Goal: Task Accomplishment & Management: Complete application form

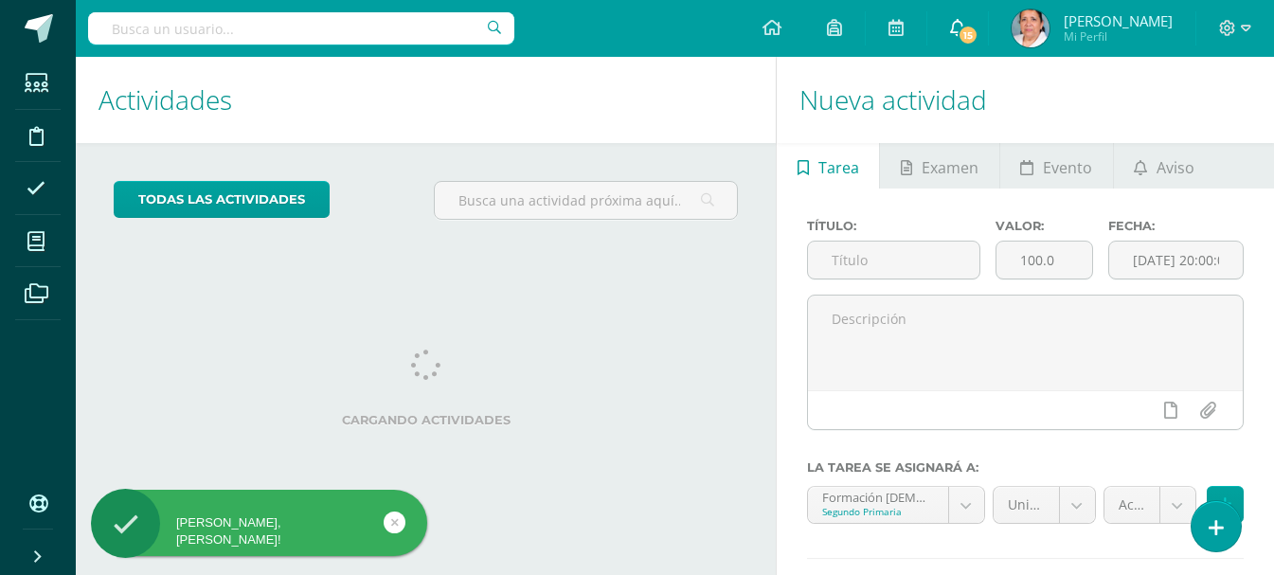
click at [965, 28] on icon at bounding box center [957, 27] width 15 height 17
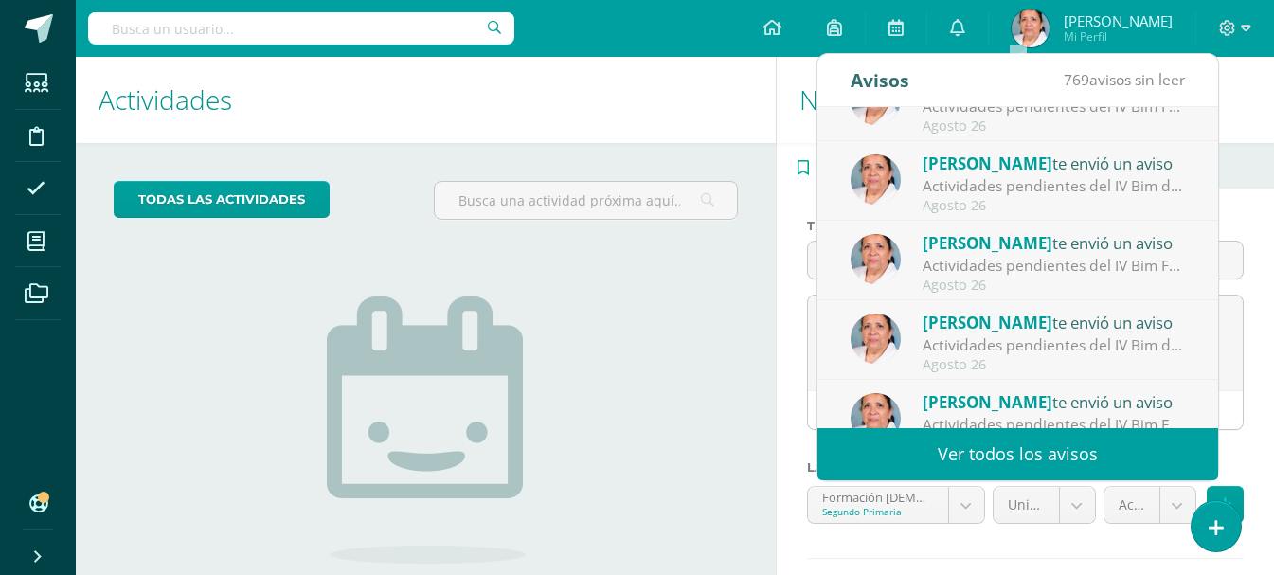
scroll to position [315, 0]
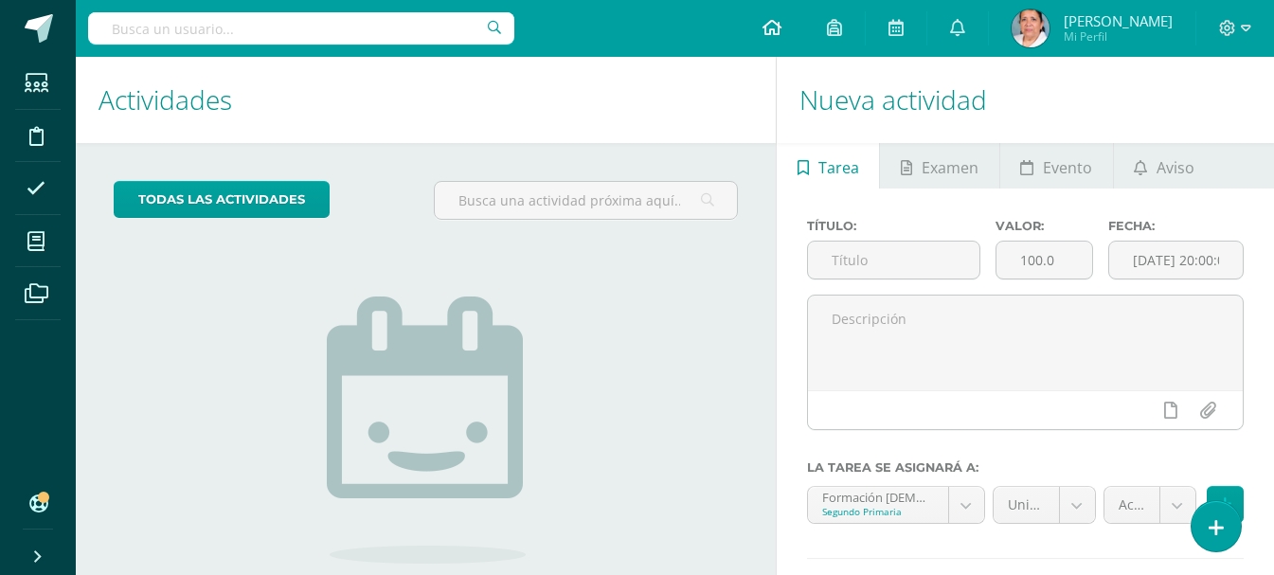
click at [782, 31] on icon at bounding box center [772, 27] width 19 height 17
click at [861, 264] on input "text" at bounding box center [893, 260] width 171 height 37
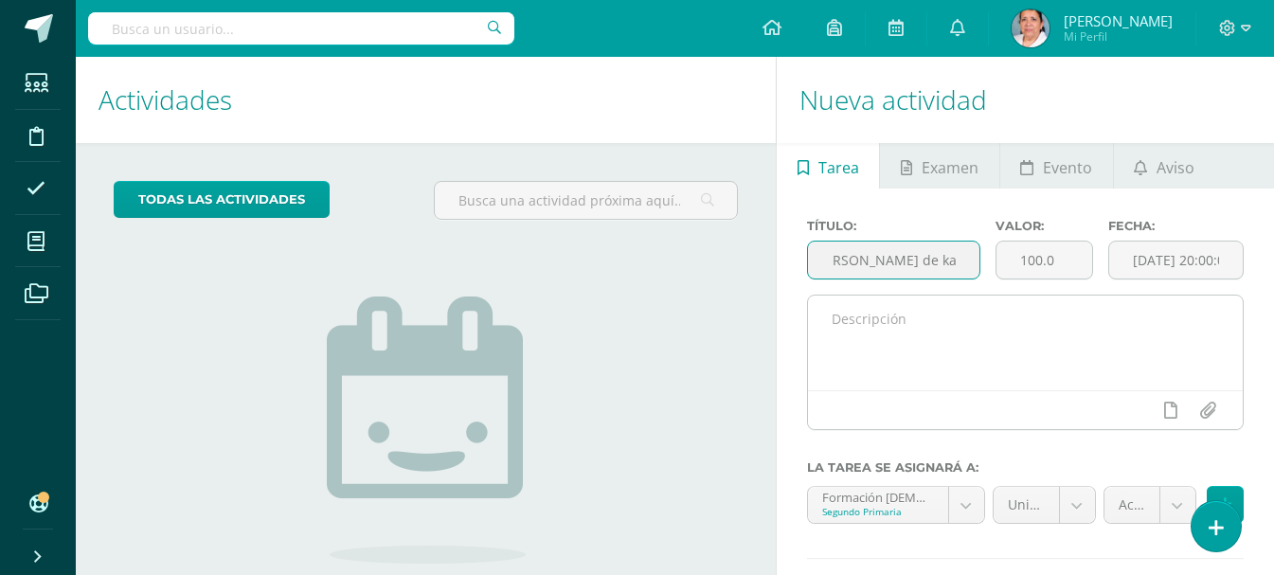
scroll to position [0, 27]
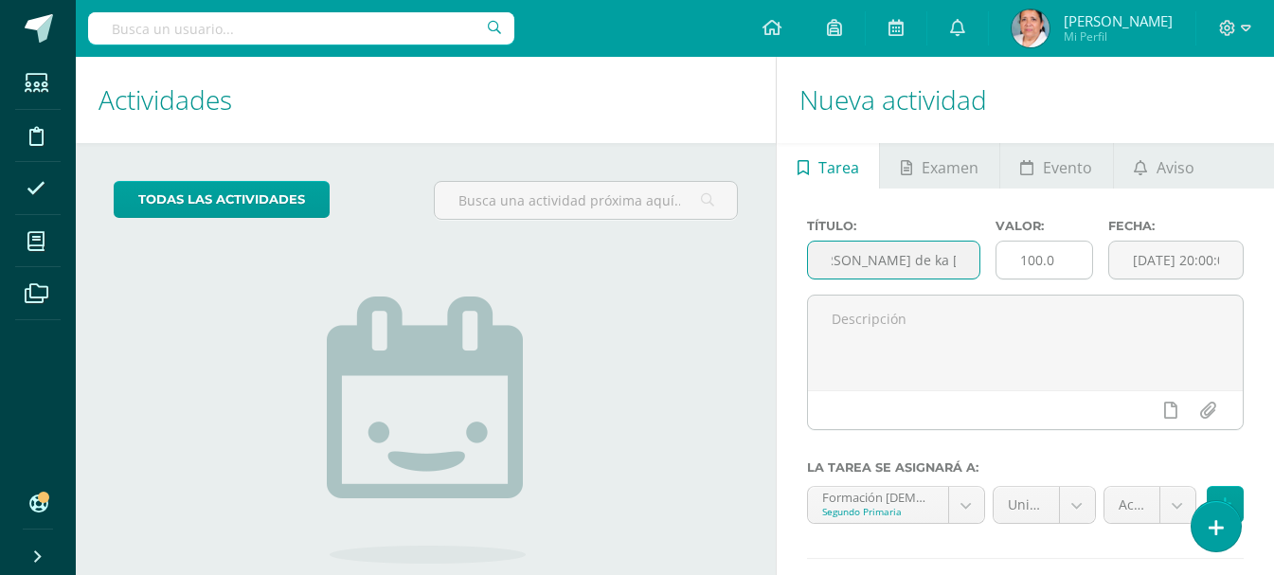
type input "T. Virgen de ka Asunción"
click at [1059, 262] on input "100.0" at bounding box center [1045, 260] width 96 height 37
type input "10"
click at [1160, 261] on input "[DATE] 20:00:00" at bounding box center [1176, 260] width 134 height 37
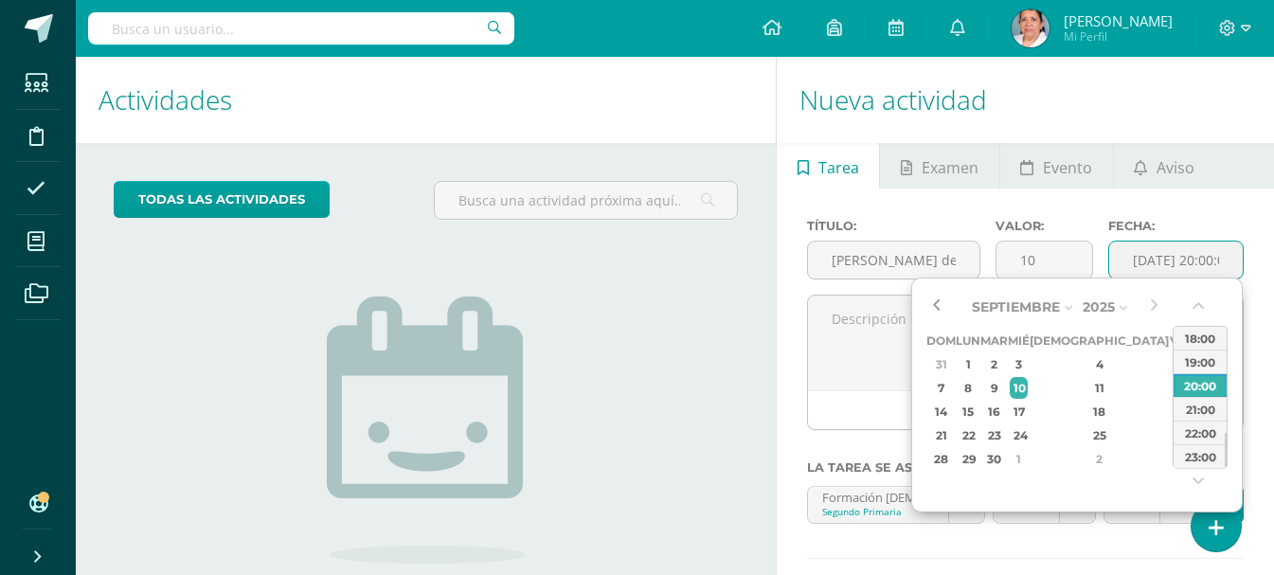
click at [938, 303] on button "button" at bounding box center [936, 307] width 19 height 28
click at [1027, 412] on div "13" at bounding box center [1018, 412] width 17 height 22
click at [1187, 339] on div "18:00" at bounding box center [1200, 338] width 53 height 24
type input "2025-08-13 18:00"
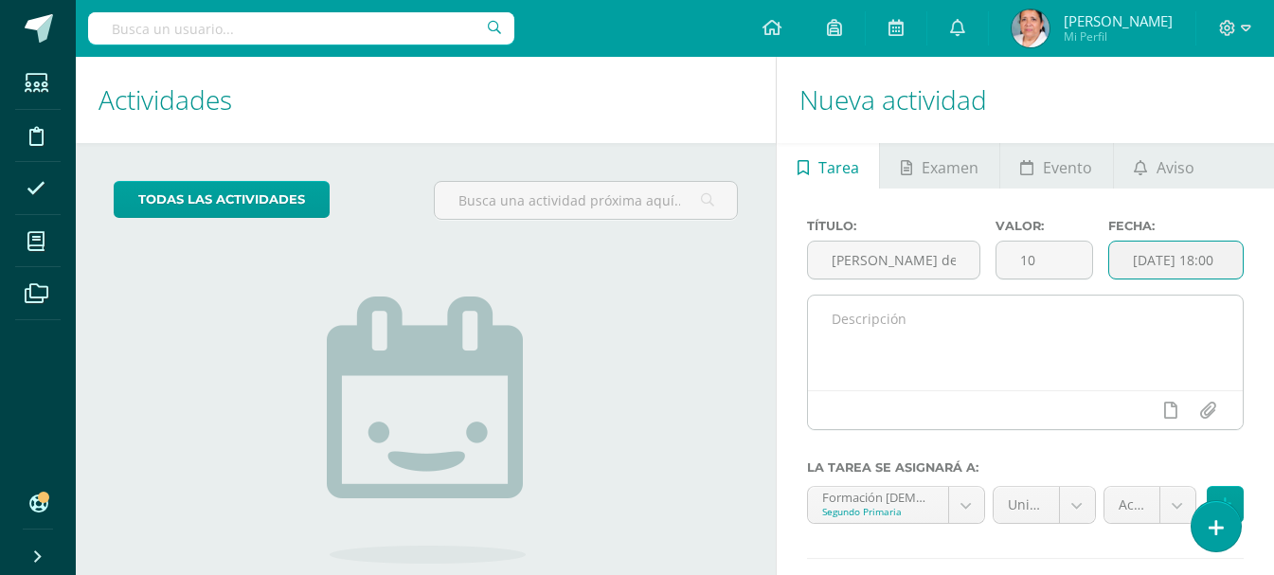
click at [1020, 325] on textarea at bounding box center [1025, 343] width 435 height 95
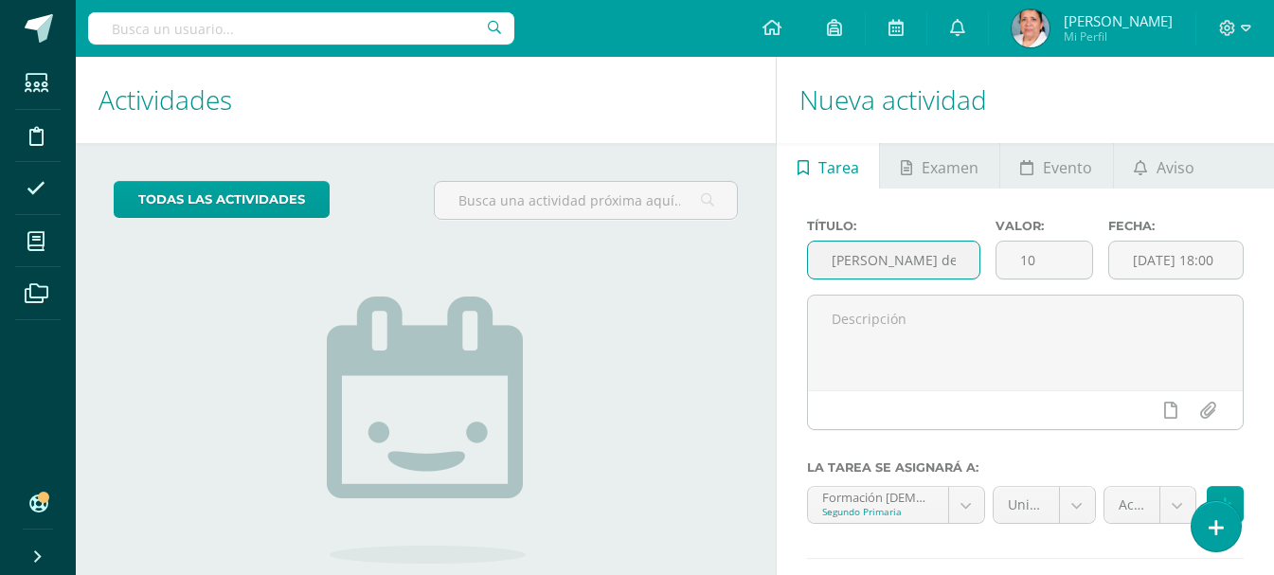
click at [917, 264] on input "T. Virgen de ka Asunción" at bounding box center [893, 260] width 171 height 37
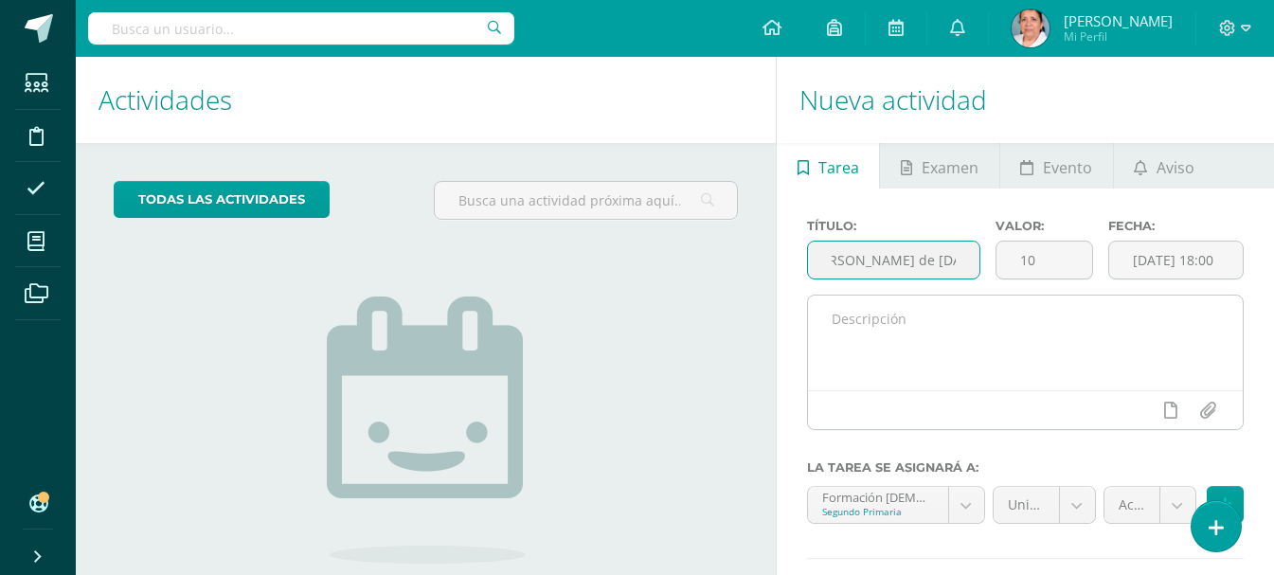
type input "T. Virgen de la Asunción"
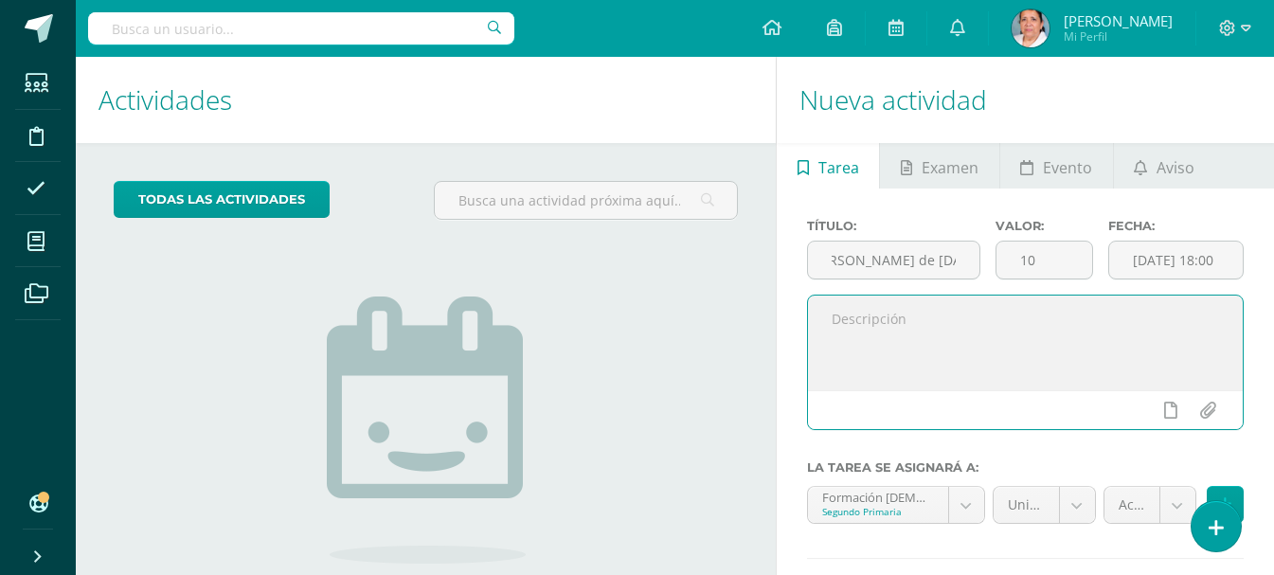
scroll to position [0, 0]
click at [906, 321] on textarea at bounding box center [1025, 343] width 435 height 95
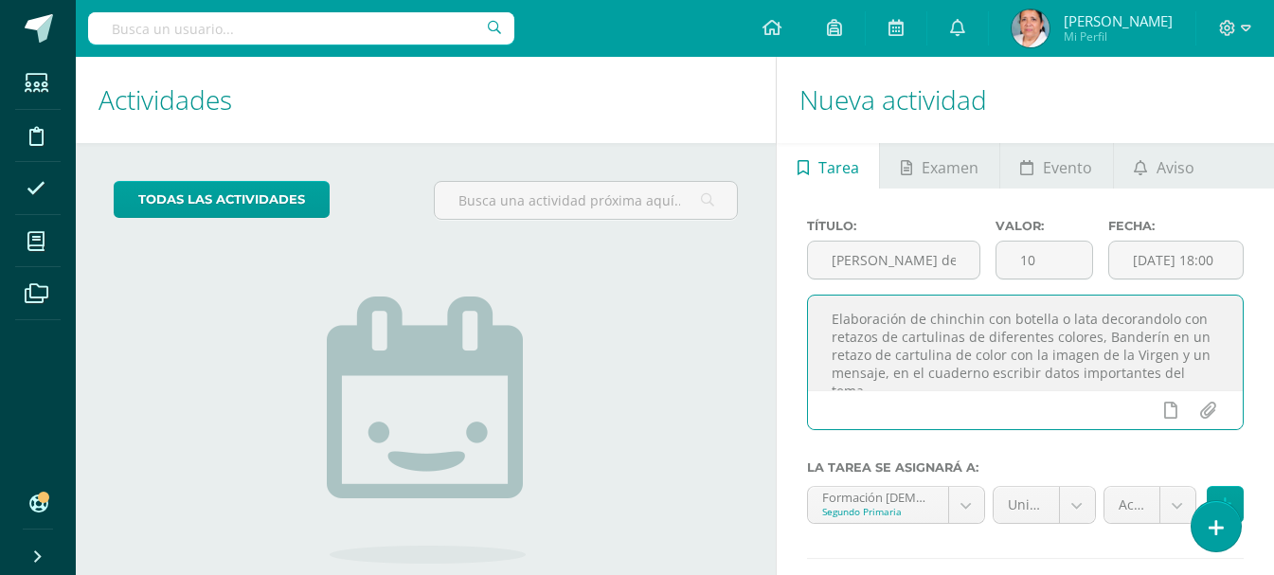
scroll to position [9, 0]
click at [945, 312] on textarea "Elaboración de chinchin con botella o lata decorandolo con retazos de cartulina…" at bounding box center [1025, 343] width 435 height 95
click at [978, 167] on link "Examen" at bounding box center [939, 165] width 118 height 45
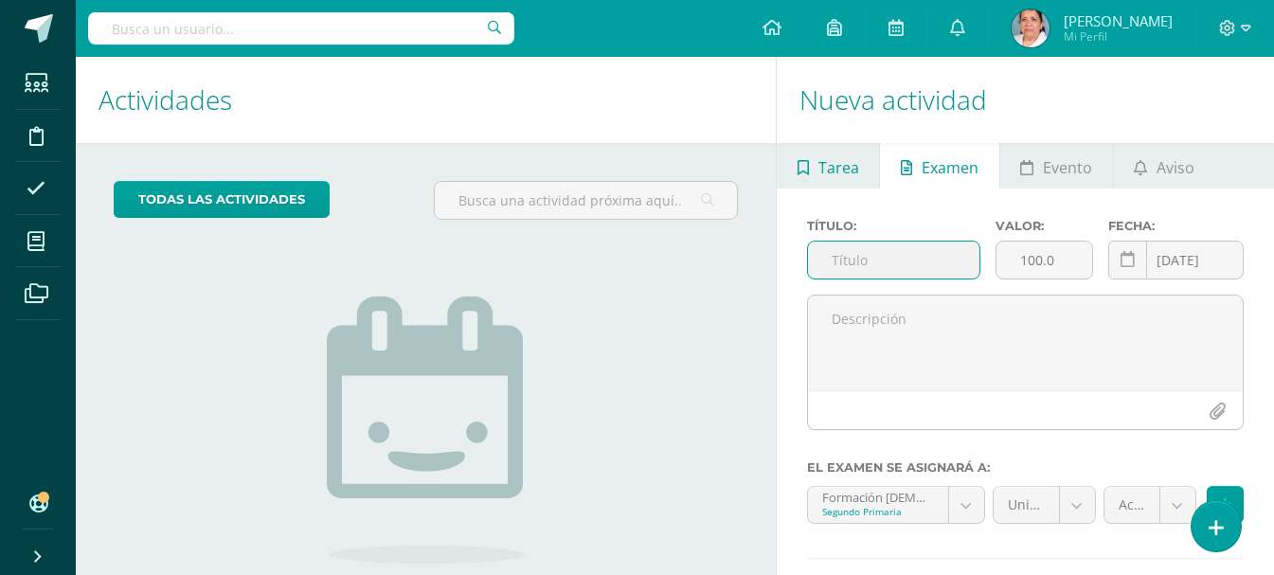
click at [846, 163] on span "Tarea" at bounding box center [839, 167] width 41 height 45
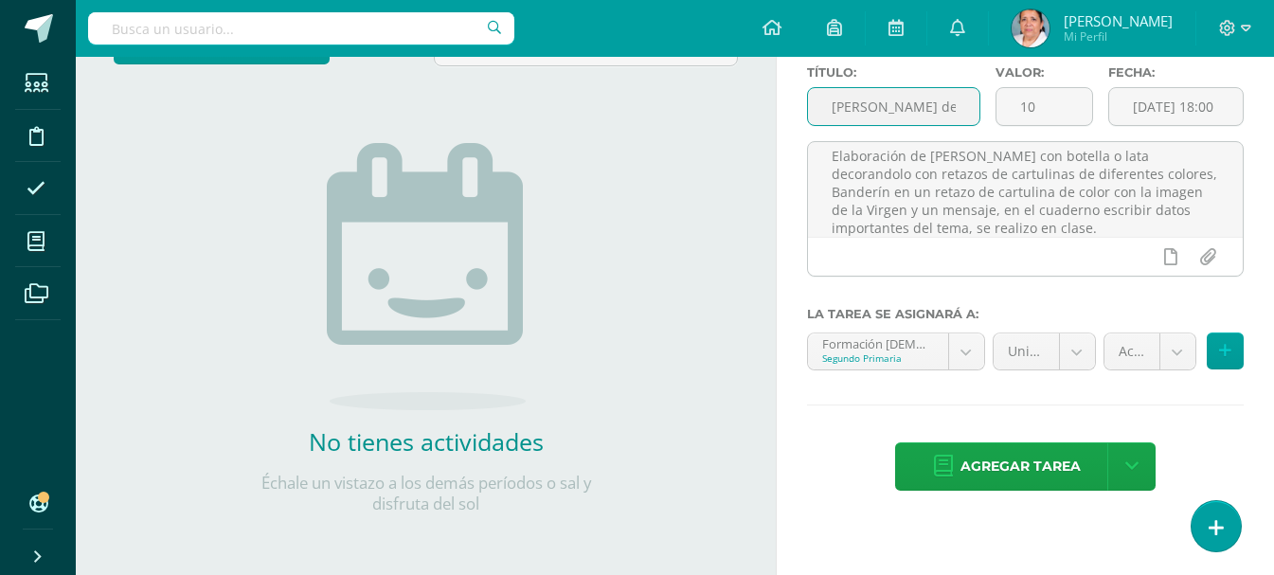
scroll to position [0, 23]
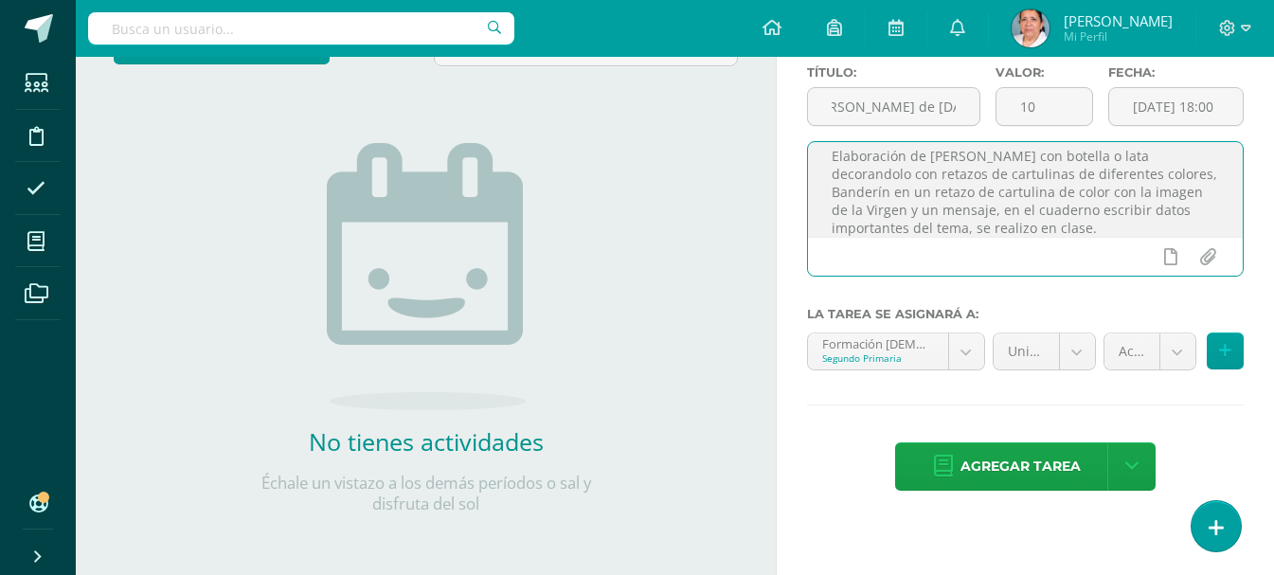
click at [1144, 155] on textarea "Elaboración de chinchín con botella o lata decorandolo con retazos de cartulina…" at bounding box center [1025, 189] width 435 height 95
click at [1018, 224] on textarea "Elaboración de chinchín con botella o lata decorándolo con retazos de cartulina…" at bounding box center [1025, 189] width 435 height 95
type textarea "Elaboración de chinchín con botella o lata decorándolo con retazos de cartulina…"
click at [968, 353] on body "Estudiantes Disciplina Asistencia Mis cursos Archivos Soporte Ayuda Reportar un…" at bounding box center [637, 134] width 1274 height 575
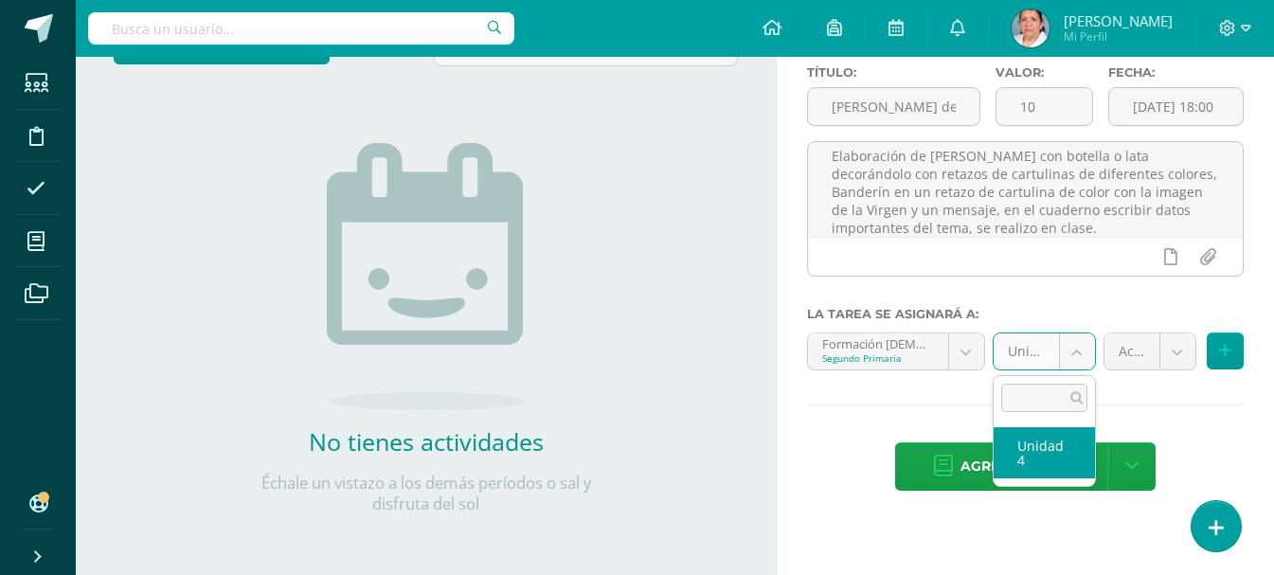
click at [1076, 352] on body "Estudiantes Disciplina Asistencia Mis cursos Archivos Soporte Ayuda Reportar un…" at bounding box center [637, 134] width 1274 height 575
select select "94509"
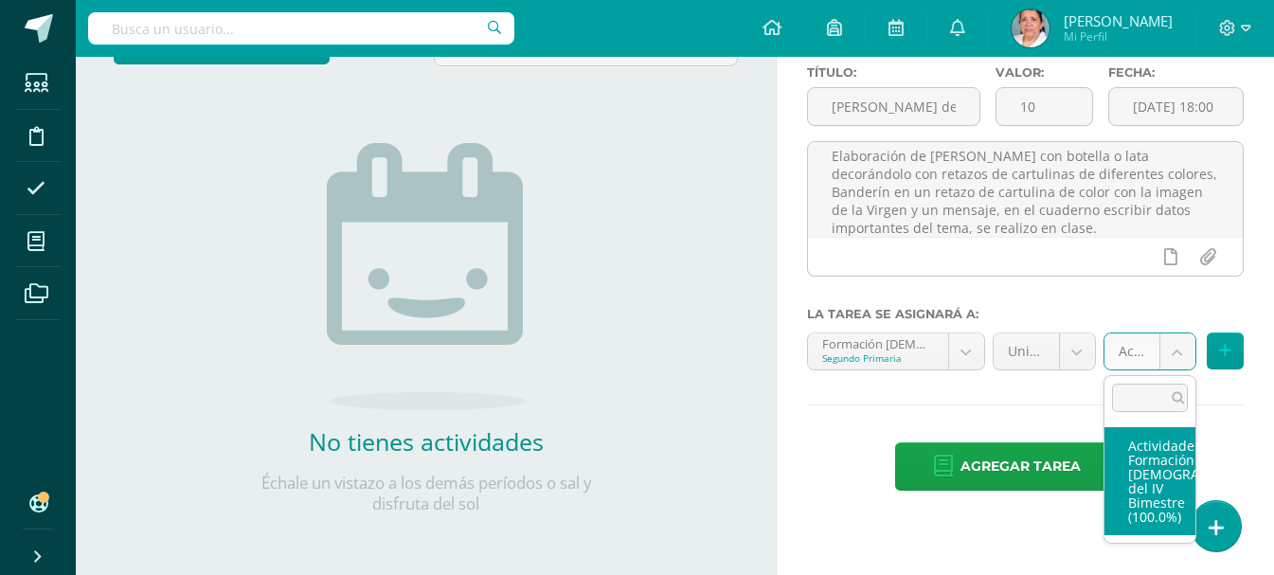
click at [1169, 351] on body "Estudiantes Disciplina Asistencia Mis cursos Archivos Soporte Ayuda Reportar un…" at bounding box center [637, 134] width 1274 height 575
select select "107167"
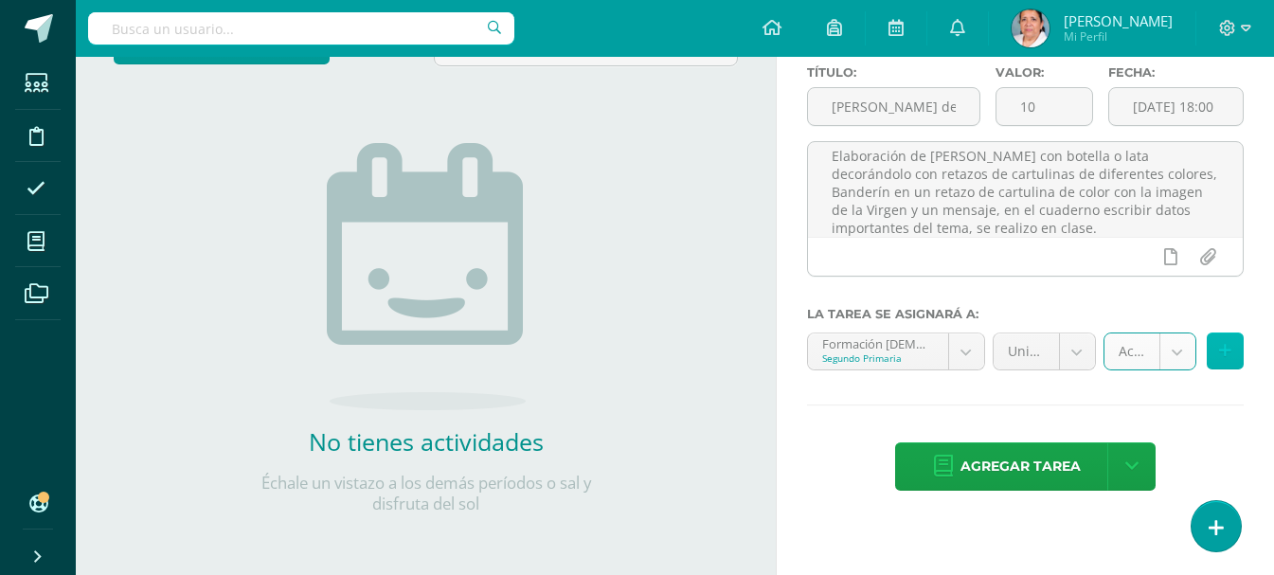
click at [1223, 343] on icon at bounding box center [1225, 351] width 12 height 16
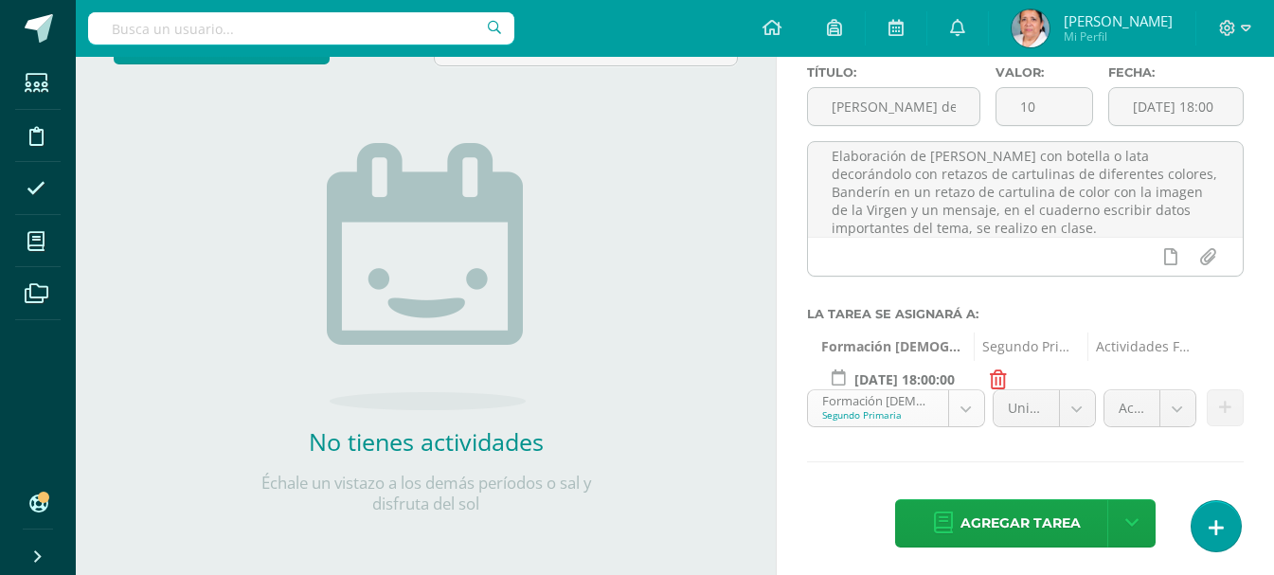
click at [969, 406] on body "Estudiantes Disciplina Asistencia Mis cursos Archivos Soporte Ayuda Reportar un…" at bounding box center [637, 134] width 1274 height 575
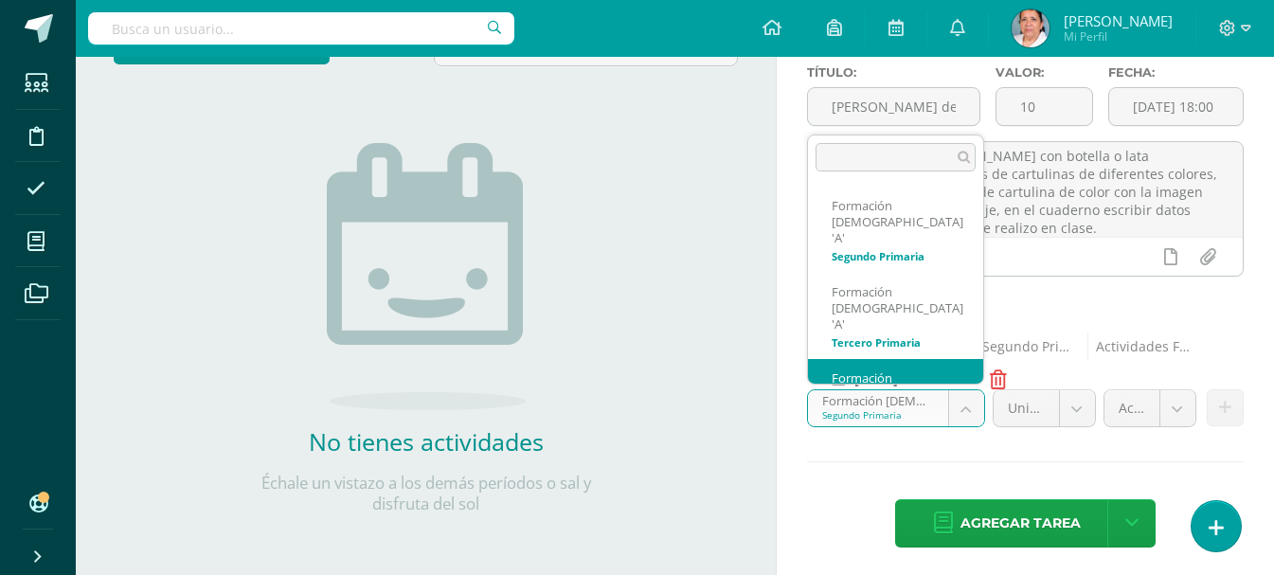
scroll to position [13, 0]
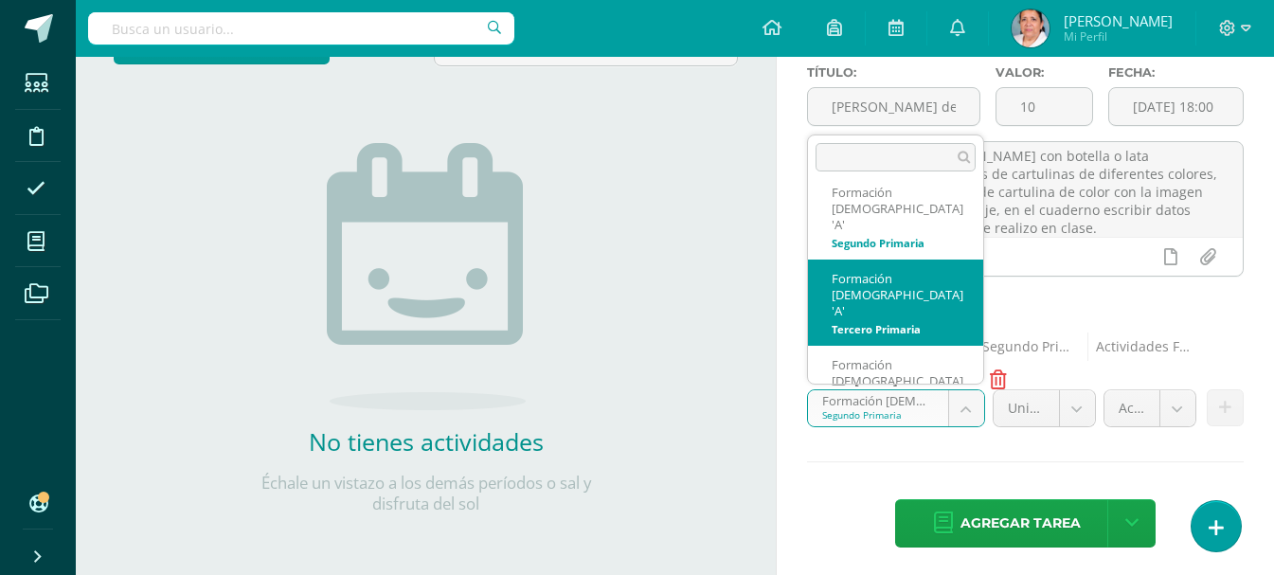
select select "94587"
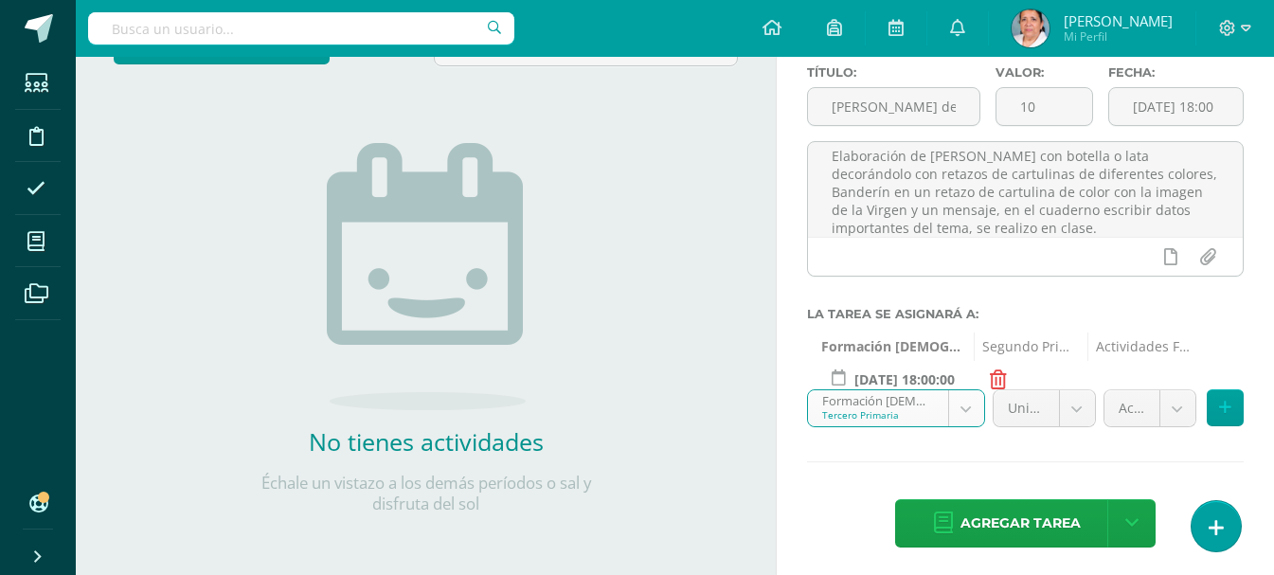
click at [1078, 407] on body "Estudiantes Disciplina Asistencia Mis cursos Archivos Soporte Ayuda Reportar un…" at bounding box center [637, 134] width 1274 height 575
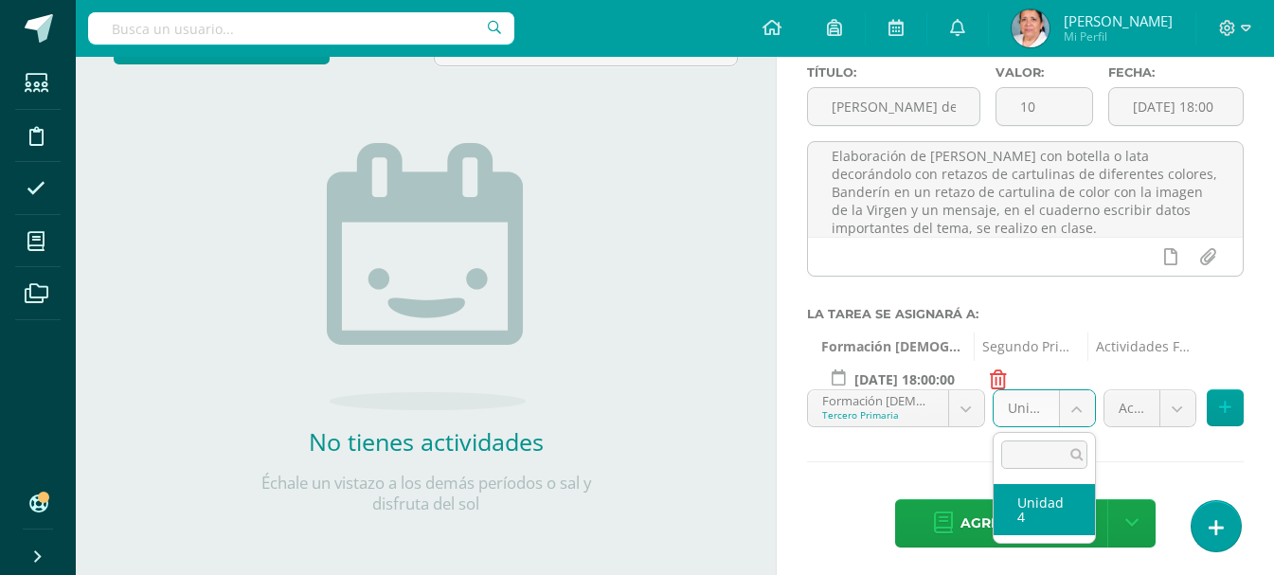
select select "94593"
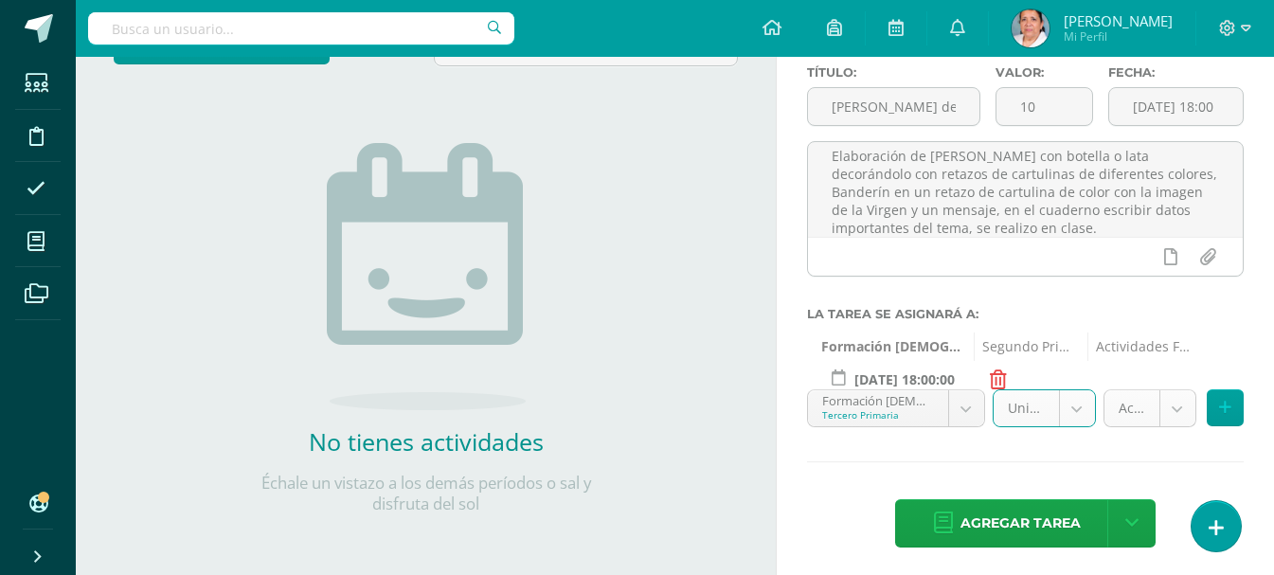
click at [1176, 405] on body "Estudiantes Disciplina Asistencia Mis cursos Archivos Soporte Ayuda Reportar un…" at bounding box center [637, 134] width 1274 height 575
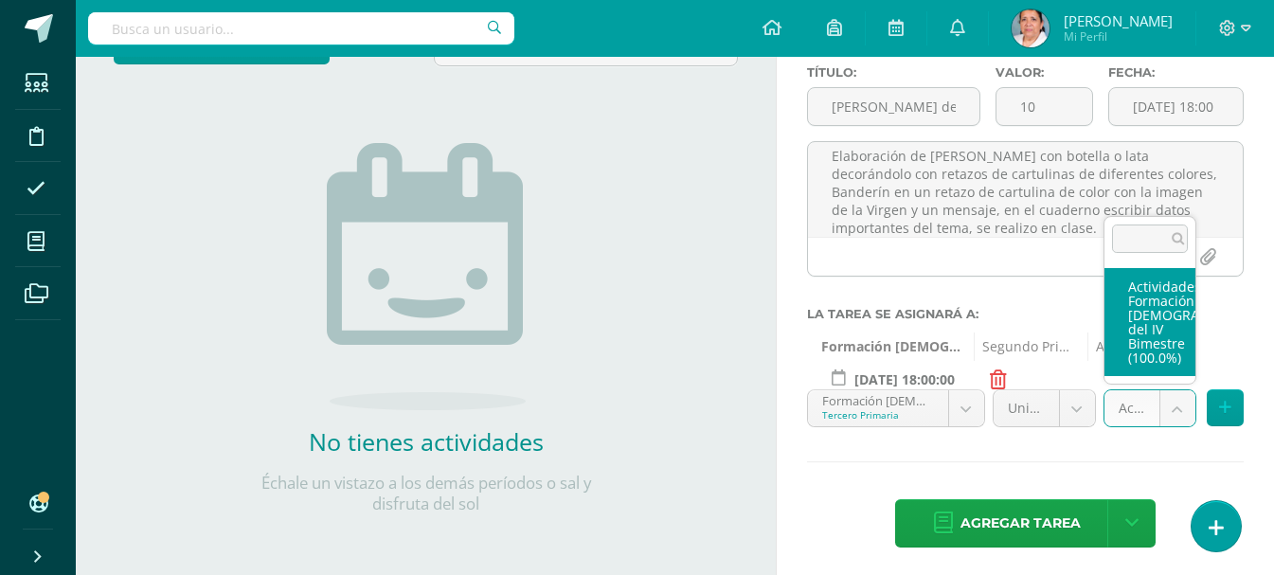
select select "107168"
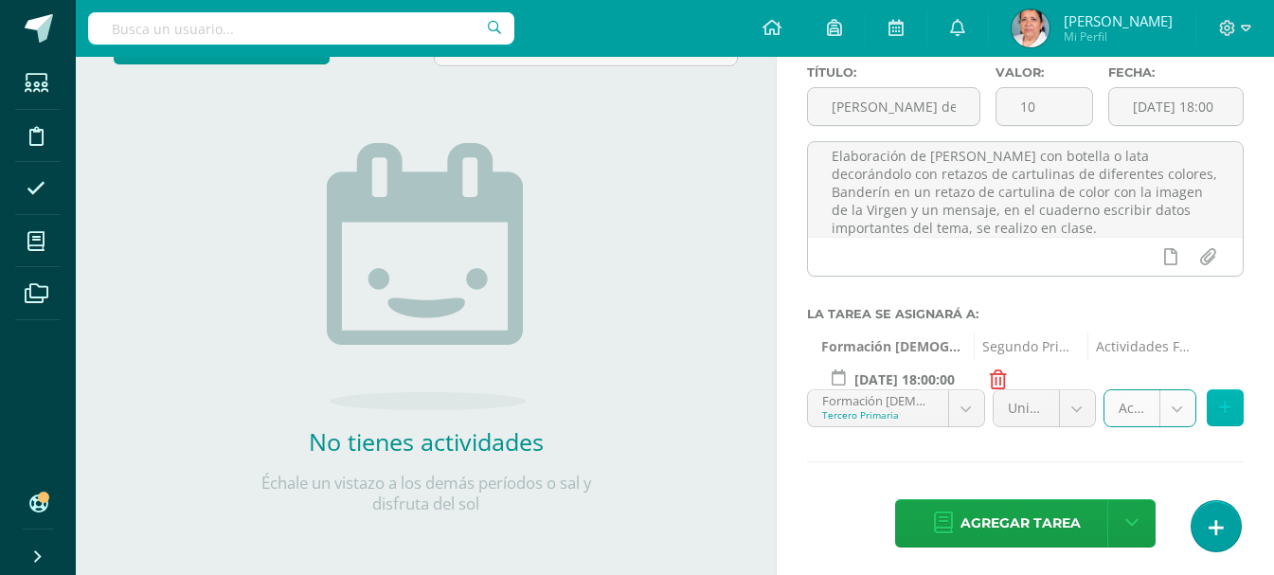
click at [1217, 407] on button at bounding box center [1225, 407] width 37 height 37
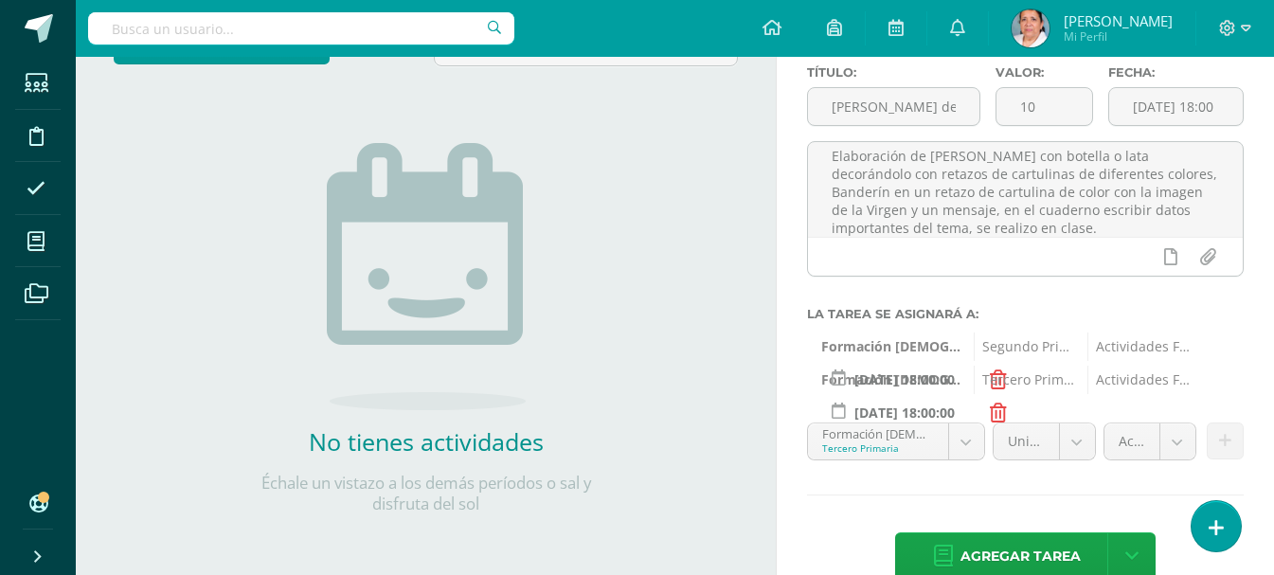
click at [964, 422] on body "Estudiantes Disciplina Asistencia Mis cursos Archivos Soporte Ayuda Reportar un…" at bounding box center [637, 134] width 1274 height 575
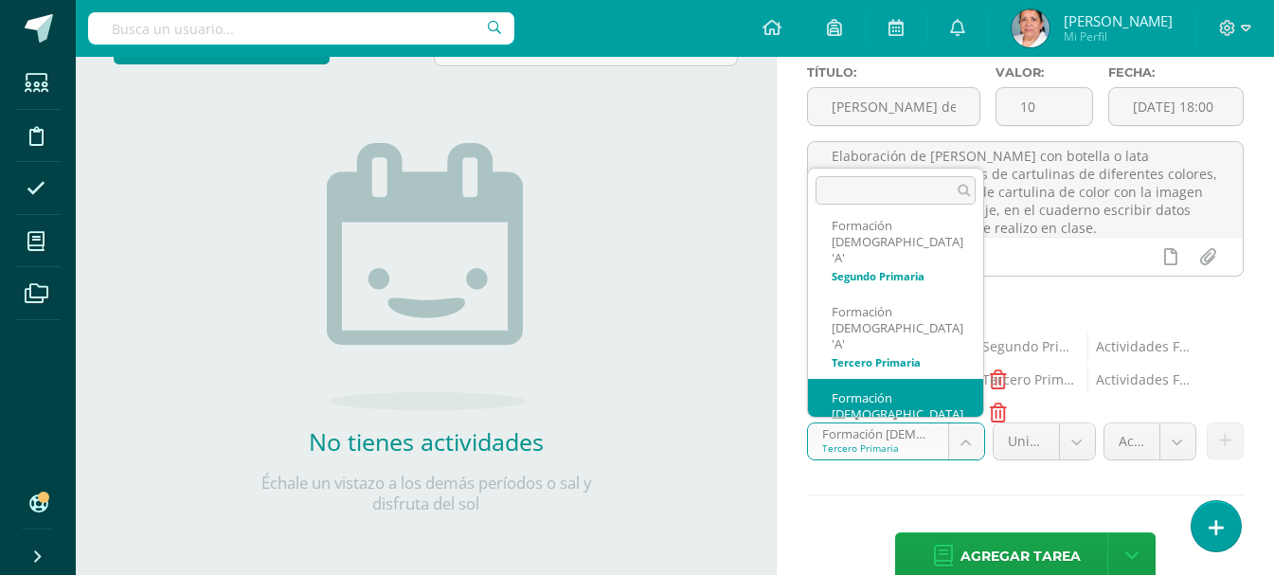
select select "94678"
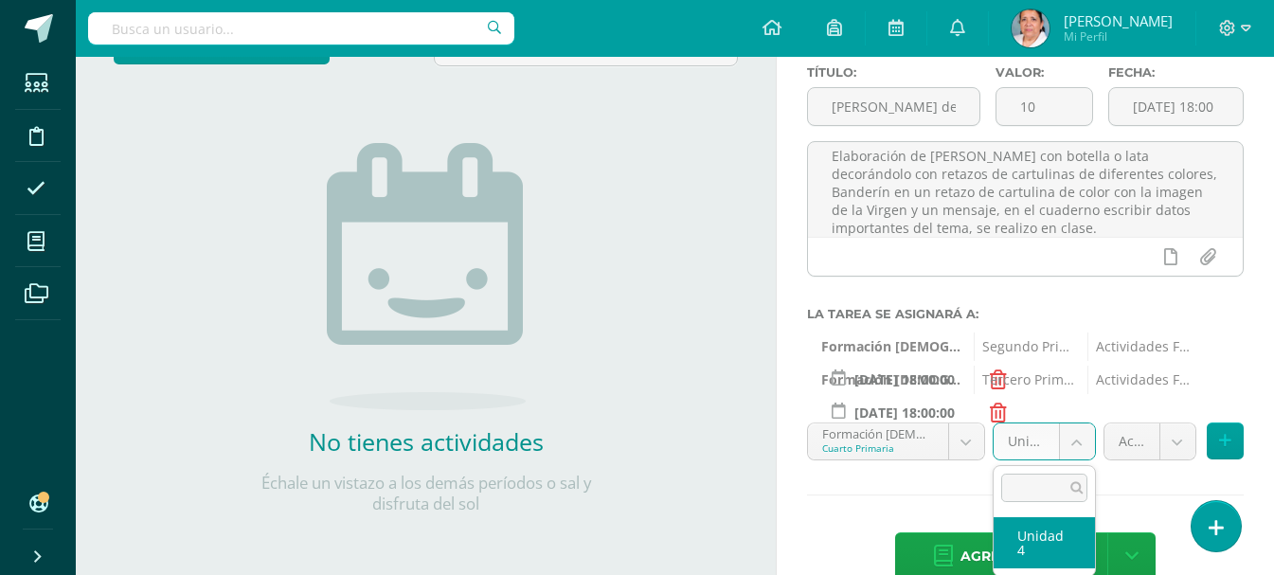
click at [1080, 422] on body "Estudiantes Disciplina Asistencia Mis cursos Archivos Soporte Ayuda Reportar un…" at bounding box center [637, 134] width 1274 height 575
select select "94684"
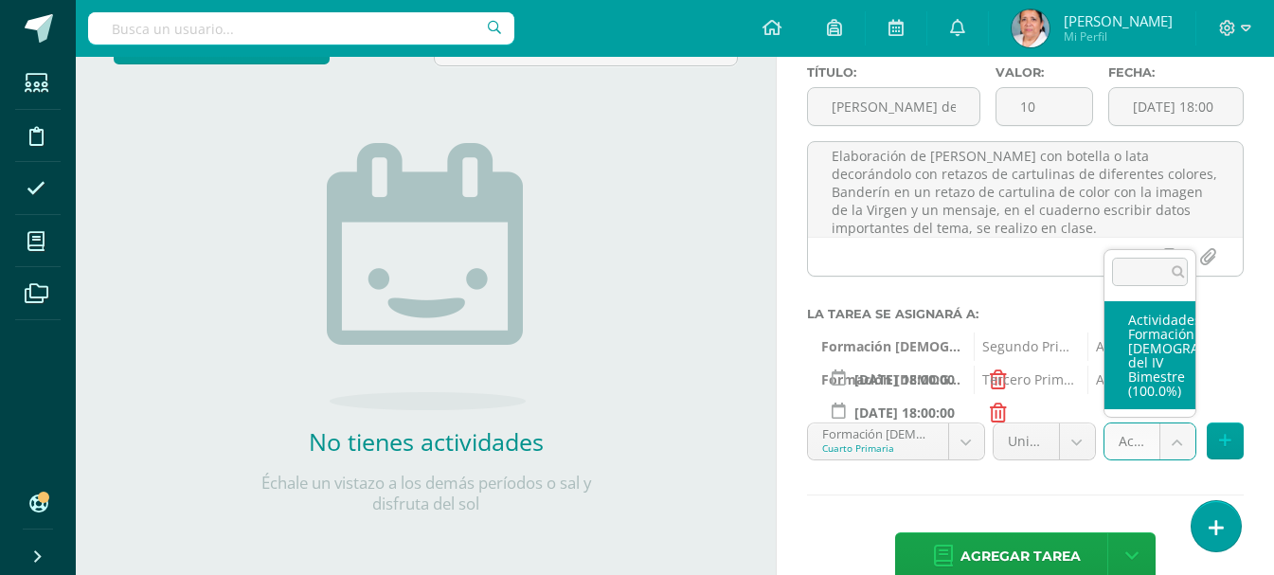
click at [1166, 422] on body "Estudiantes Disciplina Asistencia Mis cursos Archivos Soporte Ayuda Reportar un…" at bounding box center [637, 134] width 1274 height 575
select select "107169"
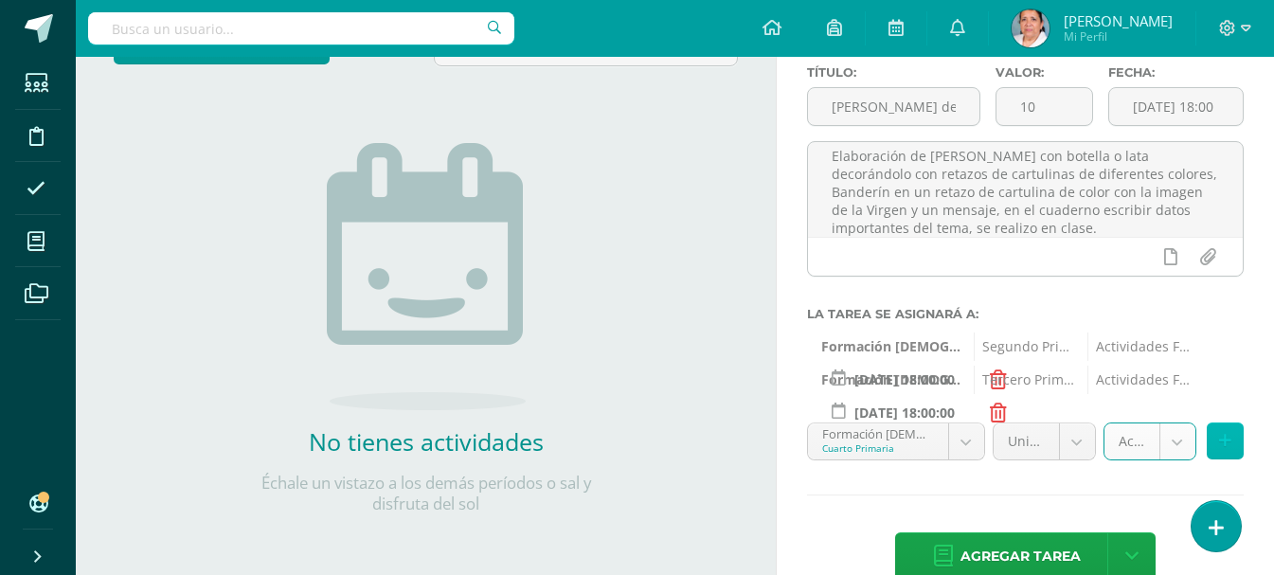
click at [1226, 445] on icon at bounding box center [1225, 441] width 12 height 16
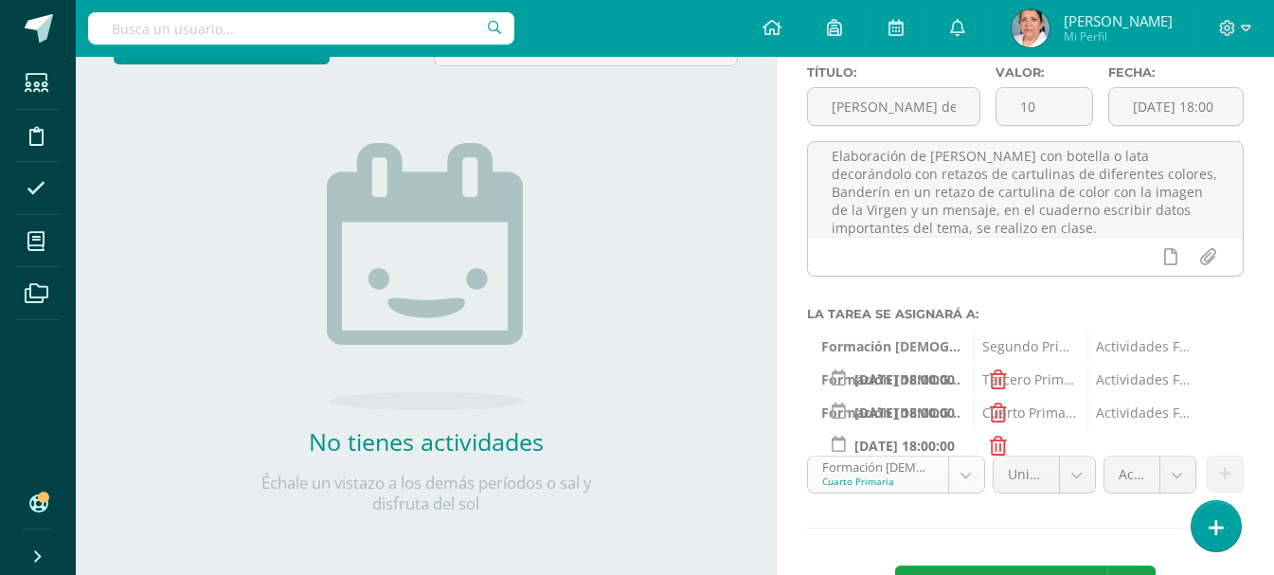
click at [967, 422] on body "Estudiantes Disciplina Asistencia Mis cursos Archivos Soporte Ayuda Reportar un…" at bounding box center [637, 134] width 1274 height 575
click at [968, 422] on body "Estudiantes Disciplina Asistencia Mis cursos Archivos Soporte Ayuda Reportar un…" at bounding box center [637, 134] width 1274 height 575
click at [970, 422] on body "Estudiantes Disciplina Asistencia Mis cursos Archivos Soporte Ayuda Reportar un…" at bounding box center [637, 134] width 1274 height 575
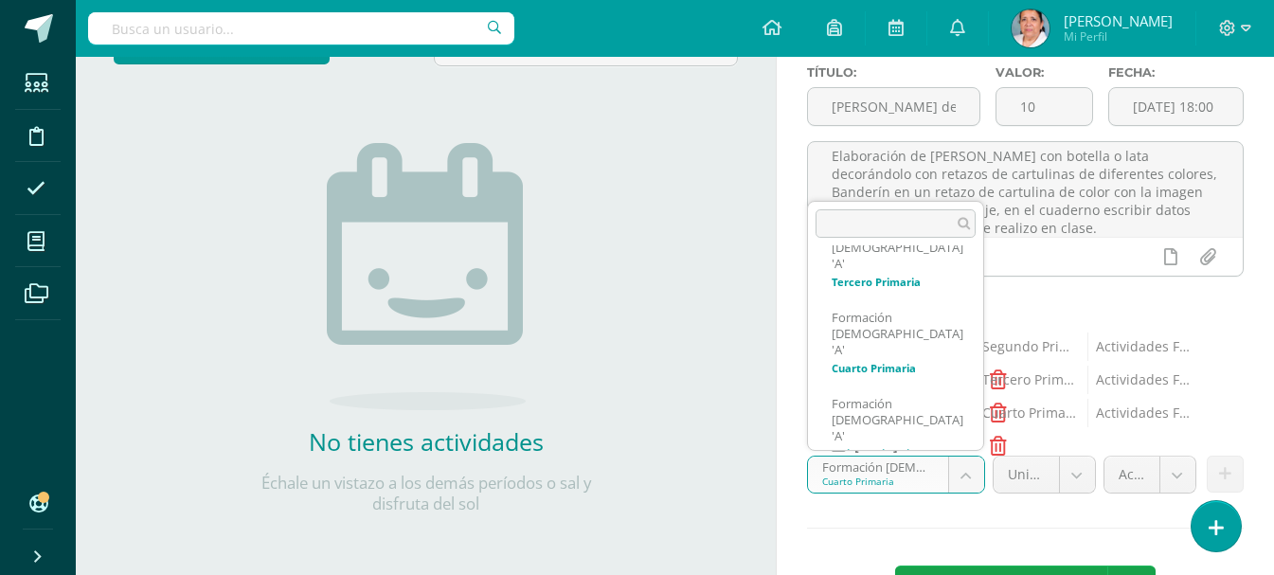
scroll to position [153, 0]
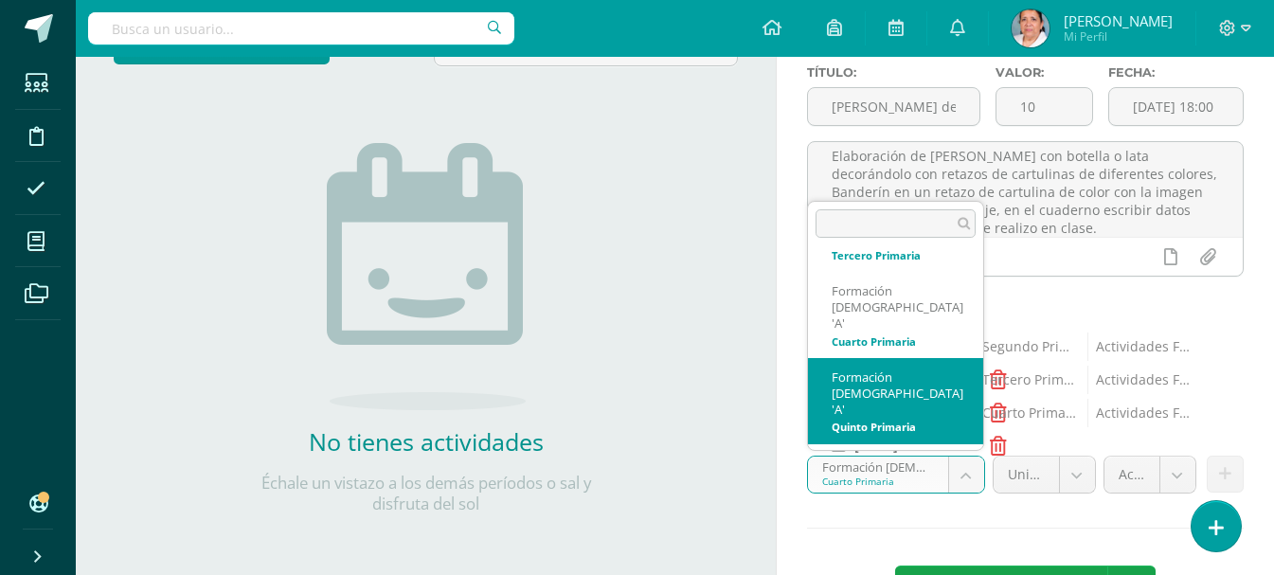
select select "94104"
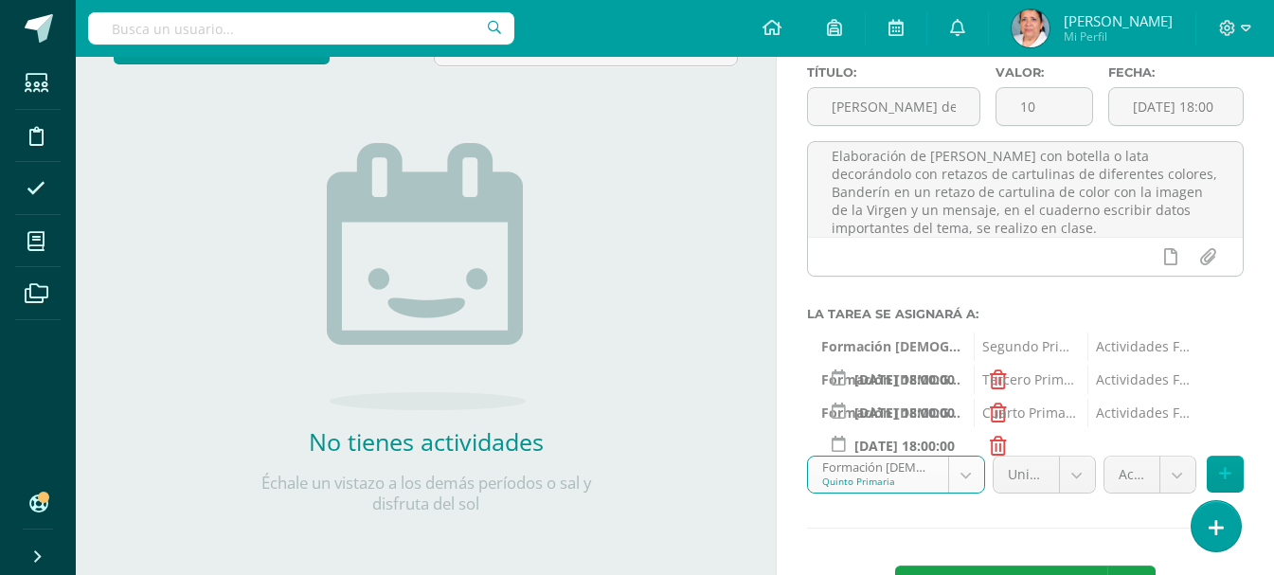
click at [1081, 422] on body "Estudiantes Disciplina Asistencia Mis cursos Archivos Soporte Ayuda Reportar un…" at bounding box center [637, 134] width 1274 height 575
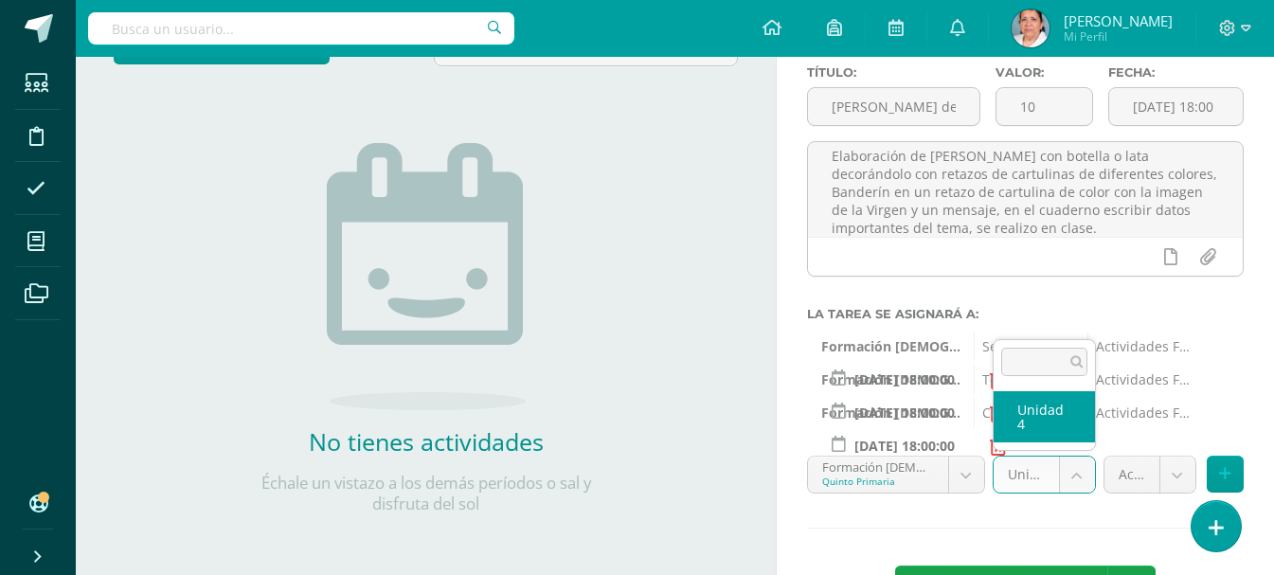
select select "94110"
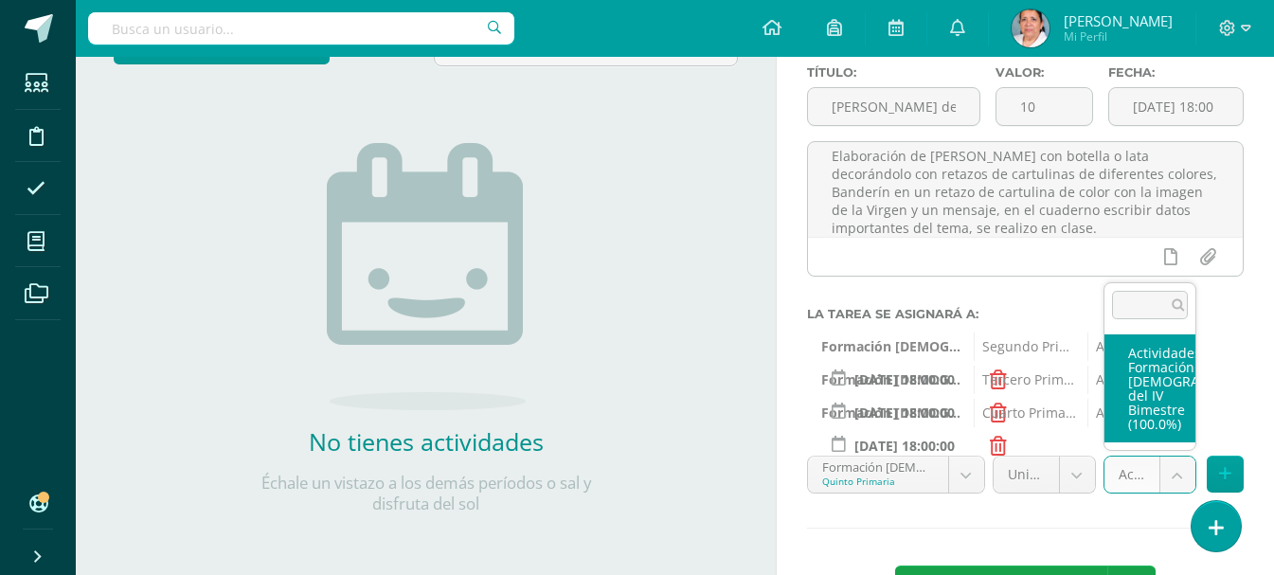
click at [1183, 422] on body "Estudiantes Disciplina Asistencia Mis cursos Archivos Soporte Ayuda Reportar un…" at bounding box center [637, 134] width 1274 height 575
select select "107170"
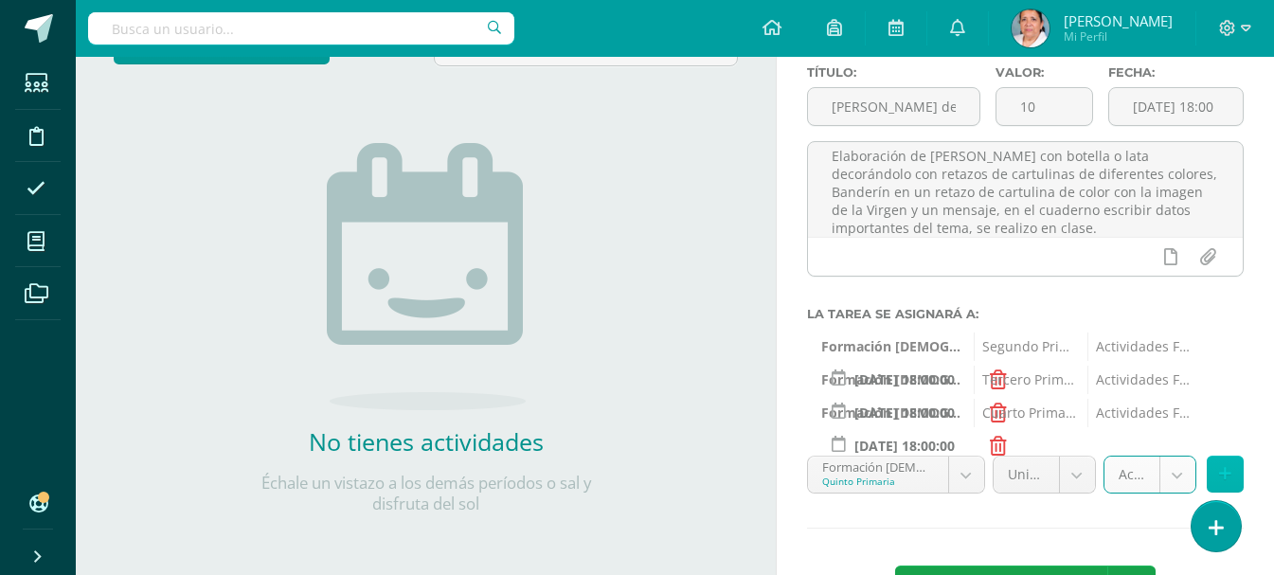
click at [1219, 467] on icon at bounding box center [1225, 474] width 12 height 16
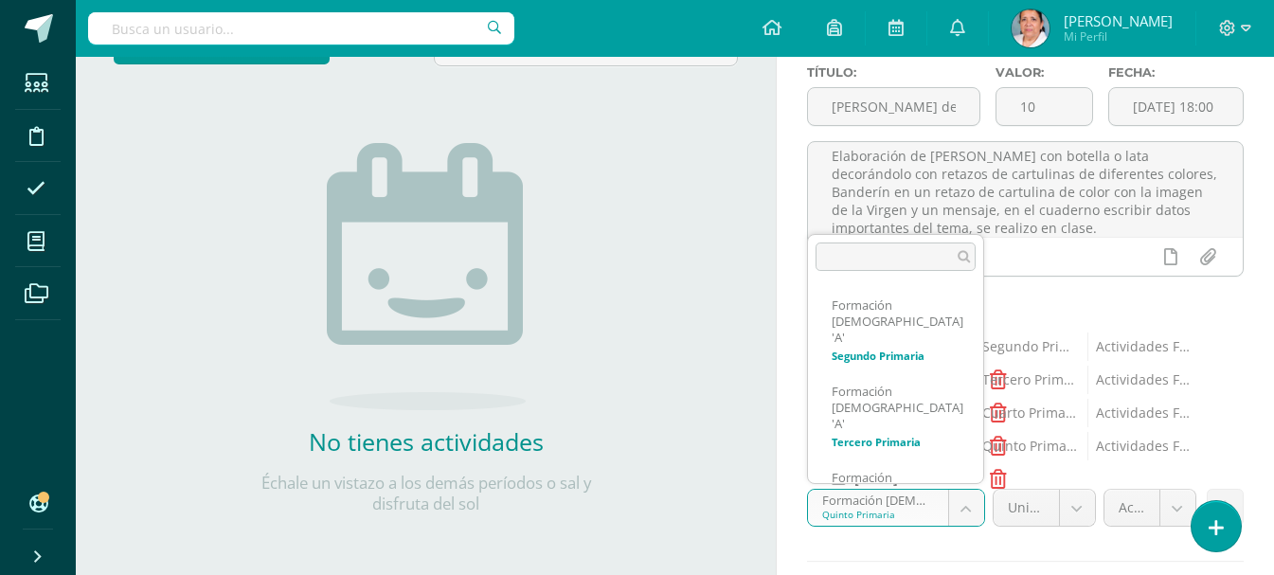
click at [966, 422] on body "Estudiantes Disciplina Asistencia Mis cursos Archivos Soporte Ayuda Reportar un…" at bounding box center [637, 134] width 1274 height 575
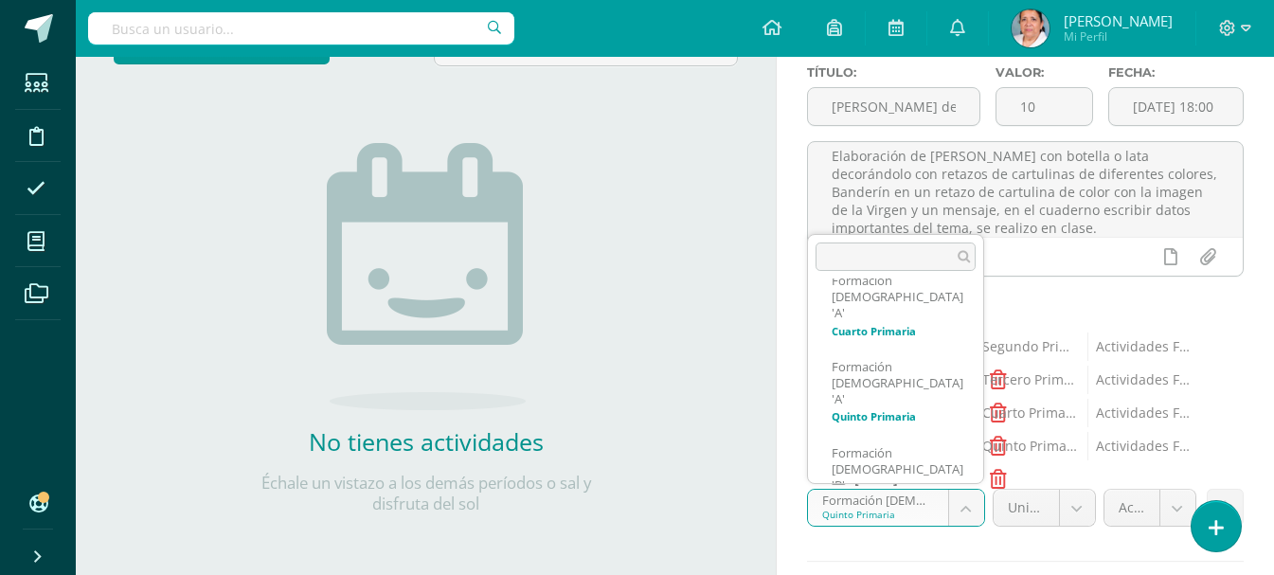
scroll to position [224, 0]
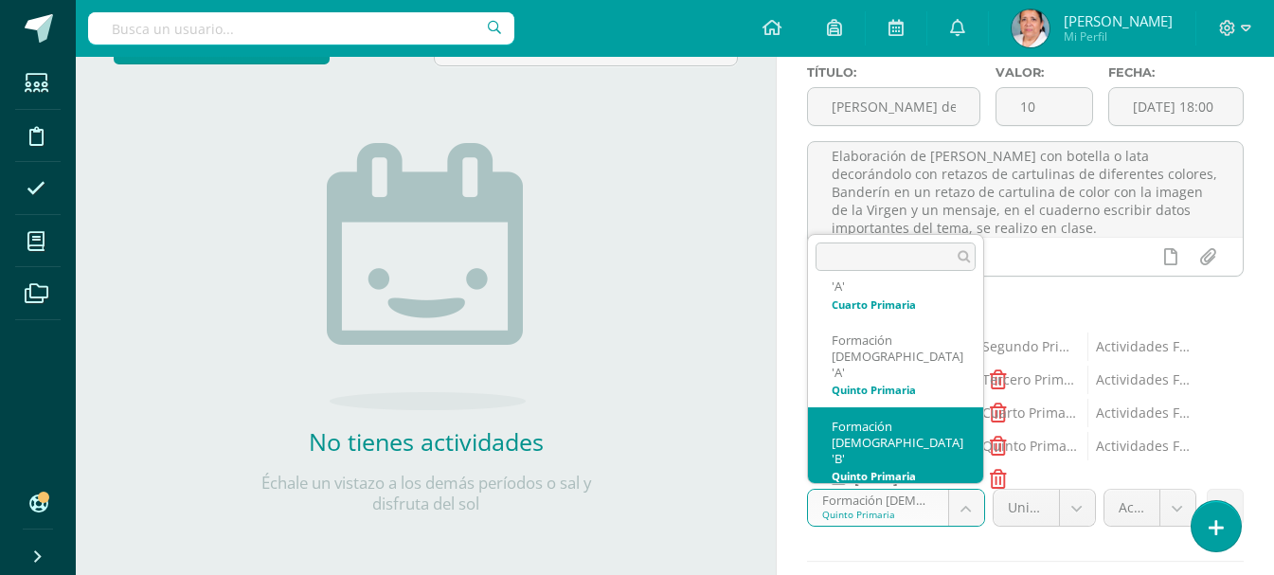
select select "94195"
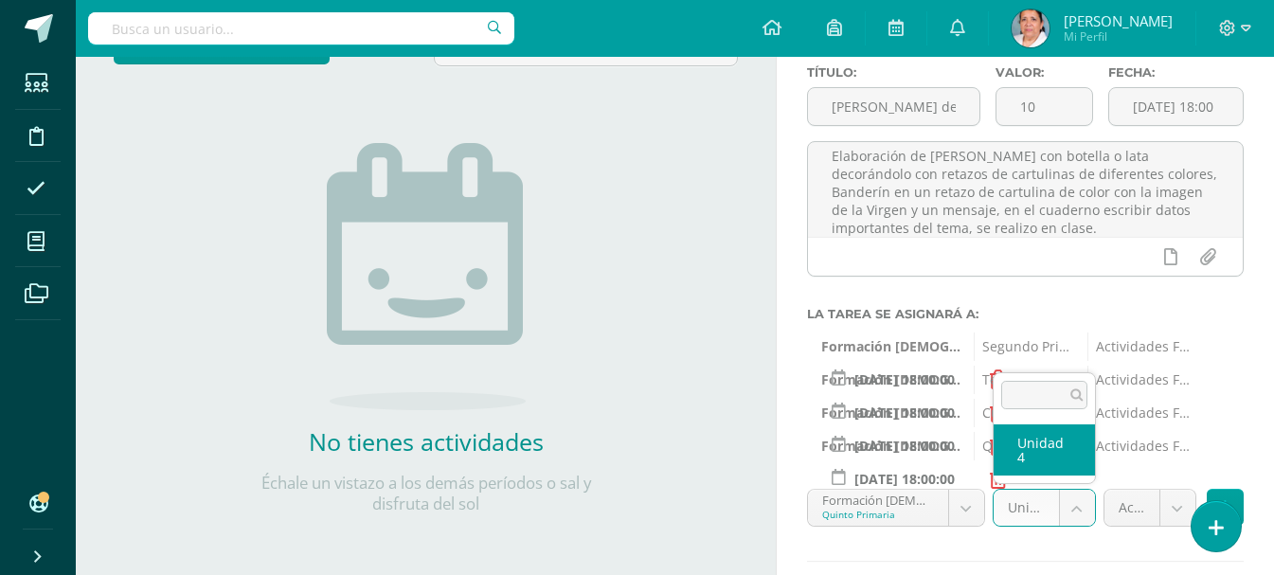
click at [1079, 422] on body "Estudiantes Disciplina Asistencia Mis cursos Archivos Soporte Ayuda Reportar un…" at bounding box center [637, 134] width 1274 height 575
select select "94201"
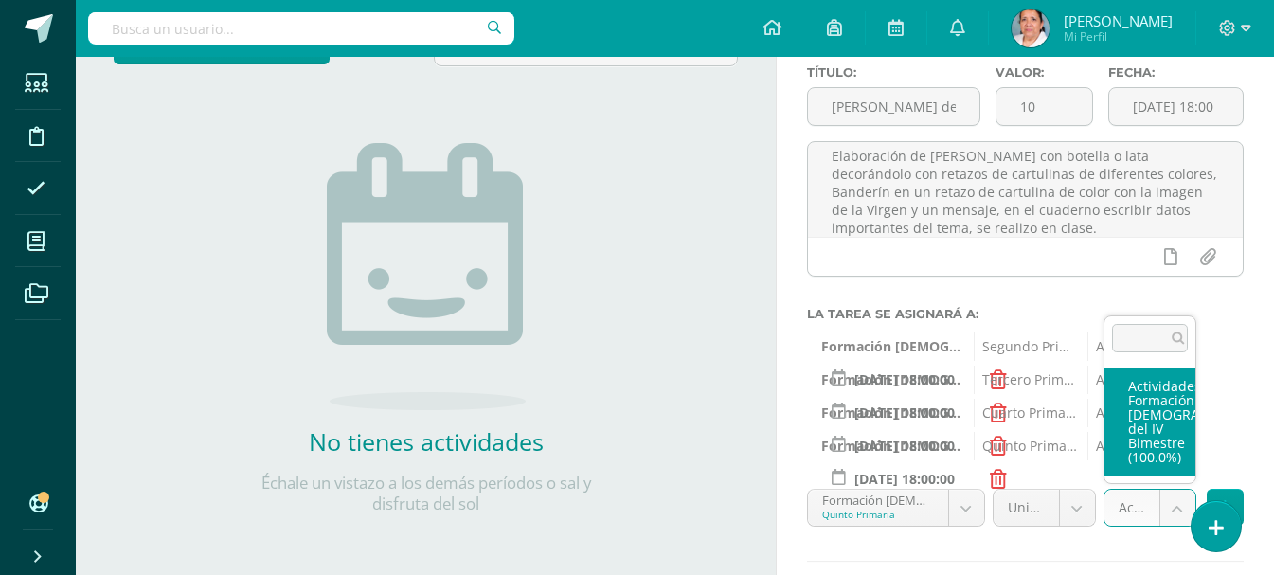
click at [1171, 422] on body "Estudiantes Disciplina Asistencia Mis cursos Archivos Soporte Ayuda Reportar un…" at bounding box center [637, 134] width 1274 height 575
select select "107171"
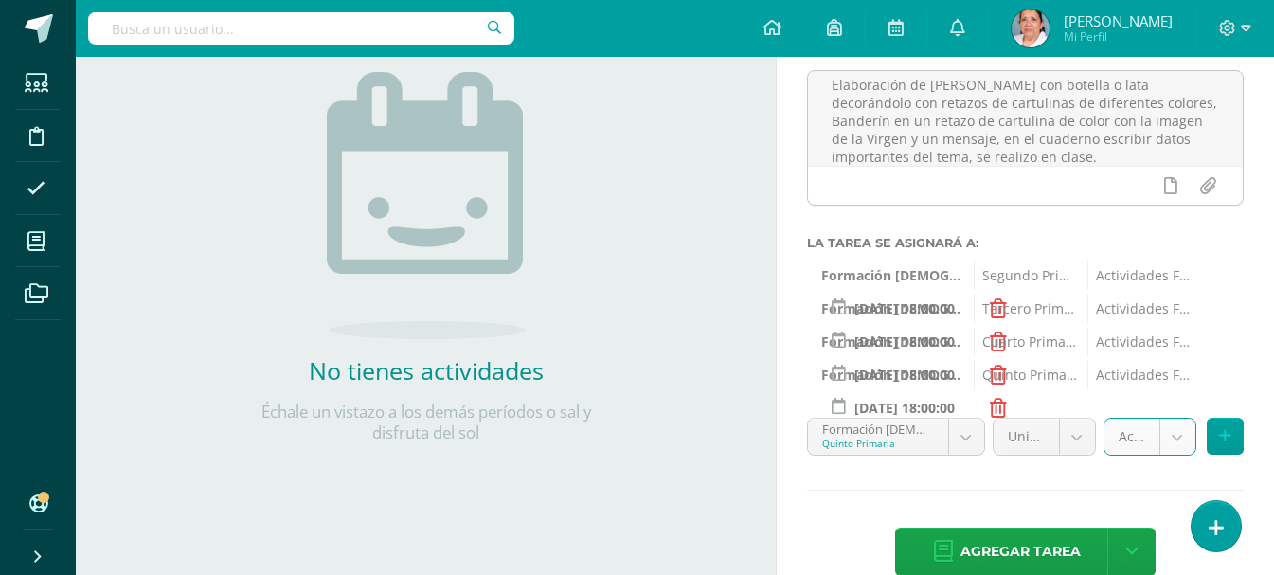
scroll to position [260, 0]
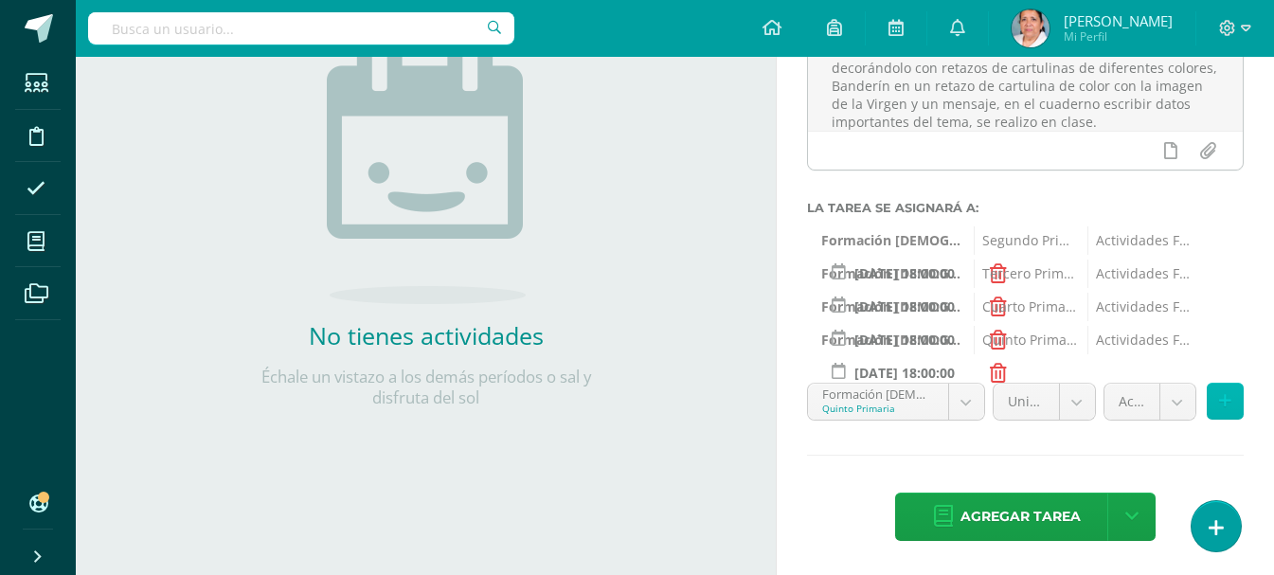
click at [1220, 396] on icon at bounding box center [1225, 401] width 12 height 16
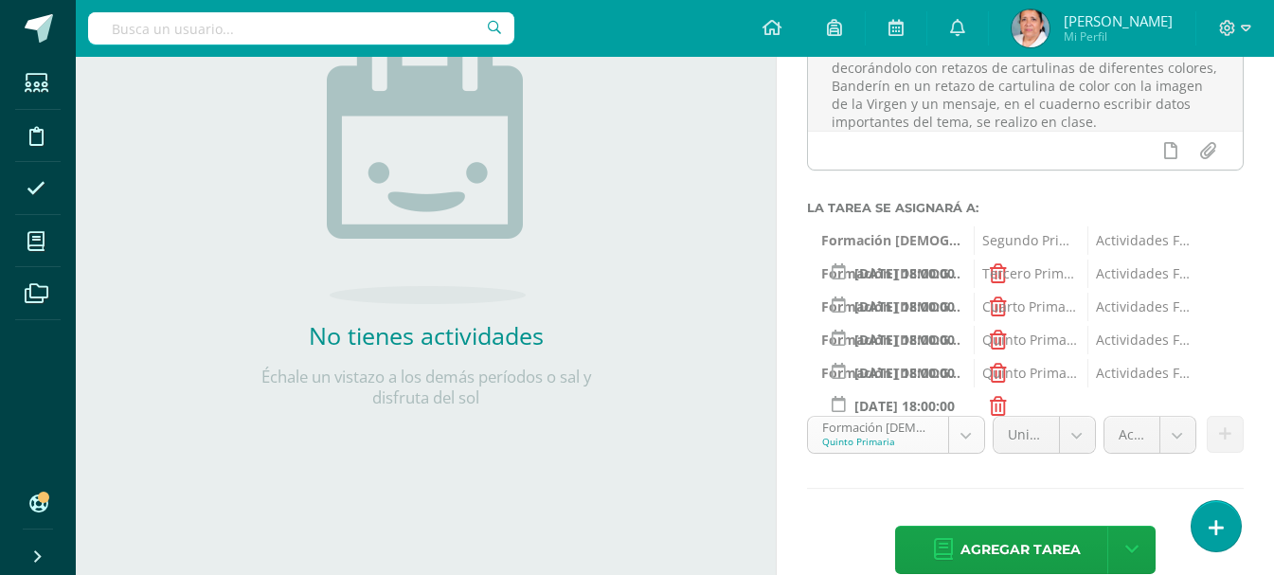
click at [964, 315] on body "Estudiantes Disciplina Asistencia Mis cursos Archivos Soporte Ayuda Reportar un…" at bounding box center [637, 27] width 1274 height 575
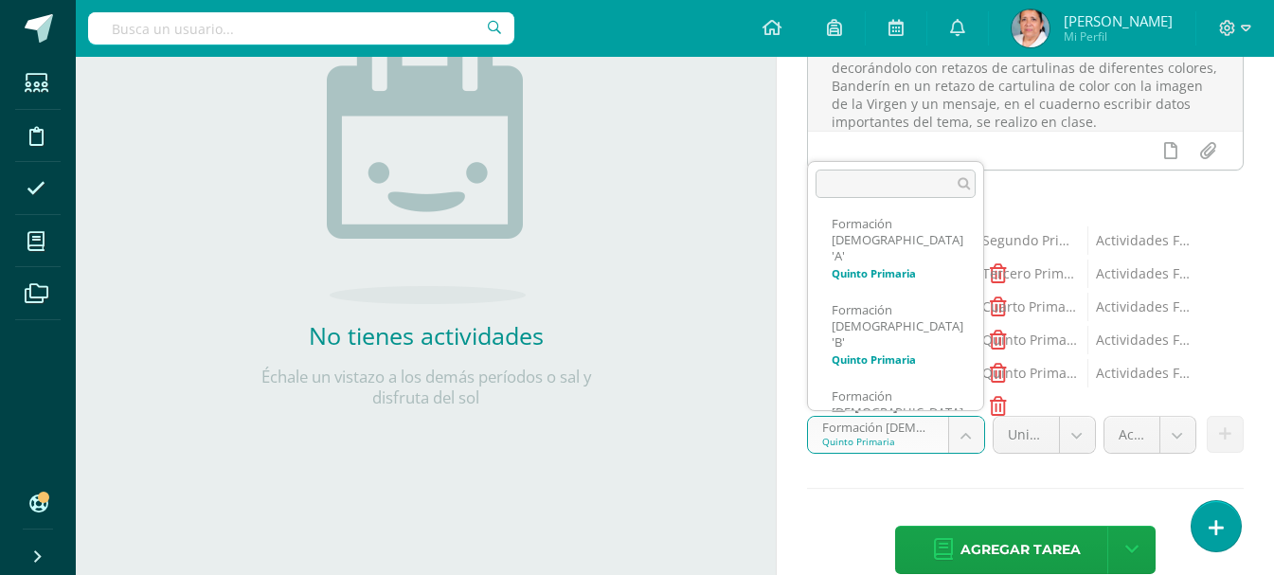
scroll to position [294, 0]
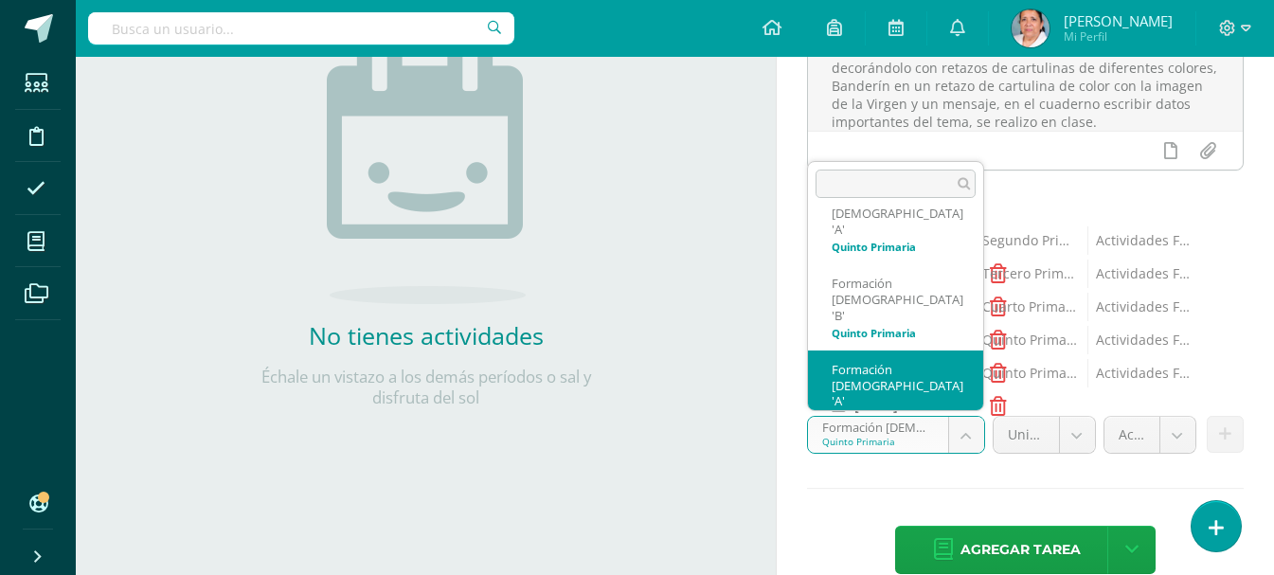
select select "94384"
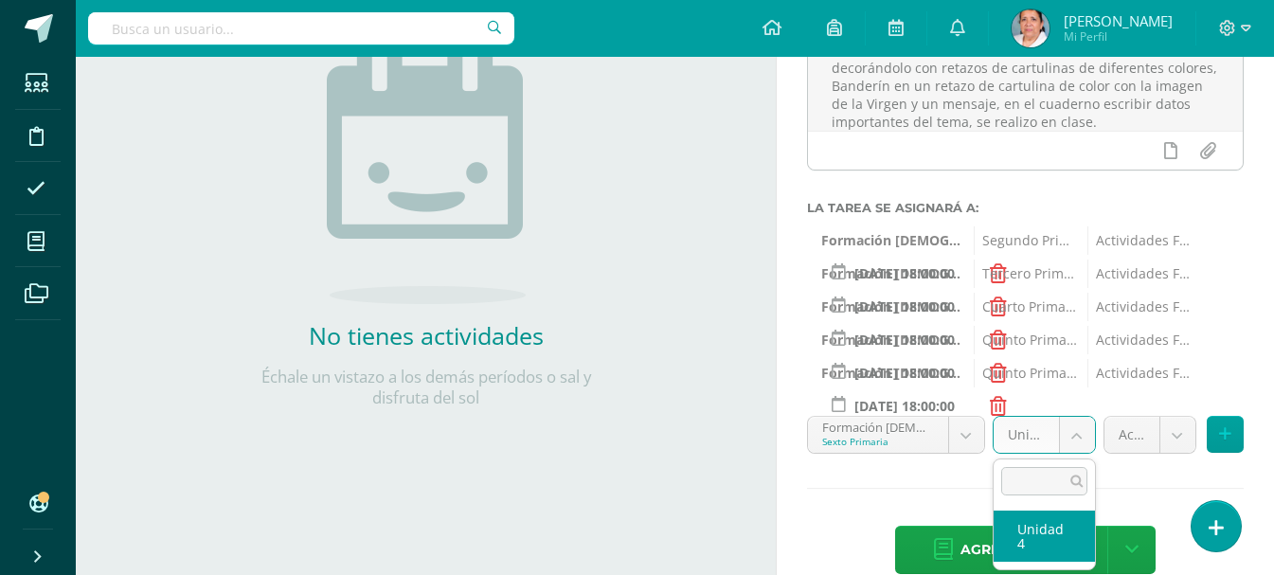
click at [1078, 315] on body "Estudiantes Disciplina Asistencia Mis cursos Archivos Soporte Ayuda Reportar un…" at bounding box center [637, 27] width 1274 height 575
select select "94390"
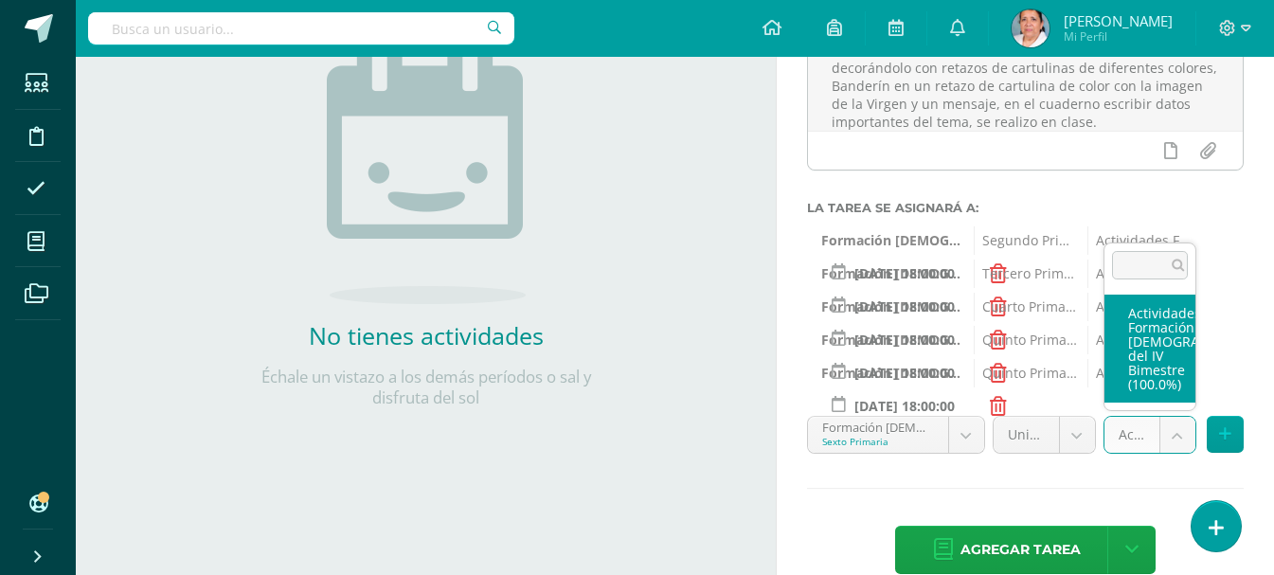
click at [1172, 315] on body "Estudiantes Disciplina Asistencia Mis cursos Archivos Soporte Ayuda Reportar un…" at bounding box center [637, 27] width 1274 height 575
select select "107172"
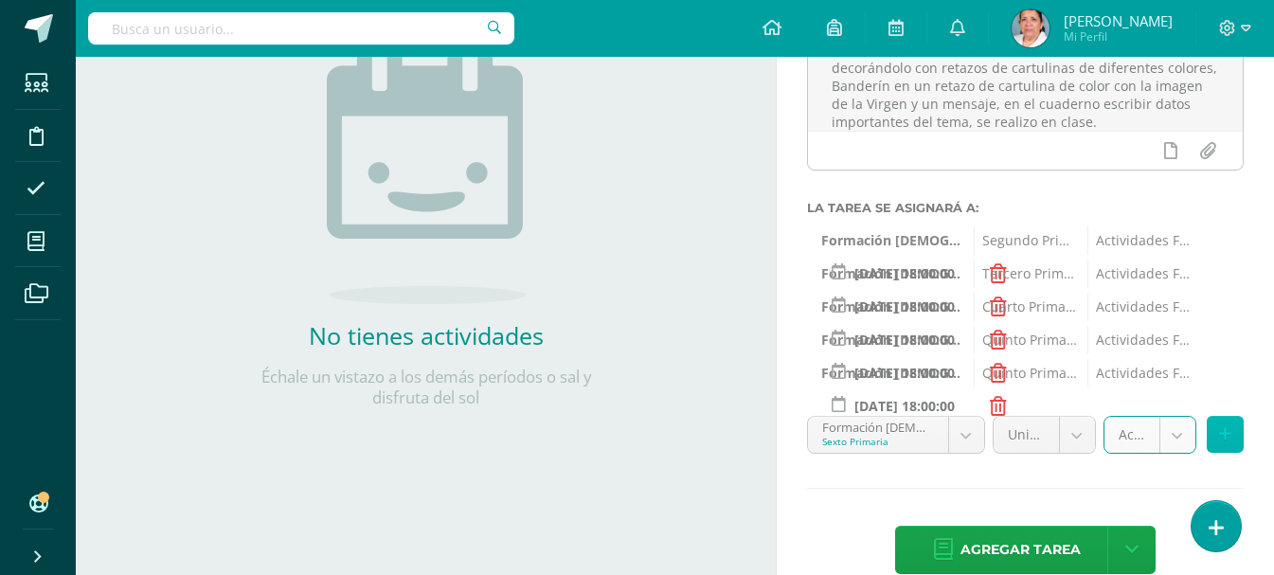
click at [1215, 435] on button at bounding box center [1225, 434] width 37 height 37
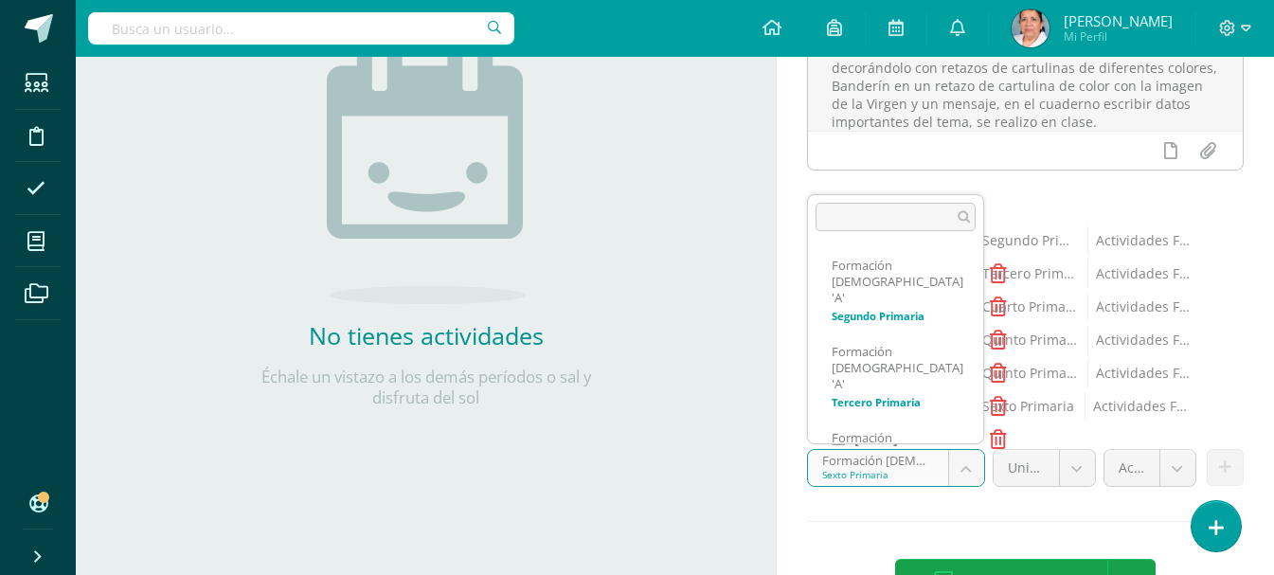
click at [962, 315] on body "Estudiantes Disciplina Asistencia Mis cursos Archivos Soporte Ayuda Reportar un…" at bounding box center [637, 27] width 1274 height 575
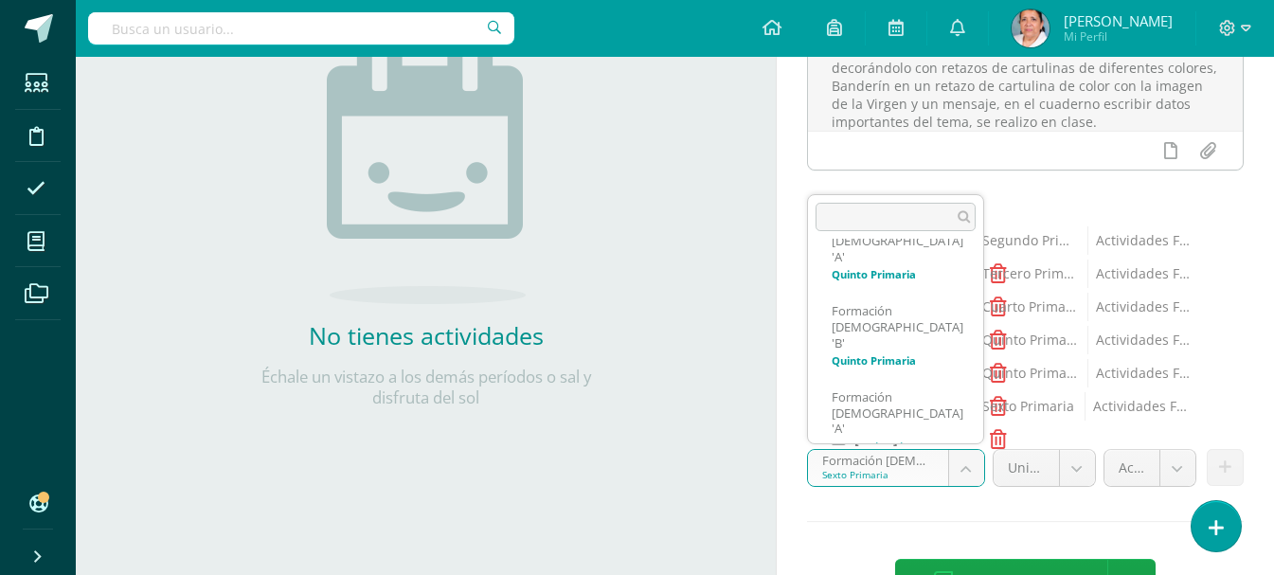
scroll to position [301, 0]
select select "94293"
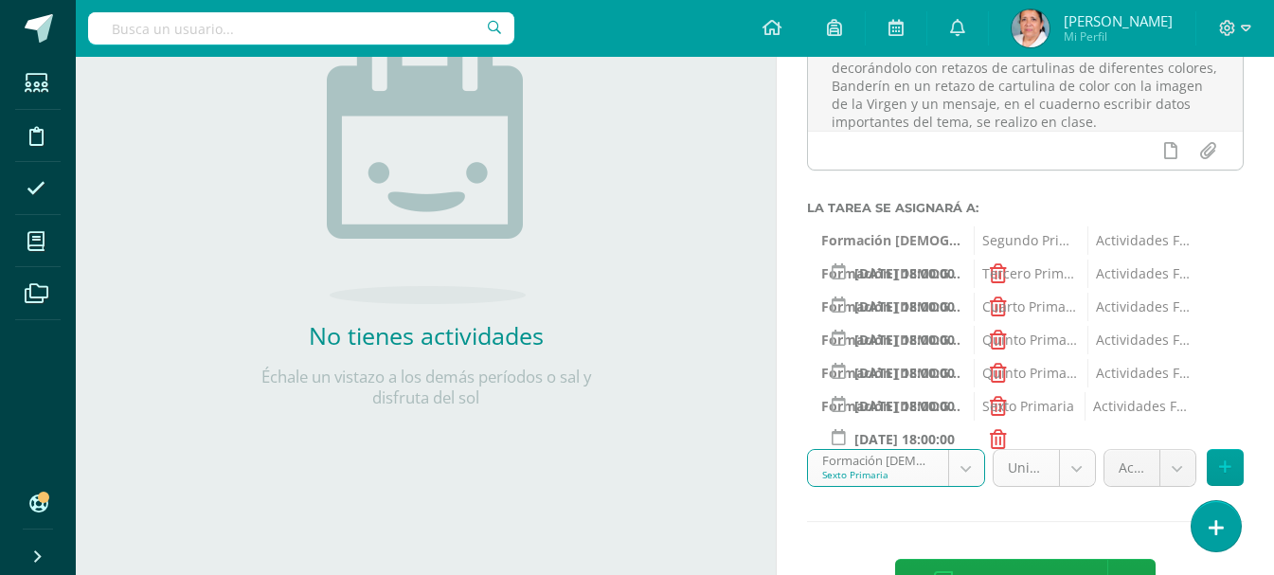
click at [1075, 315] on body "Estudiantes Disciplina Asistencia Mis cursos Archivos Soporte Ayuda Reportar un…" at bounding box center [637, 27] width 1274 height 575
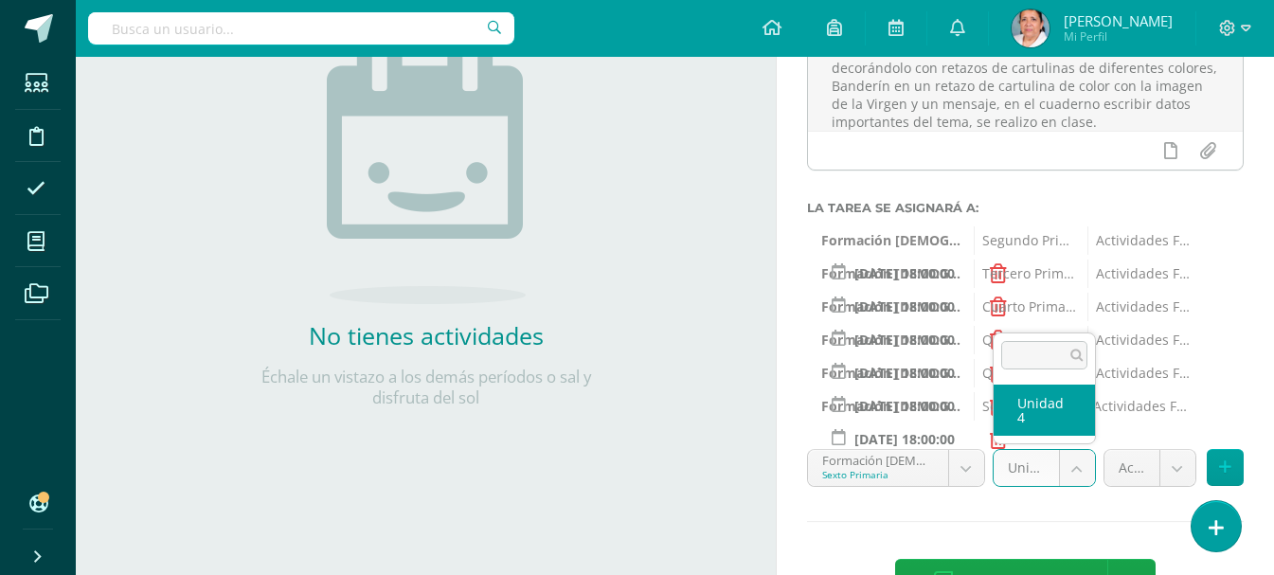
click at [1075, 315] on body "Estudiantes Disciplina Asistencia Mis cursos Archivos Soporte Ayuda Reportar un…" at bounding box center [637, 27] width 1274 height 575
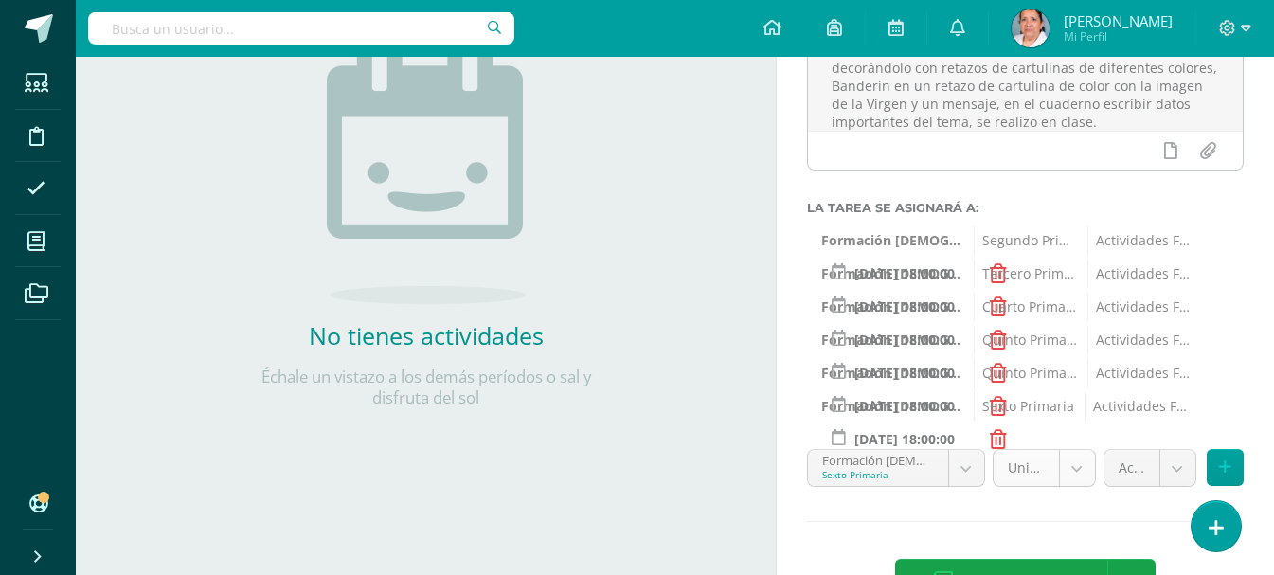
click at [1075, 315] on body "Estudiantes Disciplina Asistencia Mis cursos Archivos Soporte Ayuda Reportar un…" at bounding box center [637, 27] width 1274 height 575
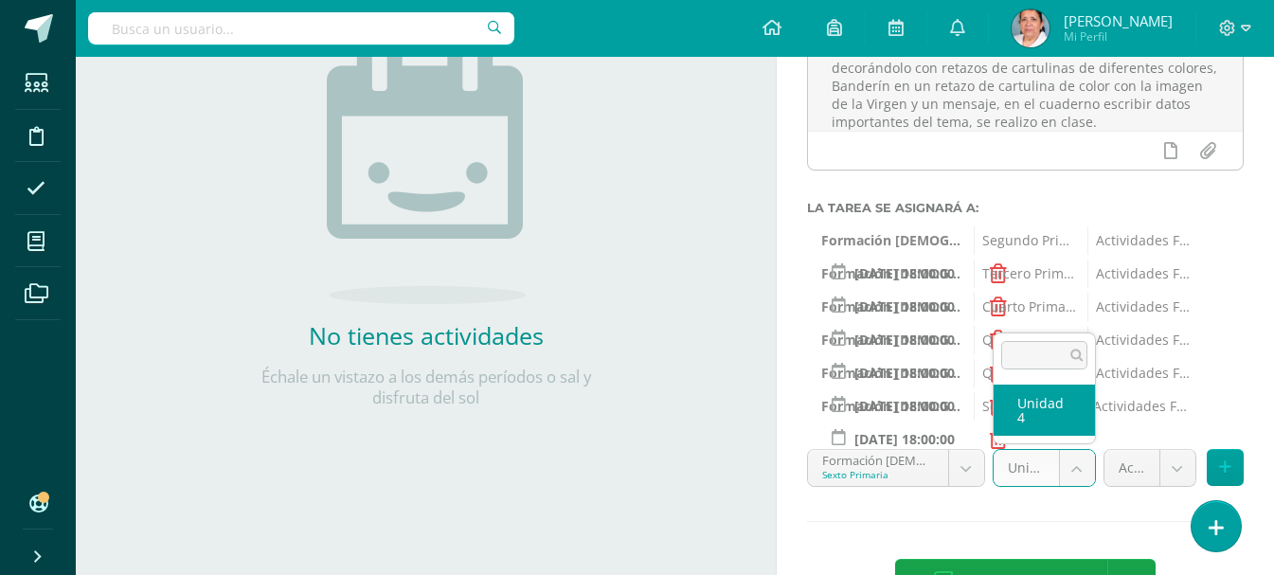
click at [1075, 315] on body "Estudiantes Disciplina Asistencia Mis cursos Archivos Soporte Ayuda Reportar un…" at bounding box center [637, 27] width 1274 height 575
select select "94299"
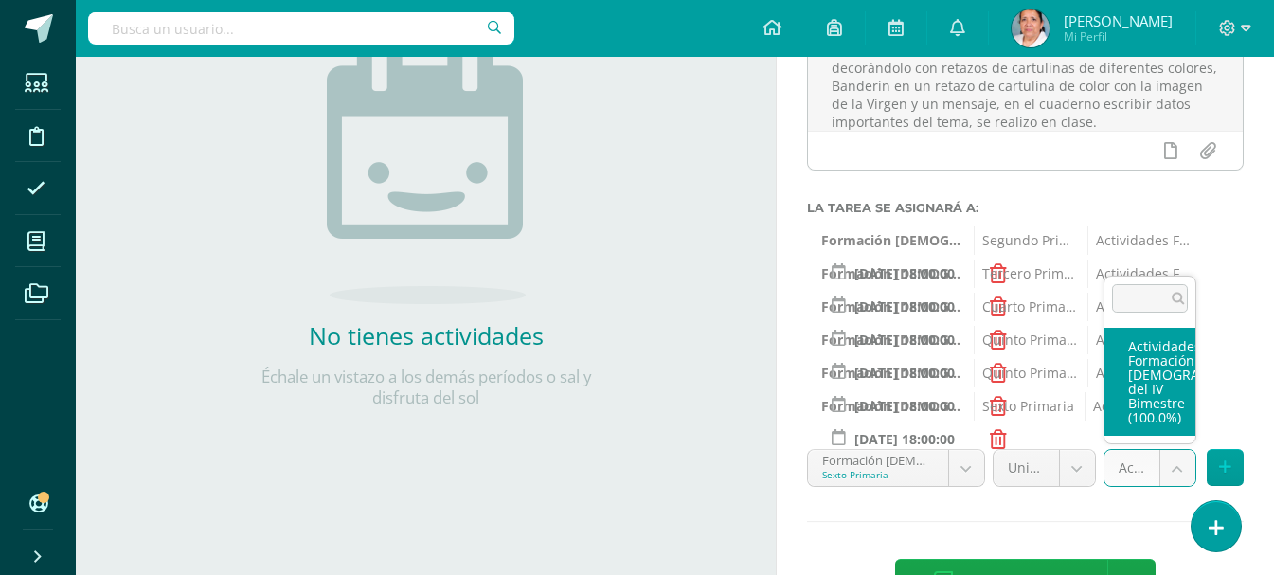
click at [1183, 315] on body "Estudiantes Disciplina Asistencia Mis cursos Archivos Soporte Ayuda Reportar un…" at bounding box center [637, 27] width 1274 height 575
select select "107173"
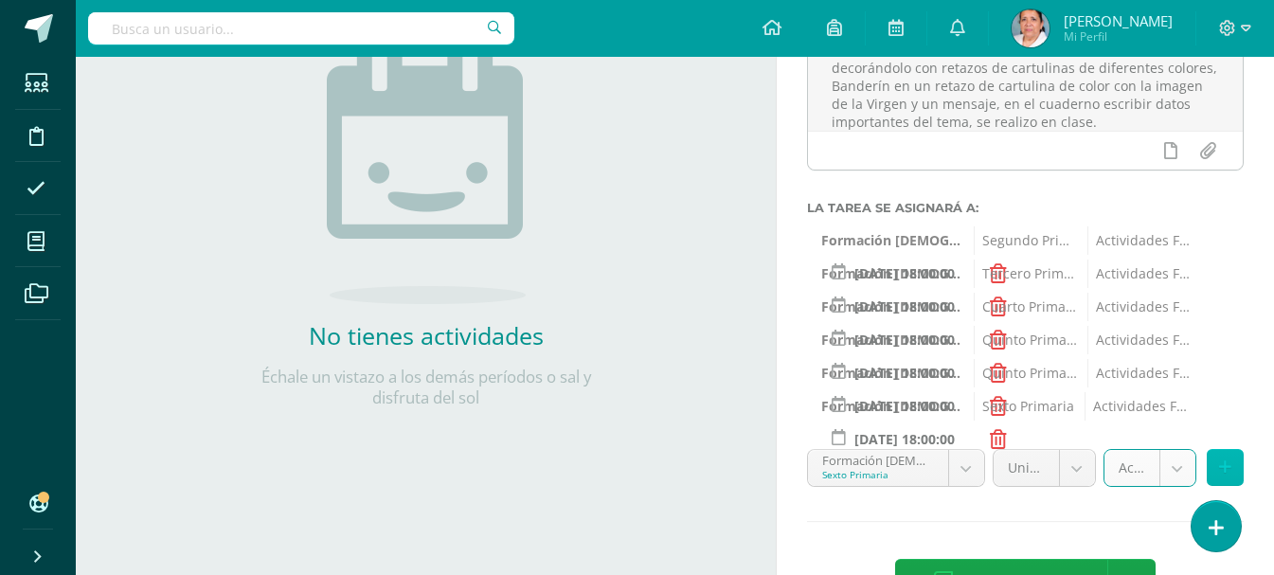
click at [1221, 460] on icon at bounding box center [1225, 467] width 12 height 16
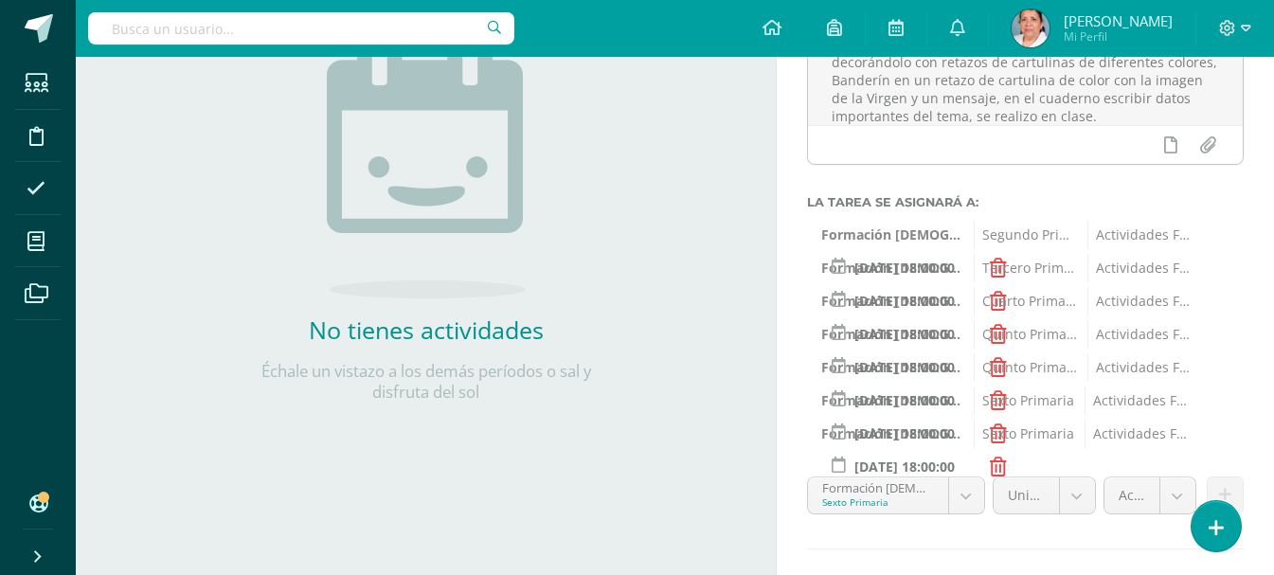
scroll to position [359, 0]
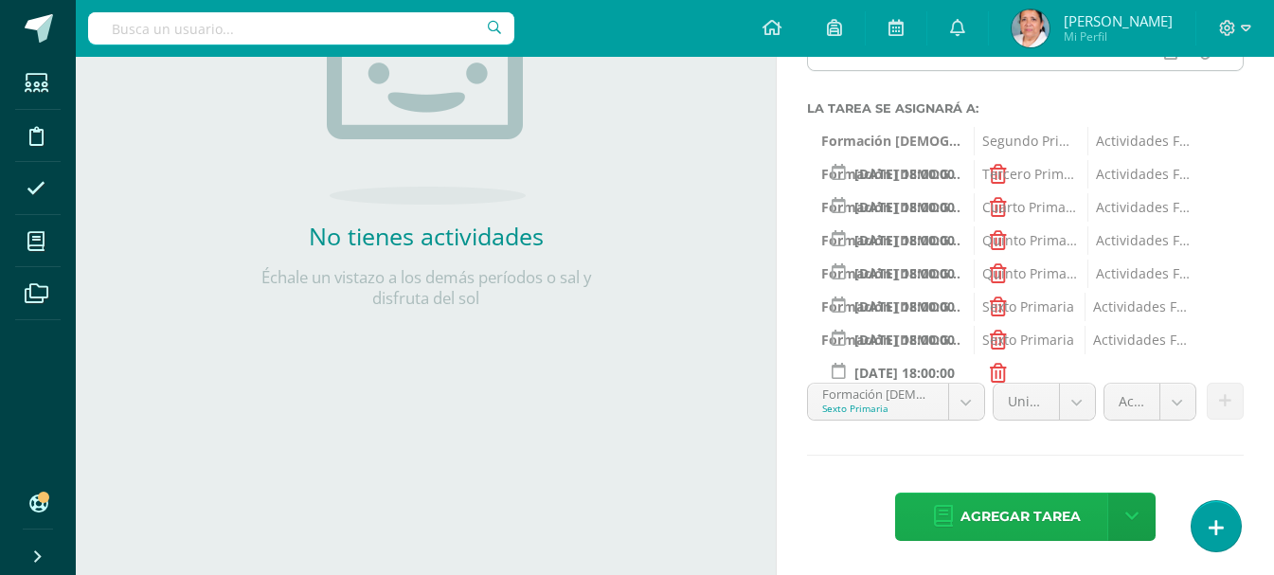
click at [1031, 519] on span "Agregar tarea" at bounding box center [1021, 517] width 120 height 46
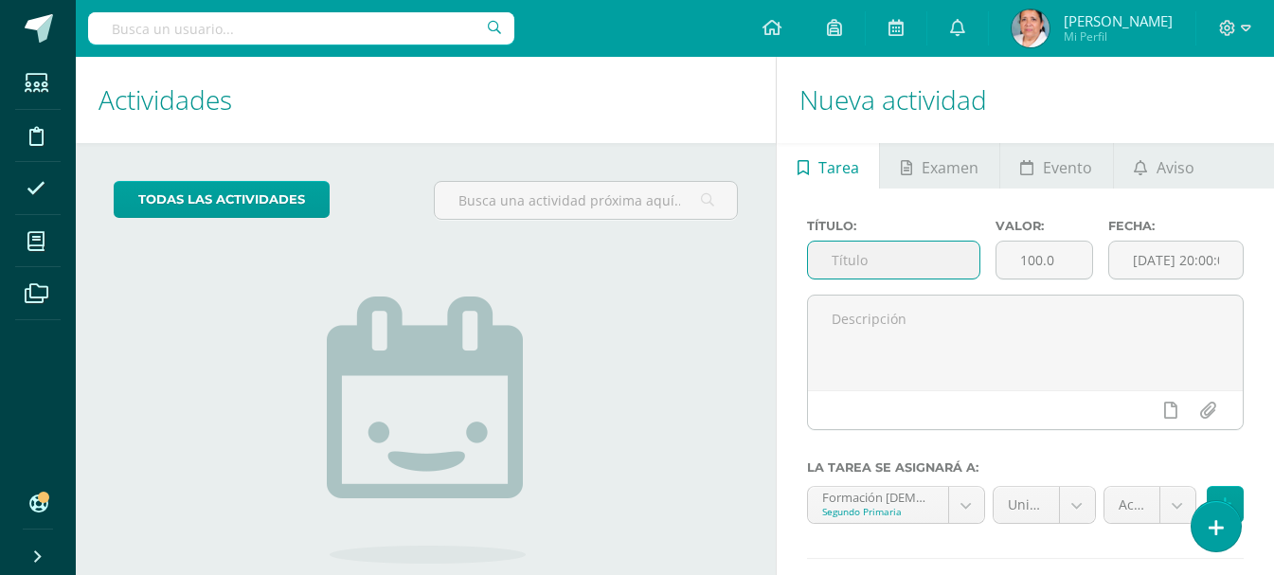
click at [895, 258] on input "text" at bounding box center [893, 260] width 171 height 37
type input "Carátula IV Bimestre"
click at [1058, 262] on input "100.0" at bounding box center [1045, 260] width 96 height 37
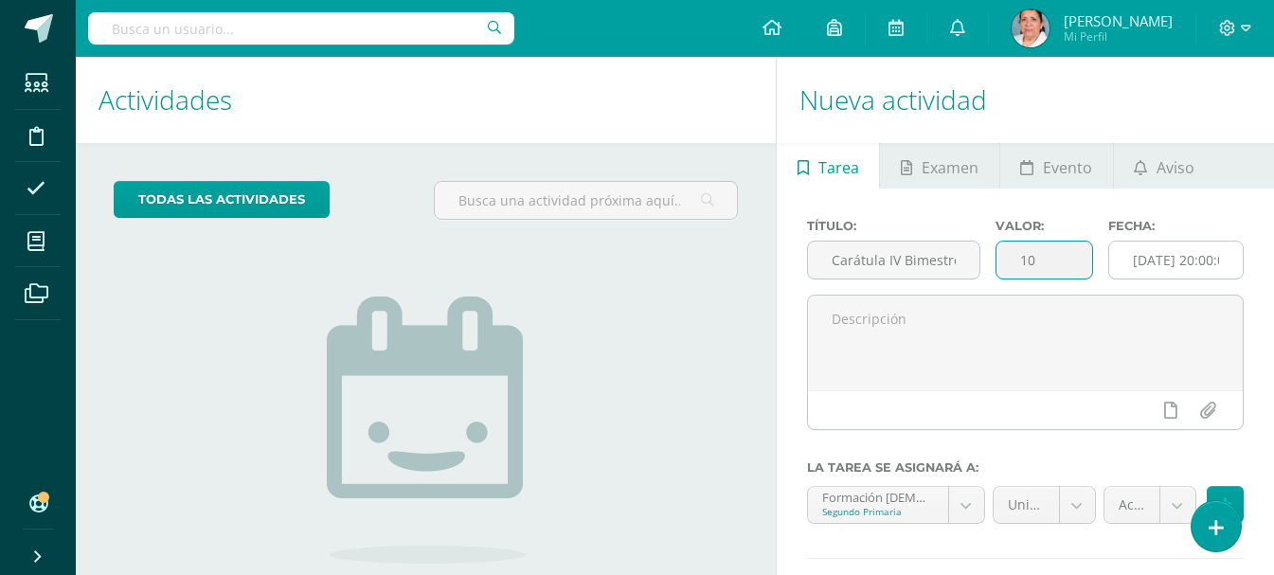
type input "10"
click at [1185, 261] on input "[DATE] 20:00:00" at bounding box center [1176, 260] width 134 height 37
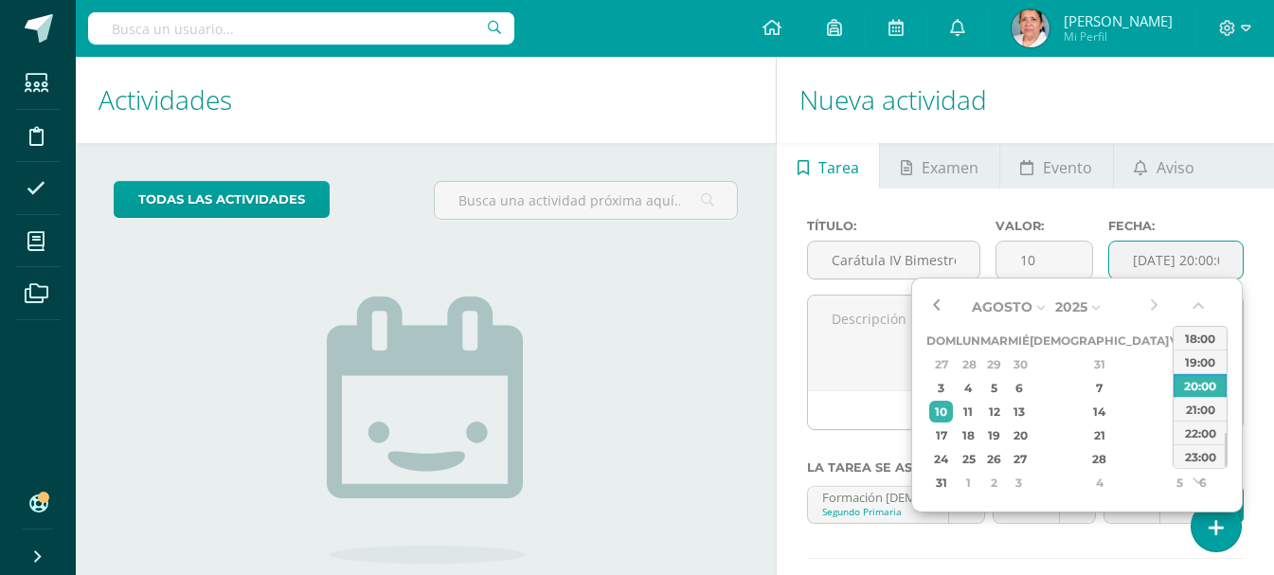
click at [936, 305] on button "button" at bounding box center [936, 307] width 19 height 28
click at [1027, 429] on div "20" at bounding box center [1018, 435] width 17 height 22
click at [1191, 337] on div "18:00" at bounding box center [1200, 338] width 53 height 24
type input "2025-08-20 18:00"
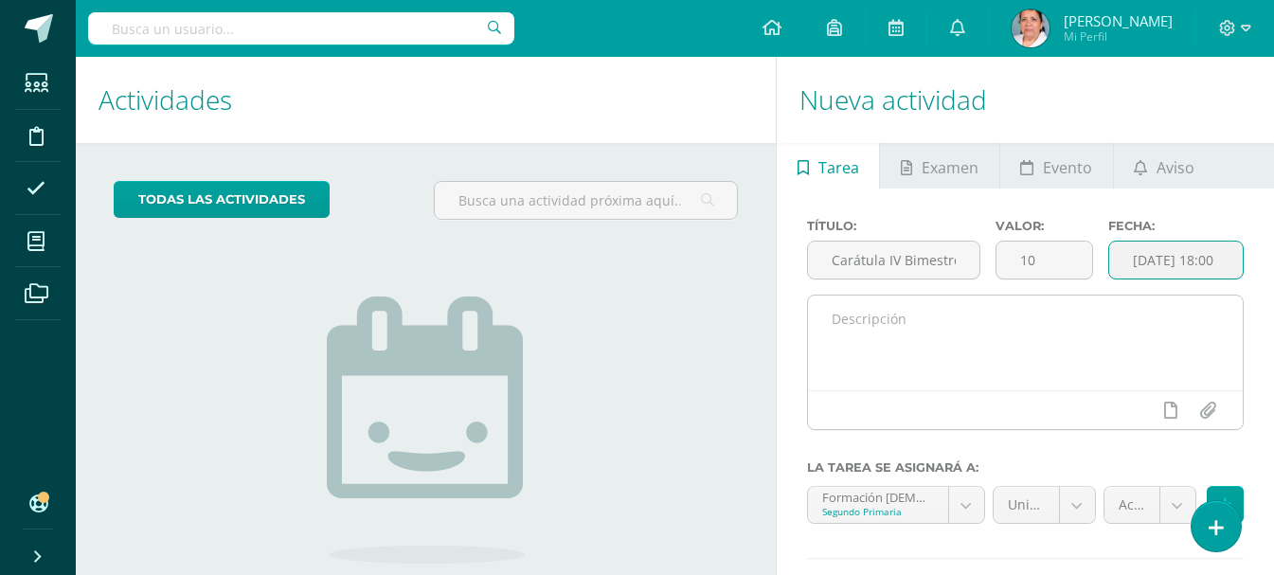
click at [969, 308] on textarea at bounding box center [1025, 343] width 435 height 95
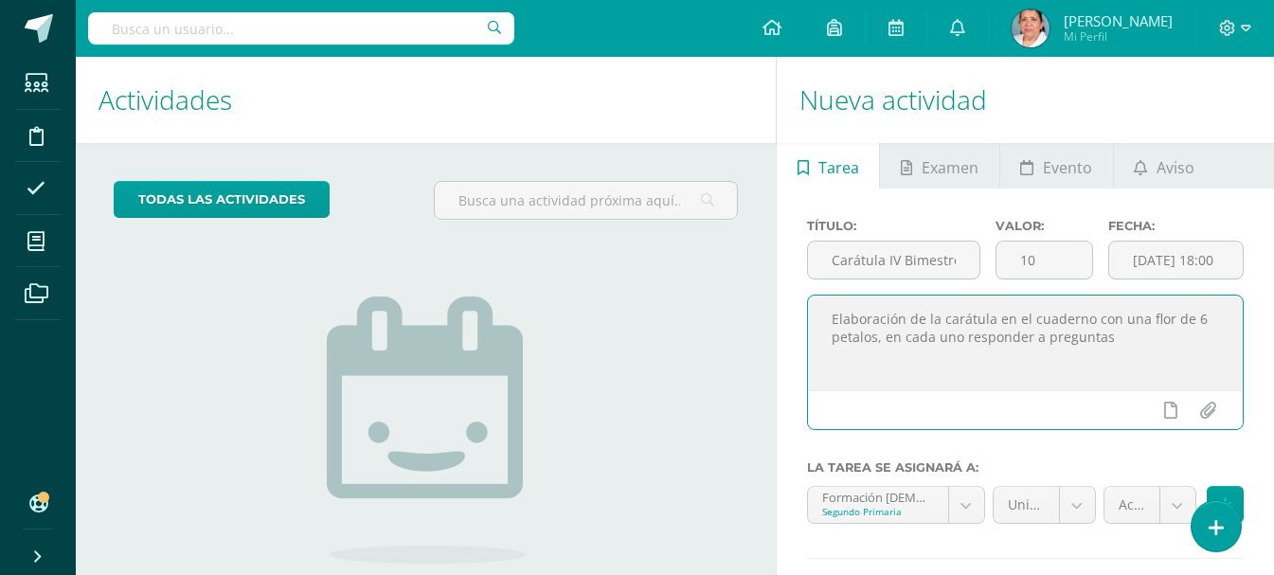
click at [844, 335] on textarea "Elaboración de la carátula en el cuaderno con una flor de 6 petalos, en cada un…" at bounding box center [1025, 343] width 435 height 95
click at [1113, 335] on textarea "Elaboración de la carátula en el cuaderno con una flor de 6 pétalos, en cada un…" at bounding box center [1025, 343] width 435 height 95
click at [1173, 362] on textarea "Elaboración de la carátula en el cuaderno con una flor de 6 pétalos, en cada un…" at bounding box center [1025, 343] width 435 height 95
type textarea "Elaboración de la carátula en el cuaderno con una flor de 6 pétalos, en cada un…"
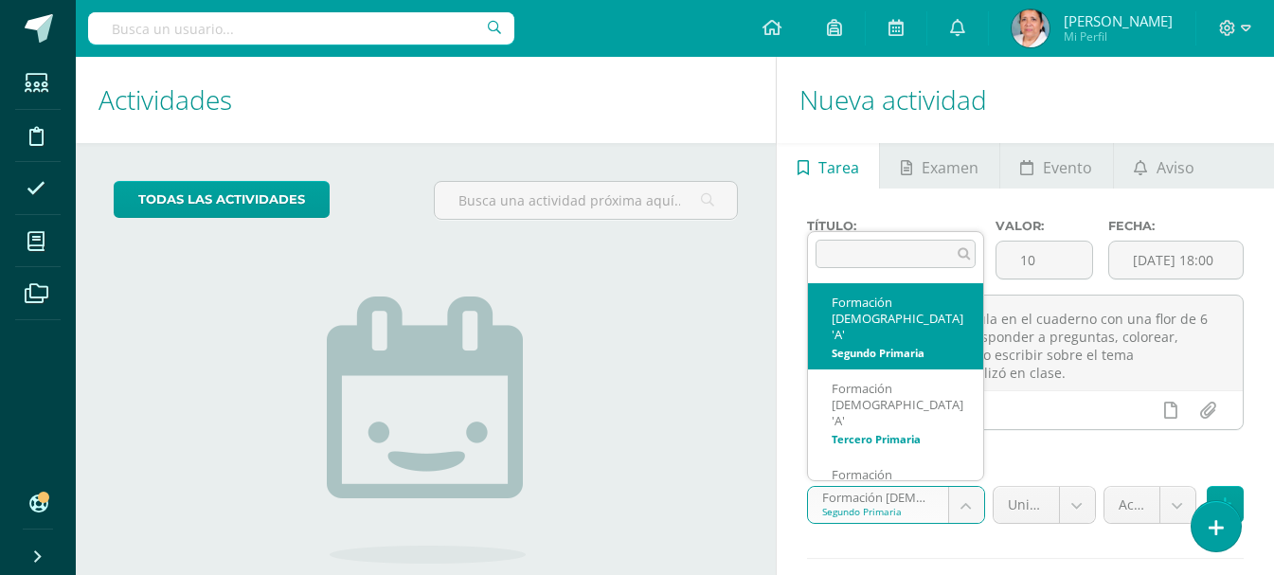
click at [966, 505] on body "Tarea asignada exitosamente Estudiantes Disciplina Asistencia Mis cursos Archiv…" at bounding box center [637, 287] width 1274 height 575
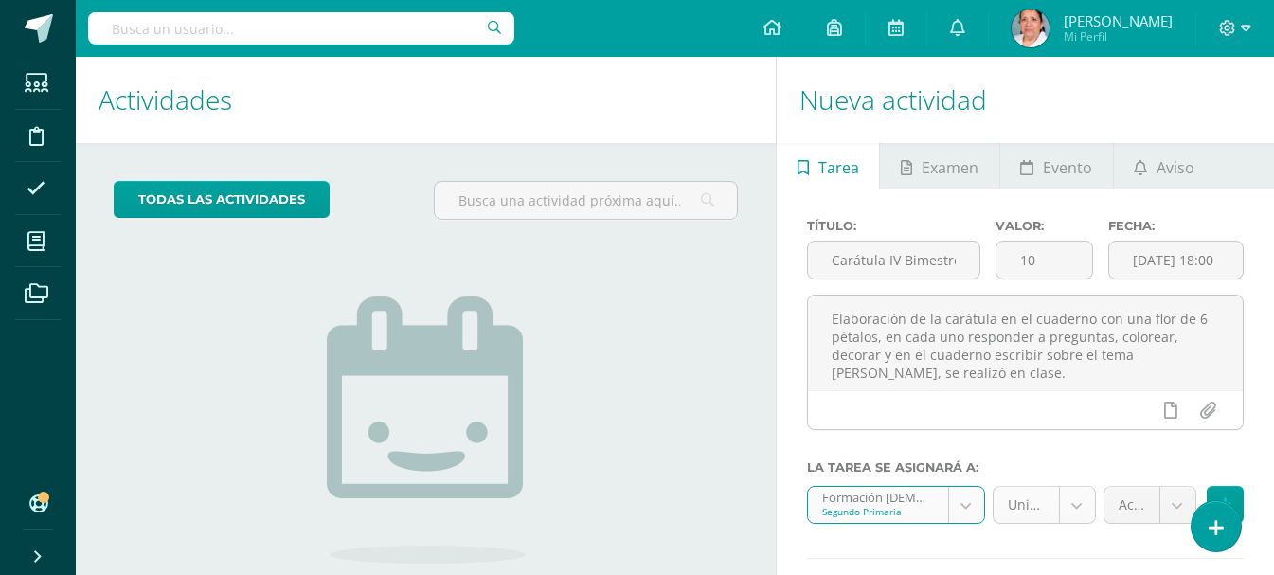
click at [1071, 499] on body "Tarea asignada exitosamente Estudiantes Disciplina Asistencia Mis cursos Archiv…" at bounding box center [637, 287] width 1274 height 575
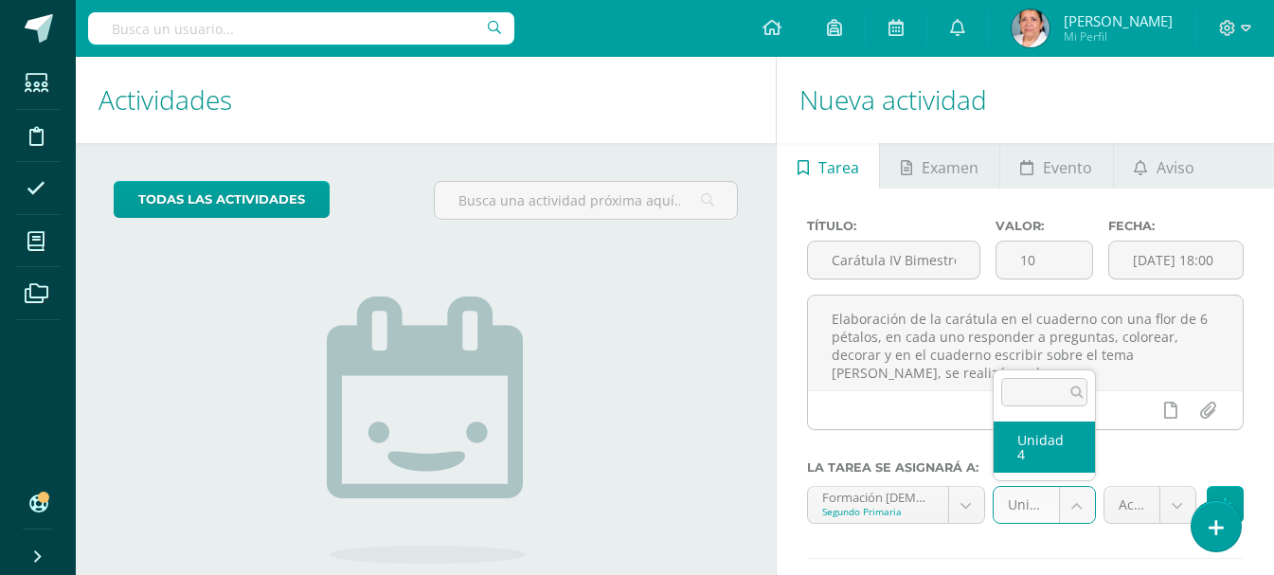
click at [1079, 506] on body "Tarea asignada exitosamente Estudiantes Disciplina Asistencia Mis cursos Archiv…" at bounding box center [637, 287] width 1274 height 575
select select "94509"
click at [1169, 497] on body "Tarea asignada exitosamente Estudiantes Disciplina Asistencia Mis cursos Archiv…" at bounding box center [637, 287] width 1274 height 575
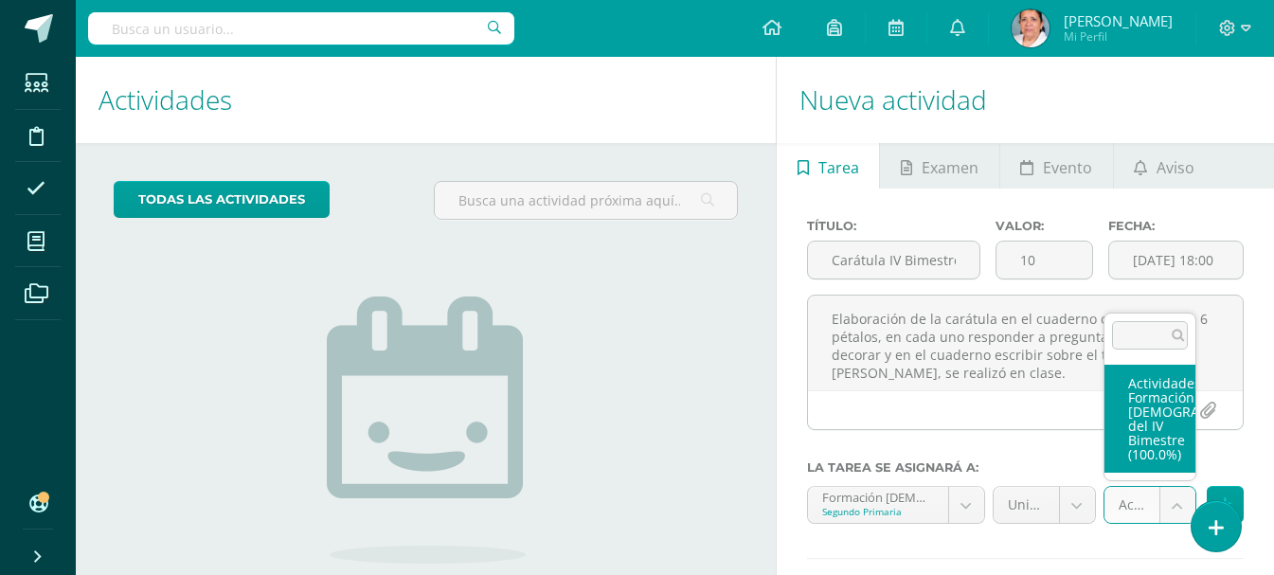
select select "107167"
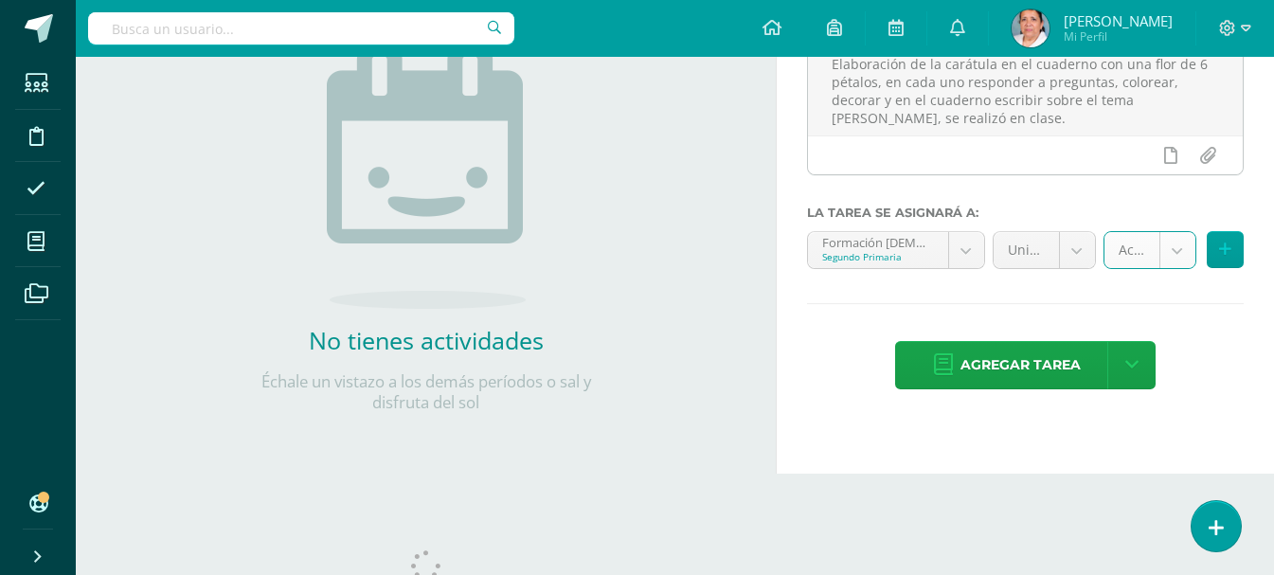
scroll to position [284, 0]
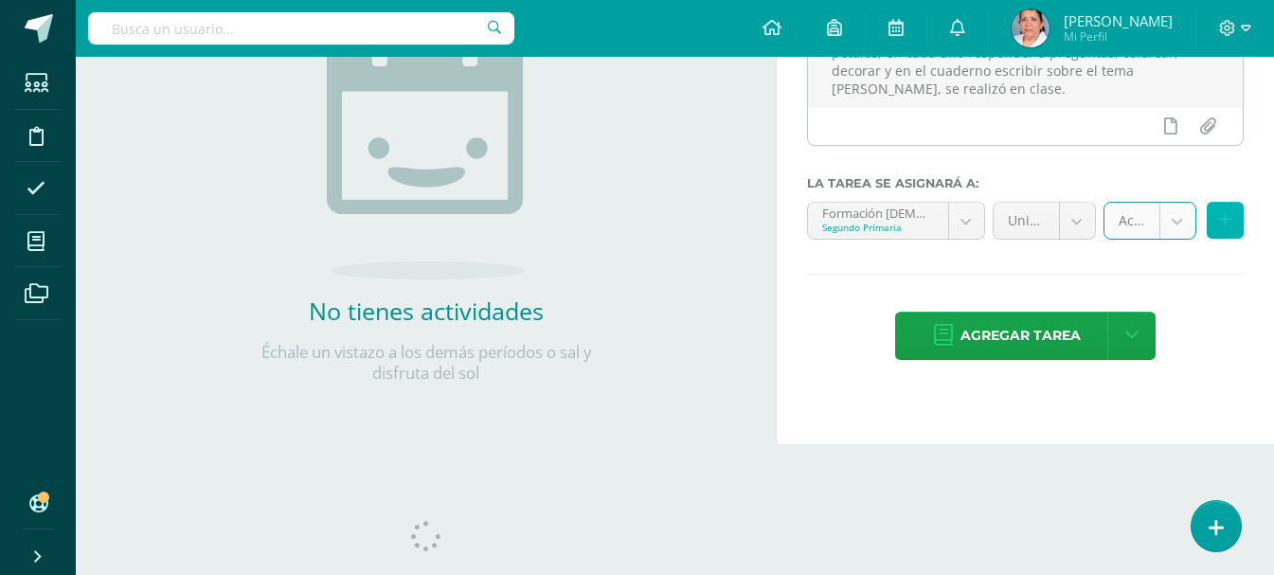
click at [1226, 221] on icon at bounding box center [1225, 220] width 12 height 16
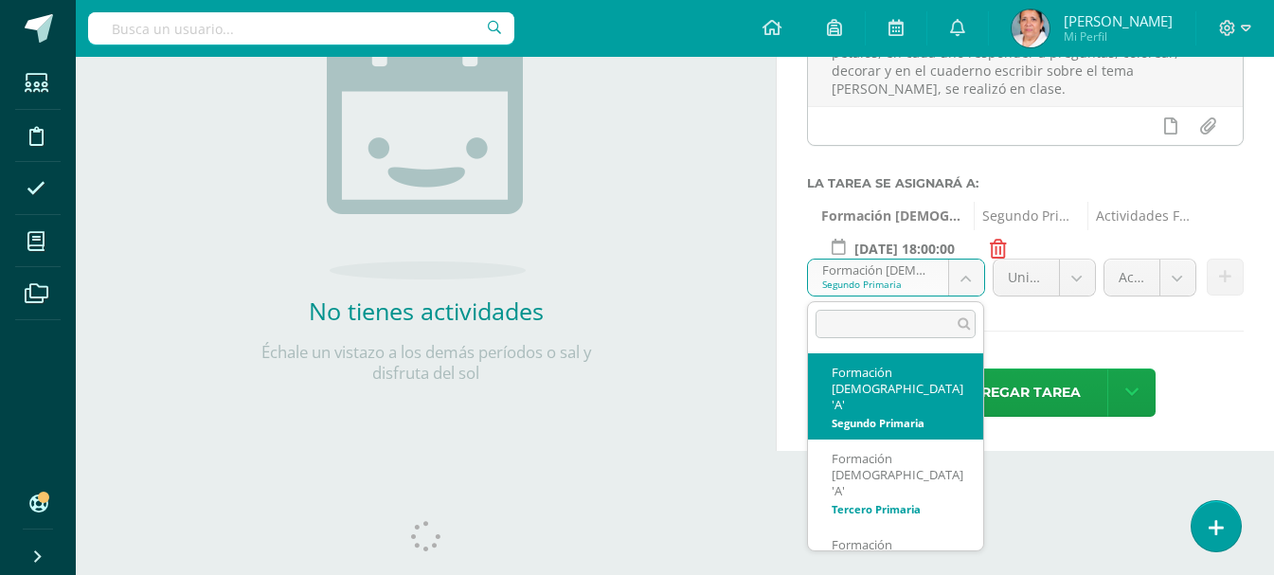
click at [972, 278] on body "Tarea asignada exitosamente Estudiantes Disciplina Asistencia Mis cursos Archiv…" at bounding box center [637, 3] width 1274 height 575
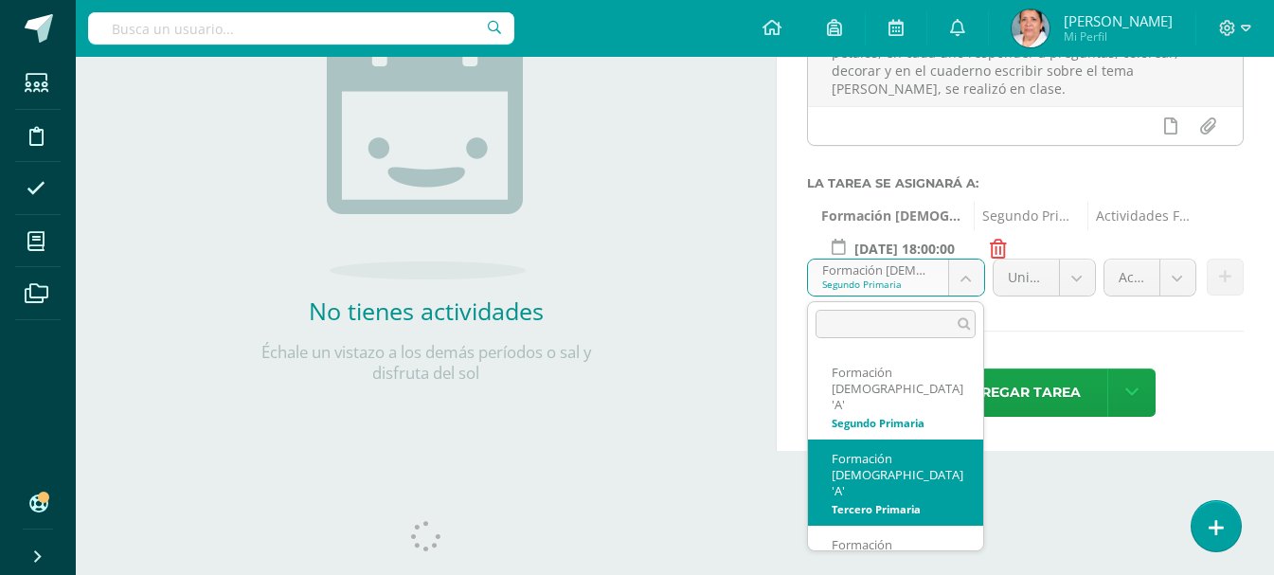
select select "94587"
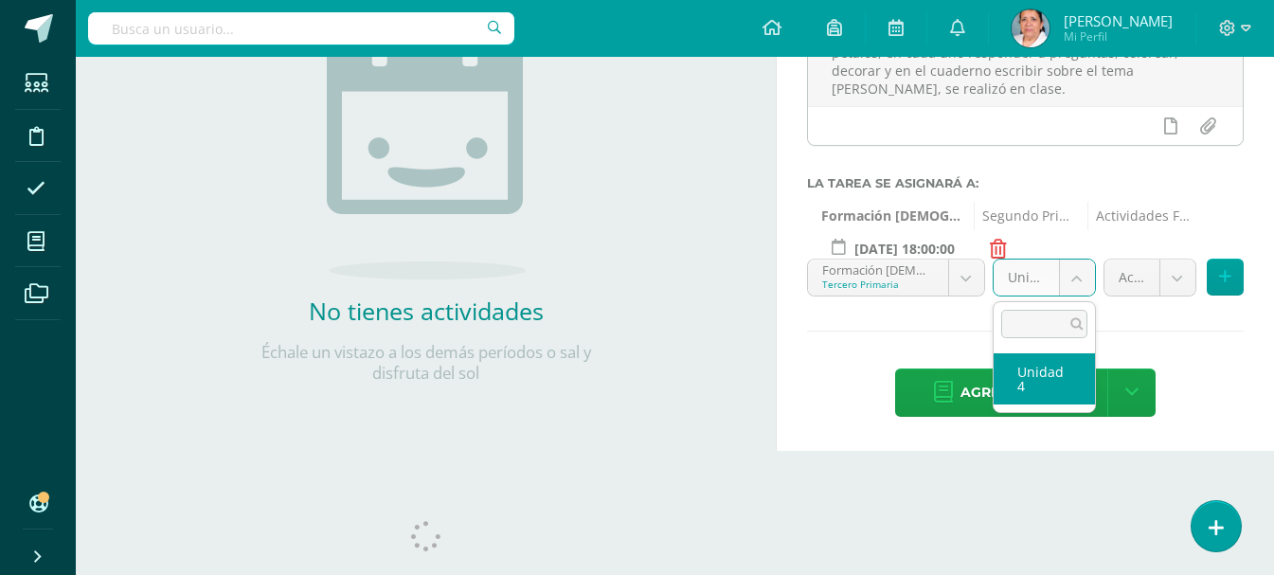
click at [1081, 281] on body "Tarea asignada exitosamente Estudiantes Disciplina Asistencia Mis cursos Archiv…" at bounding box center [637, 3] width 1274 height 575
select select "94593"
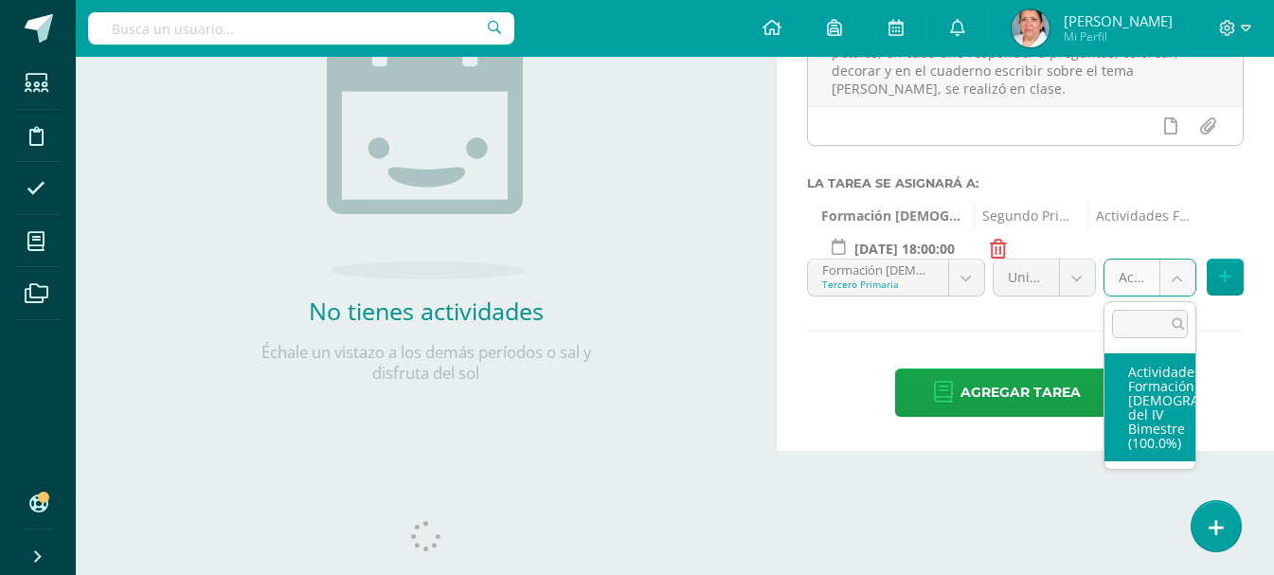
click at [1179, 281] on body "Tarea asignada exitosamente Estudiantes Disciplina Asistencia Mis cursos Archiv…" at bounding box center [637, 3] width 1274 height 575
select select "107168"
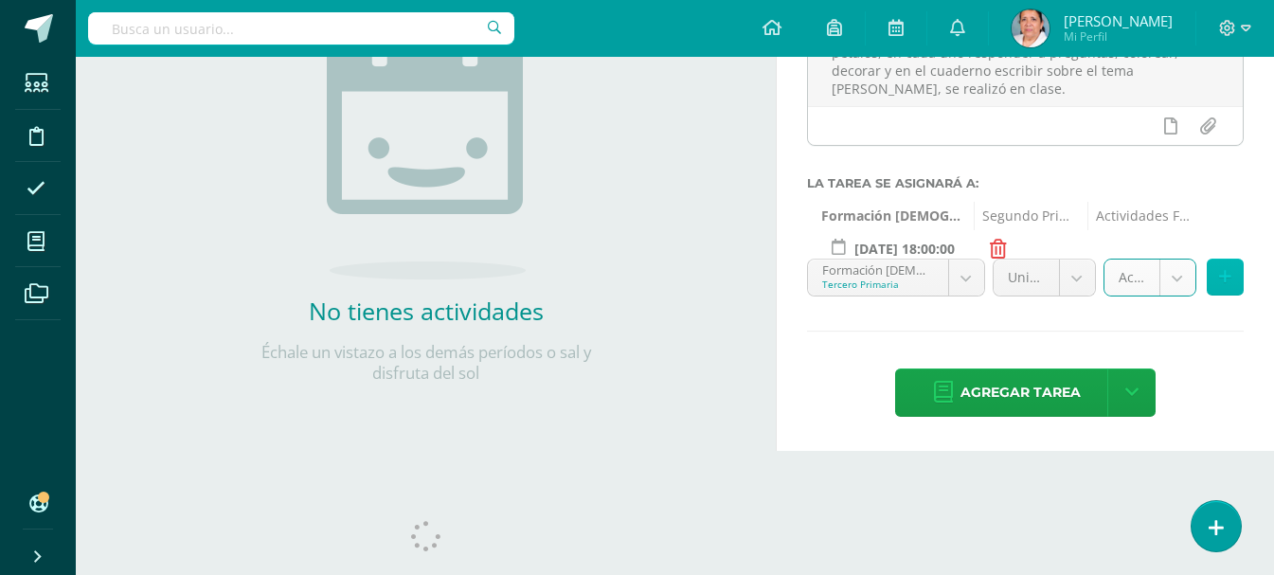
click at [1221, 272] on icon at bounding box center [1225, 277] width 12 height 16
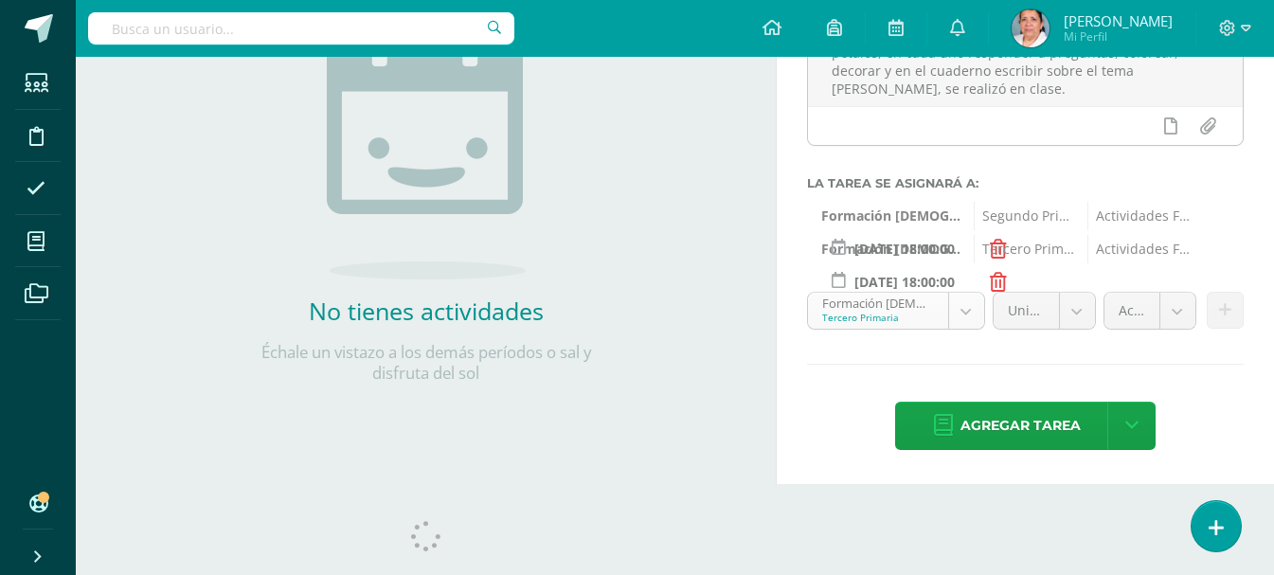
click at [953, 291] on body "Tarea asignada exitosamente Estudiantes Disciplina Asistencia Mis cursos Archiv…" at bounding box center [637, 3] width 1274 height 575
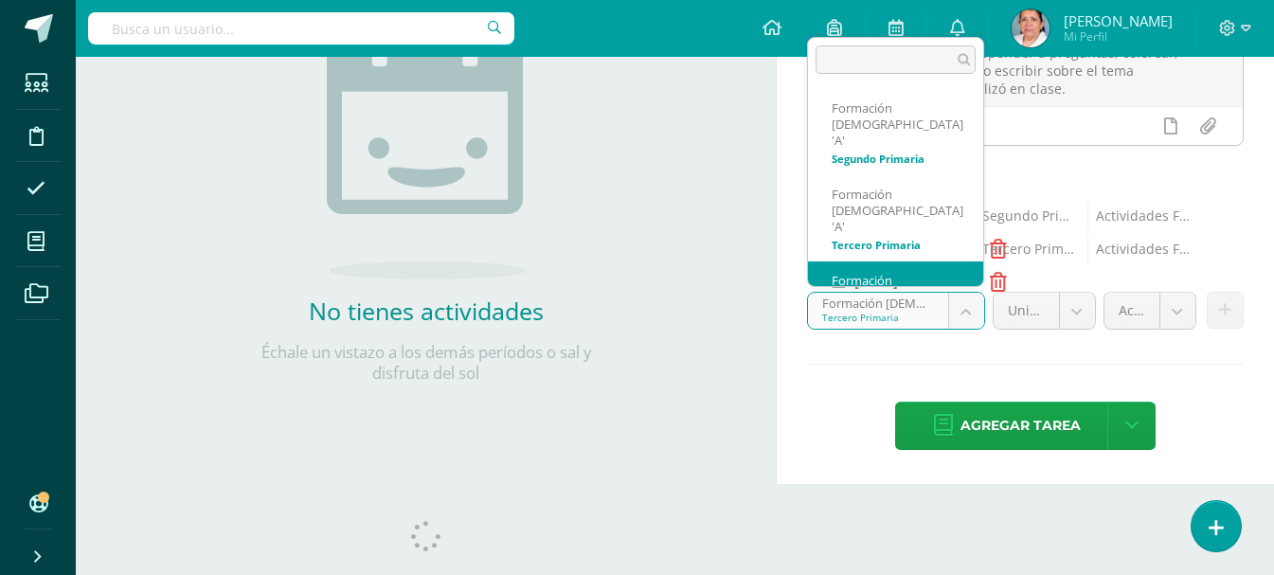
scroll to position [13, 0]
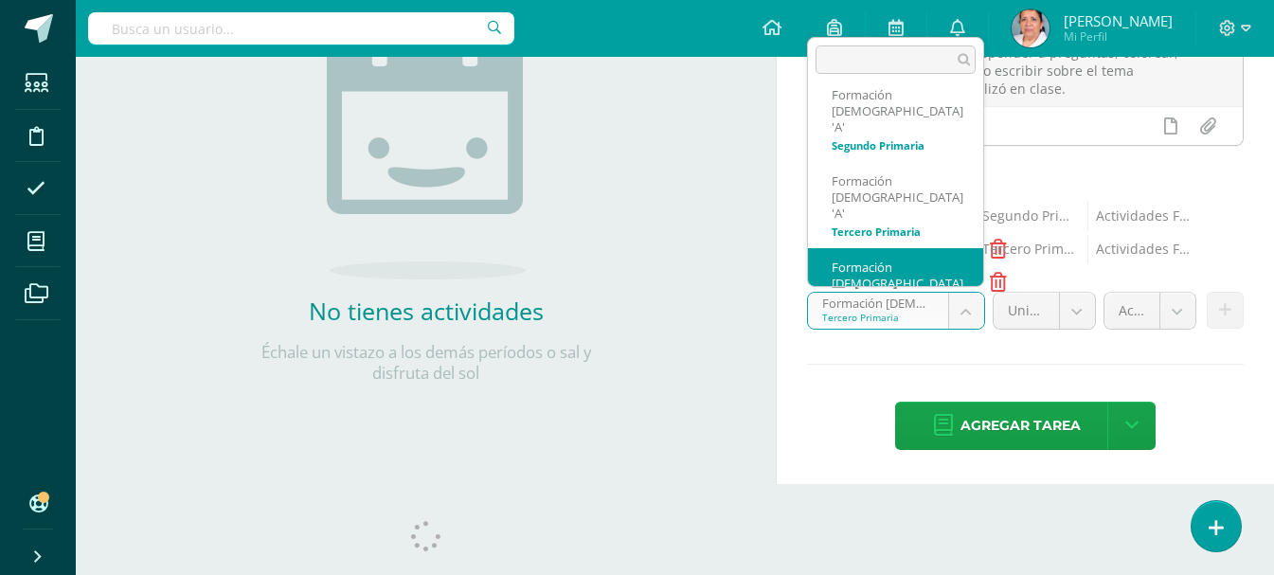
select select "94678"
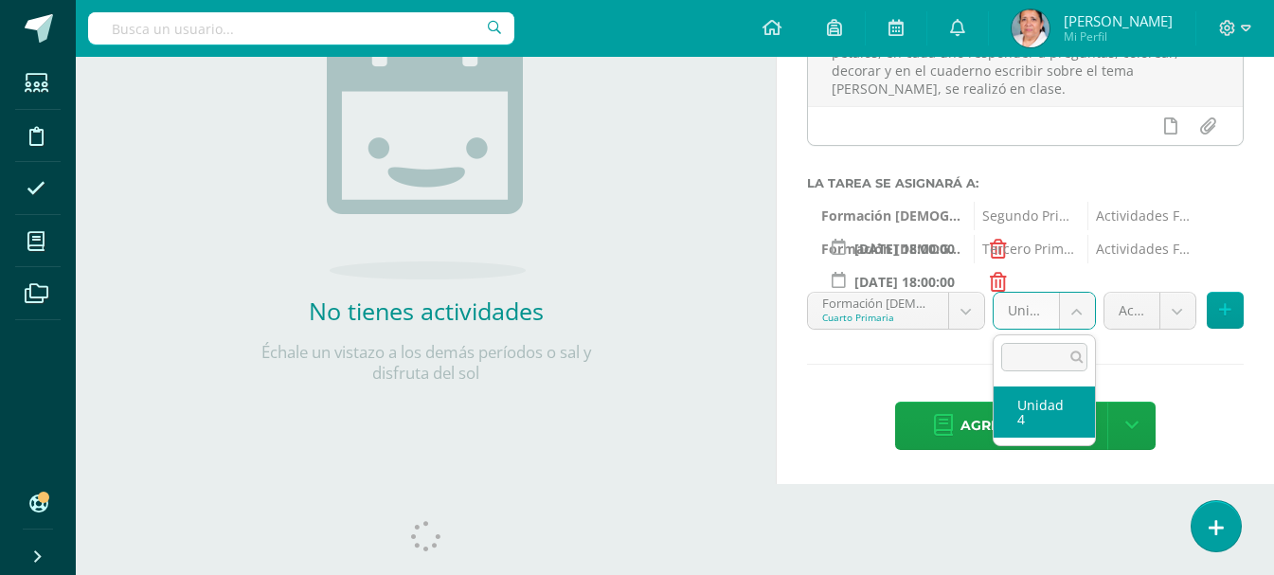
click at [1081, 291] on body "Tarea asignada exitosamente Estudiantes Disciplina Asistencia Mis cursos Archiv…" at bounding box center [637, 3] width 1274 height 575
select select "94684"
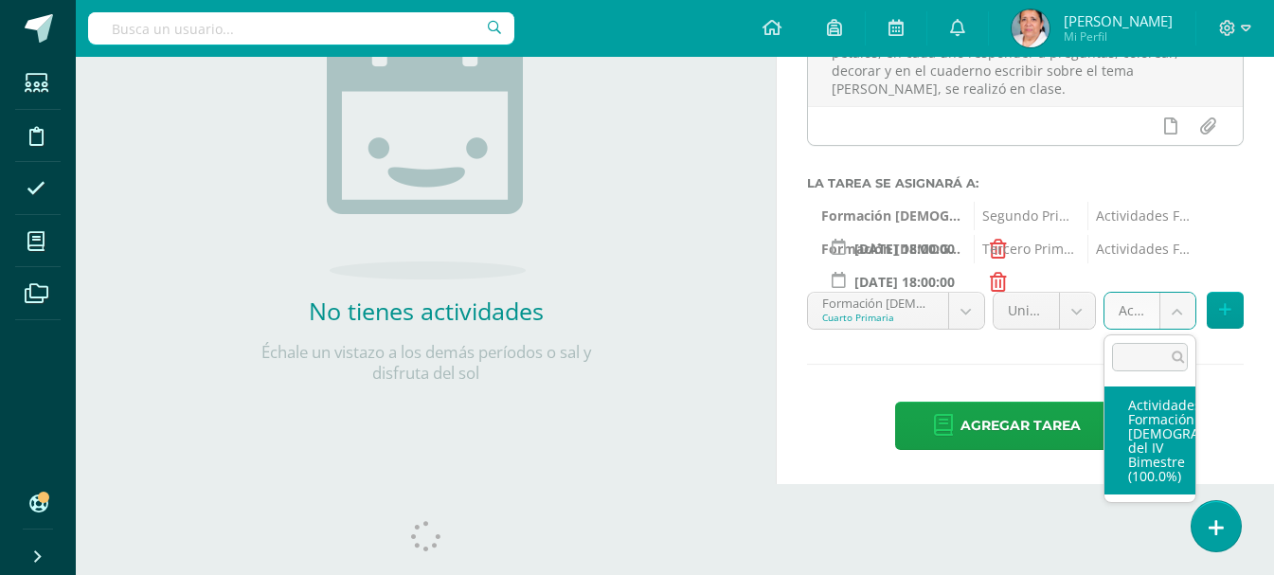
click at [1178, 291] on body "Tarea asignada exitosamente Estudiantes Disciplina Asistencia Mis cursos Archiv…" at bounding box center [637, 3] width 1274 height 575
drag, startPoint x: 1162, startPoint y: 426, endPoint x: 1164, endPoint y: 414, distance: 12.6
select select "107169"
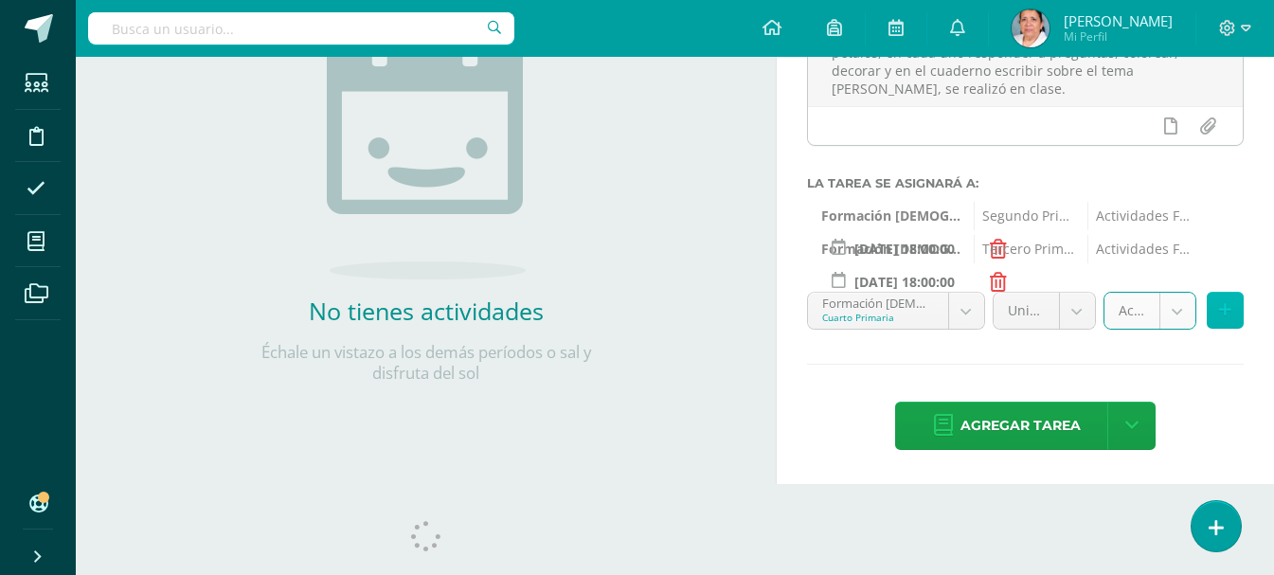
click at [1229, 307] on icon at bounding box center [1225, 310] width 12 height 16
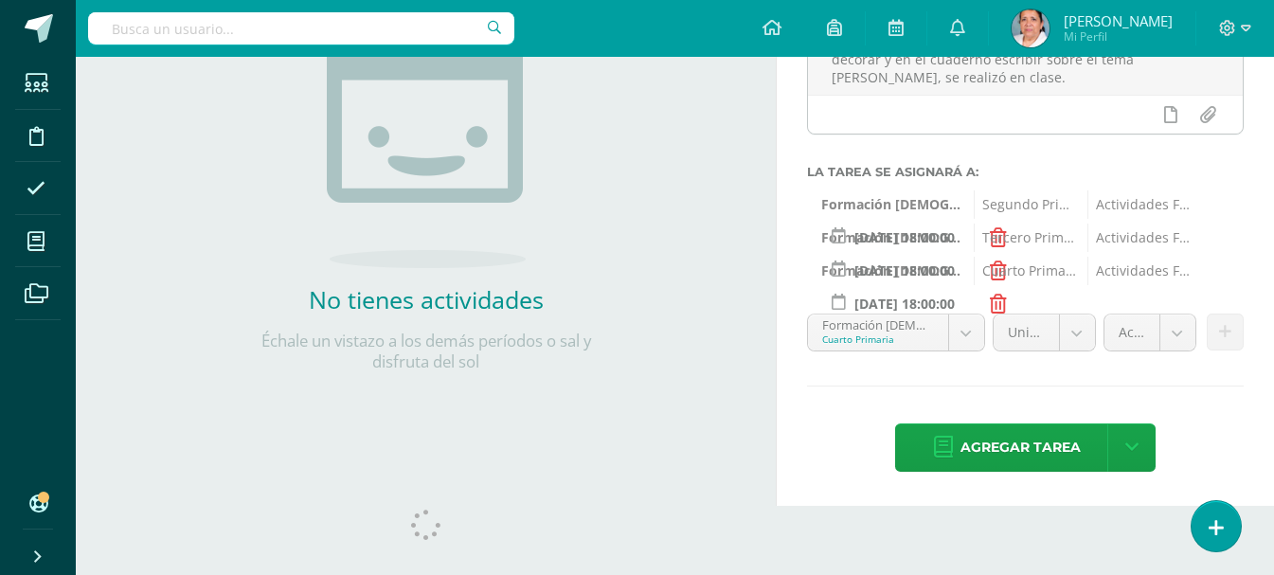
scroll to position [315, 0]
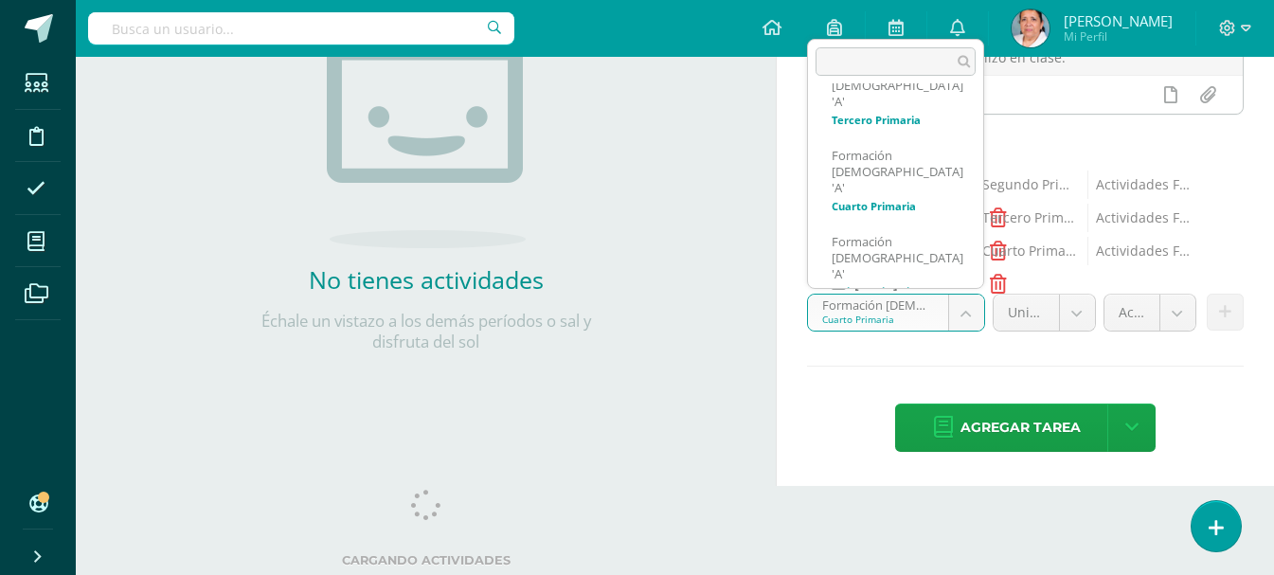
scroll to position [153, 0]
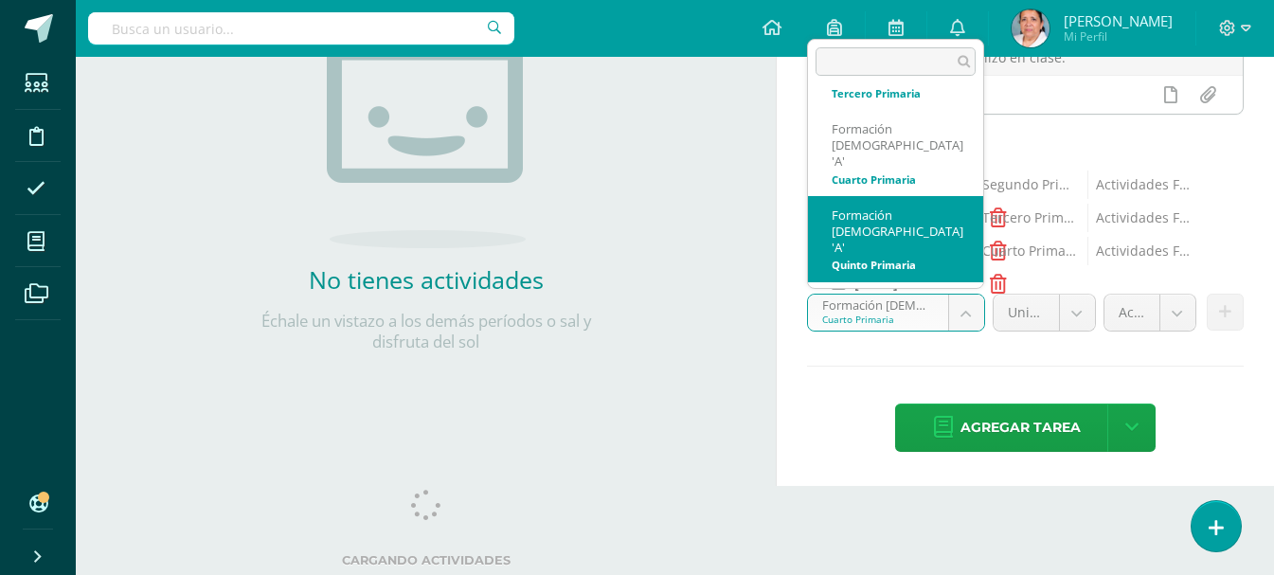
select select "94104"
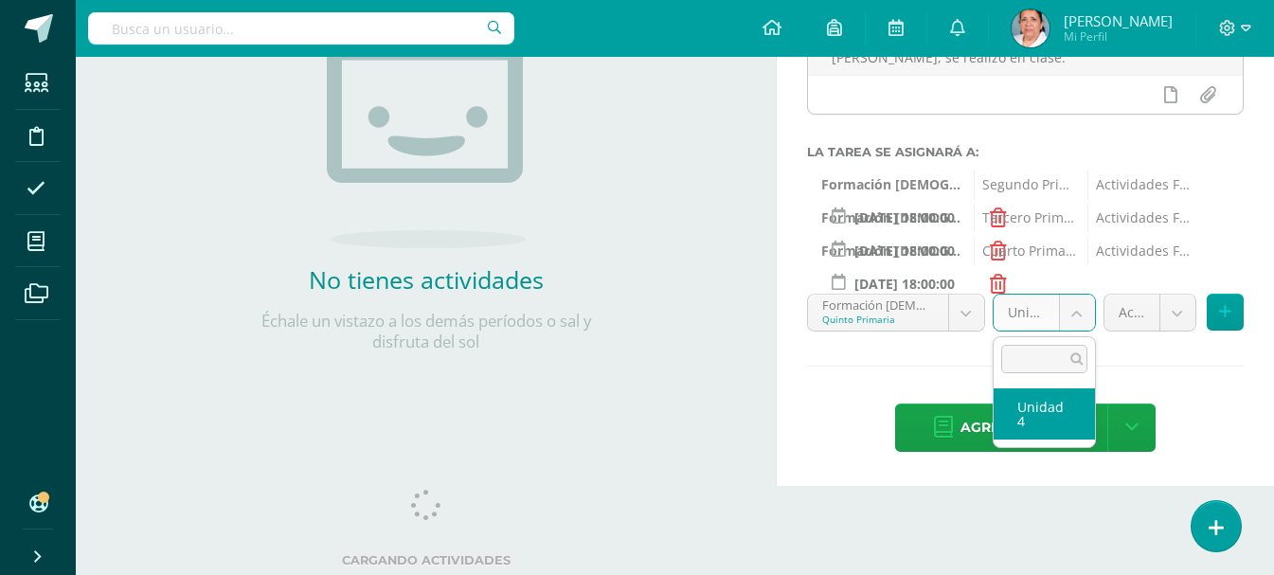
select select "94110"
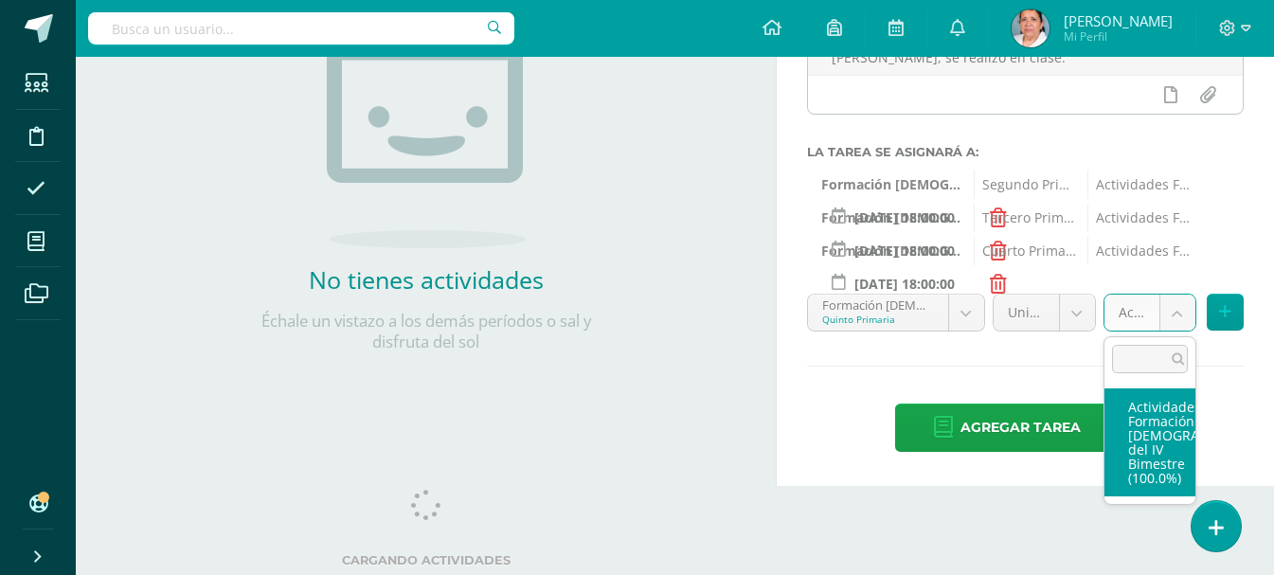
select select "107170"
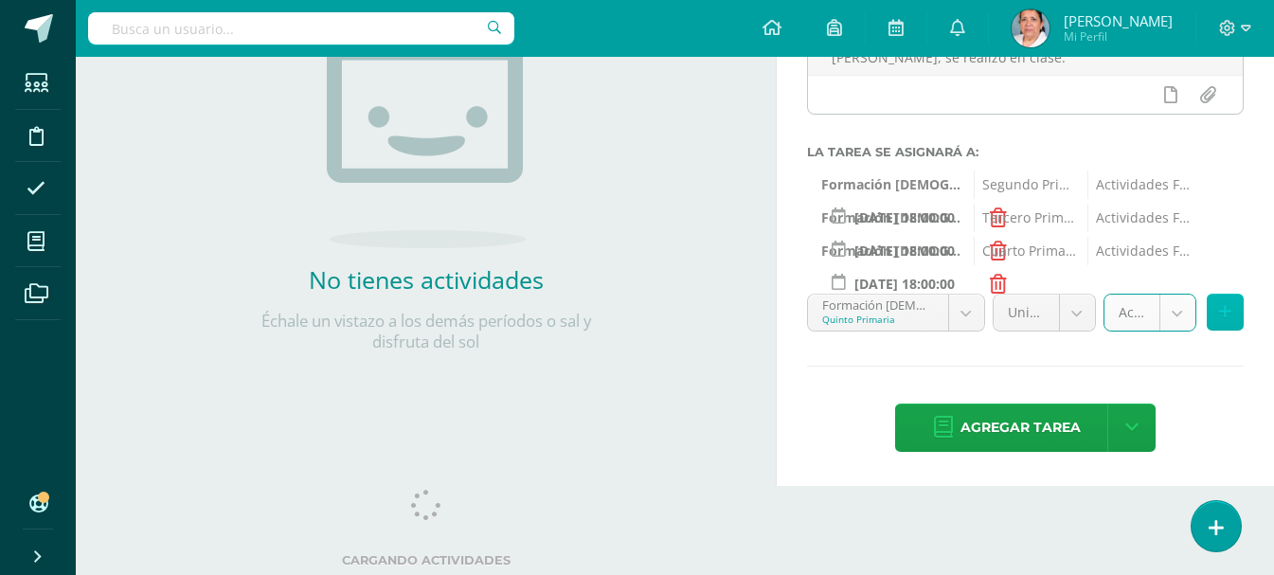
click at [1227, 314] on icon at bounding box center [1225, 312] width 12 height 16
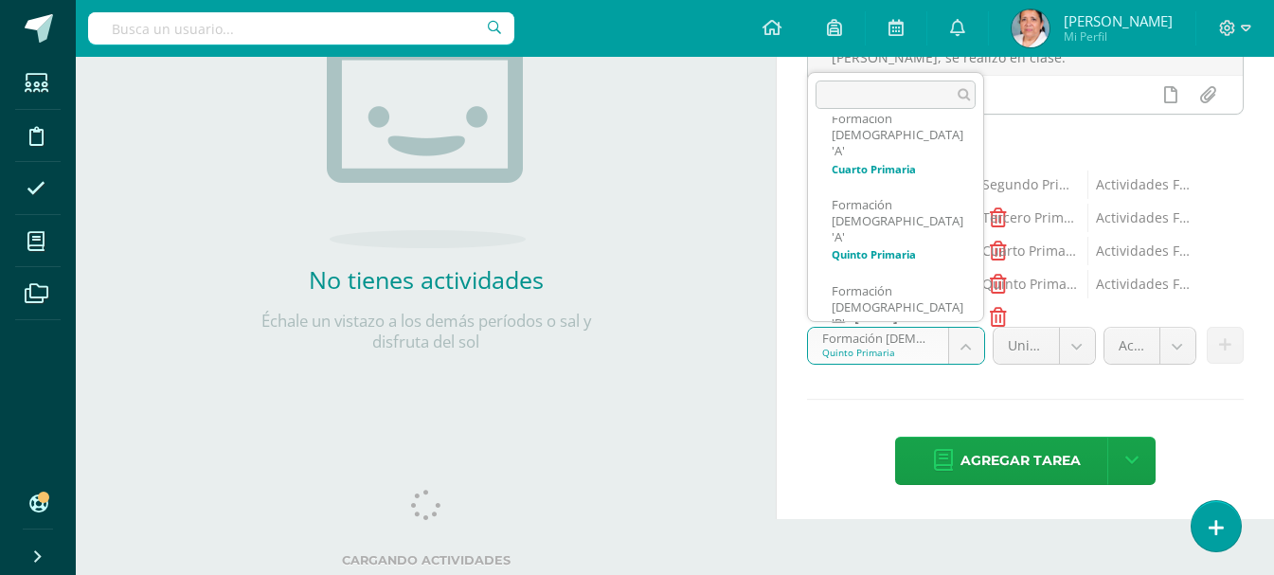
scroll to position [224, 0]
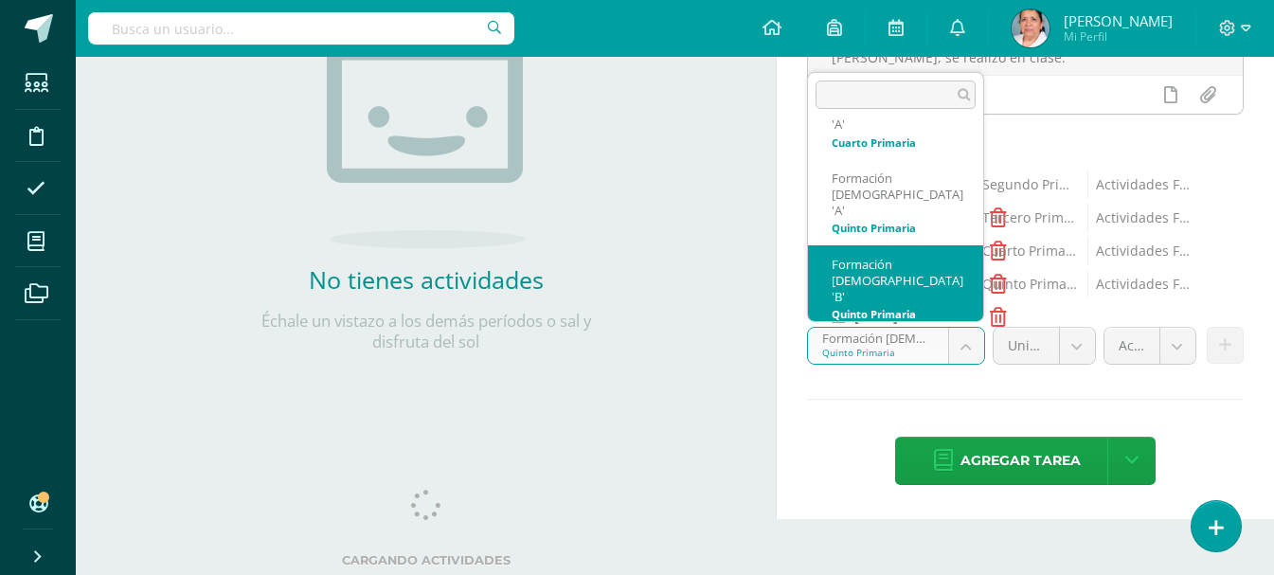
select select "94195"
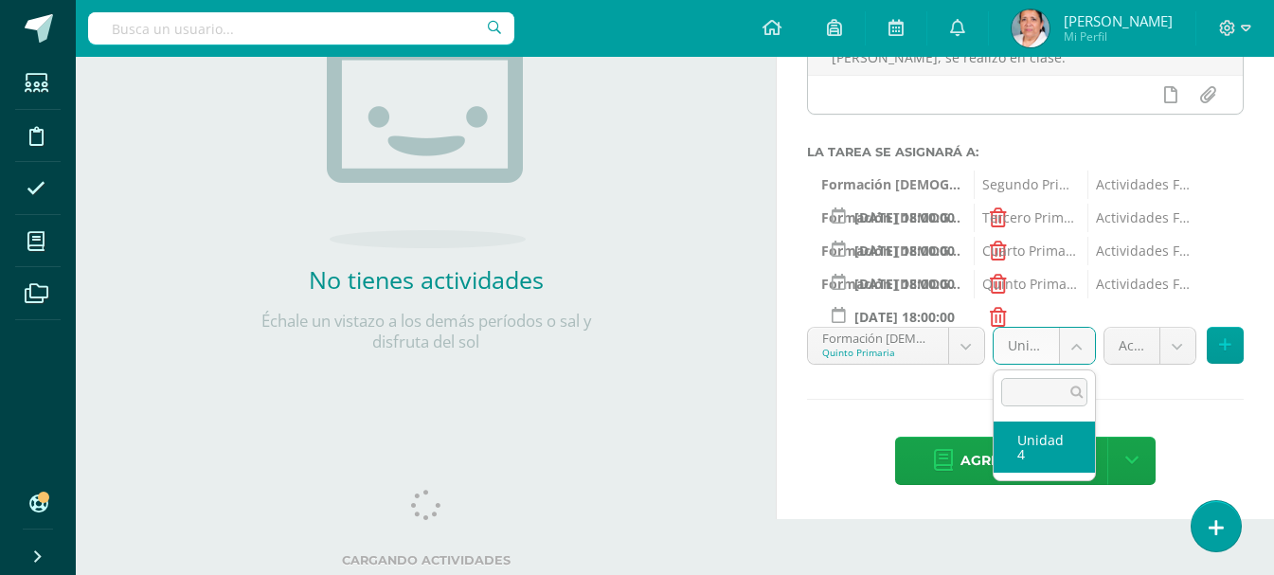
select select "94201"
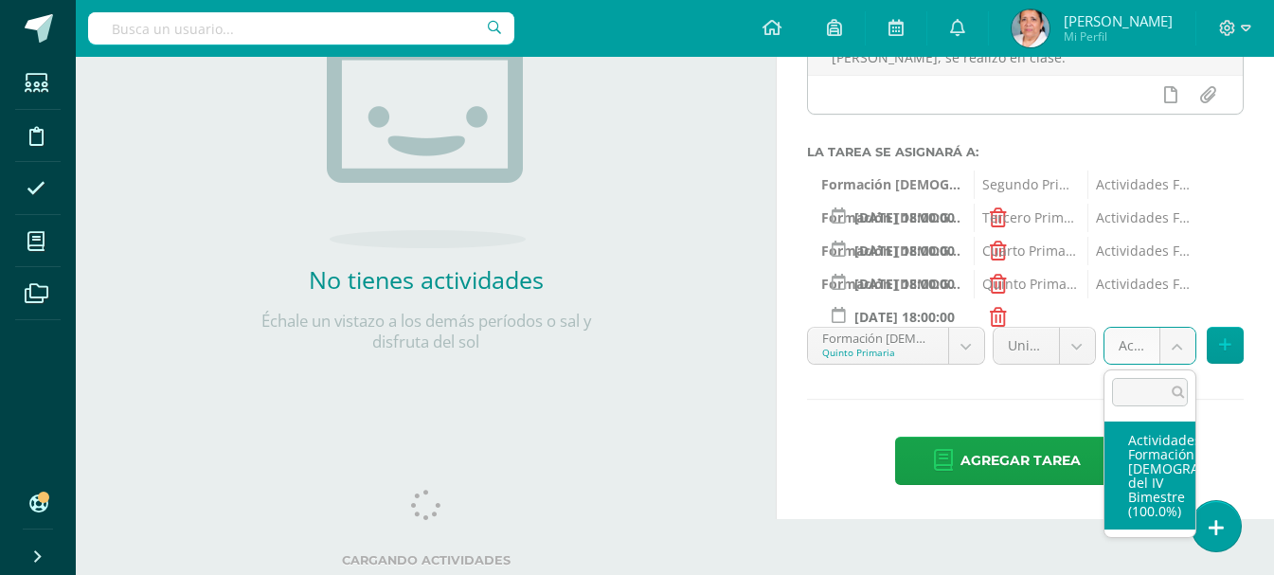
select select "107171"
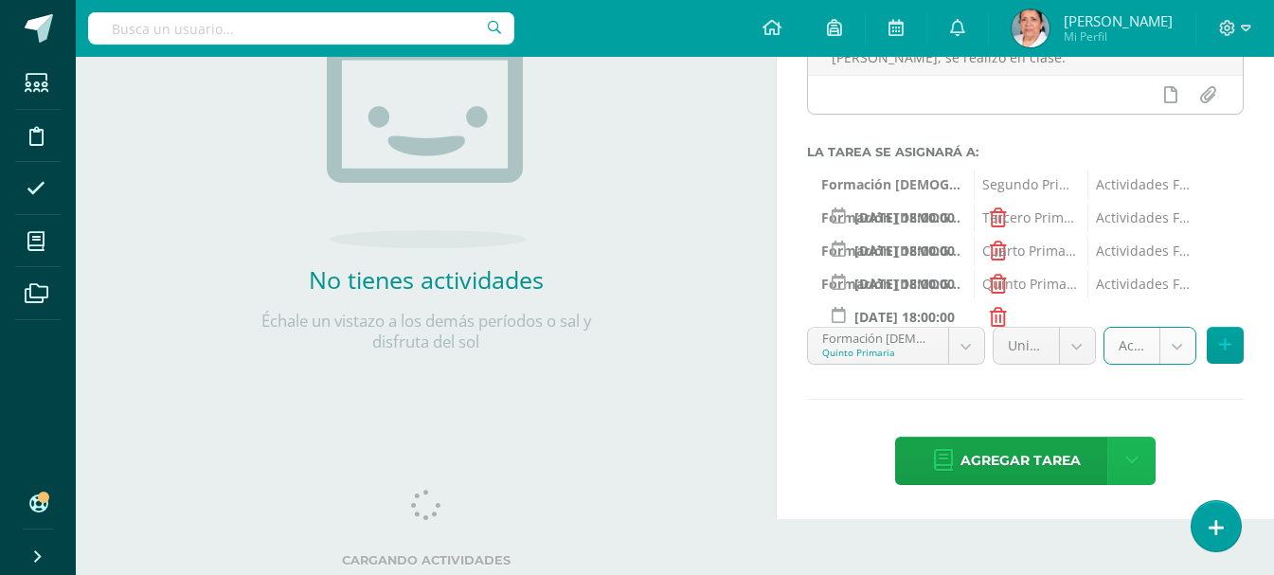
drag, startPoint x: 1147, startPoint y: 462, endPoint x: 1169, endPoint y: 403, distance: 63.5
click at [1147, 462] on link at bounding box center [1132, 461] width 48 height 48
click at [1228, 338] on icon at bounding box center [1225, 345] width 12 height 16
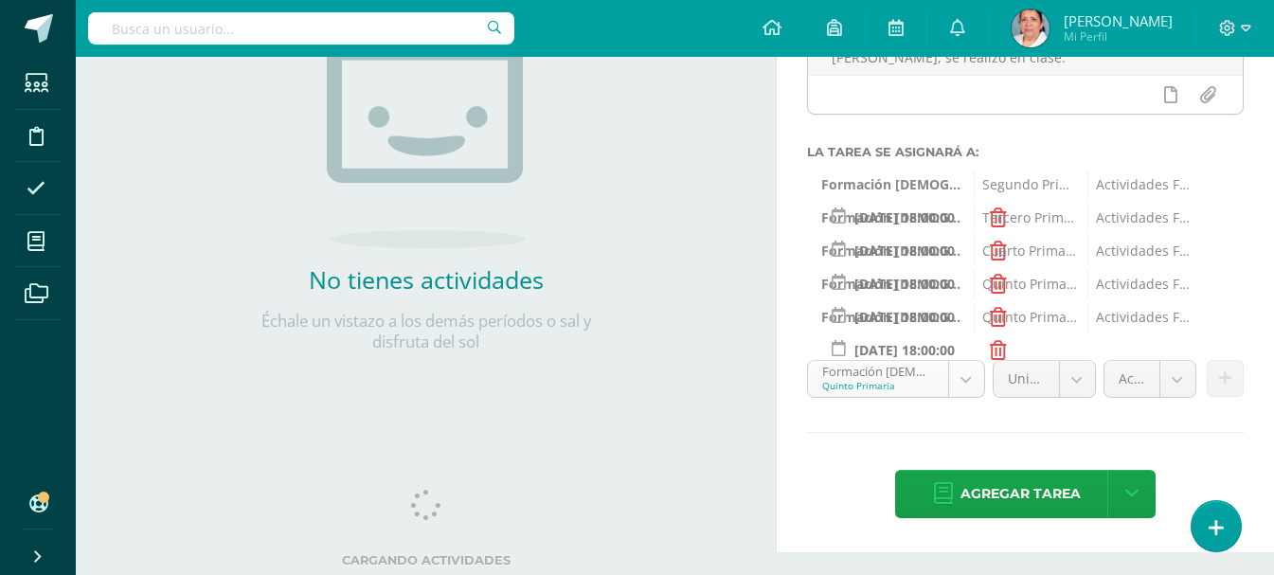
scroll to position [153, 0]
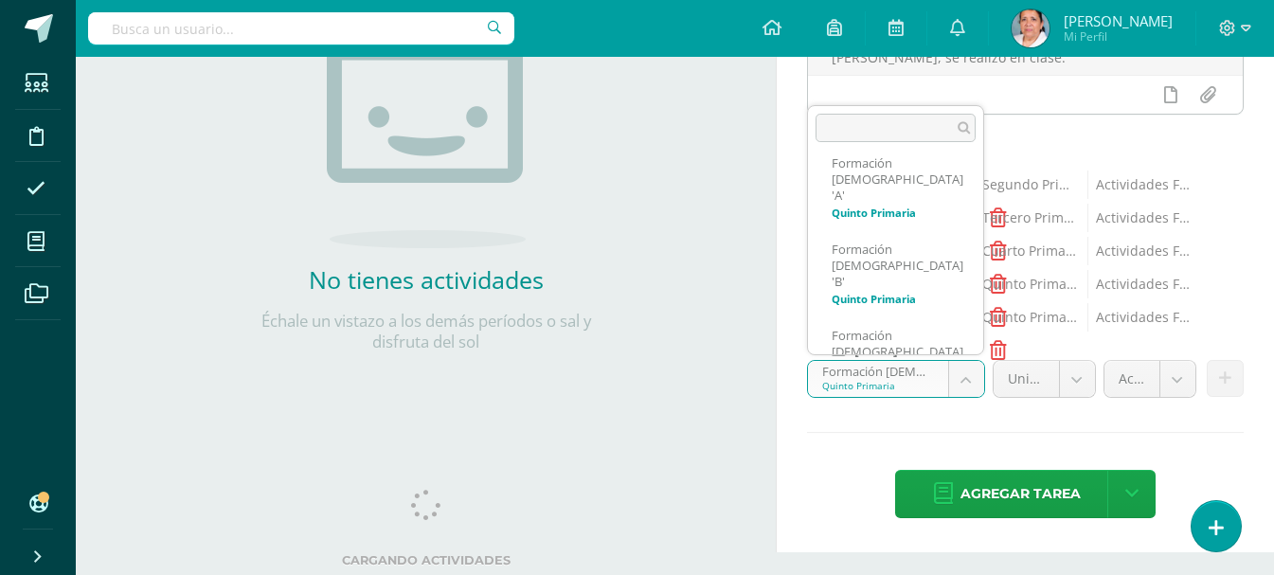
scroll to position [301, 0]
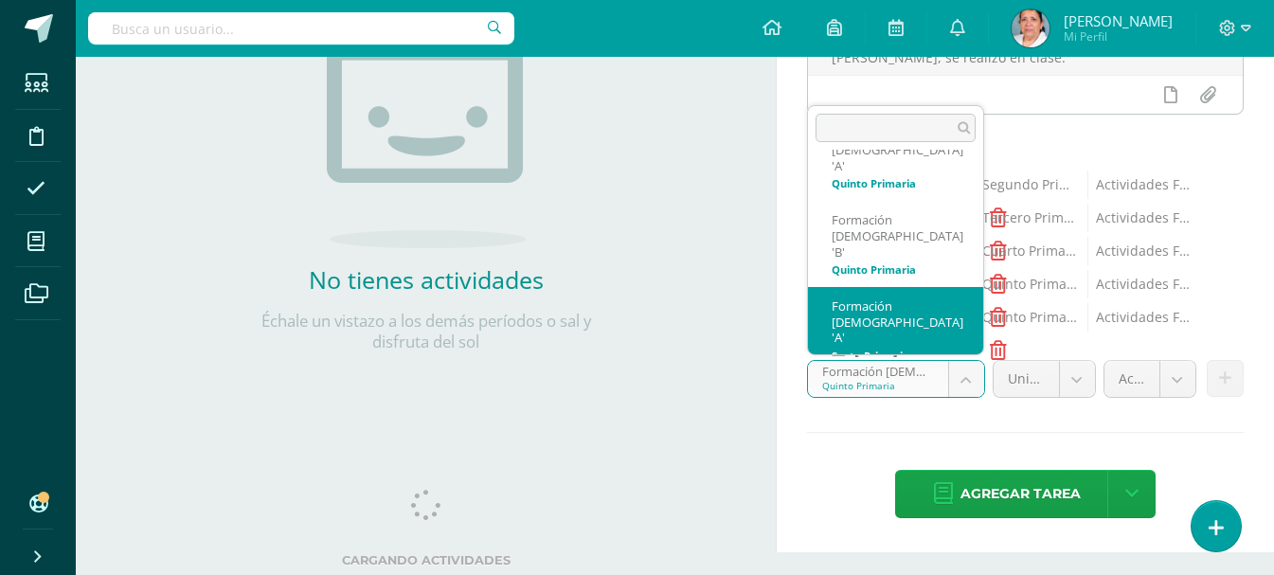
select select "94384"
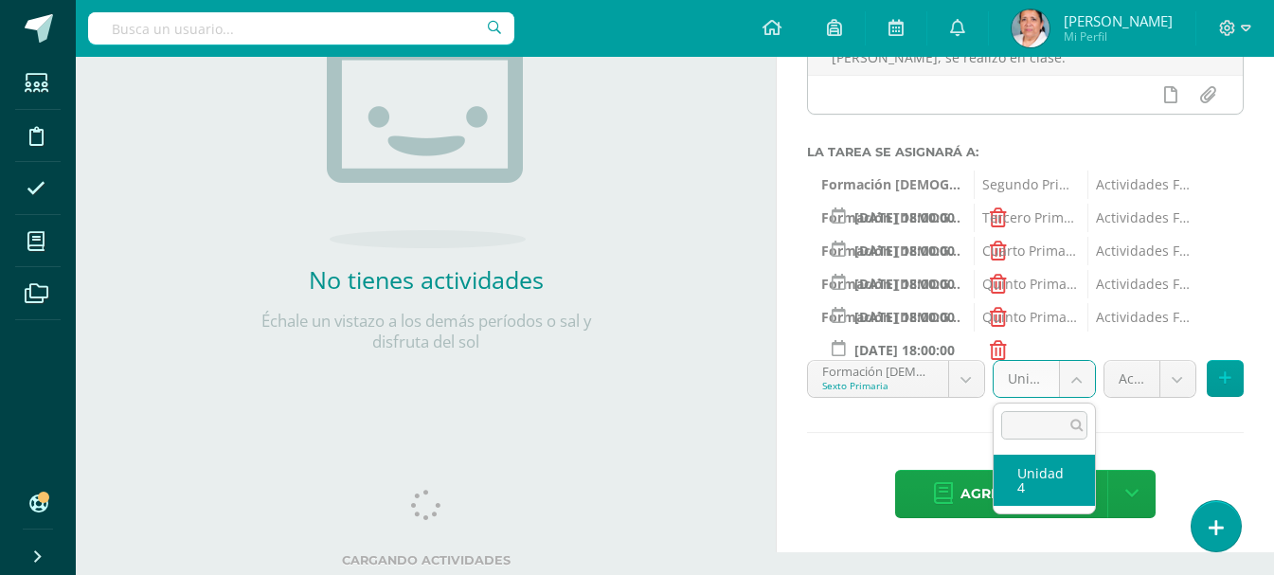
select select "94390"
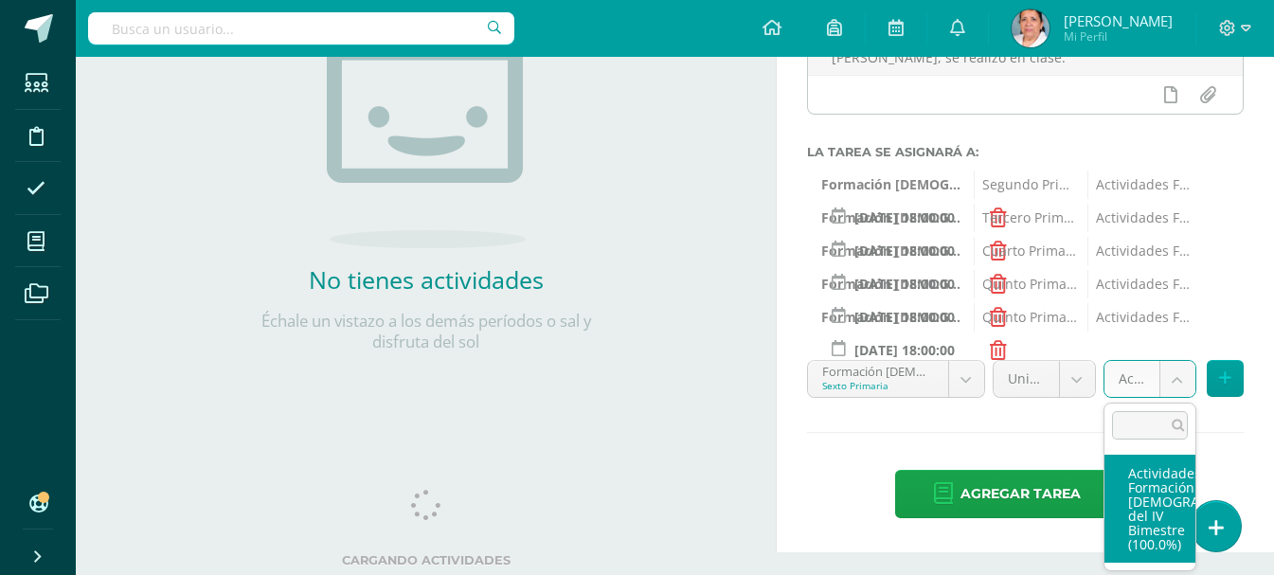
select select "107172"
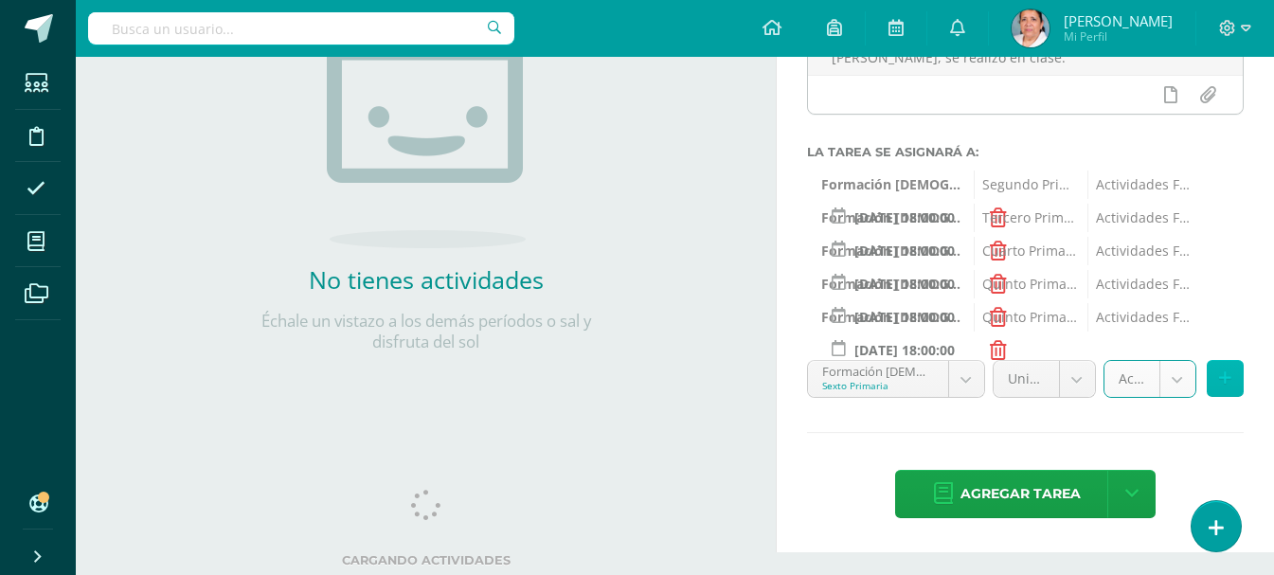
click at [1224, 376] on icon at bounding box center [1225, 378] width 12 height 16
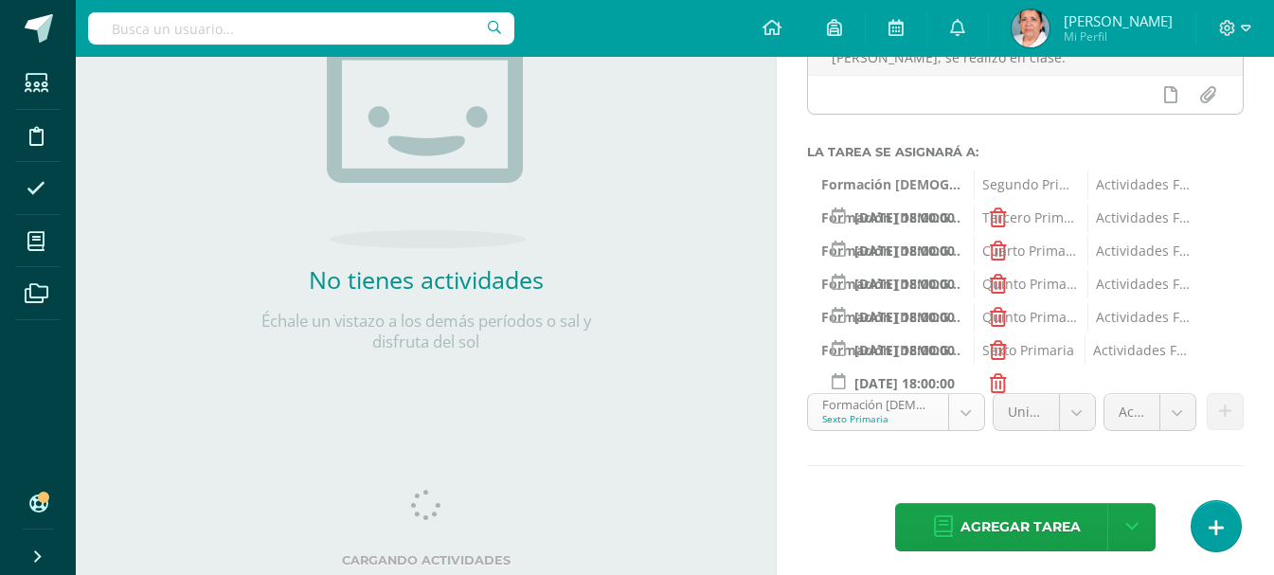
scroll to position [224, 0]
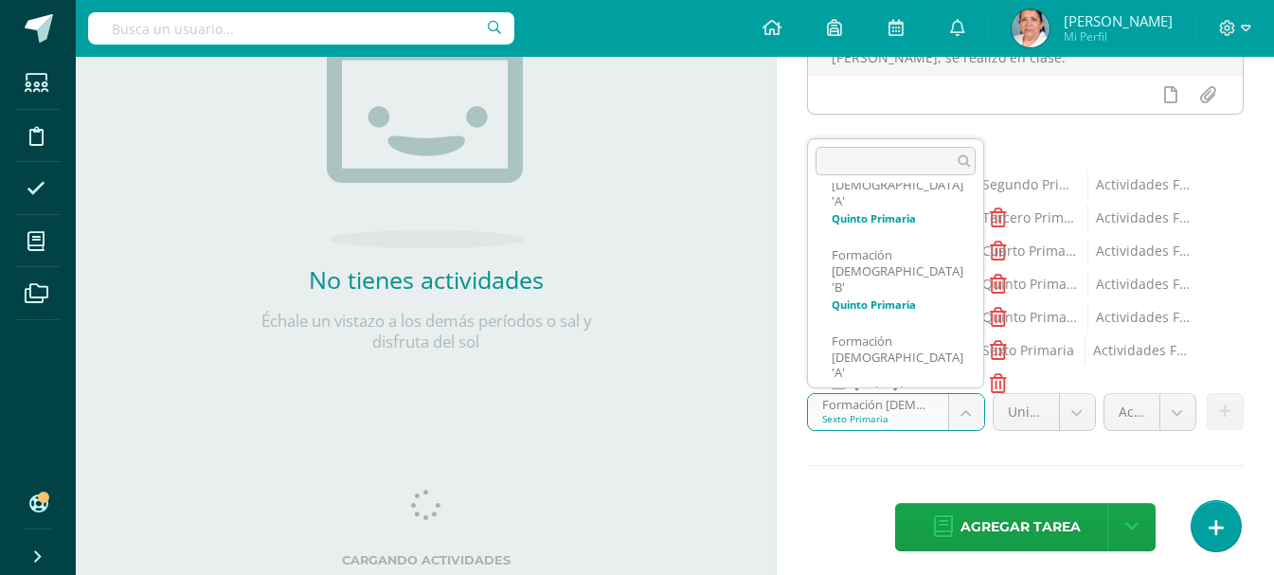
scroll to position [301, 0]
select select "94293"
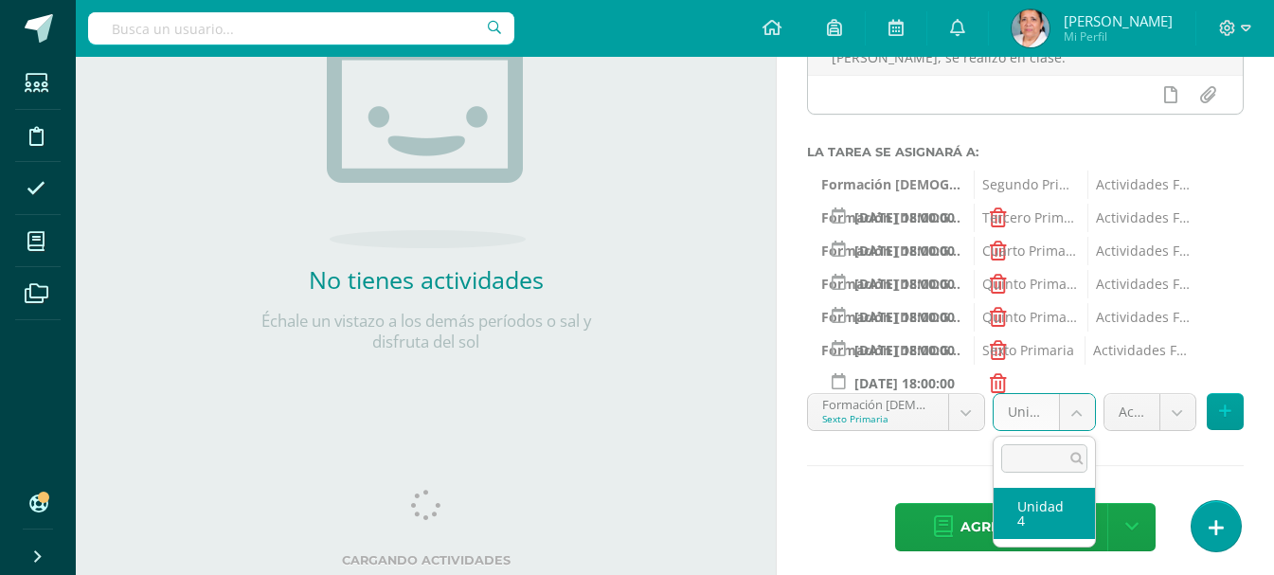
select select "94299"
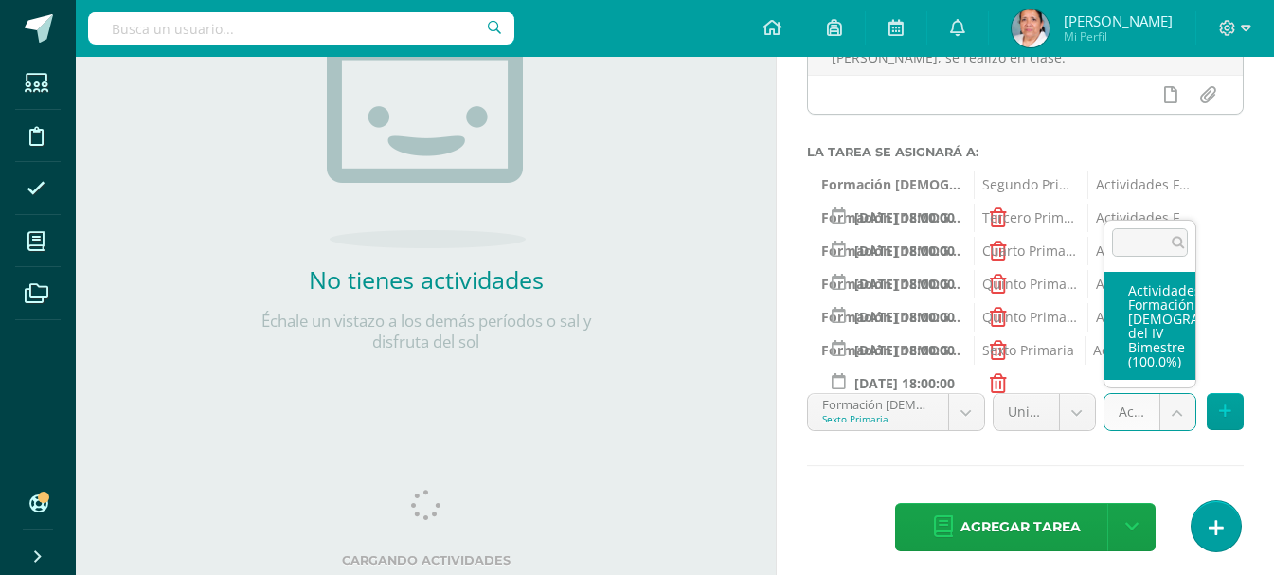
drag, startPoint x: 1157, startPoint y: 352, endPoint x: 1176, endPoint y: 362, distance: 21.2
select select "107173"
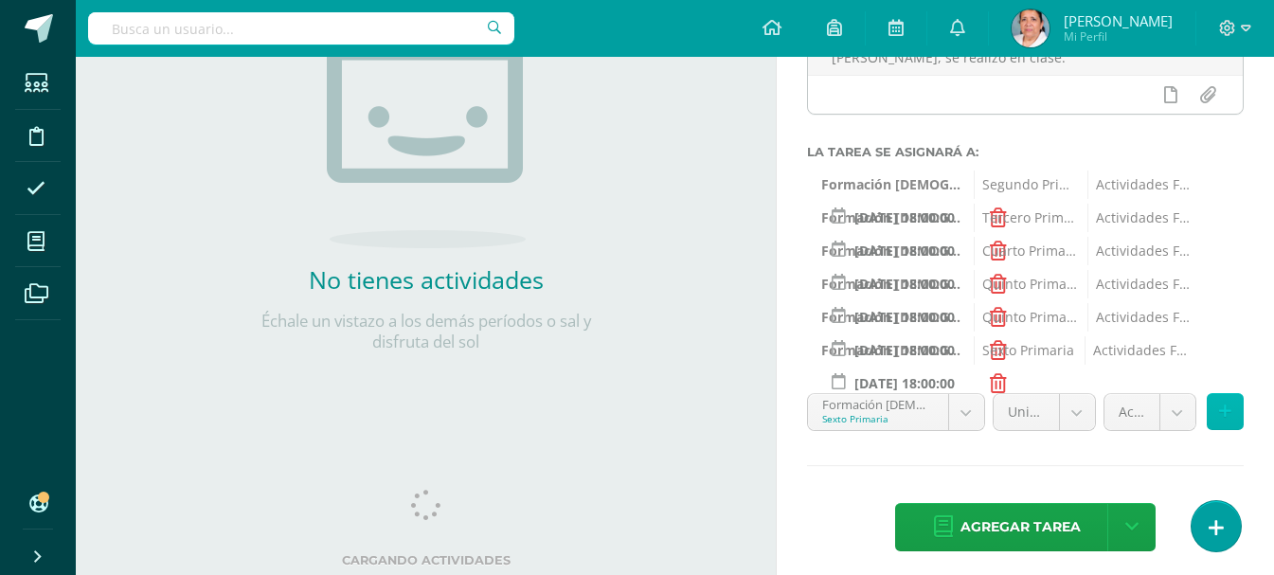
click at [1218, 411] on button at bounding box center [1225, 411] width 37 height 37
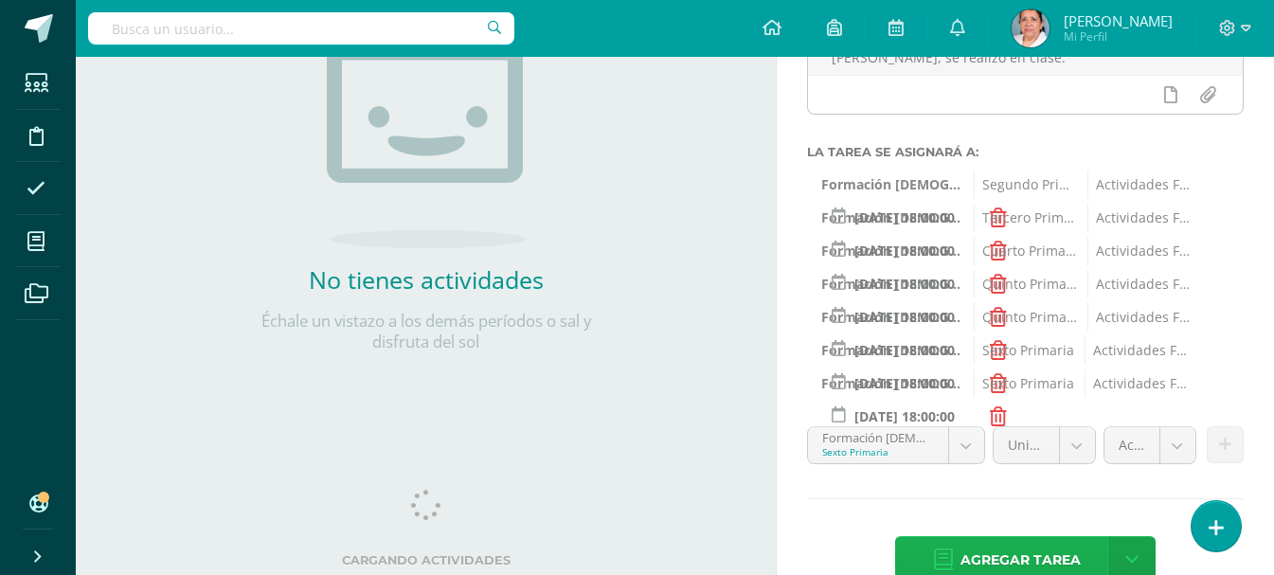
click at [1032, 551] on span "Agregar tarea" at bounding box center [1021, 560] width 120 height 46
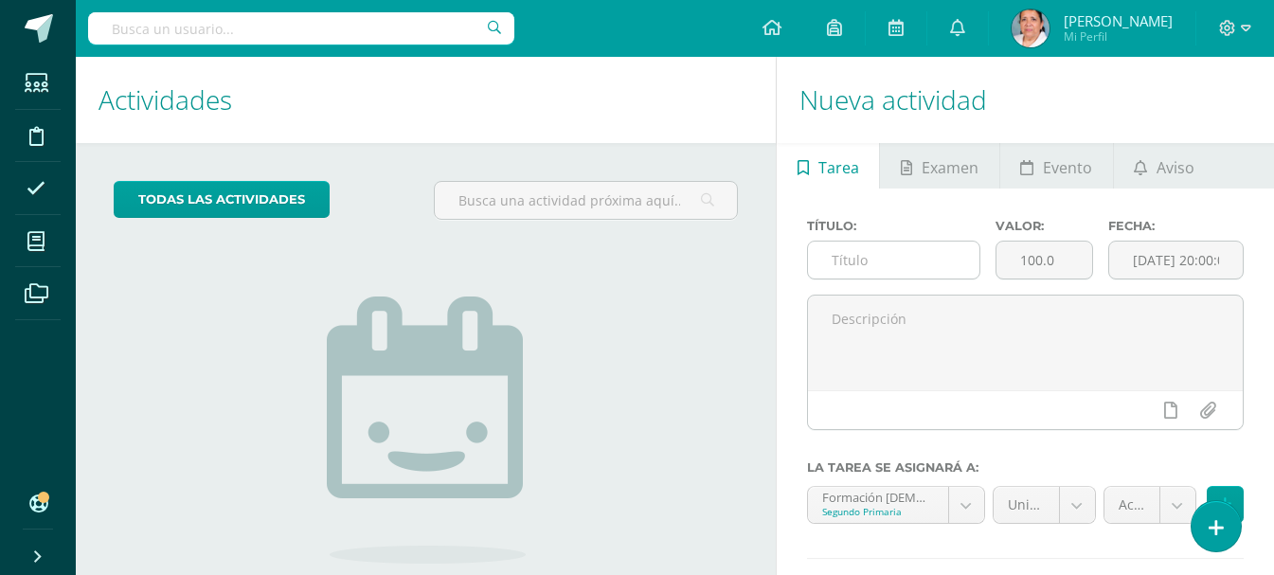
click at [862, 253] on input "text" at bounding box center [893, 260] width 171 height 37
type input "T. Sacramentos que nos acercan a la experiencia del amor"
click at [1056, 262] on input "100.0" at bounding box center [1045, 260] width 96 height 37
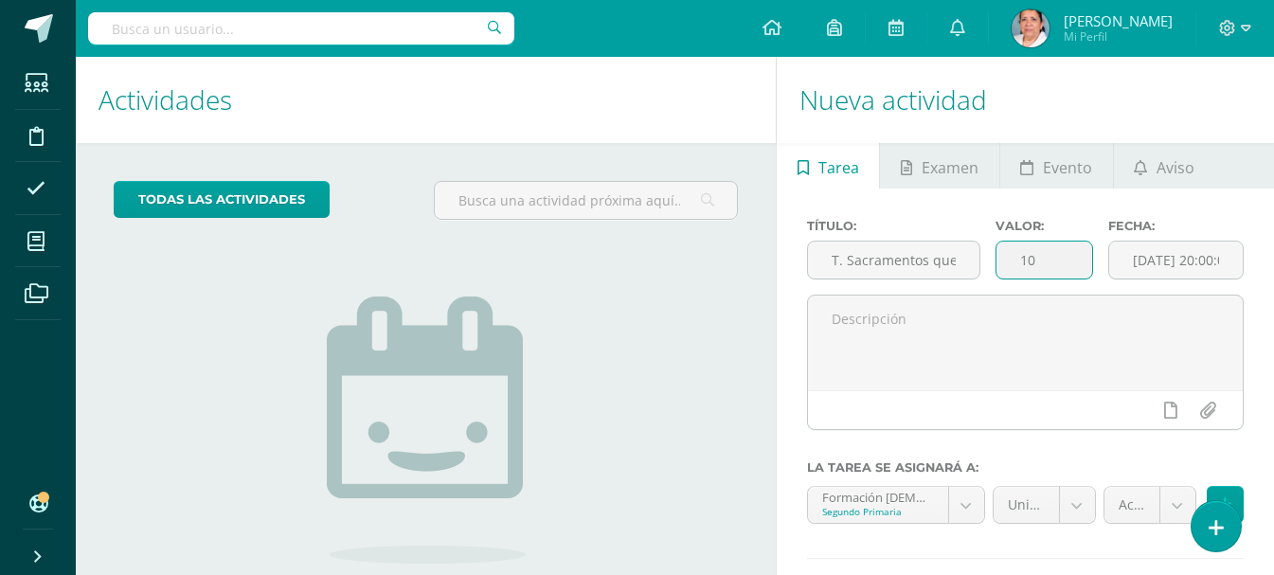
type input "1"
type input "20"
click at [1186, 260] on input "[DATE] 20:00:00" at bounding box center [1176, 260] width 134 height 37
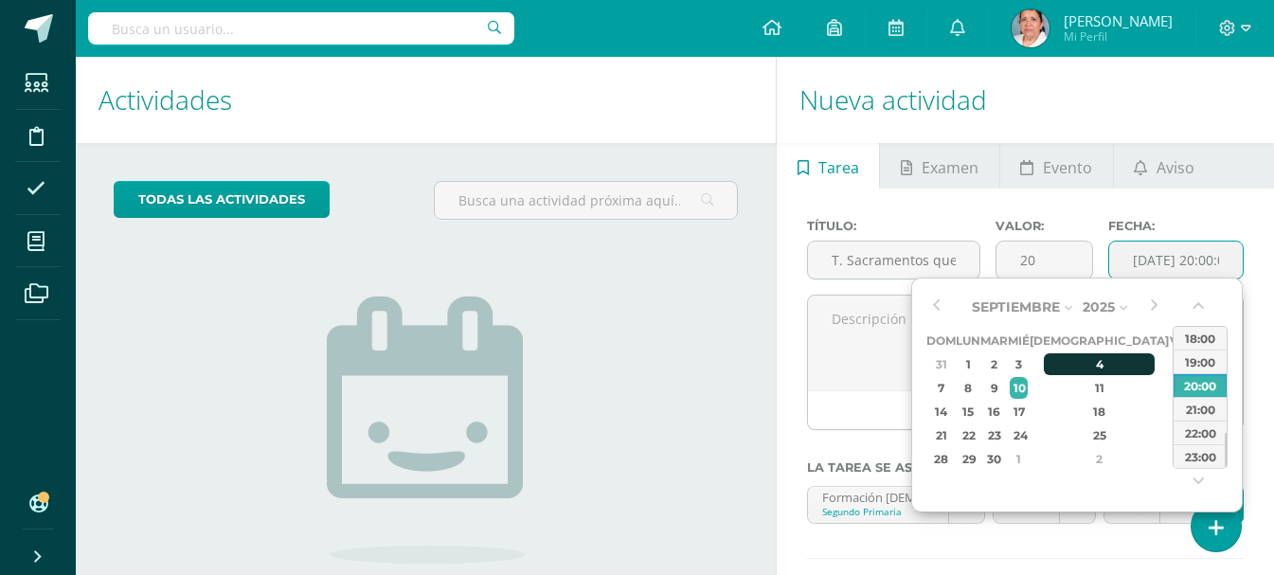
click at [1077, 362] on div "4" at bounding box center [1100, 364] width 112 height 22
click at [1189, 335] on div "18:00" at bounding box center [1200, 338] width 53 height 24
type input "2025-09-04 18:00"
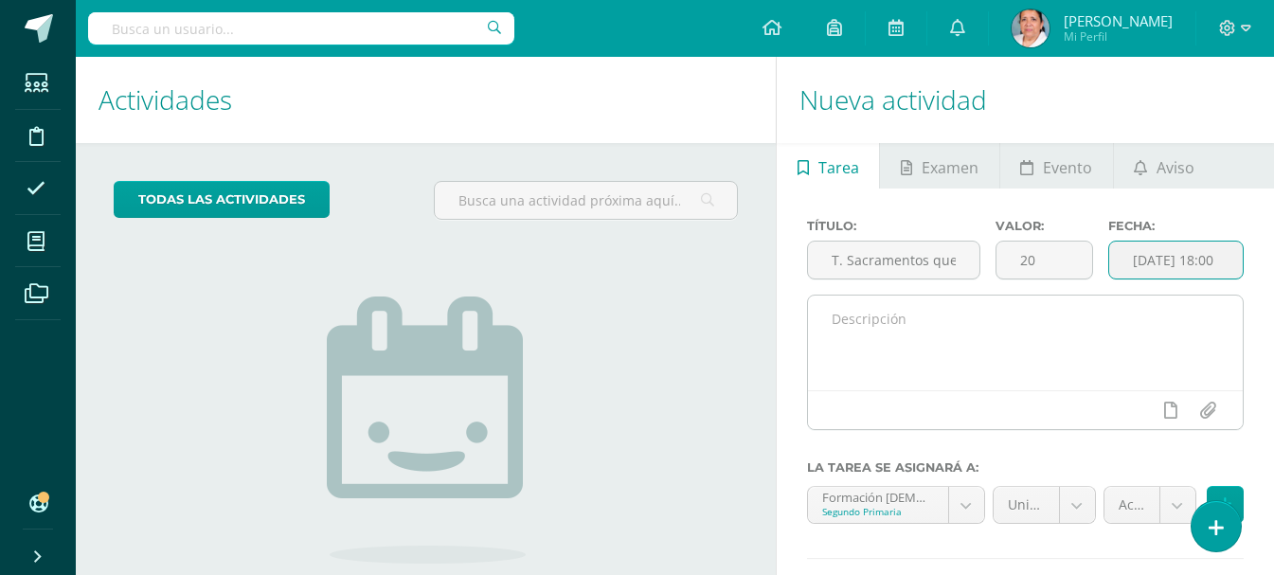
click at [1040, 324] on textarea at bounding box center [1025, 343] width 435 height 95
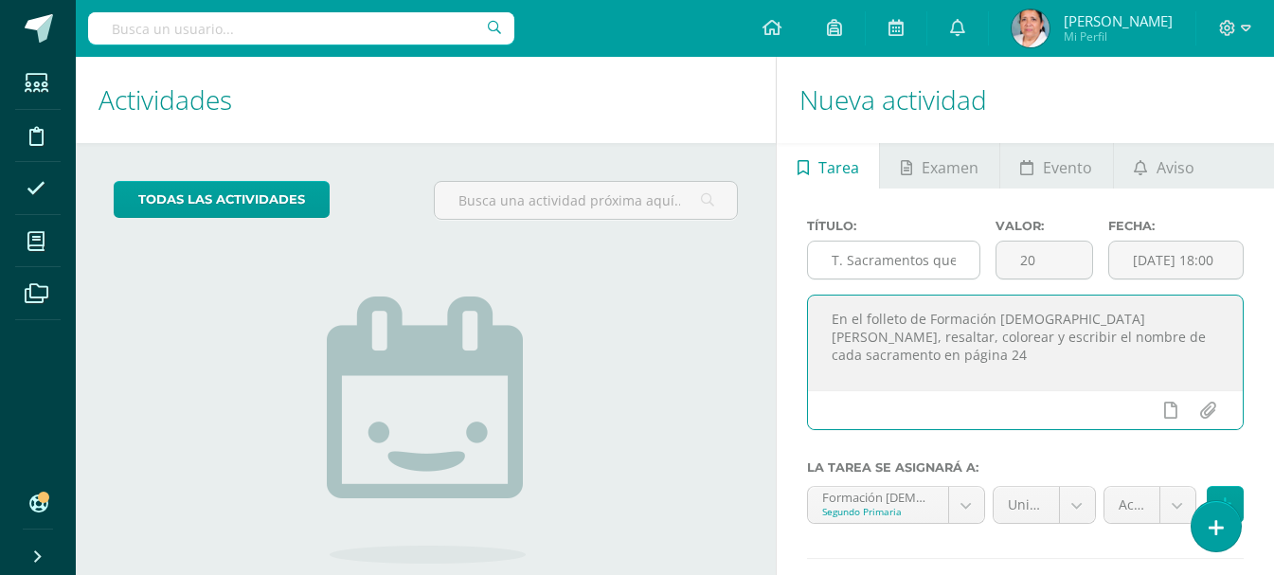
type textarea "En el folleto de Formación Cristiana leer, resaltar, colorear y escribir el nom…"
click at [957, 259] on input "T. Sacramentos que nos acercan a la experiencia del amor" at bounding box center [893, 260] width 171 height 37
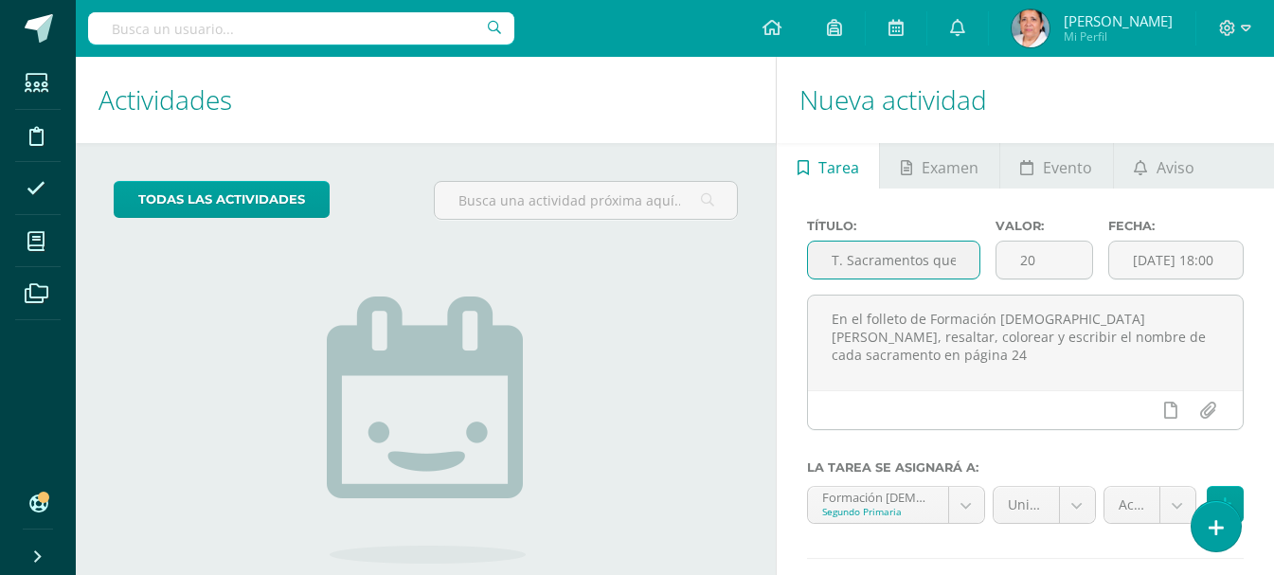
scroll to position [0, 21]
click at [957, 260] on input "T. Sacramentos que nos acercan a la experiencia del amor" at bounding box center [893, 260] width 171 height 37
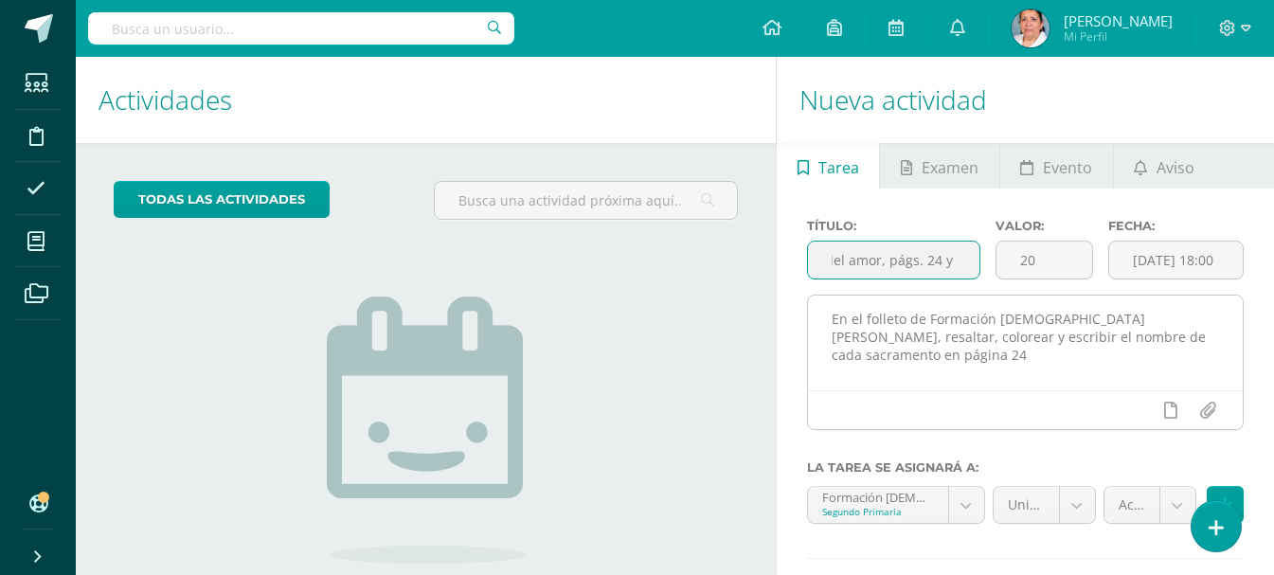
type input "T. Sacramentos que nos acercan a la experiencia del amor, págs. 24 y 25"
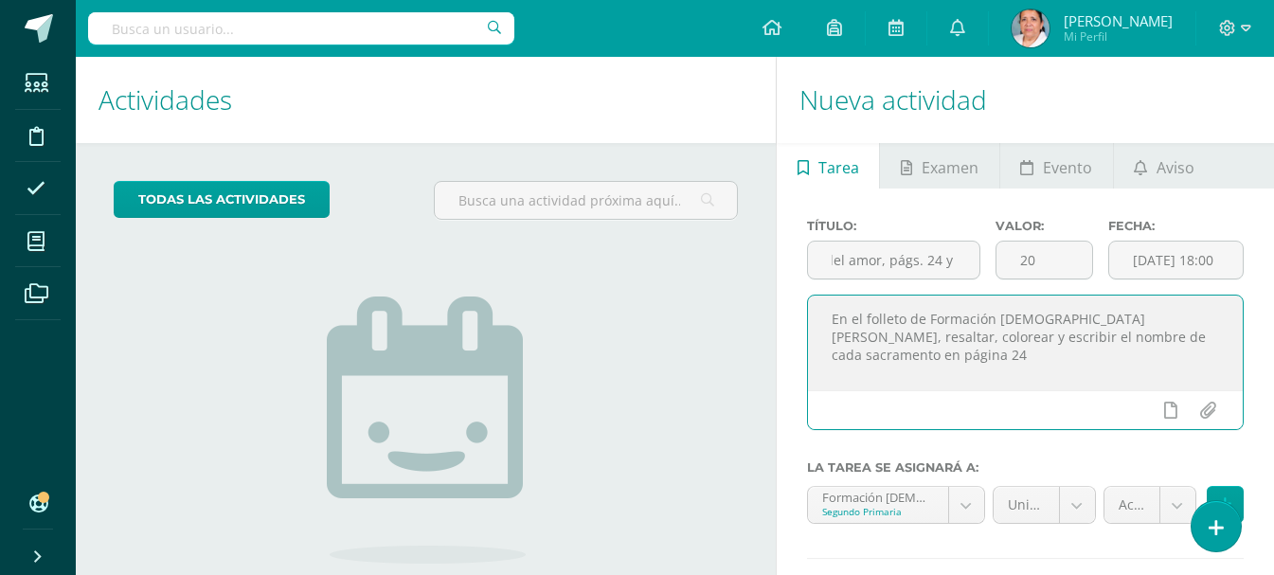
click at [1162, 336] on textarea "En el folleto de Formación Cristiana leer, resaltar, colorear y escribir el nom…" at bounding box center [1025, 343] width 435 height 95
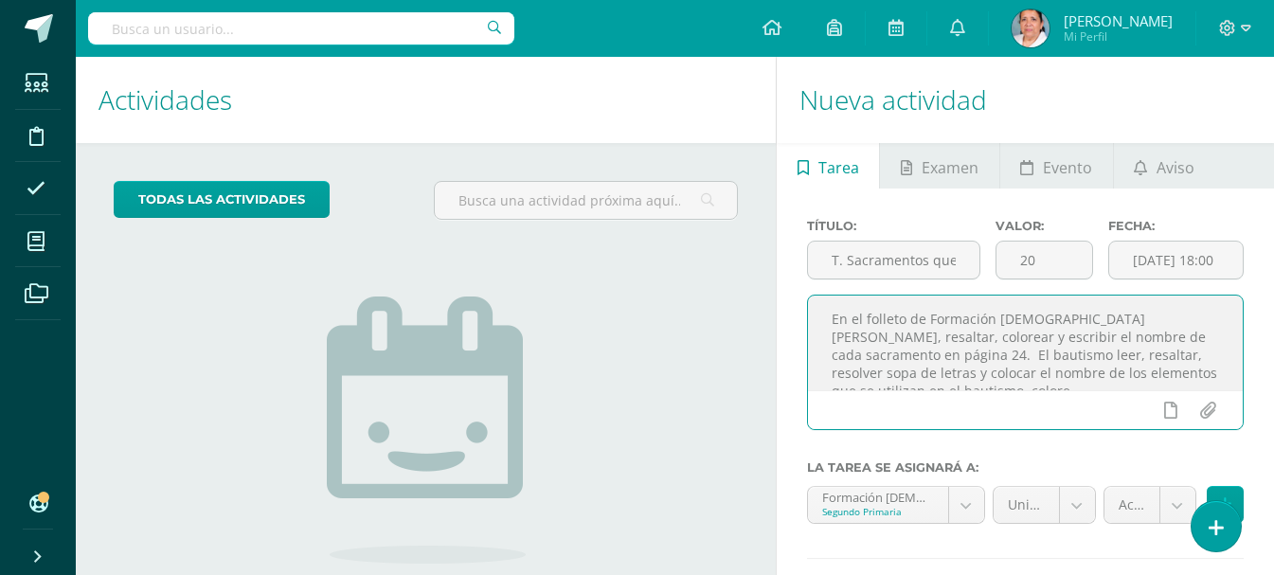
scroll to position [9, 0]
type textarea "En el folleto de Formación Cristiana leer, resaltar, colorear y escribir el nom…"
click at [966, 501] on body "Tarea asignada exitosamente Estudiantes Disciplina Asistencia Mis cursos Archiv…" at bounding box center [637, 287] width 1274 height 575
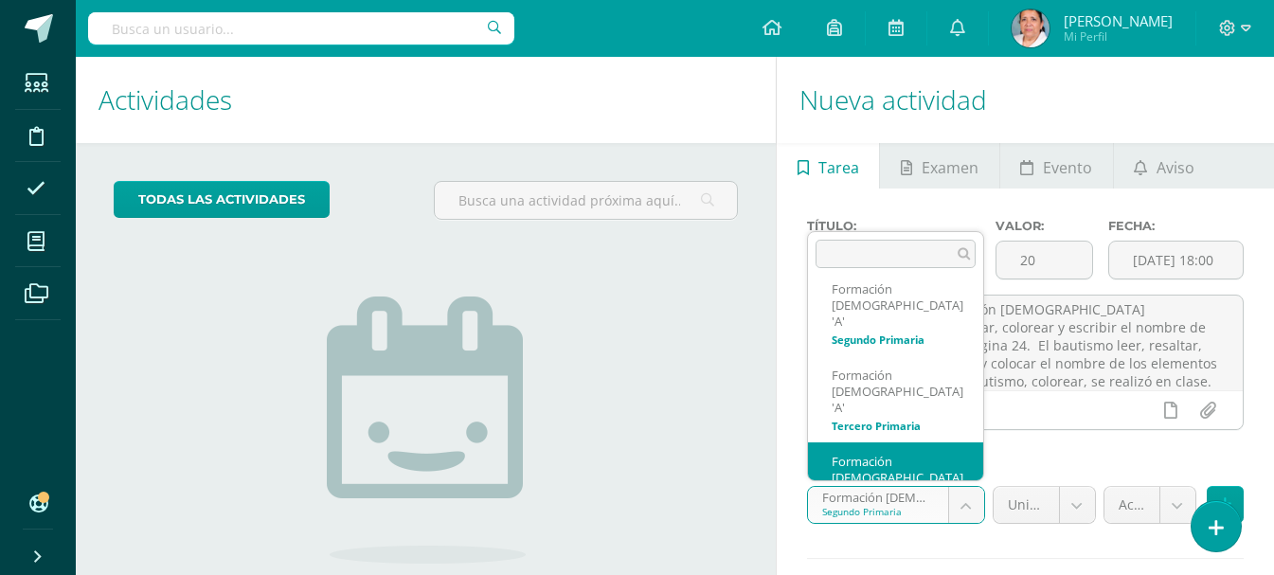
scroll to position [0, 0]
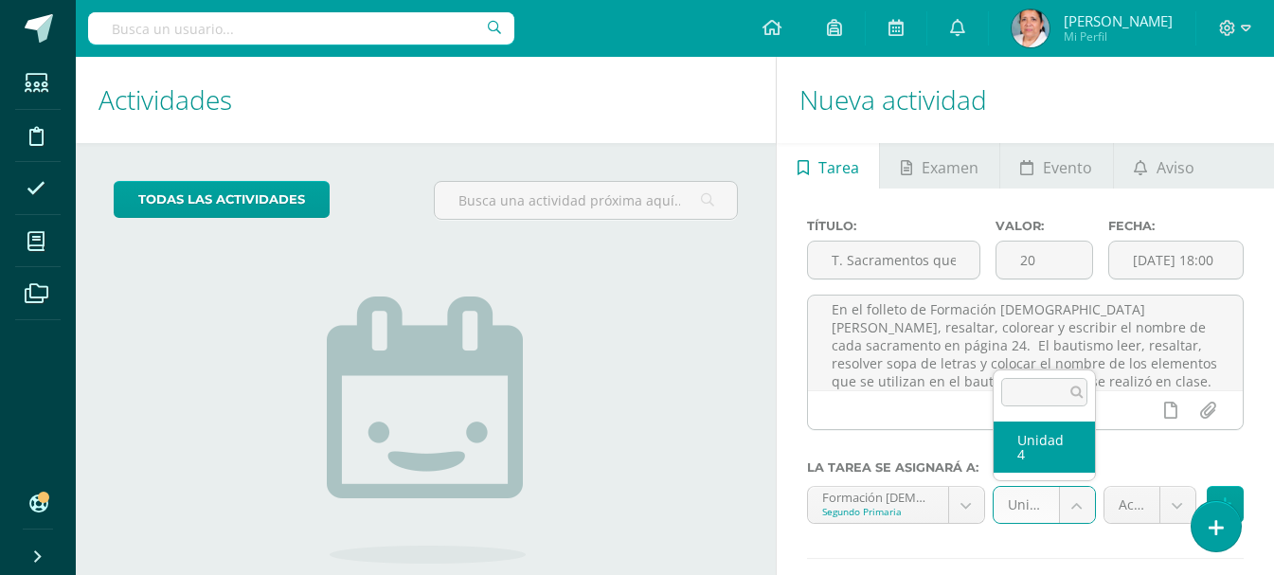
click at [1076, 507] on body "Tarea asignada exitosamente Estudiantes Disciplina Asistencia Mis cursos Archiv…" at bounding box center [637, 287] width 1274 height 575
select select "94509"
click at [1180, 499] on body "Tarea asignada exitosamente Estudiantes Disciplina Asistencia Mis cursos Archiv…" at bounding box center [637, 287] width 1274 height 575
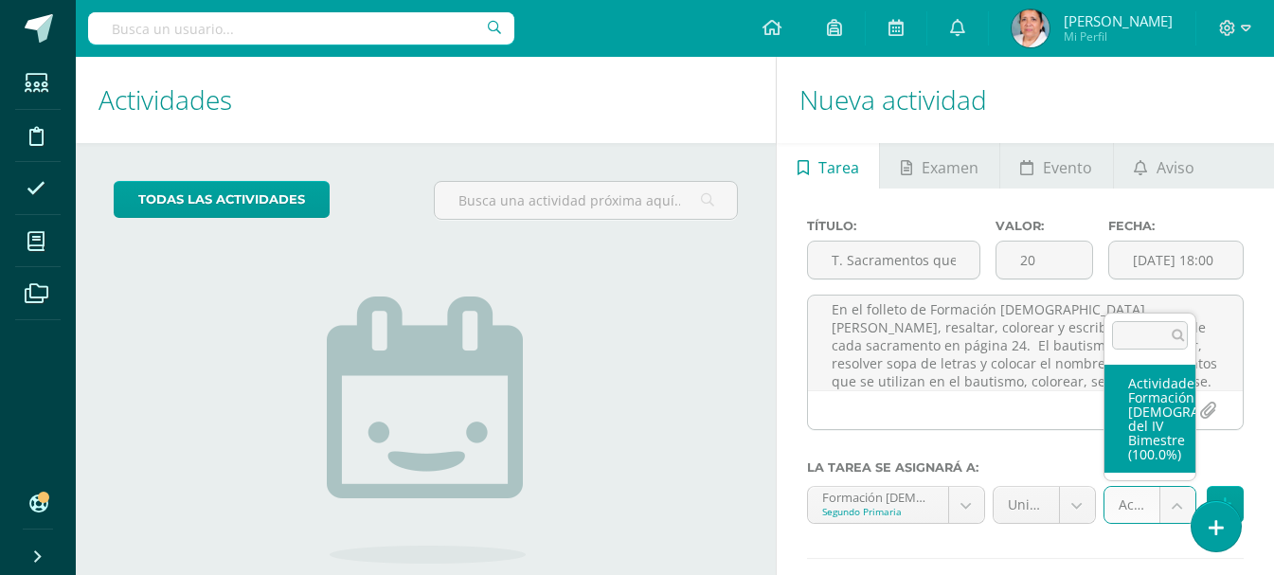
select select "107167"
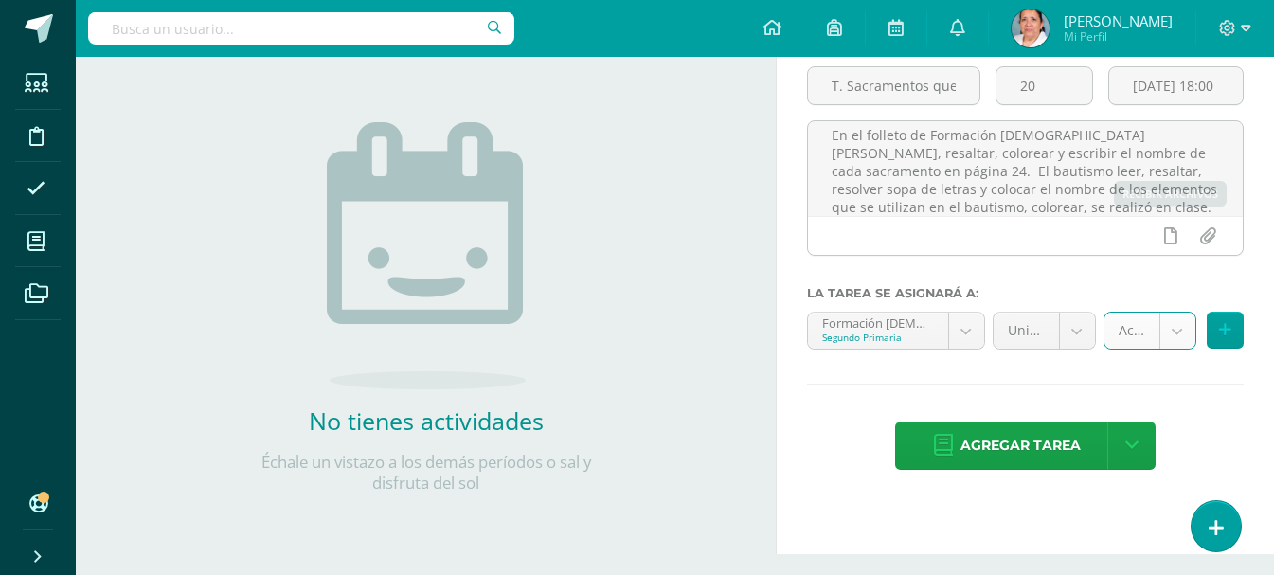
scroll to position [189, 0]
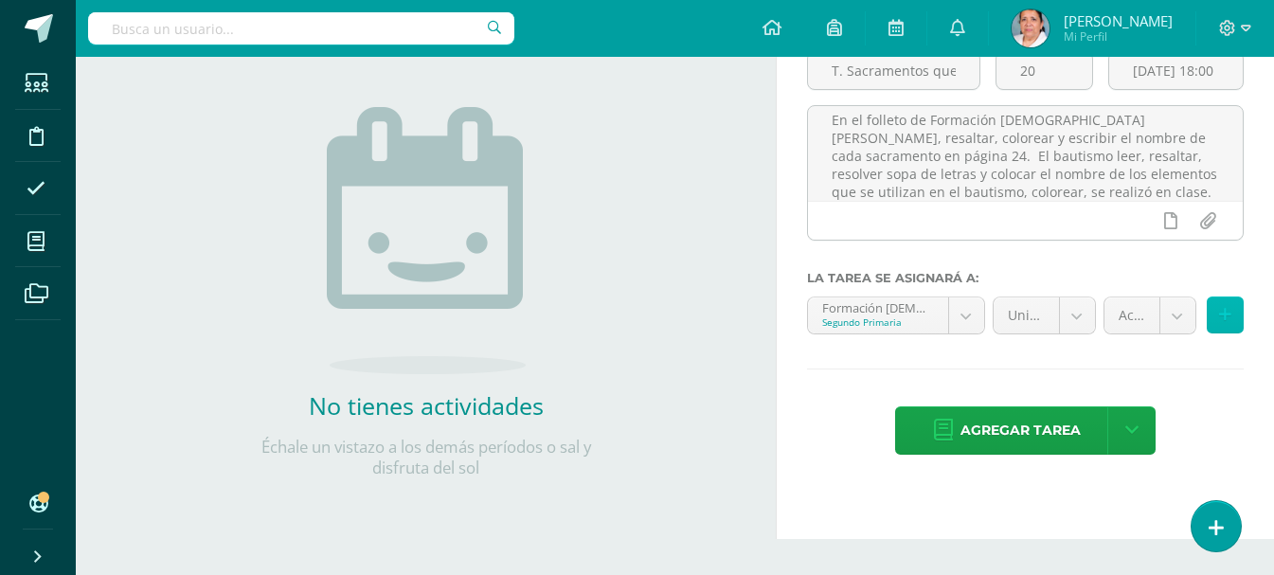
click at [1222, 315] on icon at bounding box center [1225, 315] width 12 height 16
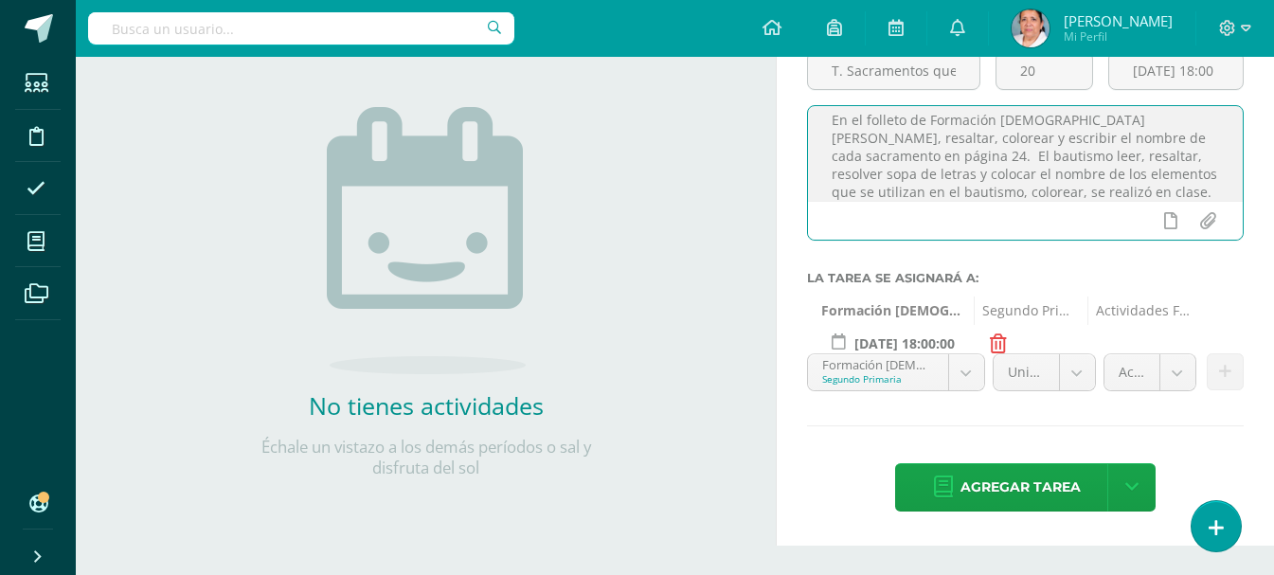
drag, startPoint x: 1122, startPoint y: 160, endPoint x: 1181, endPoint y: 171, distance: 60.8
click at [1181, 171] on textarea "En el folleto de Formación Cristiana leer, resaltar, colorear y escribir el nom…" at bounding box center [1025, 153] width 435 height 95
click at [1189, 171] on textarea "En el folleto de Formación Cristiana leer, resaltar, colorear y escribir el nom…" at bounding box center [1025, 153] width 435 height 95
drag, startPoint x: 1189, startPoint y: 171, endPoint x: 1138, endPoint y: 161, distance: 52.0
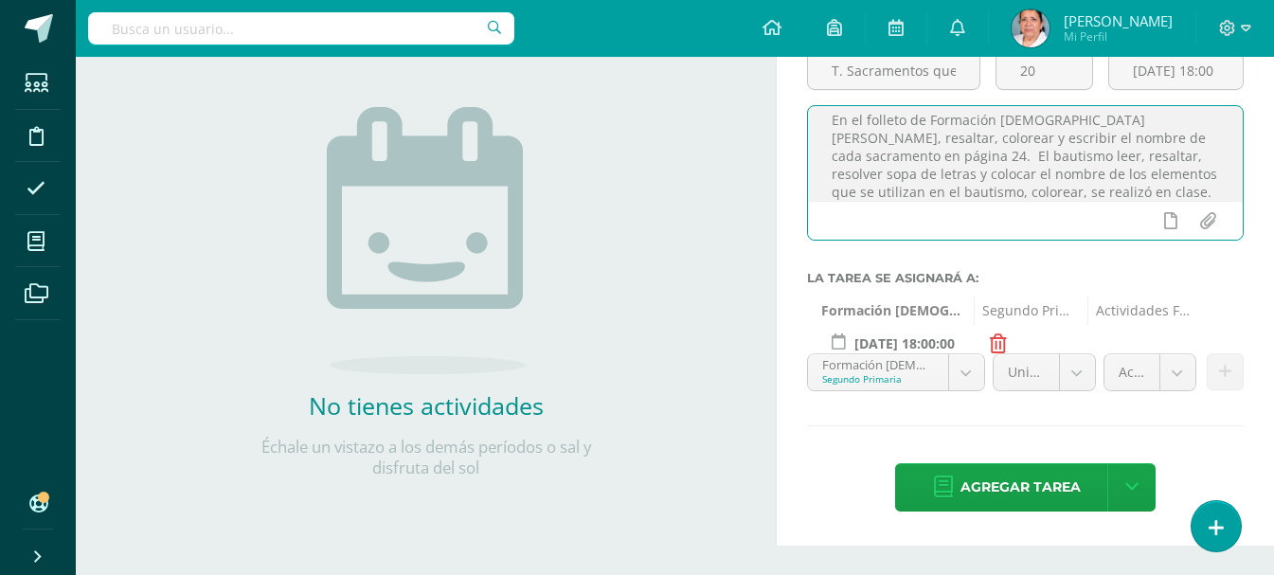
click at [1138, 161] on textarea "En el folleto de Formación Cristiana leer, resaltar, colorear y escribir el nom…" at bounding box center [1025, 153] width 435 height 95
drag, startPoint x: 1134, startPoint y: 159, endPoint x: 1181, endPoint y: 171, distance: 48.9
click at [1181, 171] on textarea "En el folleto de Formación Cristiana leer, resaltar, colorear y escribir el nom…" at bounding box center [1025, 153] width 435 height 95
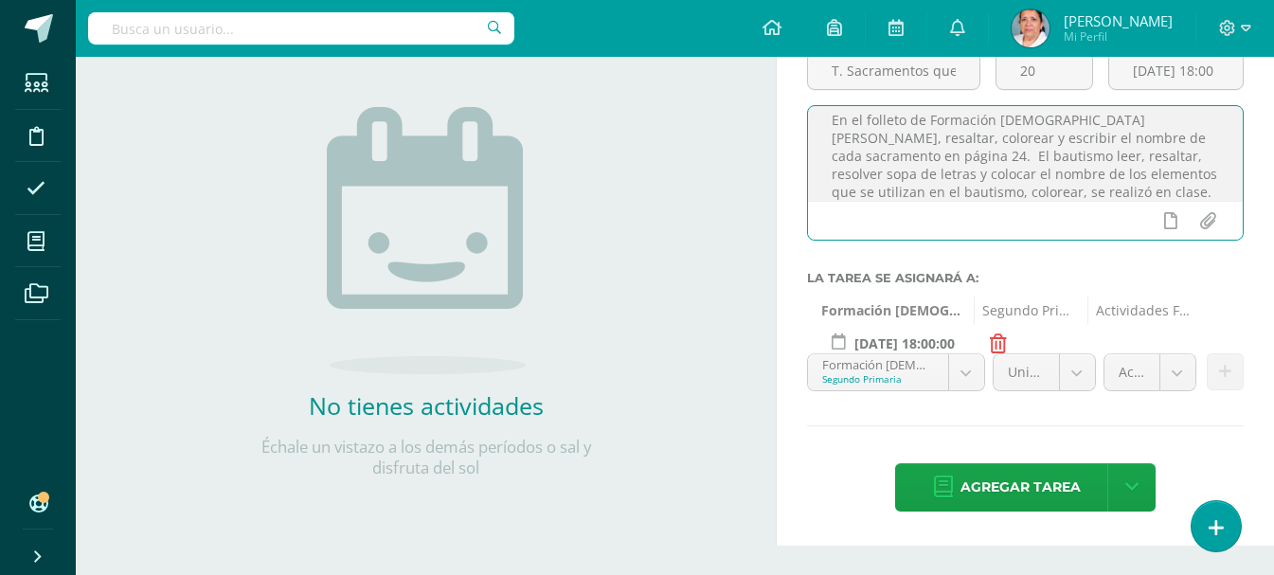
drag, startPoint x: 1181, startPoint y: 171, endPoint x: 1135, endPoint y: 158, distance: 48.3
click at [1135, 158] on textarea "En el folleto de Formación Cristiana leer, resaltar, colorear y escribir el nom…" at bounding box center [1025, 153] width 435 height 95
drag, startPoint x: 1135, startPoint y: 158, endPoint x: 1180, endPoint y: 173, distance: 47.0
click at [1180, 173] on textarea "En el folleto de Formación Cristiana leer, resaltar, colorear y escribir el nom…" at bounding box center [1025, 153] width 435 height 95
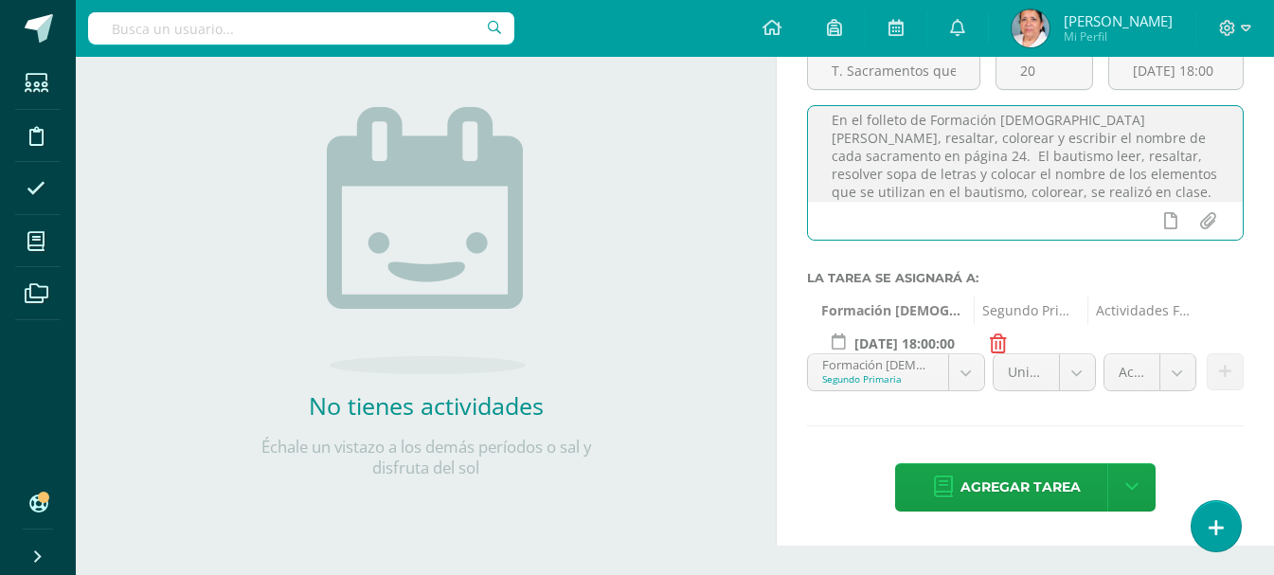
click at [1180, 173] on textarea "En el folleto de Formación Cristiana leer, resaltar, colorear y escribir el nom…" at bounding box center [1025, 153] width 435 height 95
drag, startPoint x: 1180, startPoint y: 173, endPoint x: 1134, endPoint y: 156, distance: 48.6
click at [1134, 156] on textarea "En el folleto de Formación Cristiana leer, resaltar, colorear y escribir el nom…" at bounding box center [1025, 153] width 435 height 95
drag, startPoint x: 1134, startPoint y: 155, endPoint x: 1180, endPoint y: 174, distance: 49.3
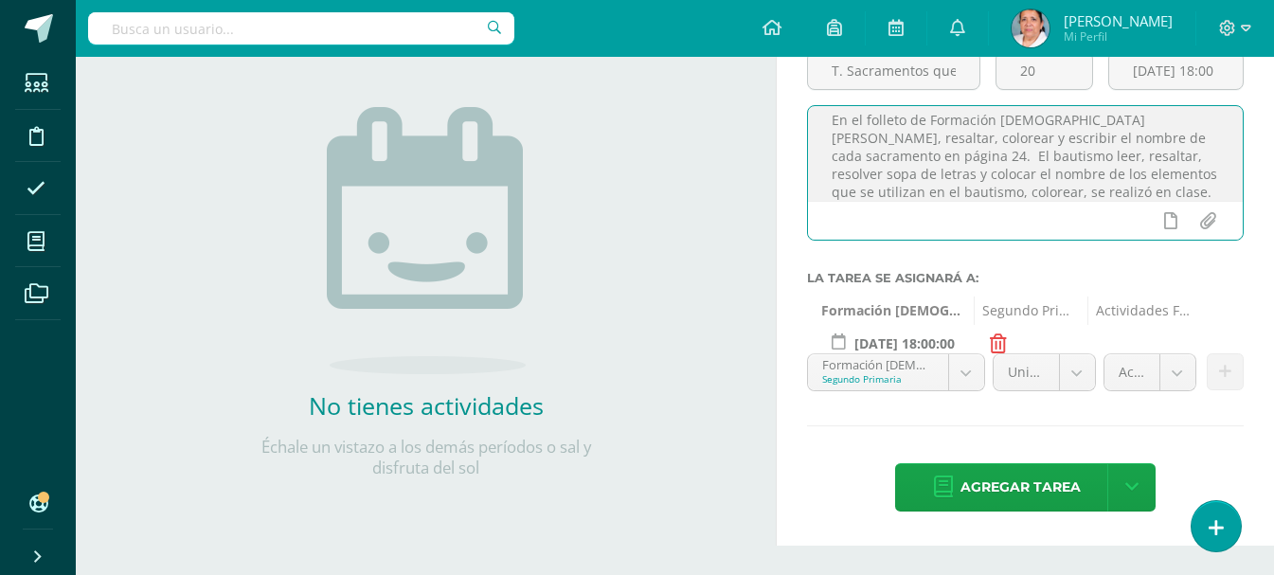
click at [1180, 174] on textarea "En el folleto de Formación Cristiana leer, resaltar, colorear y escribir el nom…" at bounding box center [1025, 153] width 435 height 95
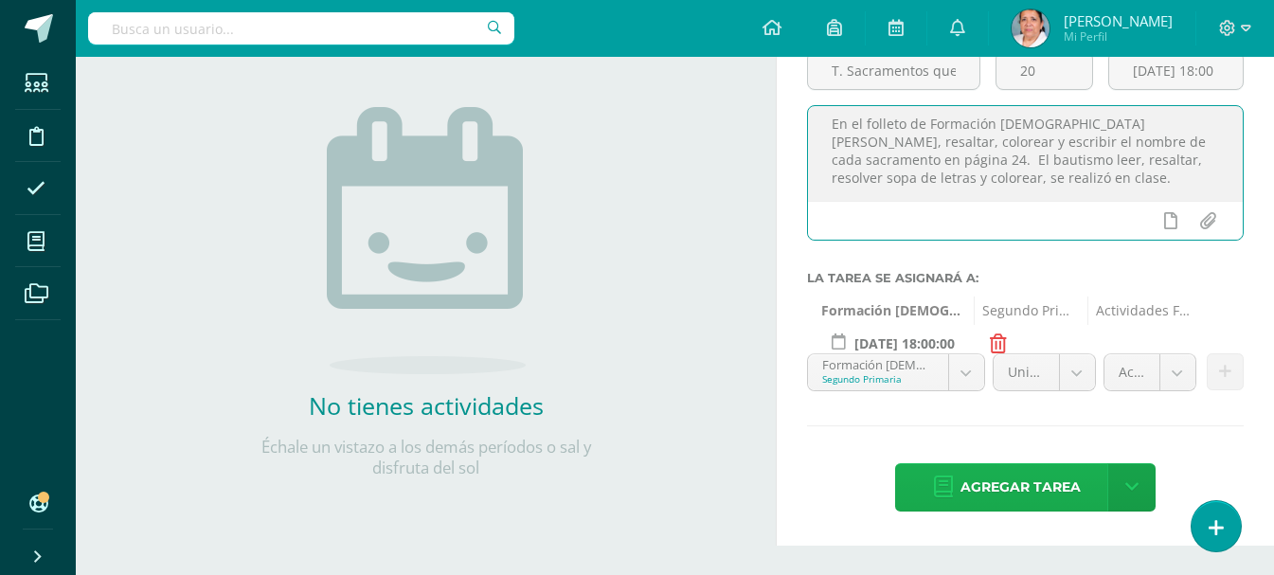
type textarea "En el folleto de Formación Cristiana leer, resaltar, colorear y escribir el nom…"
click at [1046, 487] on span "Agregar tarea" at bounding box center [1021, 487] width 120 height 46
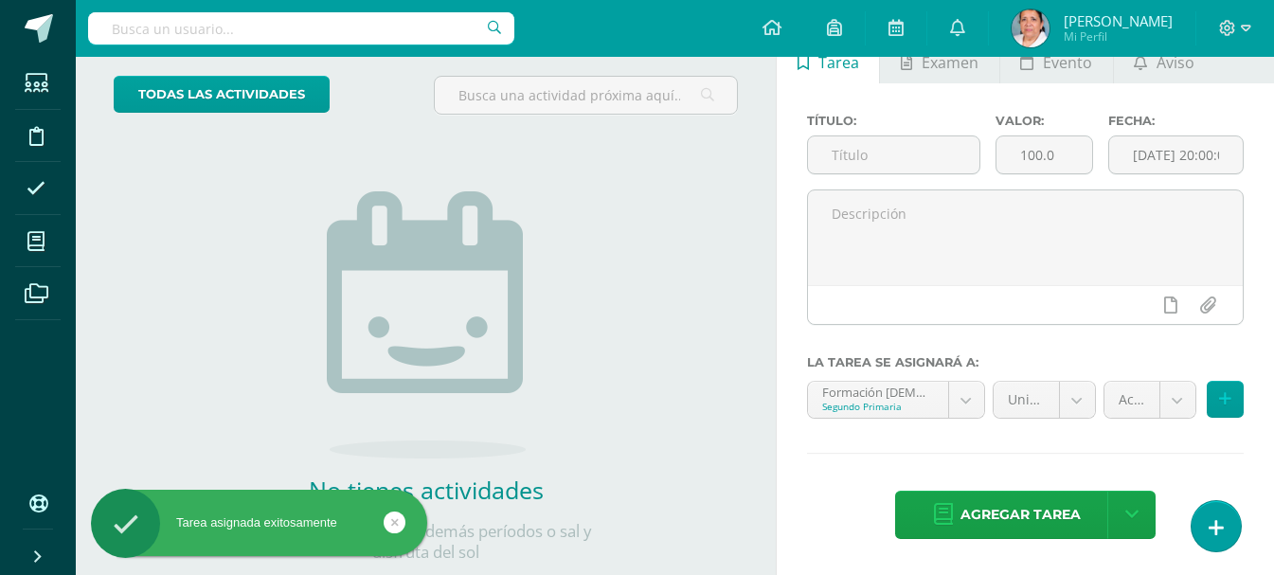
scroll to position [189, 0]
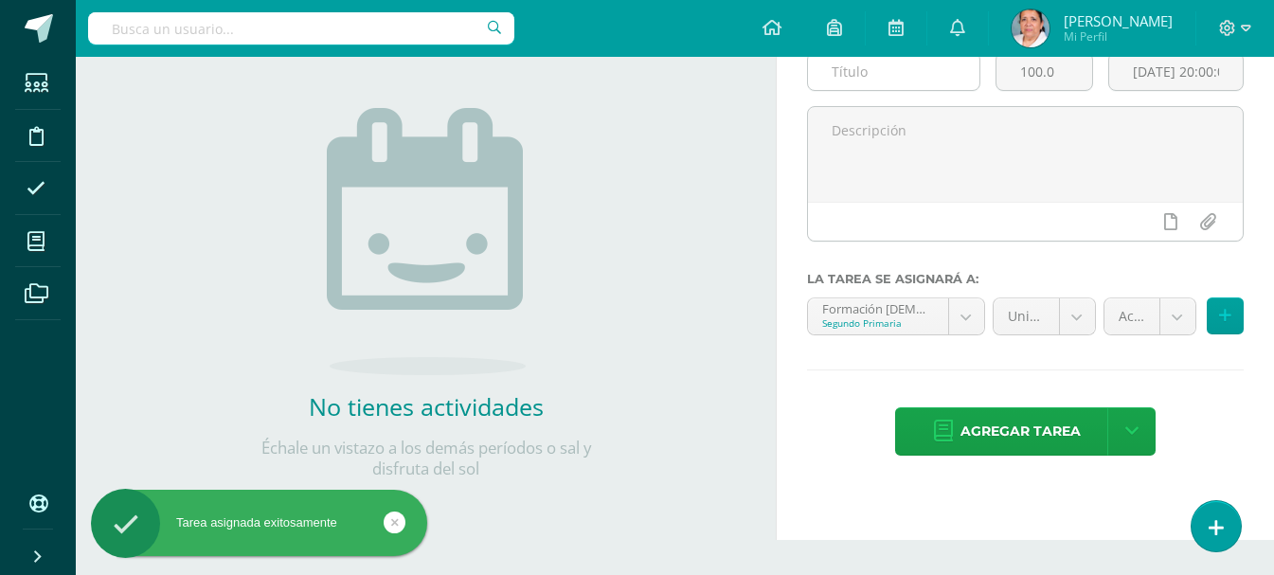
click at [871, 73] on input "text" at bounding box center [893, 71] width 171 height 37
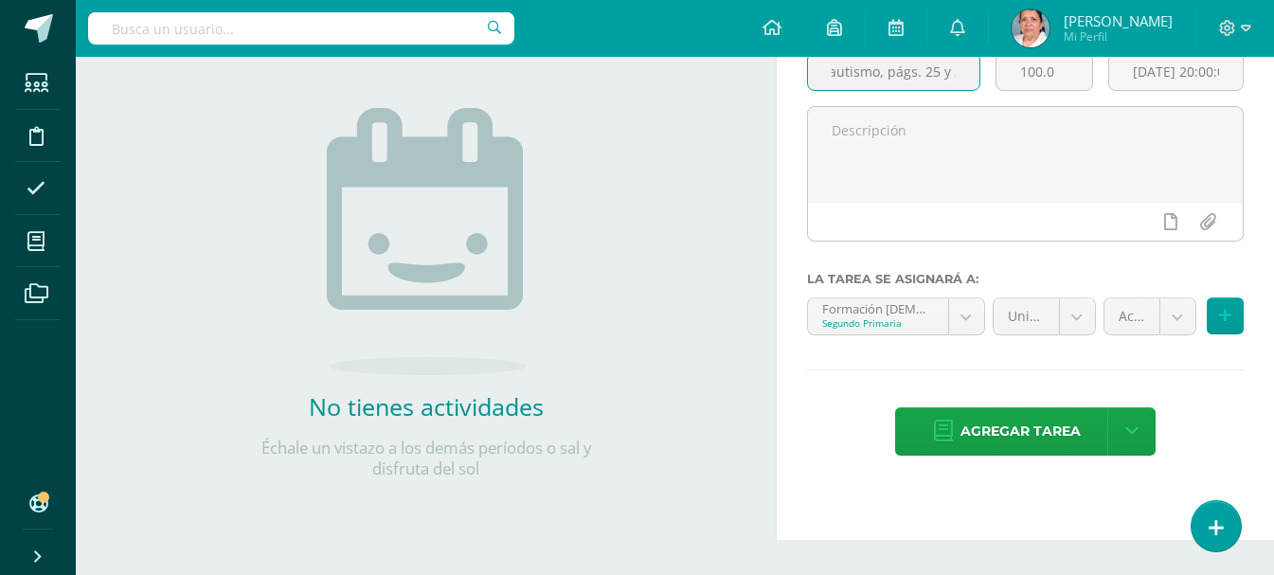
scroll to position [0, 49]
type input "T. El bautismo, págs. 25 y 26"
click at [1055, 75] on input "100.0" at bounding box center [1045, 71] width 96 height 37
type input "1"
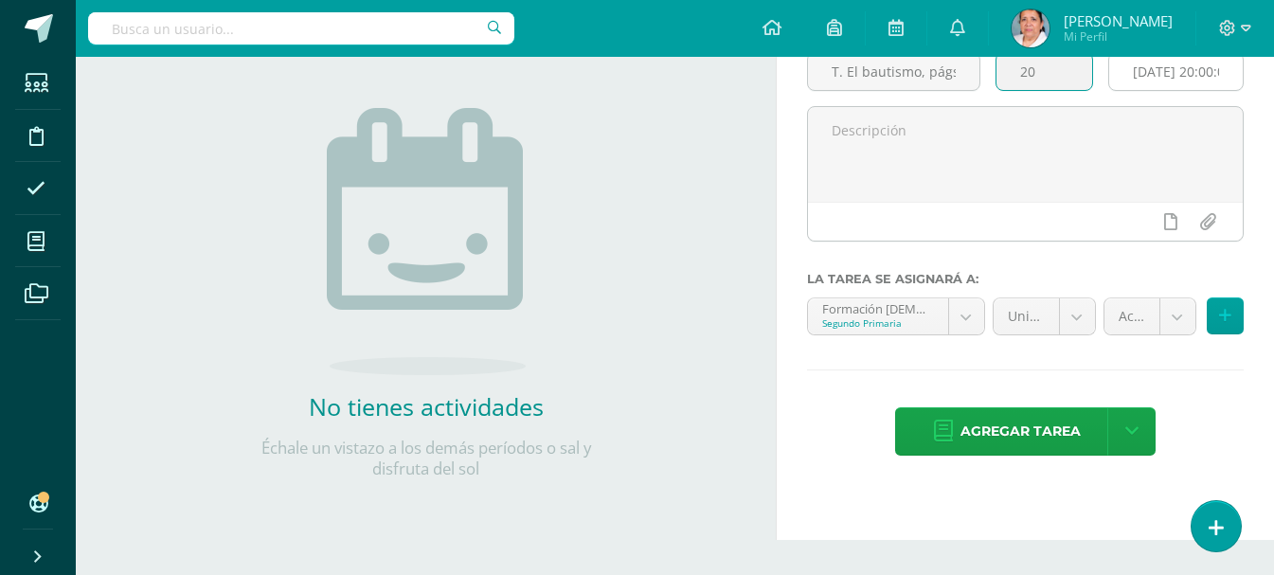
type input "20"
click at [1129, 80] on input "[DATE] 20:00:00" at bounding box center [1176, 71] width 134 height 37
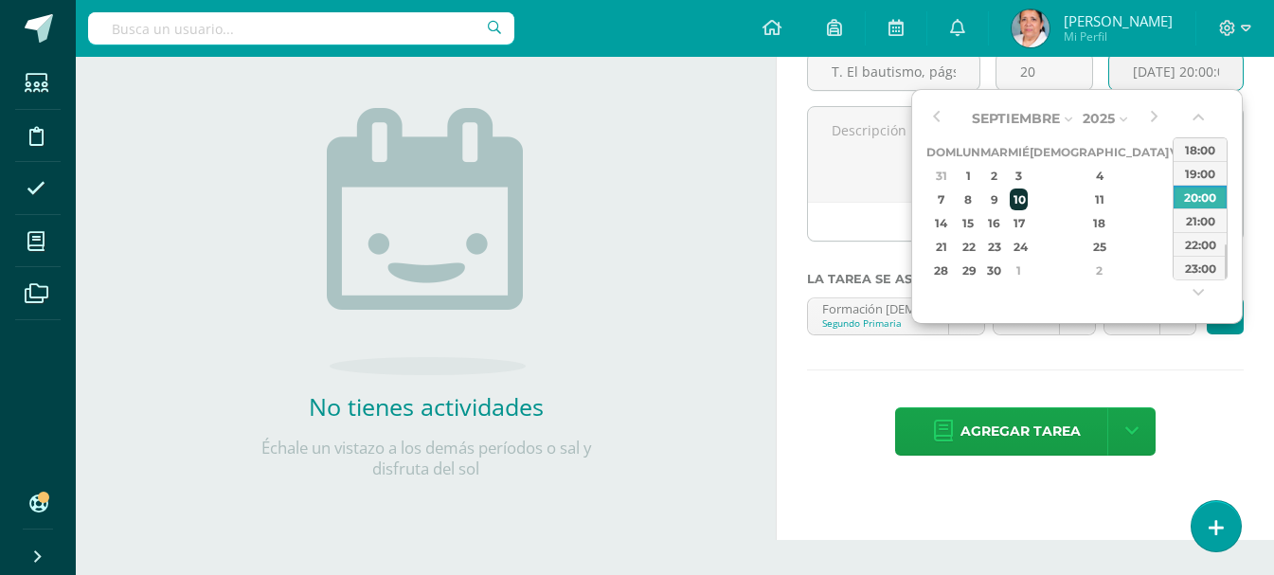
click at [1027, 200] on div "10" at bounding box center [1018, 200] width 17 height 22
click at [1198, 149] on div "18:00" at bounding box center [1200, 149] width 53 height 24
type input "[DATE] 18:00"
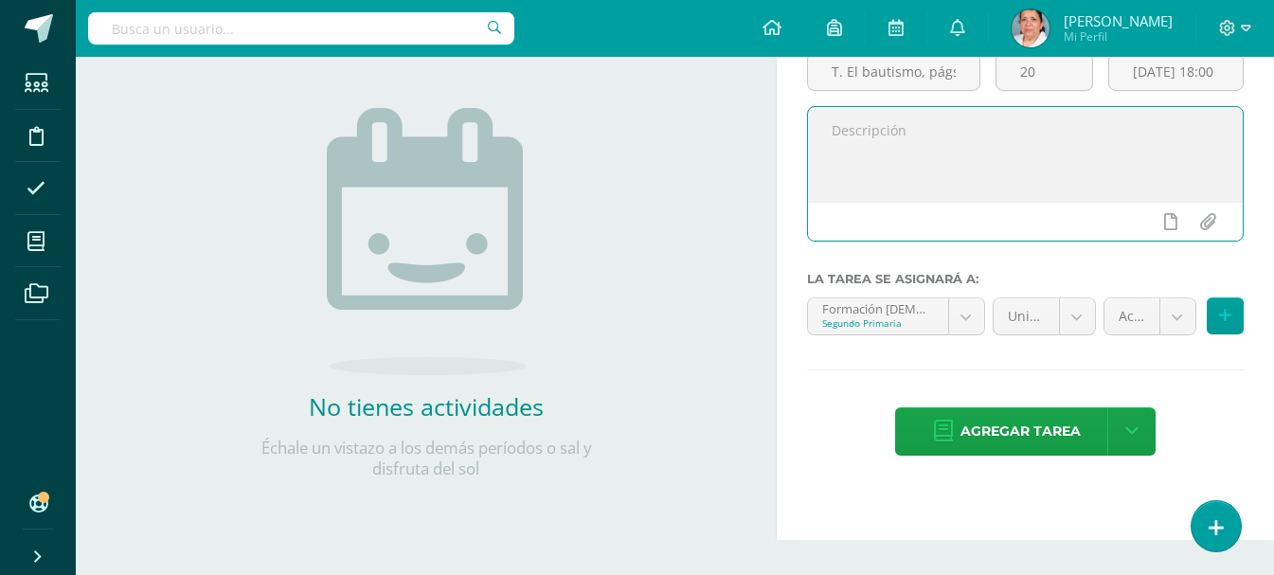
click at [839, 130] on textarea at bounding box center [1025, 154] width 435 height 95
paste textarea "colocar el nombre de los elementos que se utilizan en el bautismo,"
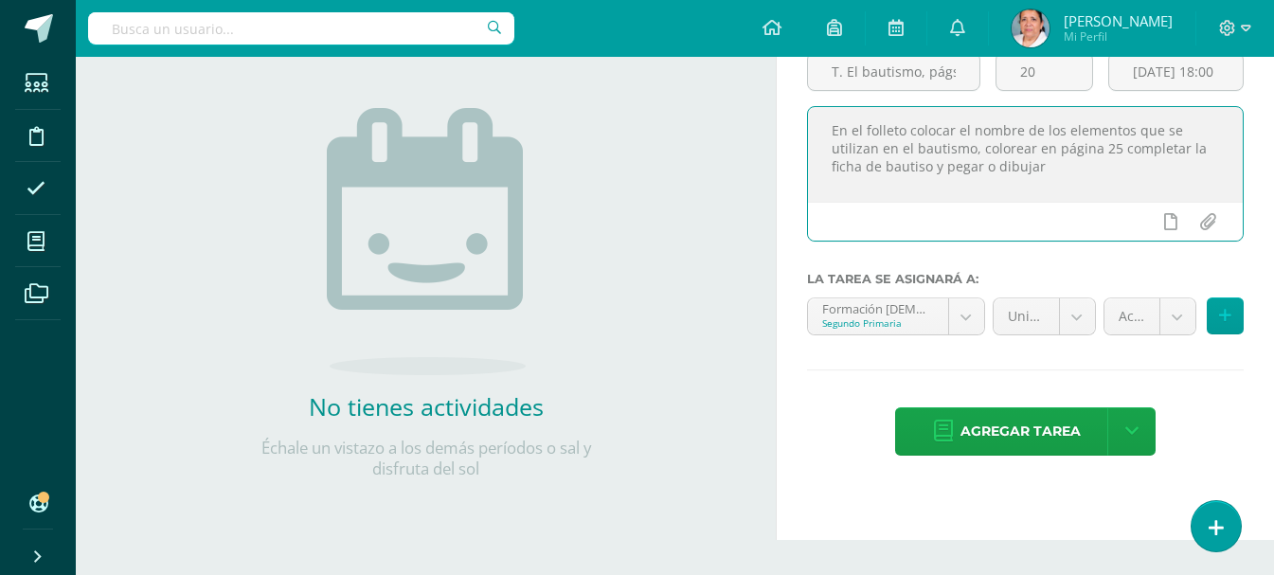
click at [922, 167] on textarea "En el folleto colocar el nombre de los elementos que se utilizan en el bautismo…" at bounding box center [1025, 154] width 435 height 95
click at [1053, 170] on textarea "En el folleto colocar el nombre de los elementos que se utilizan en el bautismo…" at bounding box center [1025, 154] width 435 height 95
click at [1090, 168] on textarea "En el folleto colocar el nombre de los elementos que se utilizan en el bautismo…" at bounding box center [1025, 154] width 435 height 95
click at [1126, 172] on textarea "En el folleto colocar el nombre de los elementos que se utilizan en el bautismo…" at bounding box center [1025, 154] width 435 height 95
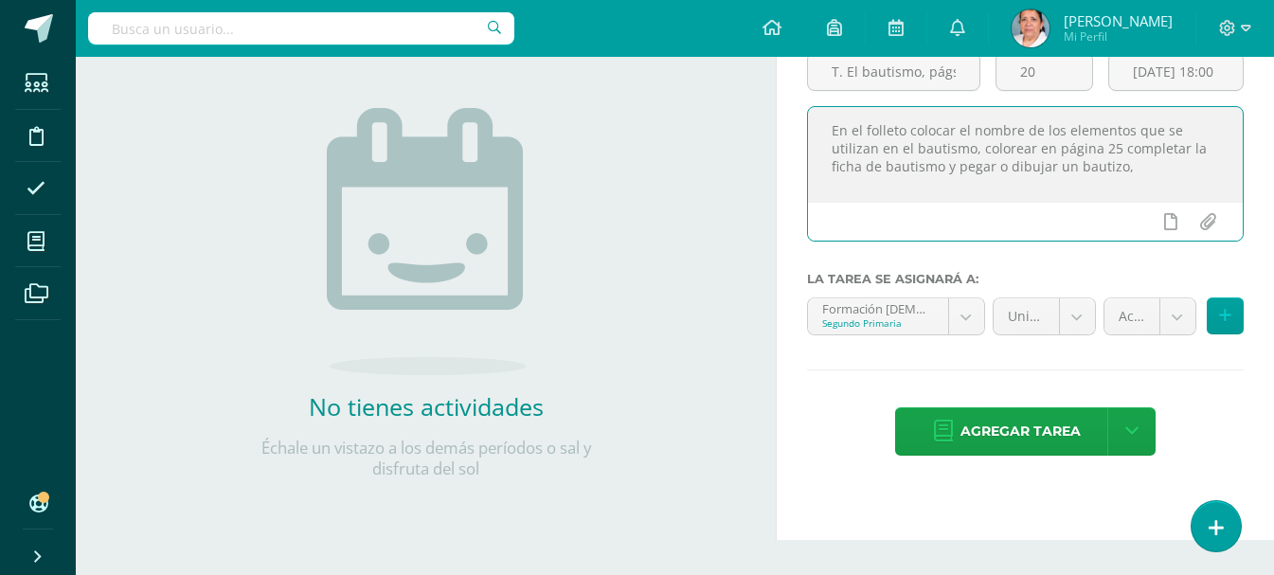
click at [980, 149] on textarea "En el folleto colocar el nombre de los elementos que se utilizan en el bautismo…" at bounding box center [1025, 154] width 435 height 95
click at [993, 151] on textarea "En el folleto colocar el nombre de los elementos que se utilizan en el bautismo…" at bounding box center [1025, 154] width 435 height 95
click at [1090, 148] on textarea "En el folleto colocar el nombre de los elementos que se utilizan en el bautismo…" at bounding box center [1025, 154] width 435 height 95
click at [918, 180] on textarea "En el folleto colocar el nombre de los elementos que se utilizan en el bautismo…" at bounding box center [1025, 154] width 435 height 95
type textarea "En el folleto colocar el nombre de los elementos que se utilizan en el bautismo…"
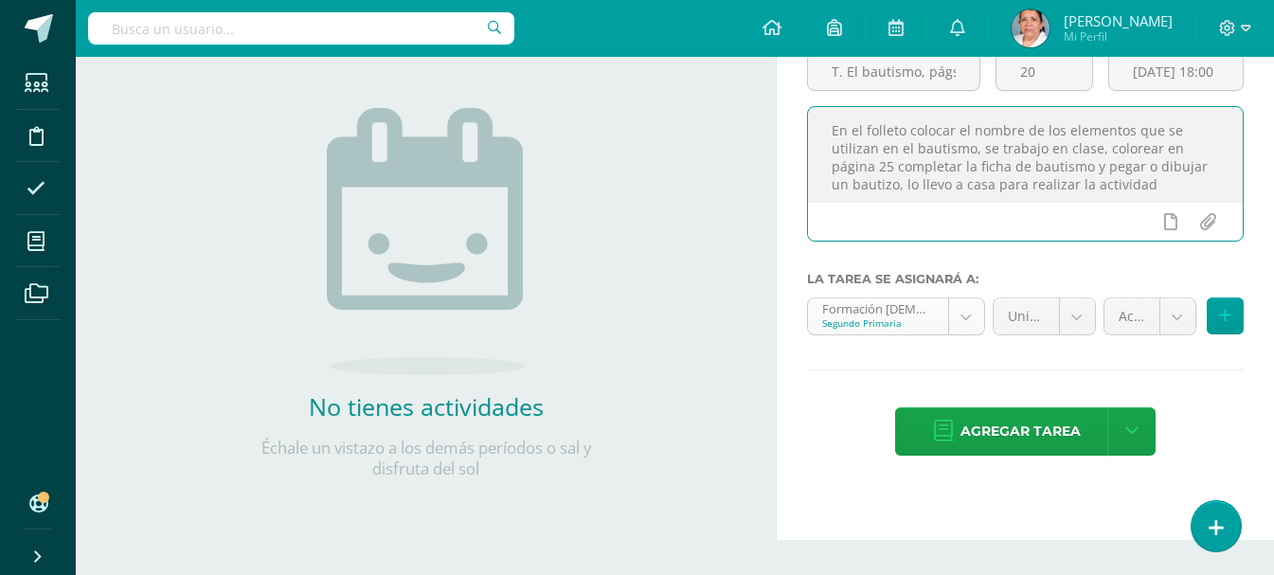
click at [964, 318] on body "Tarea asignada exitosamente Estudiantes Disciplina Asistencia Mis cursos Archiv…" at bounding box center [637, 98] width 1274 height 575
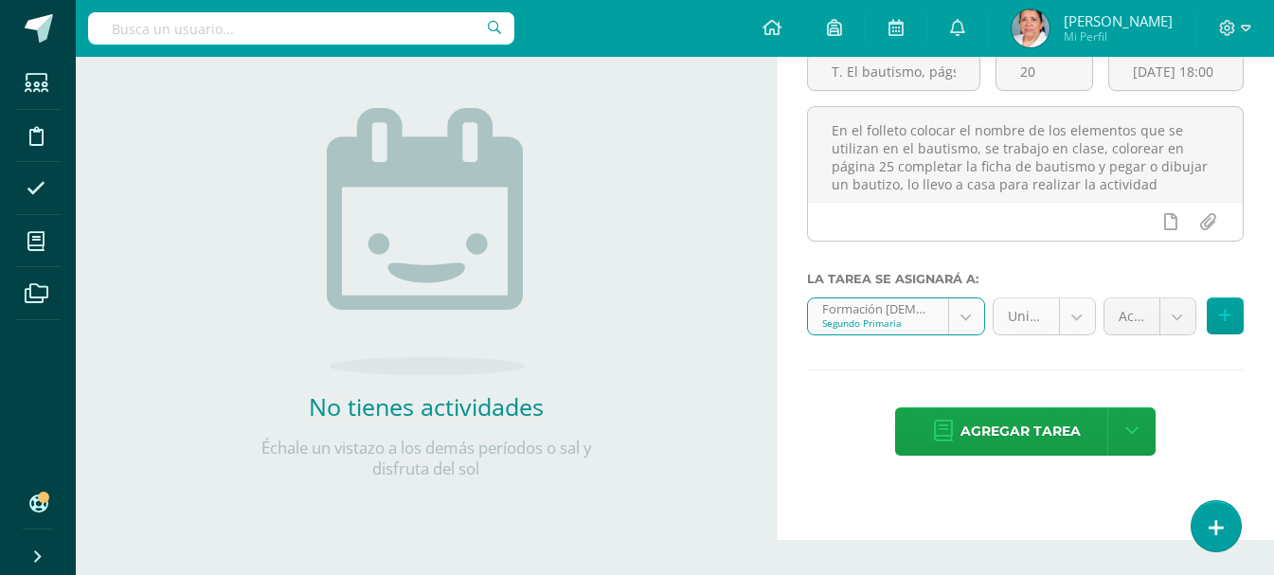
click at [1072, 313] on body "Tarea asignada exitosamente Estudiantes Disciplina Asistencia Mis cursos Archiv…" at bounding box center [637, 98] width 1274 height 575
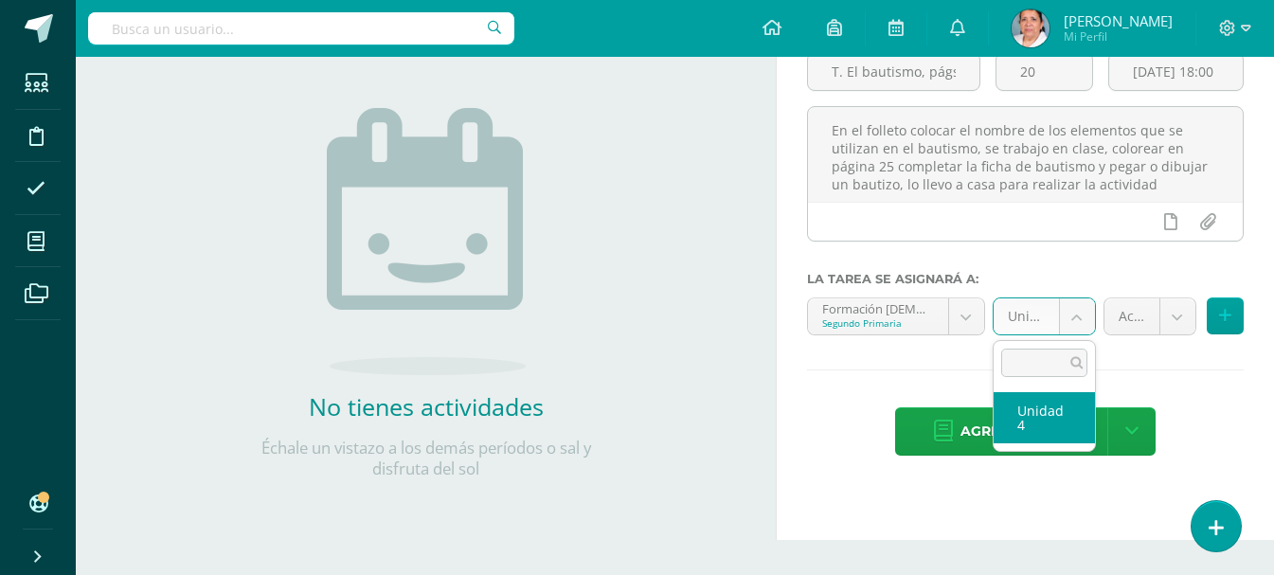
select select "94509"
click at [1174, 315] on body "Tarea asignada exitosamente Estudiantes Disciplina Asistencia Mis cursos Archiv…" at bounding box center [637, 98] width 1274 height 575
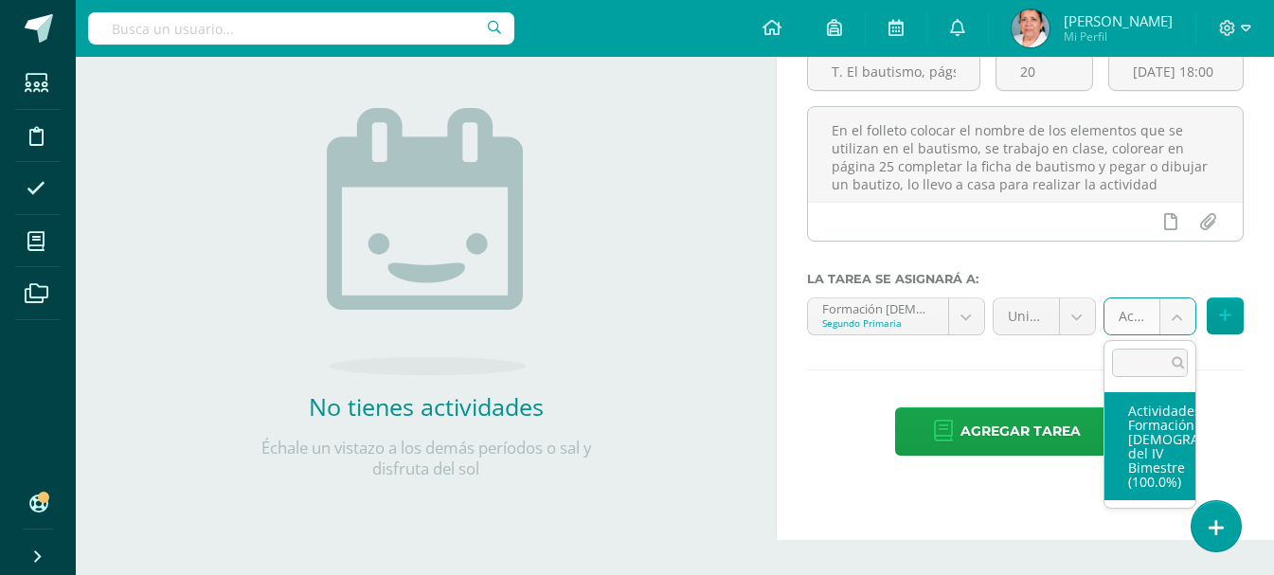
select select "107167"
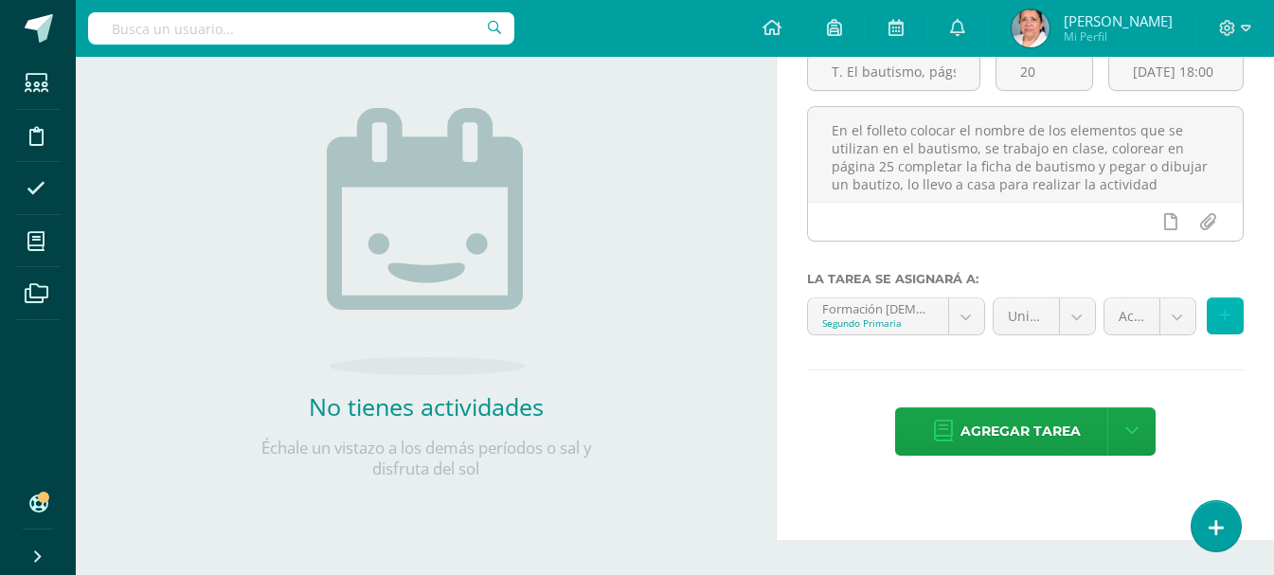
click at [1225, 317] on icon at bounding box center [1225, 316] width 12 height 16
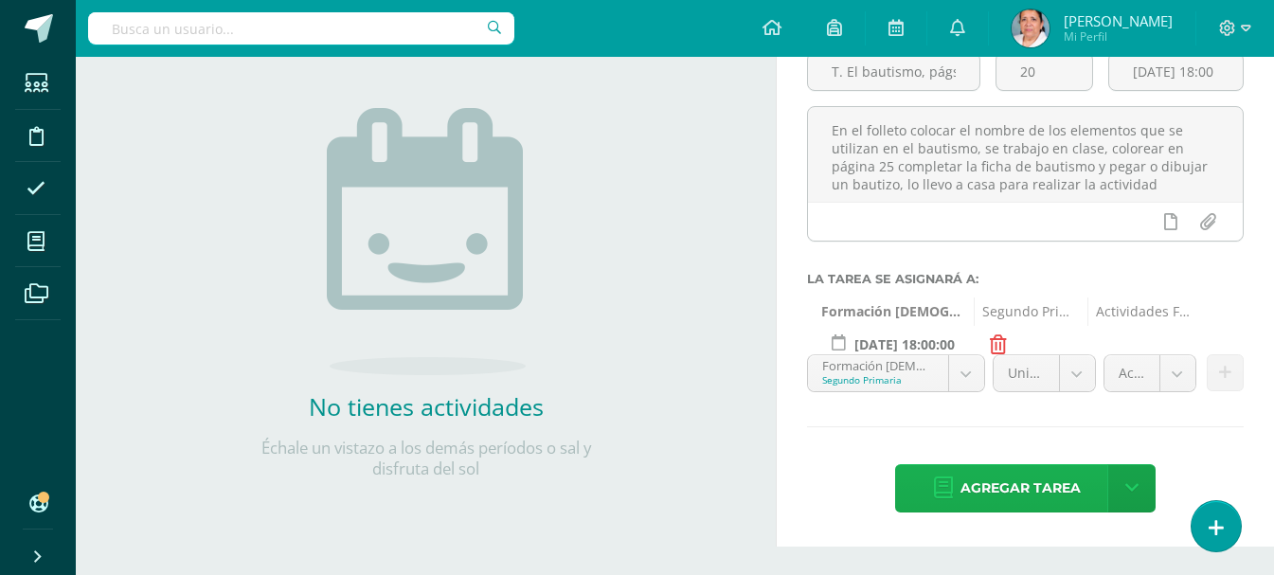
click at [1018, 484] on span "Agregar tarea" at bounding box center [1021, 488] width 120 height 46
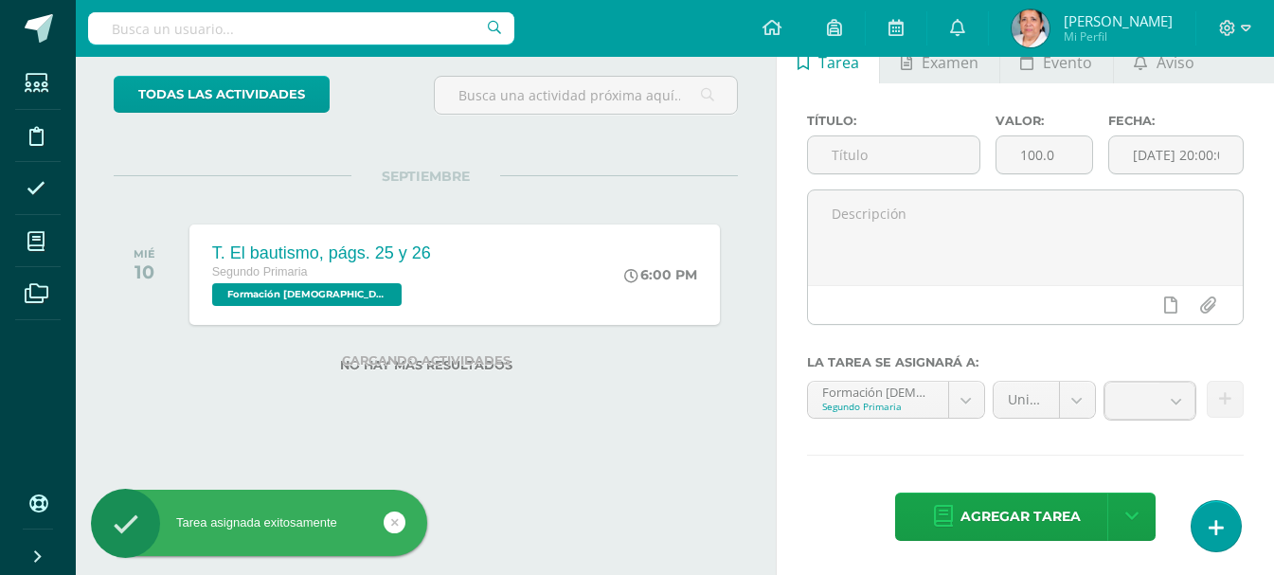
scroll to position [103, 0]
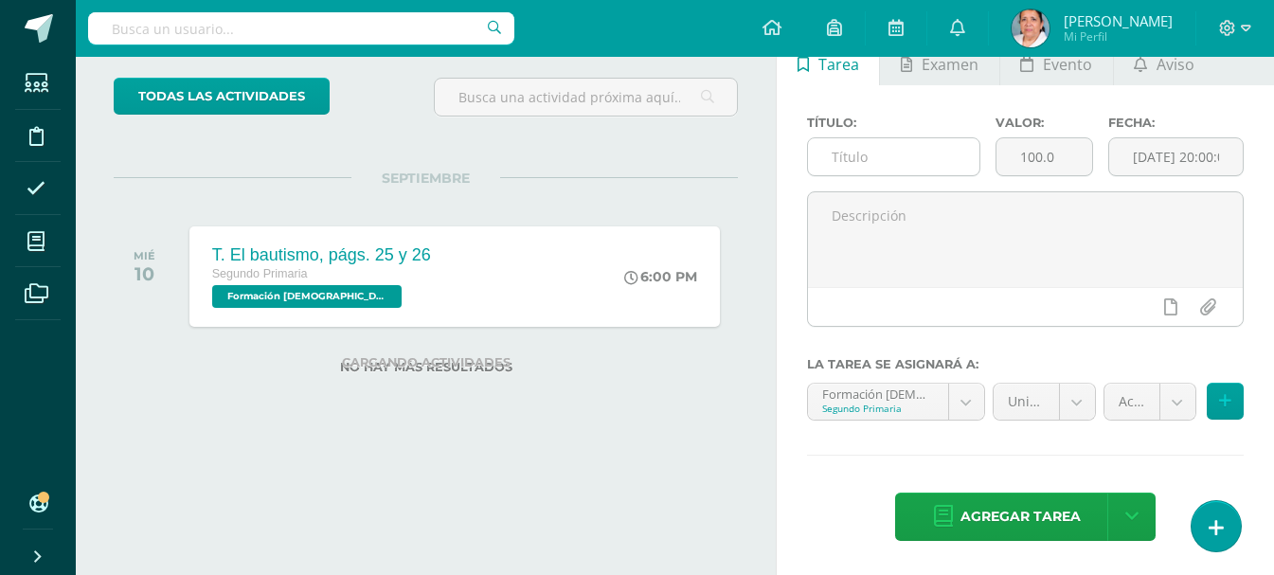
click at [867, 167] on input "text" at bounding box center [893, 156] width 171 height 37
type input "Examen de conocimientos previos"
click at [1058, 163] on input "100.0" at bounding box center [1045, 156] width 96 height 37
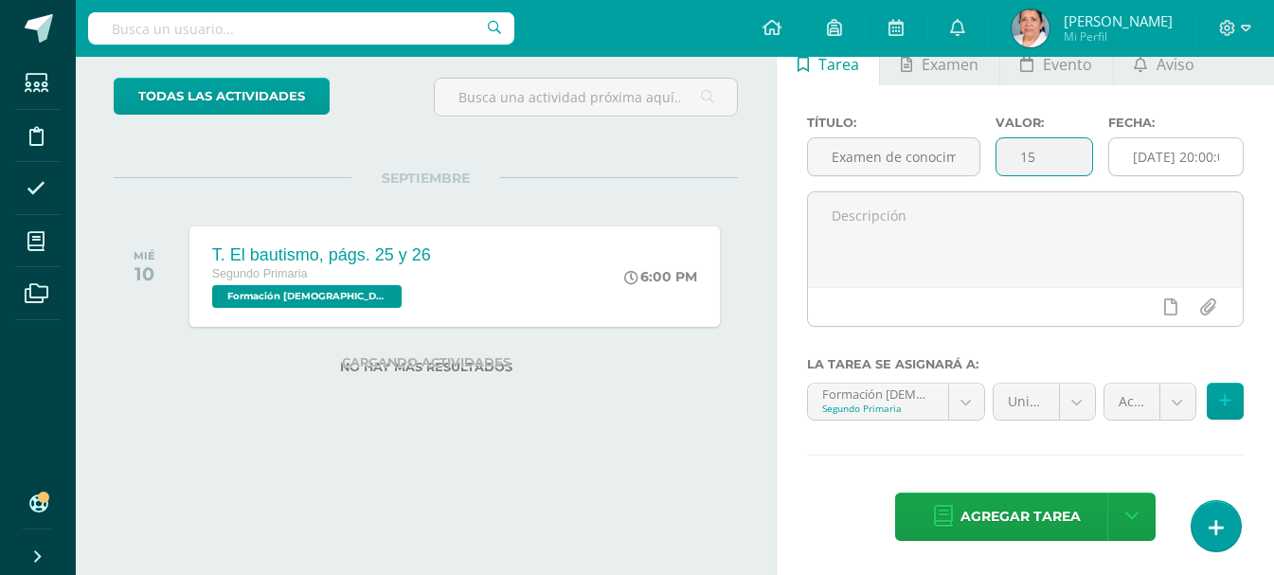
type input "15"
click at [1142, 155] on input "[DATE] 20:00:00" at bounding box center [1176, 156] width 134 height 37
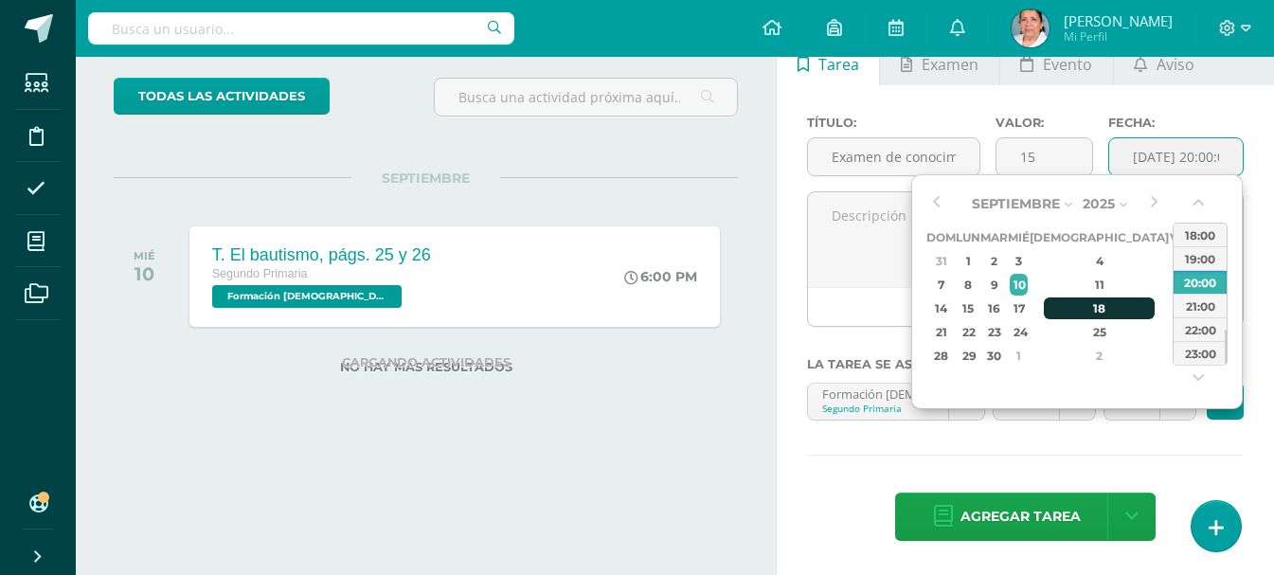
click at [1080, 309] on div "18" at bounding box center [1100, 308] width 112 height 22
click at [1192, 230] on div "18:00" at bounding box center [1200, 235] width 53 height 24
type input "[DATE] 18:00"
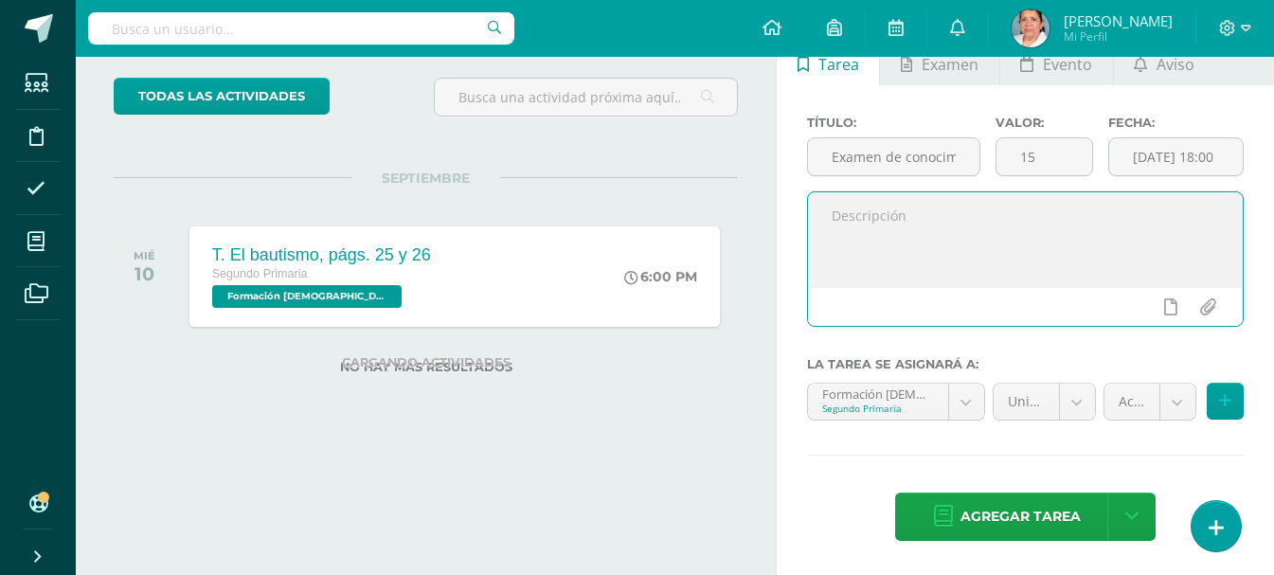
click at [997, 225] on textarea at bounding box center [1025, 239] width 435 height 95
click at [1054, 217] on textarea "Responder en el folleto en página 26 a las preguntas que aparecen sobre temas v…" at bounding box center [1025, 239] width 435 height 95
click at [1111, 235] on textarea "Responder en el folleto en página 27 a las preguntas que aparecen sobre temas v…" at bounding box center [1025, 239] width 435 height 95
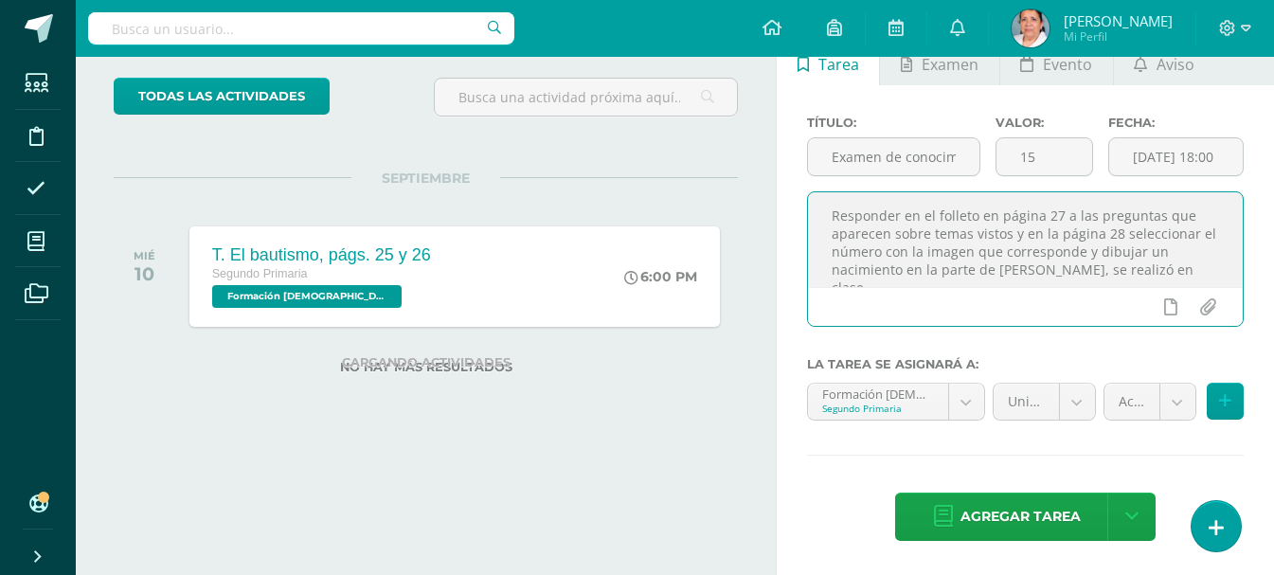
click at [1000, 268] on textarea "Responder en el folleto en página 27 a las preguntas que aparecen sobre temas v…" at bounding box center [1025, 239] width 435 height 95
type textarea "Responder en el folleto en página 27 a las preguntas que aparecen sobre temas v…"
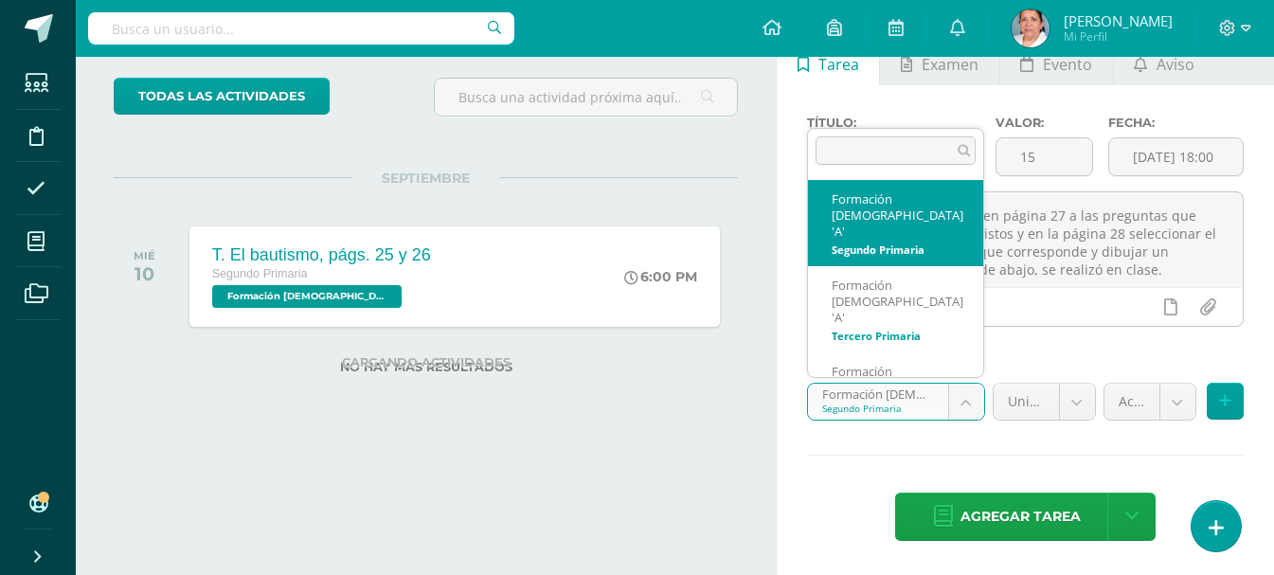
click at [974, 399] on body "Tarea asignada exitosamente Estudiantes Disciplina Asistencia Mis cursos Archiv…" at bounding box center [637, 184] width 1274 height 575
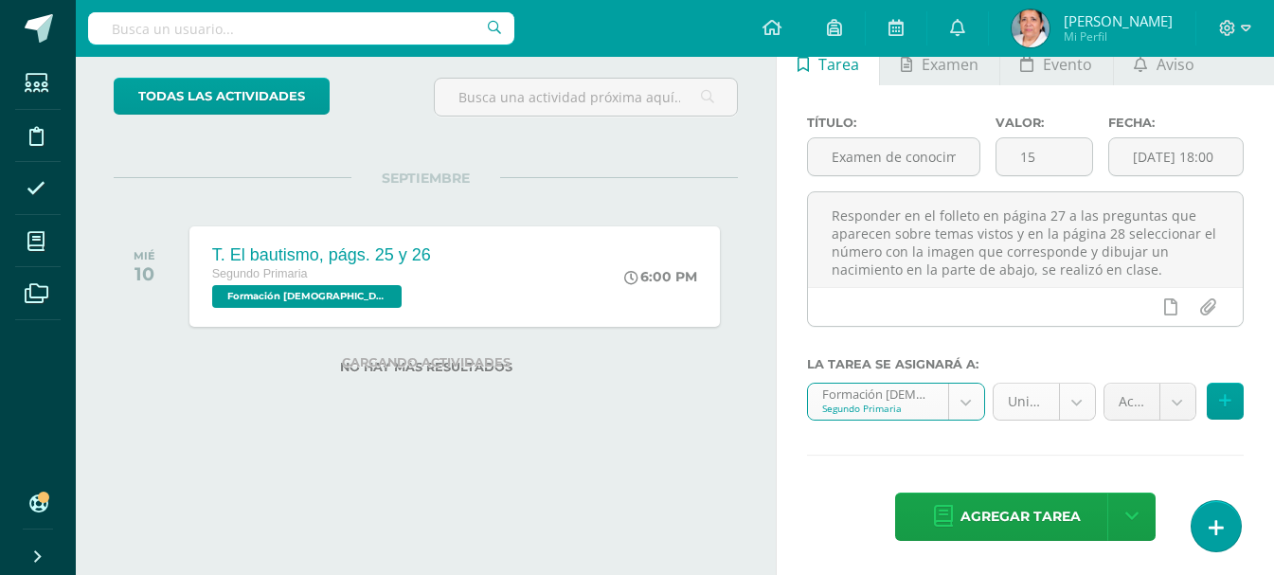
click at [1072, 398] on body "Tarea asignada exitosamente Estudiantes Disciplina Asistencia Mis cursos Archiv…" at bounding box center [637, 184] width 1274 height 575
select select "94509"
click at [1173, 405] on body "Tarea asignada exitosamente Estudiantes Disciplina Asistencia Mis cursos Archiv…" at bounding box center [637, 184] width 1274 height 575
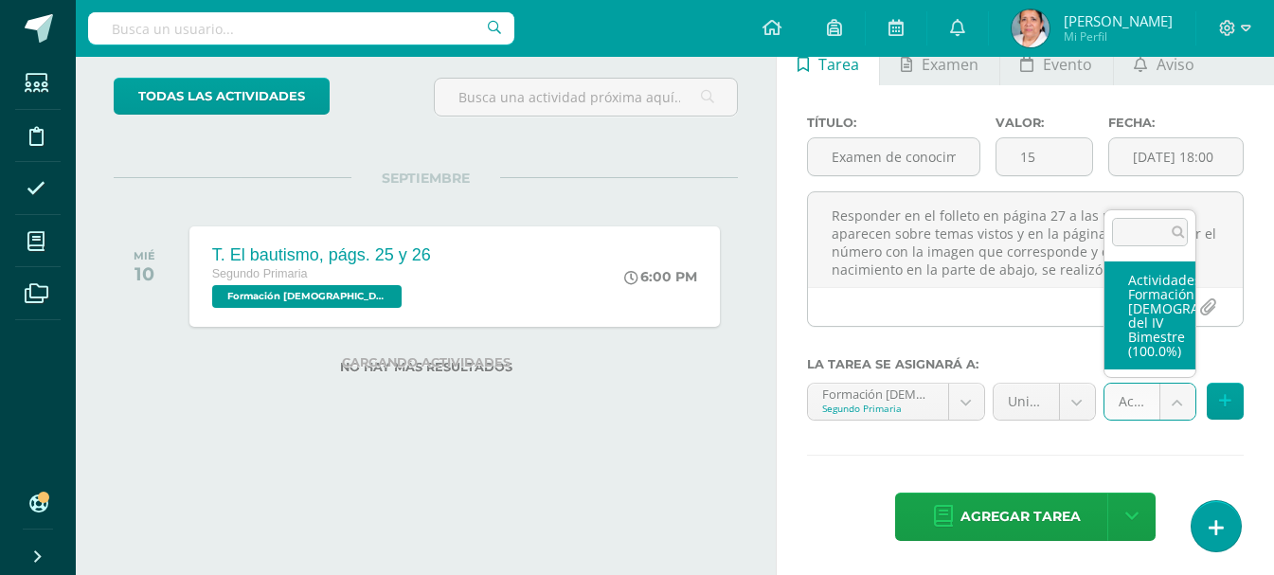
select select "107167"
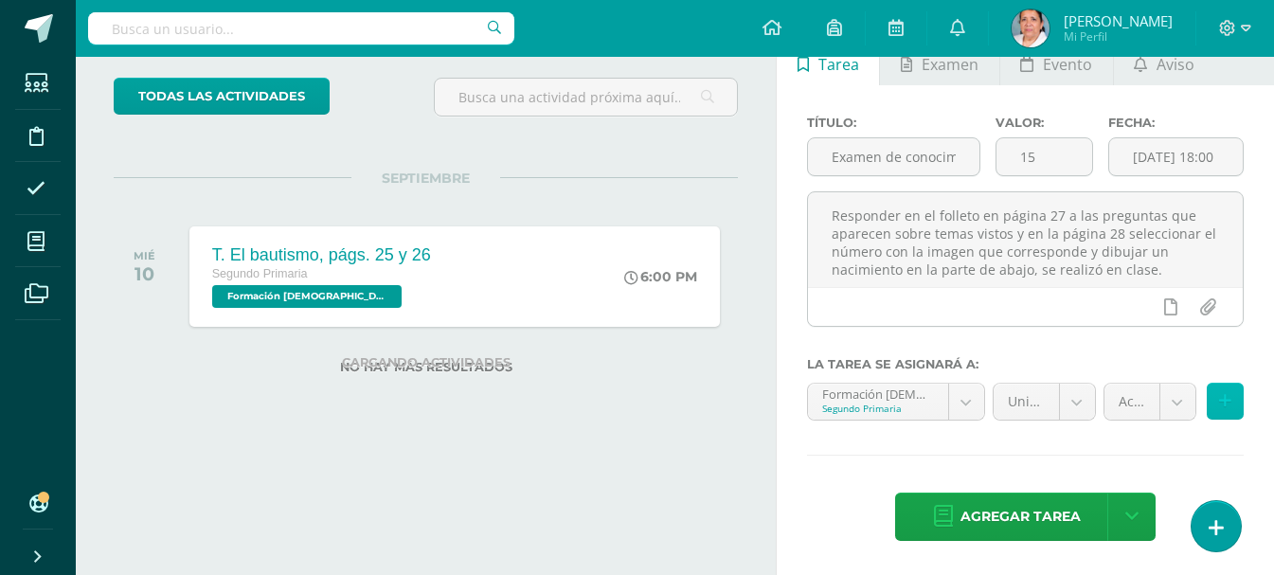
click at [1222, 394] on icon at bounding box center [1225, 401] width 12 height 16
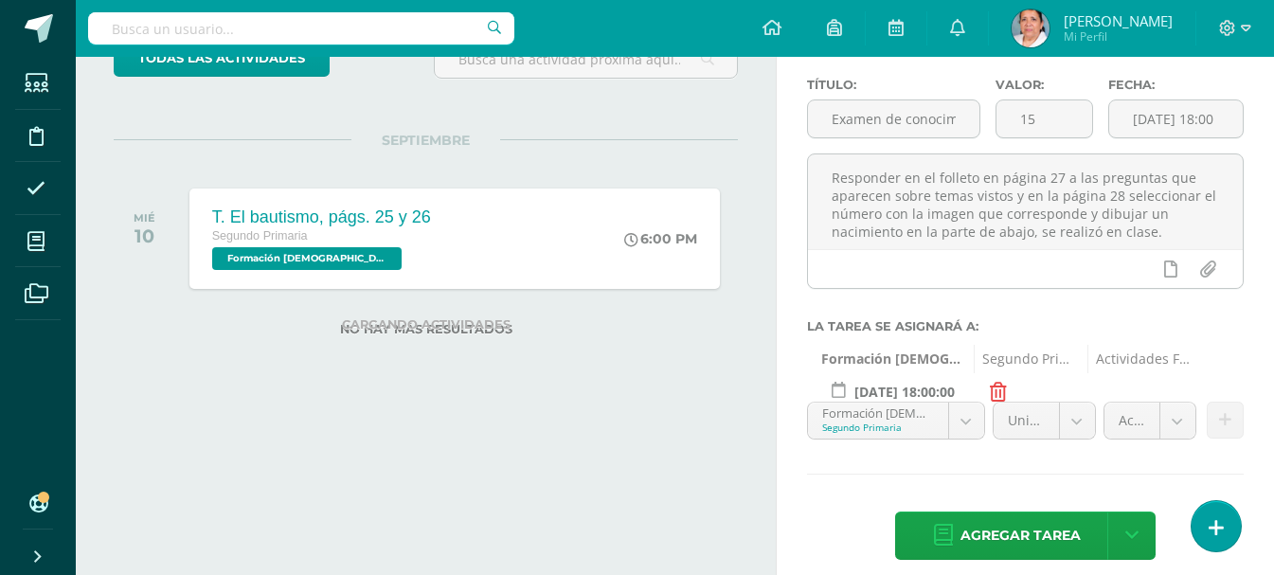
scroll to position [160, 0]
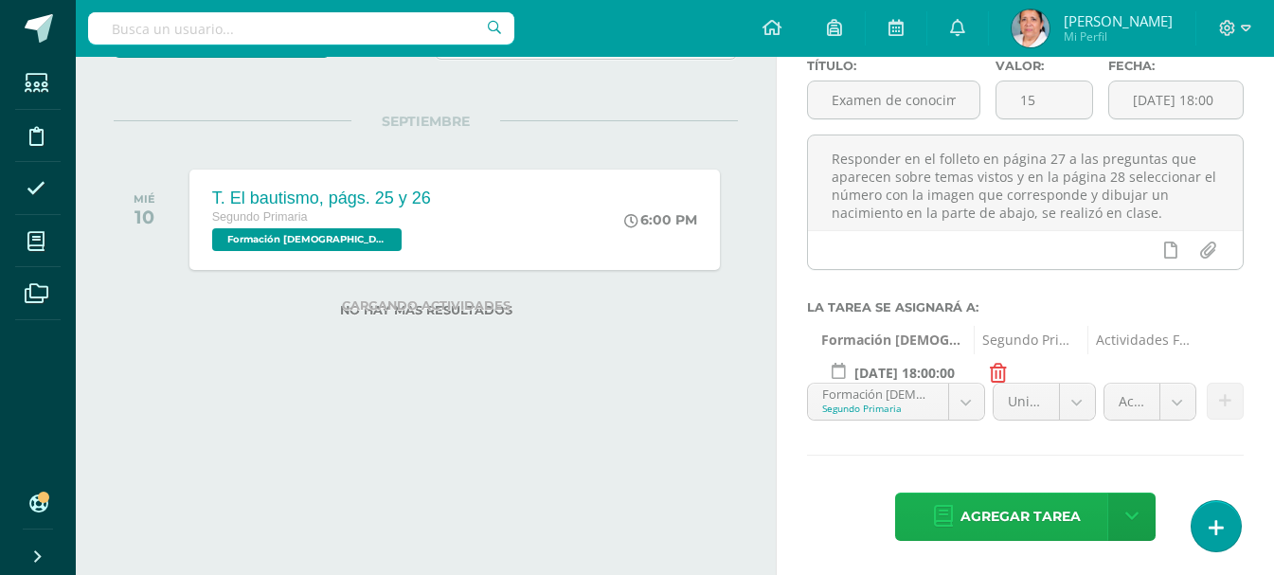
click at [1059, 518] on span "Agregar tarea" at bounding box center [1021, 517] width 120 height 46
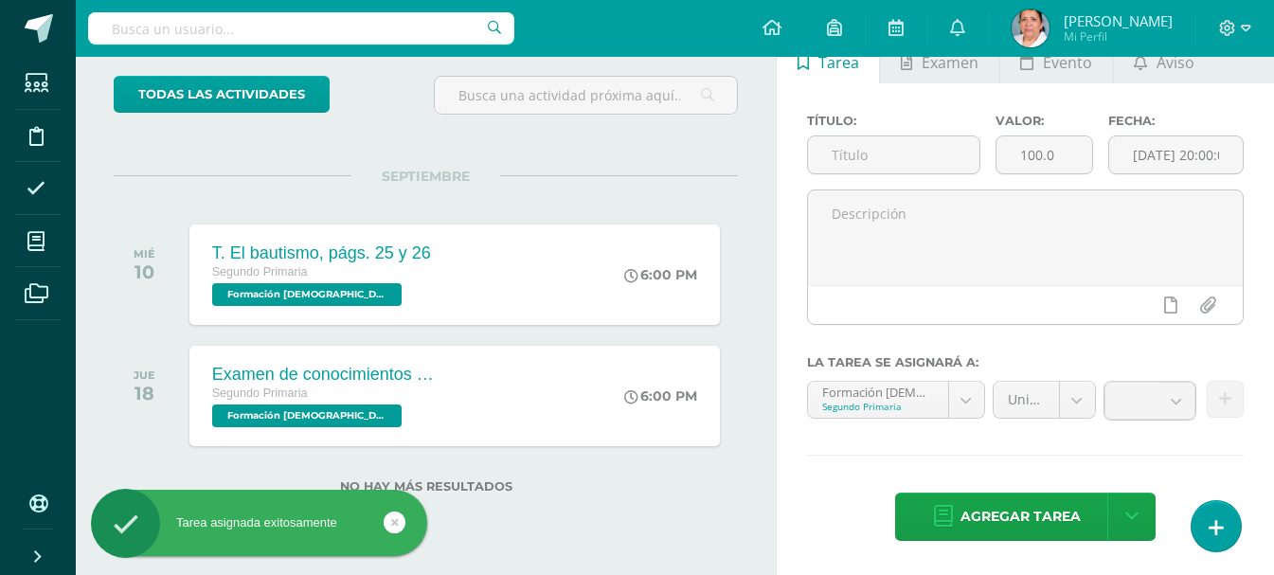
scroll to position [103, 0]
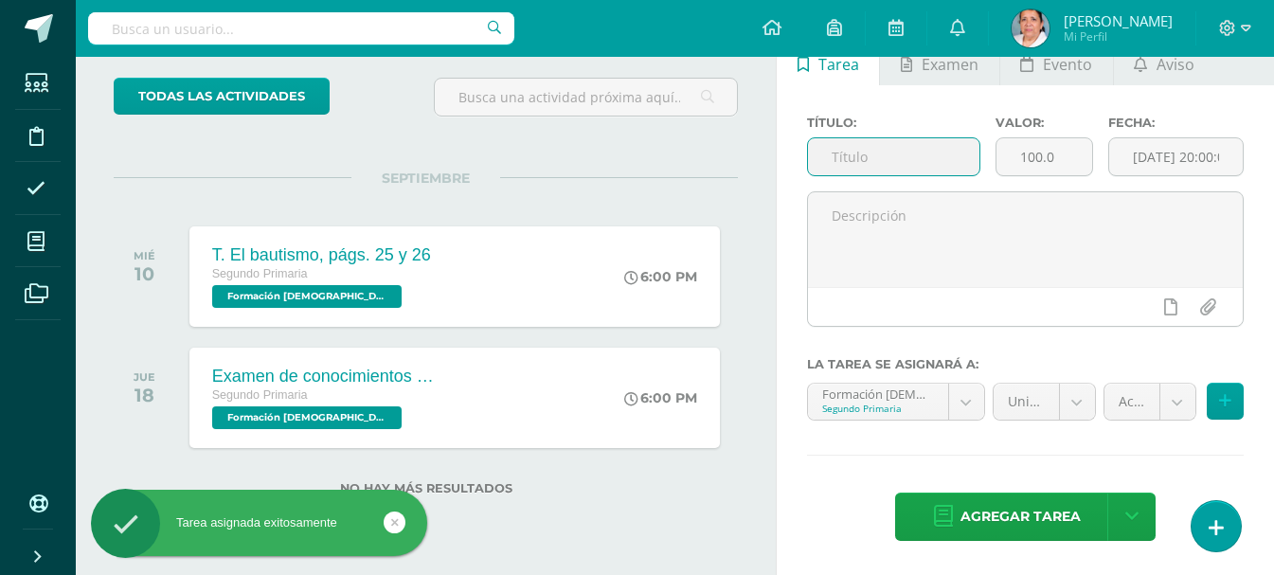
click at [886, 158] on input "text" at bounding box center [893, 156] width 171 height 37
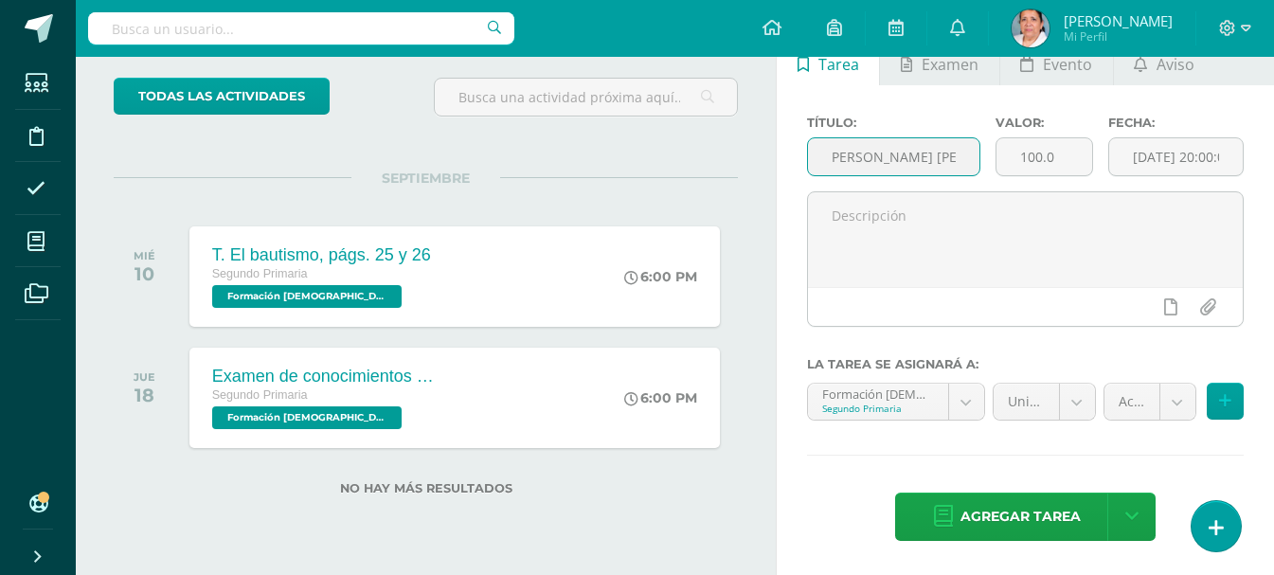
scroll to position [0, 66]
type input "T. Santa [PERSON_NAME] [PERSON_NAME]"
click at [1056, 159] on input "100.0" at bounding box center [1045, 156] width 96 height 37
type input "10"
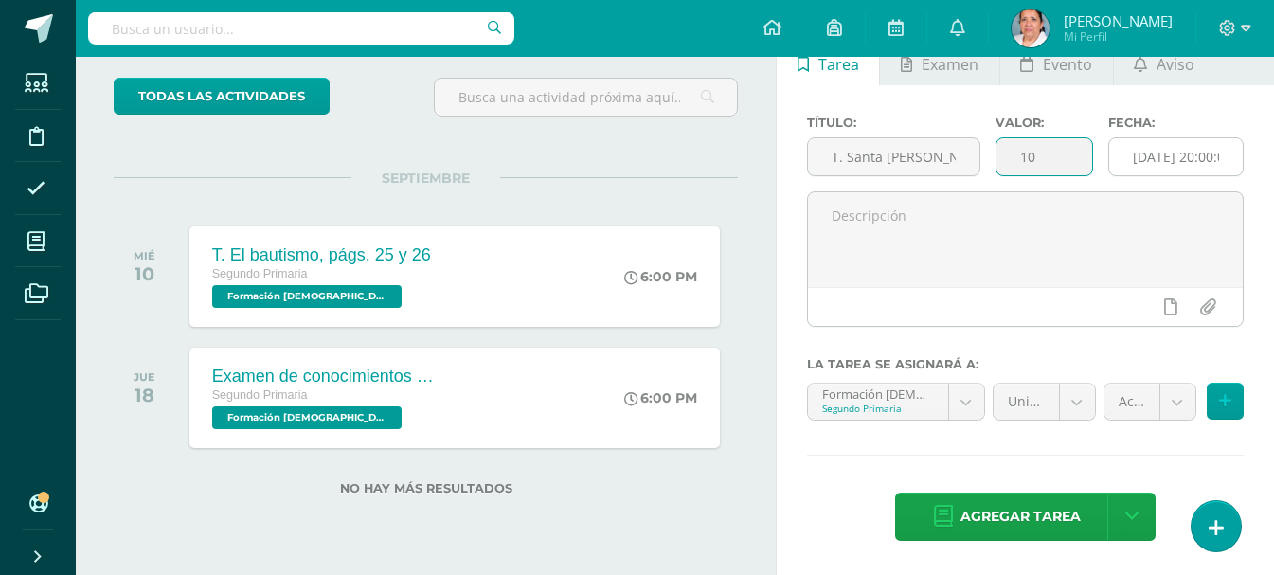
click at [1178, 156] on input "[DATE] 20:00:00" at bounding box center [1176, 156] width 134 height 37
drag, startPoint x: 1156, startPoint y: 201, endPoint x: 1208, endPoint y: 108, distance: 106.5
click at [1208, 108] on div "Título: T. Santa [PERSON_NAME] [PERSON_NAME]: 10 Fecha: [DATE] 20:00 La tarea s…" at bounding box center [1025, 330] width 497 height 490
click at [1179, 157] on input "[DATE] 20:00" at bounding box center [1176, 156] width 134 height 37
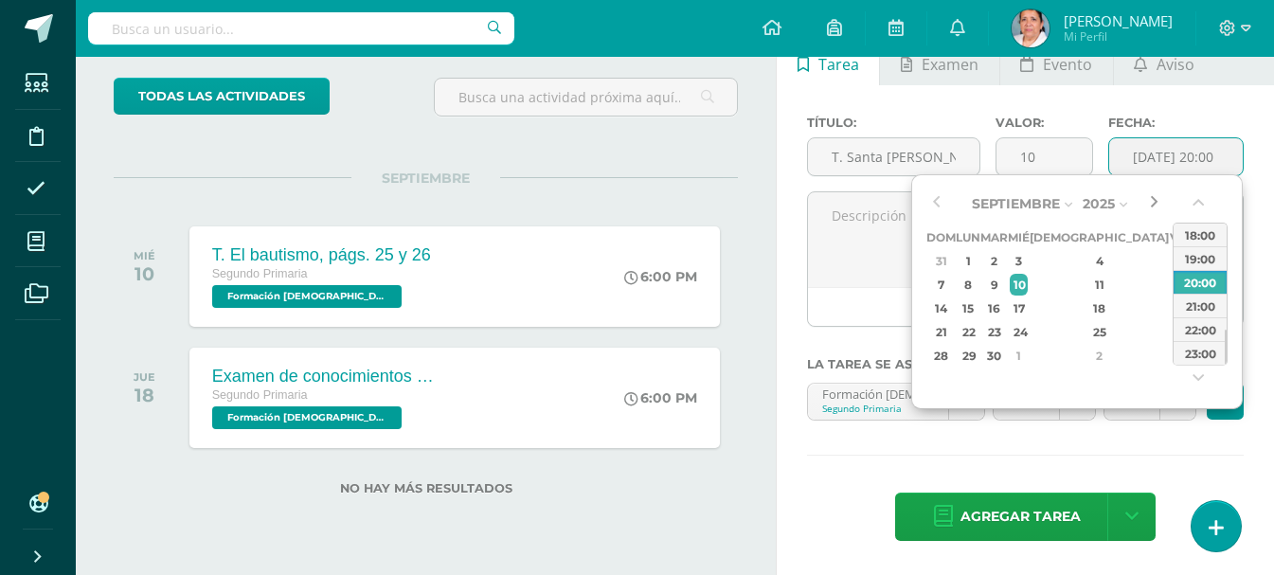
click at [1158, 201] on button "button" at bounding box center [1153, 203] width 19 height 28
click at [1076, 261] on div "2" at bounding box center [1100, 261] width 112 height 22
click at [1189, 235] on div "18:00" at bounding box center [1200, 235] width 53 height 24
type input "2025-10-02 18:00"
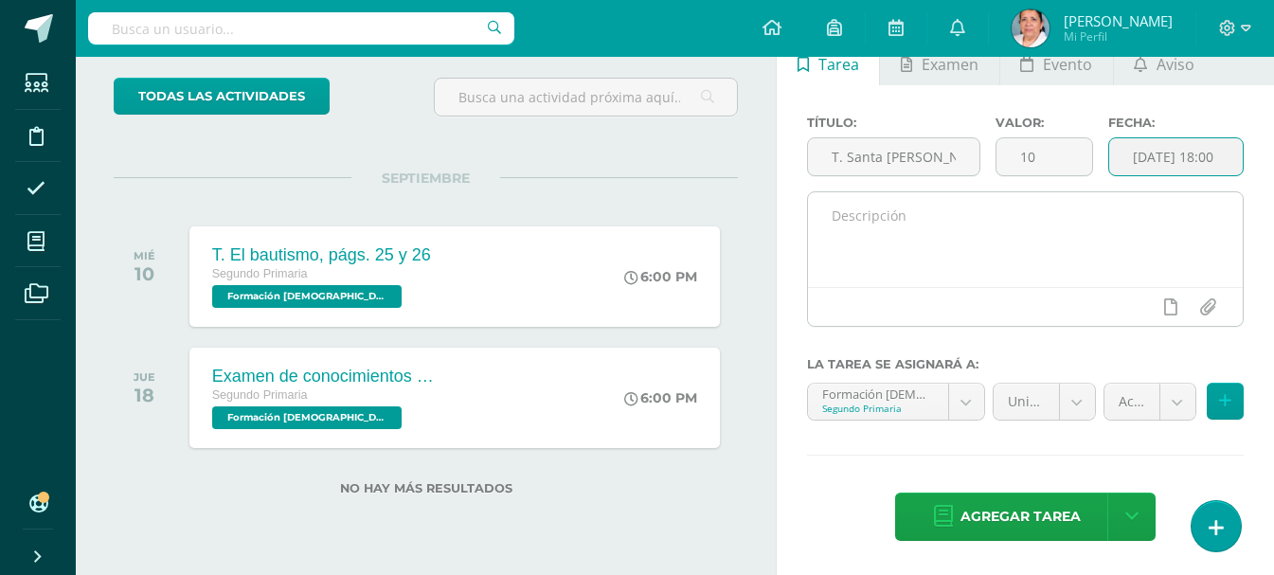
click at [1081, 219] on textarea at bounding box center [1025, 239] width 435 height 95
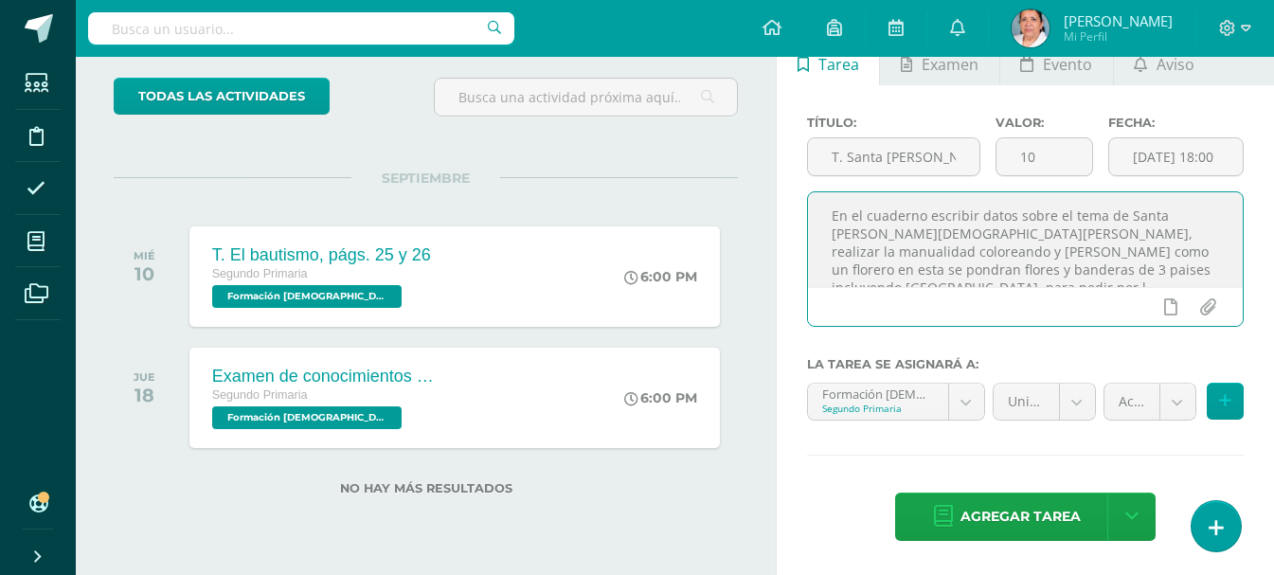
scroll to position [9, 0]
click at [960, 264] on textarea "En el cuaderno escribir datos sobre el tema de Santa Teresita del Niño Jesús, r…" at bounding box center [1025, 239] width 435 height 95
click at [1081, 246] on textarea "En el cuaderno escribir datos sobre el tema de Santa Teresita del Niño Jesús, r…" at bounding box center [1025, 239] width 435 height 95
type textarea "En el cuaderno escribir datos sobre el tema de Santa Teresita del Niño Jesús, r…"
click at [860, 171] on input "T. Santa [PERSON_NAME] [PERSON_NAME]" at bounding box center [893, 156] width 171 height 37
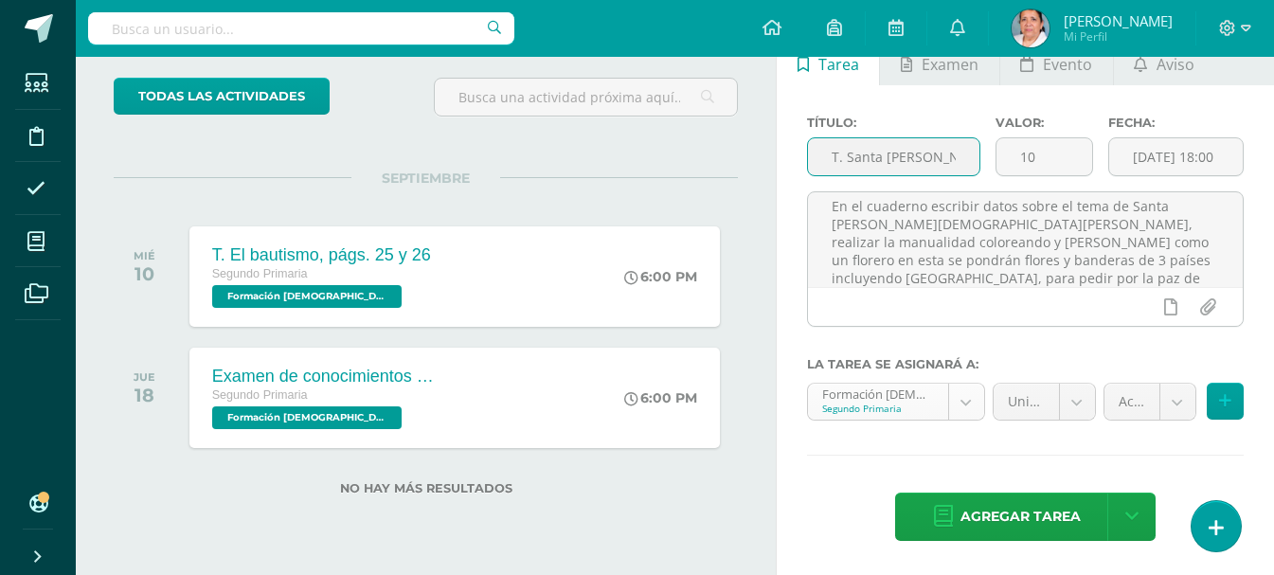
click at [965, 405] on body "Tarea asignada exitosamente Estudiantes Disciplina Asistencia Mis cursos Archiv…" at bounding box center [637, 184] width 1274 height 575
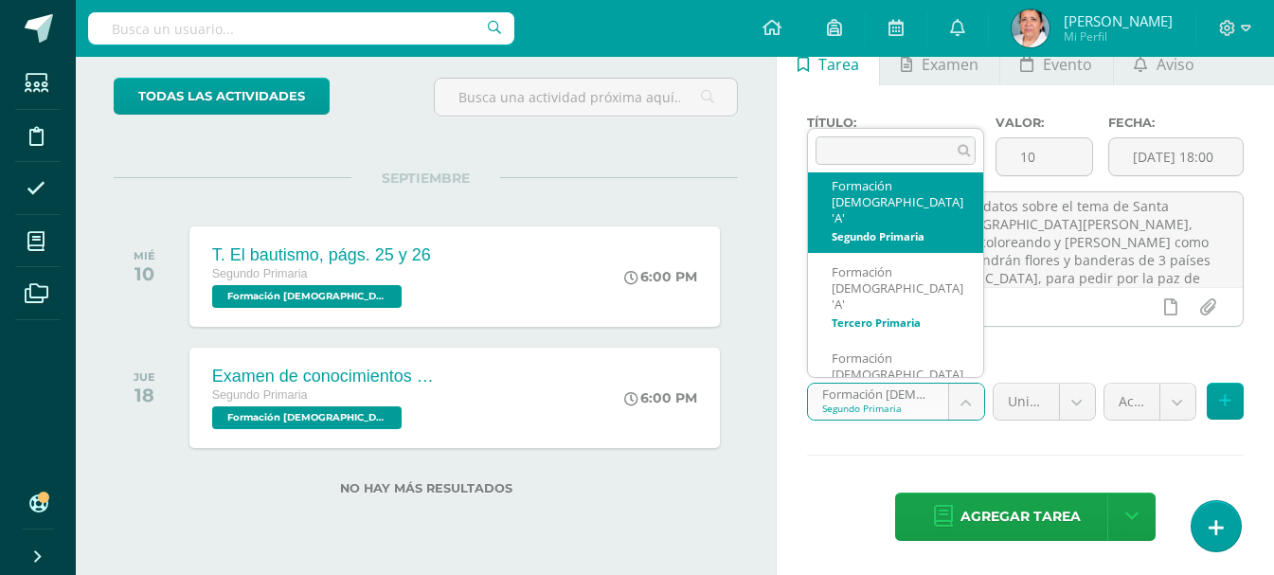
scroll to position [0, 0]
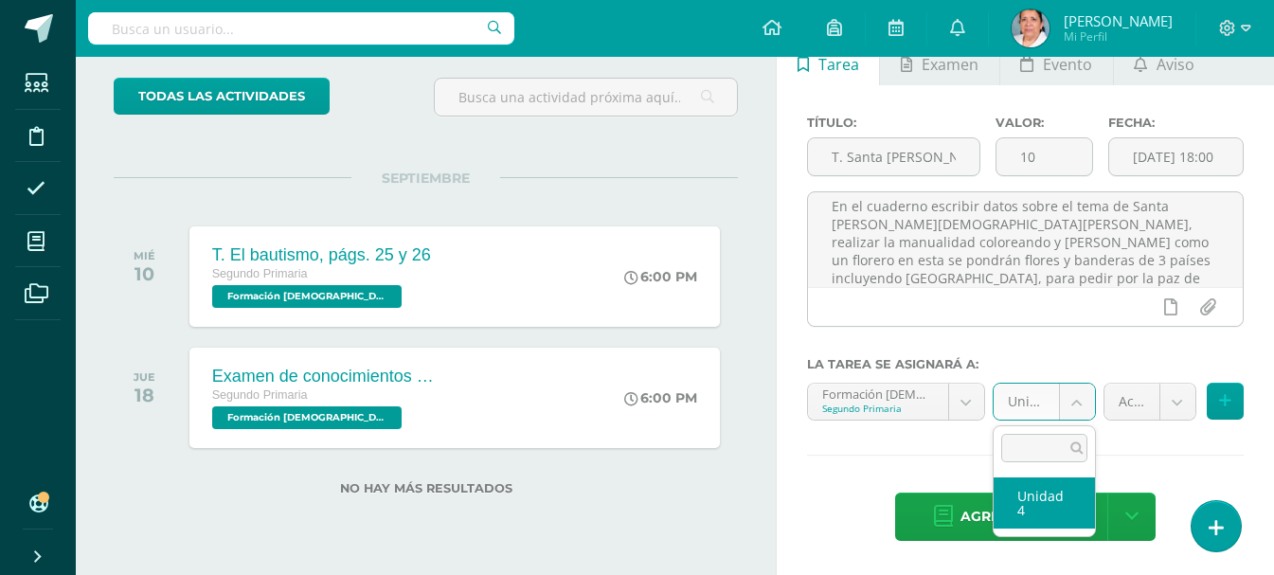
click at [1075, 395] on body "Tarea asignada exitosamente Estudiantes Disciplina Asistencia Mis cursos Archiv…" at bounding box center [637, 184] width 1274 height 575
select select "94509"
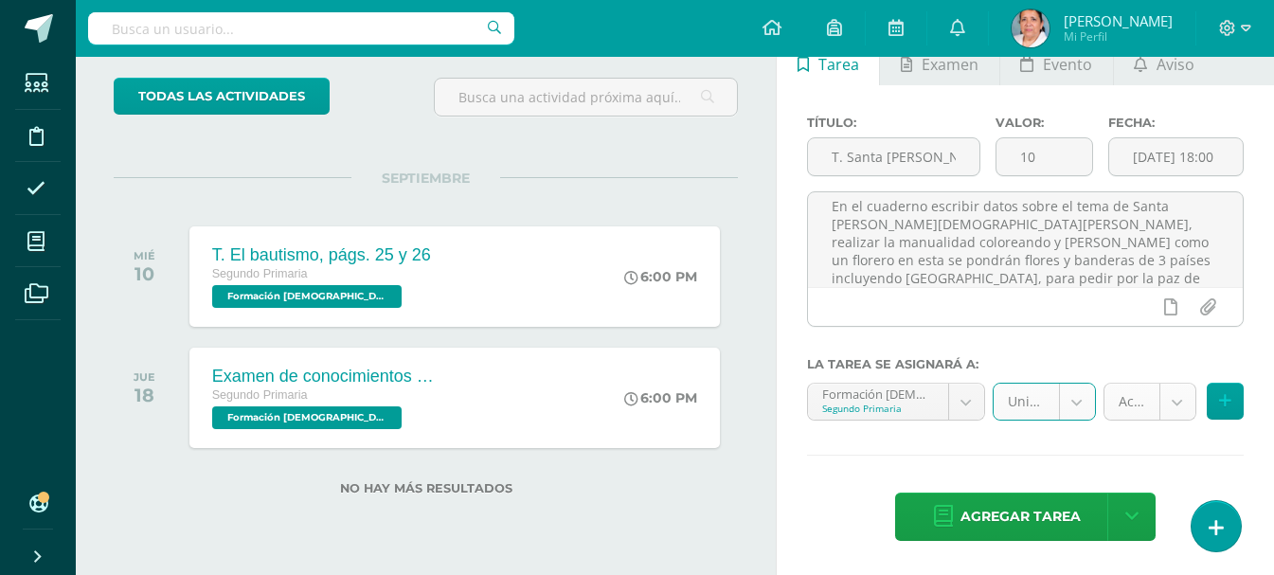
click at [1167, 405] on body "Tarea asignada exitosamente Estudiantes Disciplina Asistencia Mis cursos Archiv…" at bounding box center [637, 184] width 1274 height 575
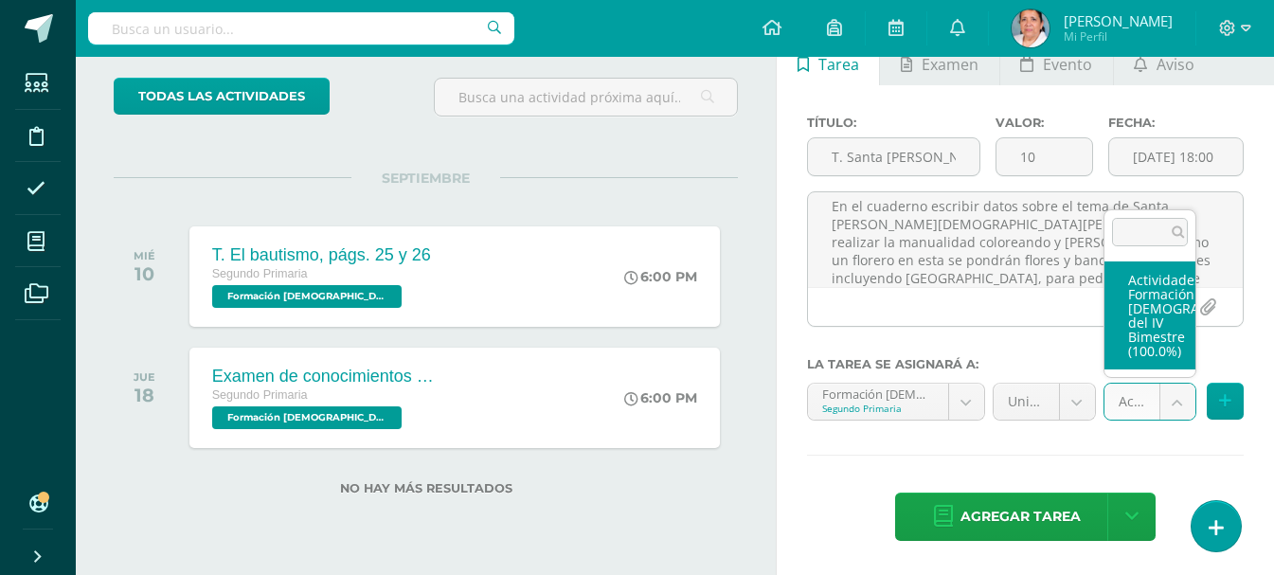
select select "107167"
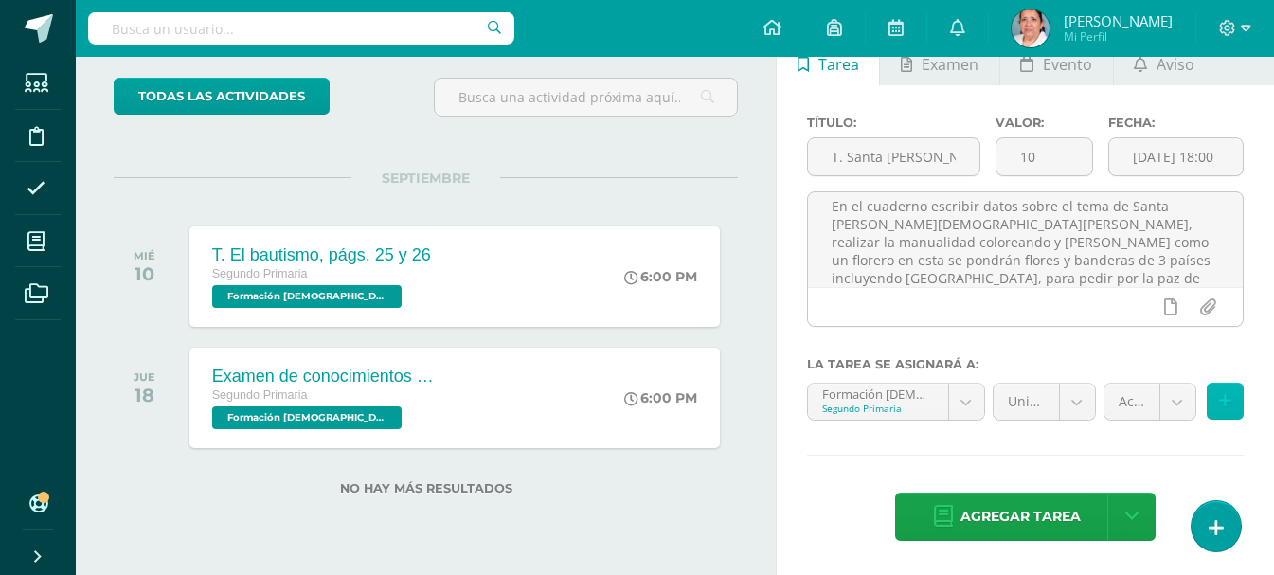
click at [1220, 398] on icon at bounding box center [1225, 401] width 12 height 16
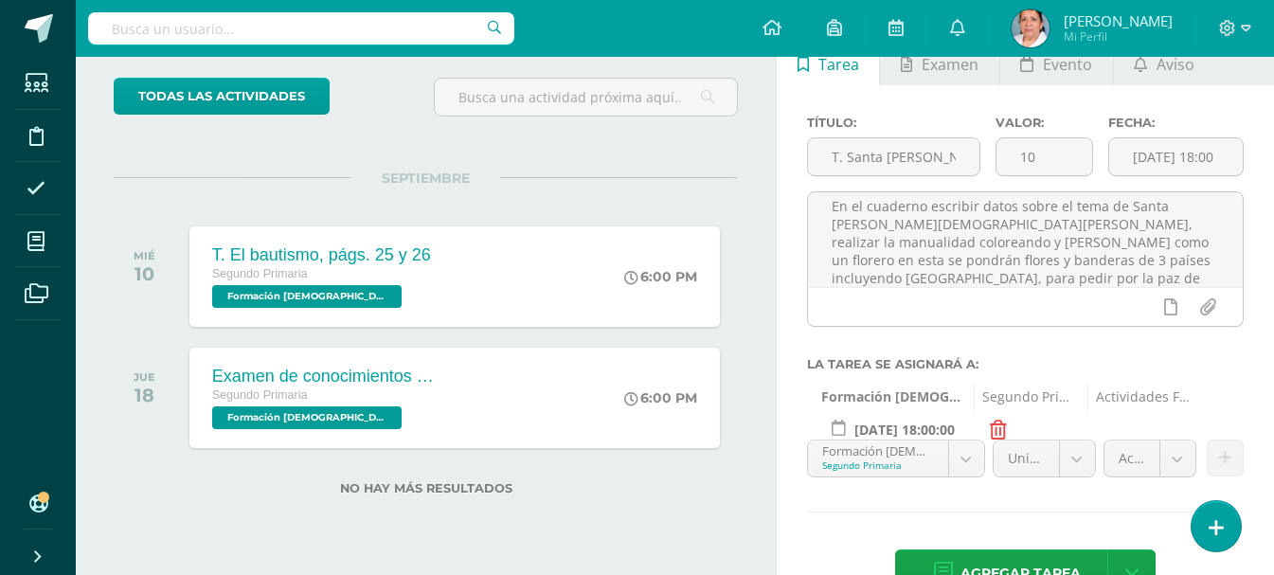
click at [965, 458] on body "Tarea asignada exitosamente Estudiantes Disciplina Asistencia Mis cursos Archiv…" at bounding box center [637, 184] width 1274 height 575
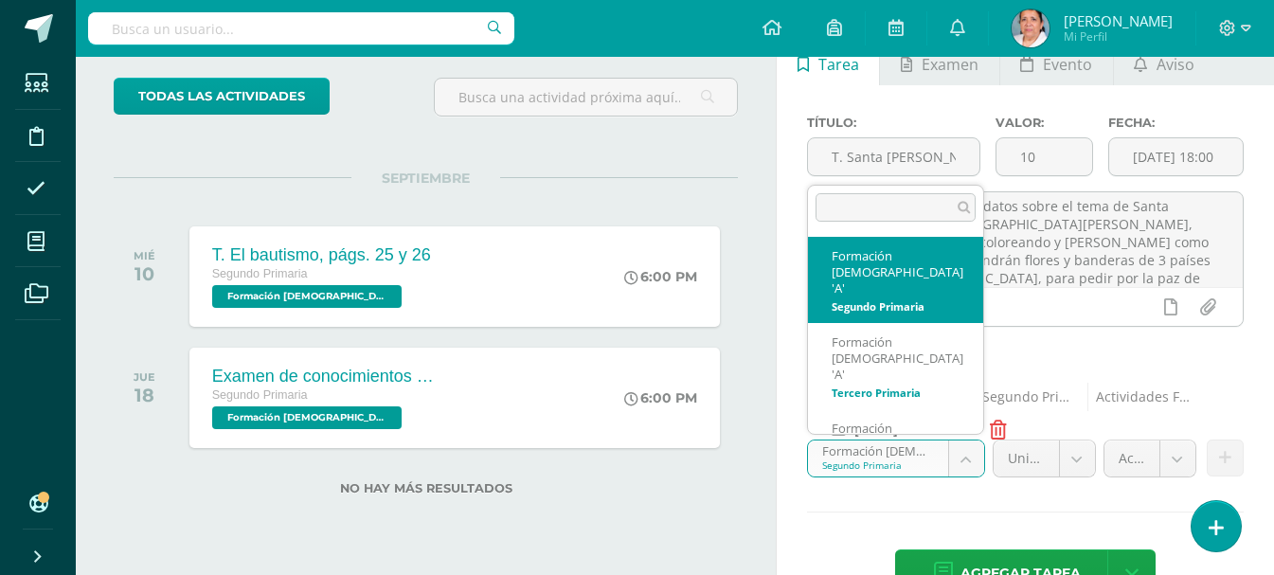
scroll to position [13, 0]
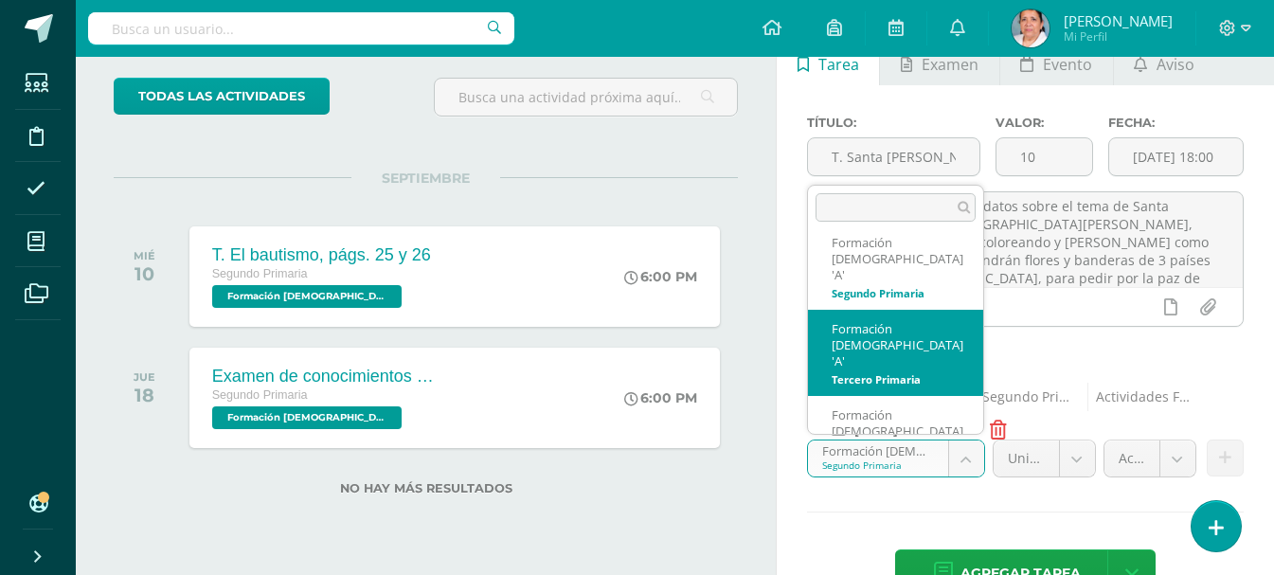
select select "94587"
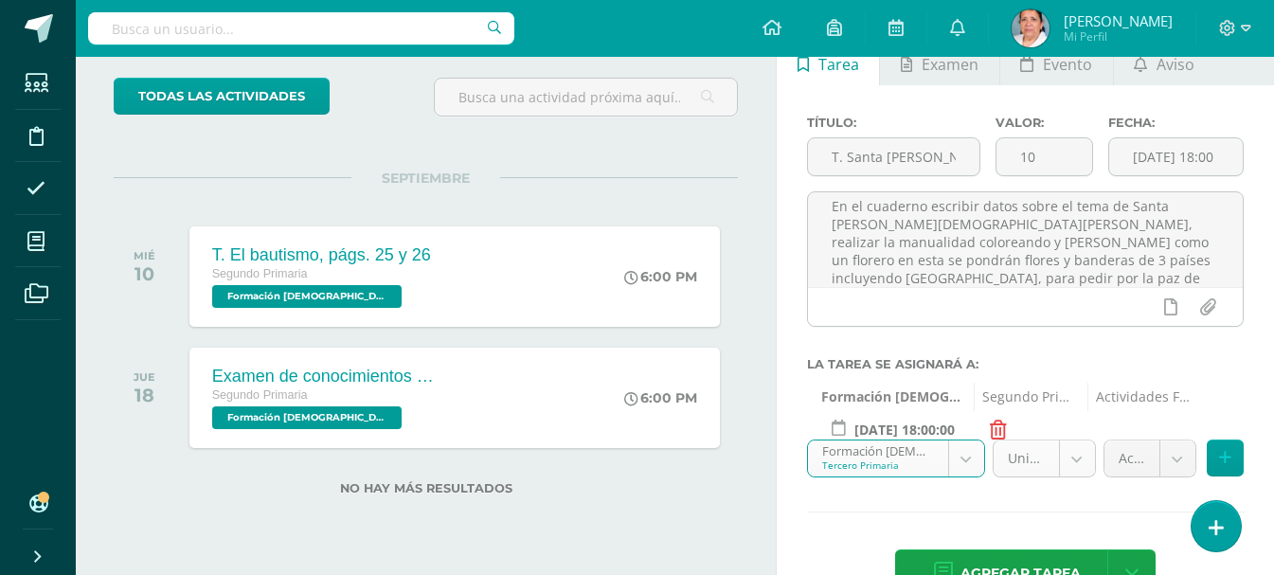
click at [1074, 456] on body "Tarea asignada exitosamente Estudiantes Disciplina Asistencia Mis cursos Archiv…" at bounding box center [637, 184] width 1274 height 575
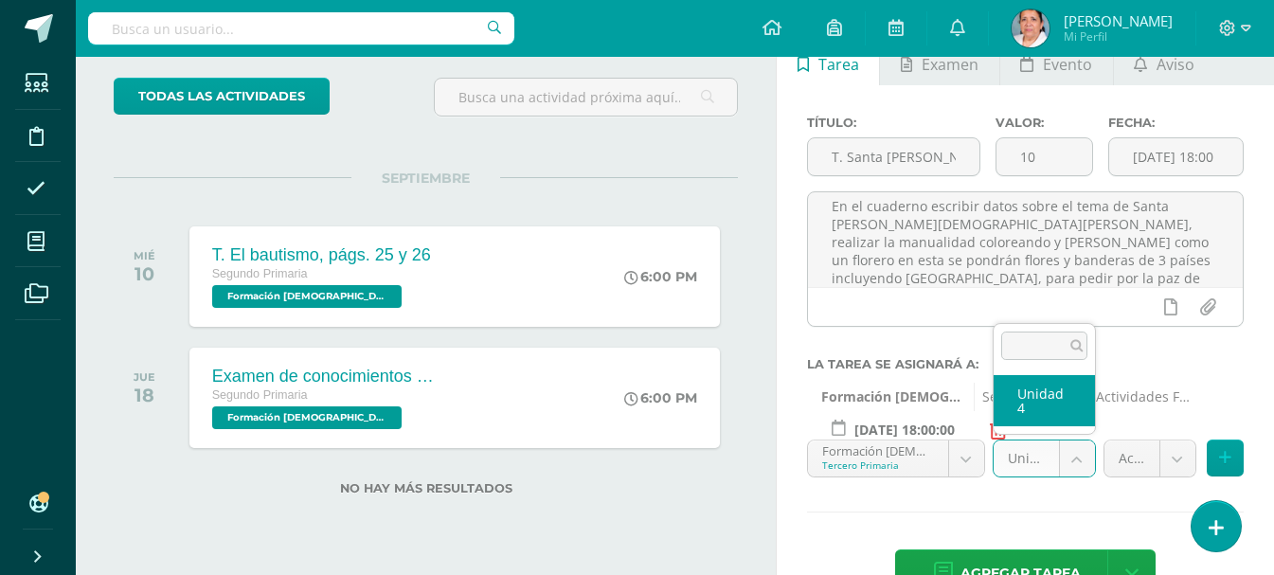
select select "94593"
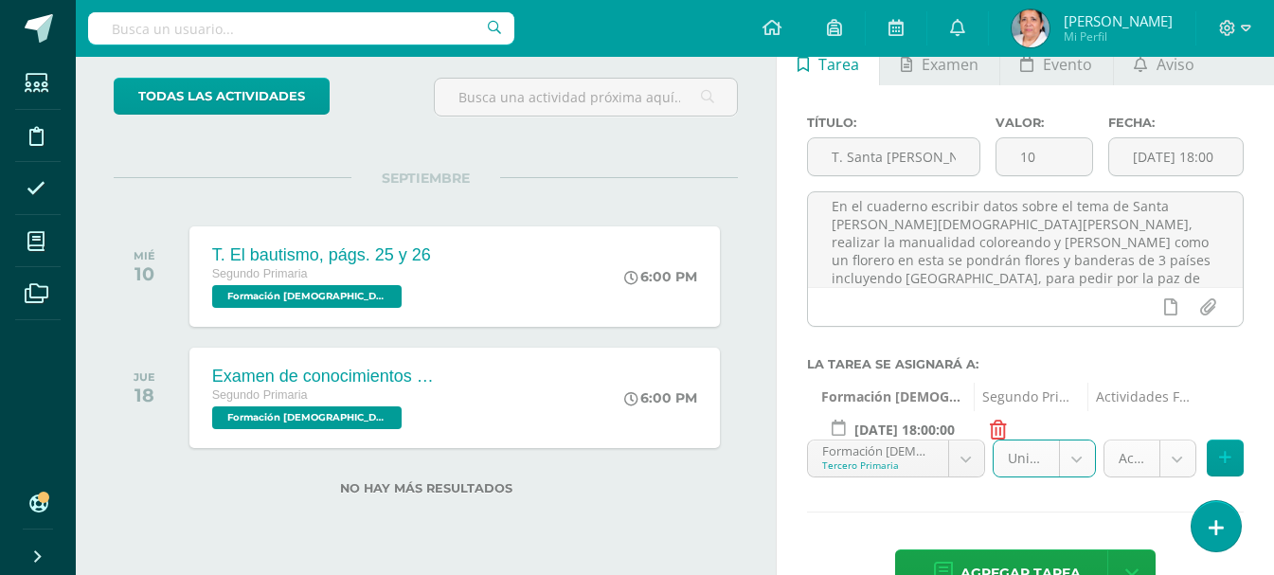
click at [1172, 461] on body "Tarea asignada exitosamente Estudiantes Disciplina Asistencia Mis cursos Archiv…" at bounding box center [637, 184] width 1274 height 575
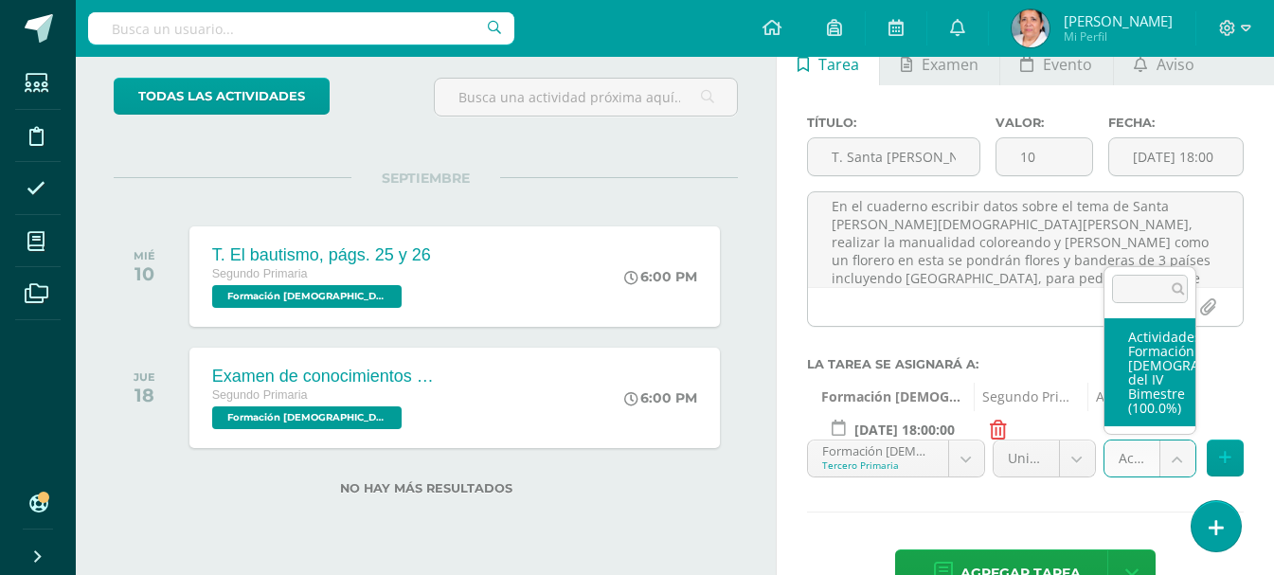
select select "107168"
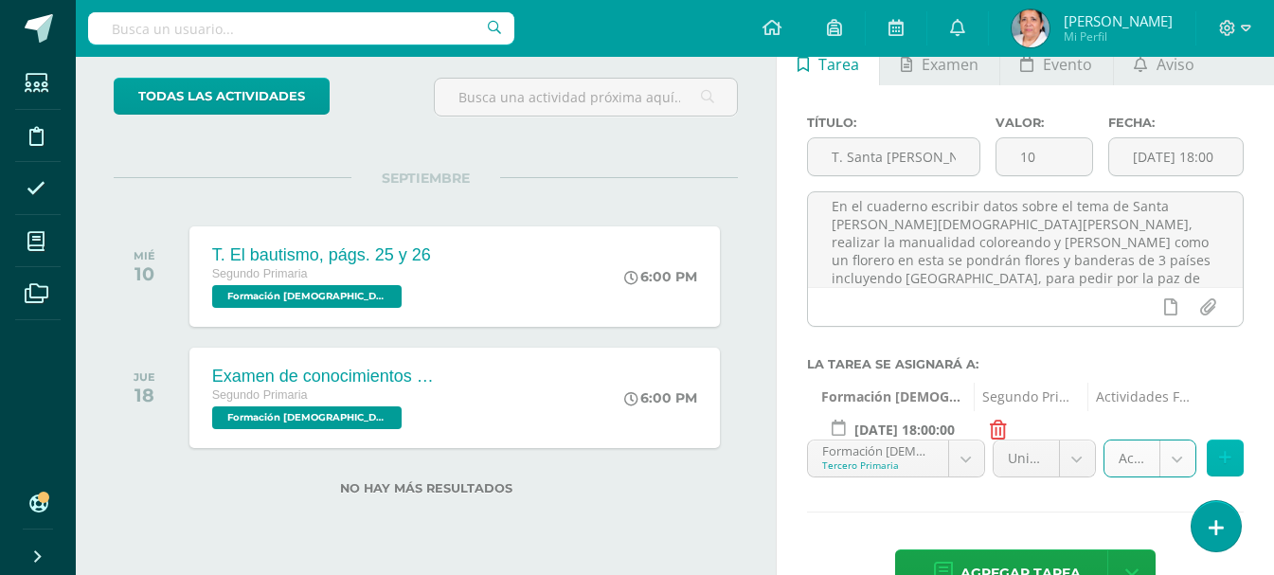
click at [1225, 463] on icon at bounding box center [1225, 458] width 12 height 16
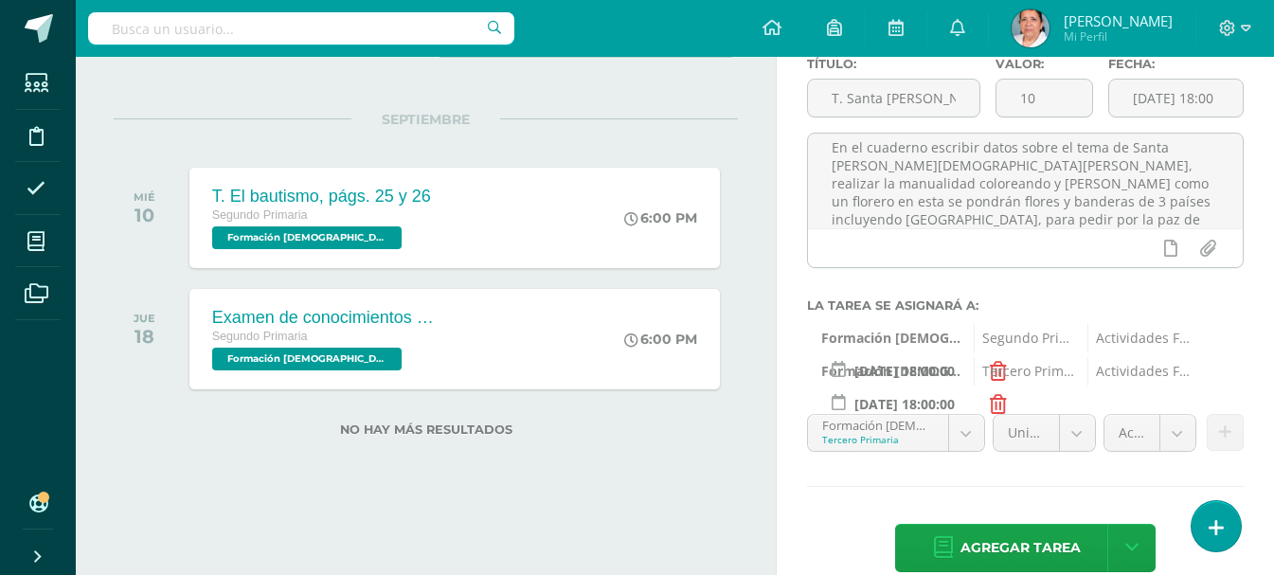
scroll to position [193, 0]
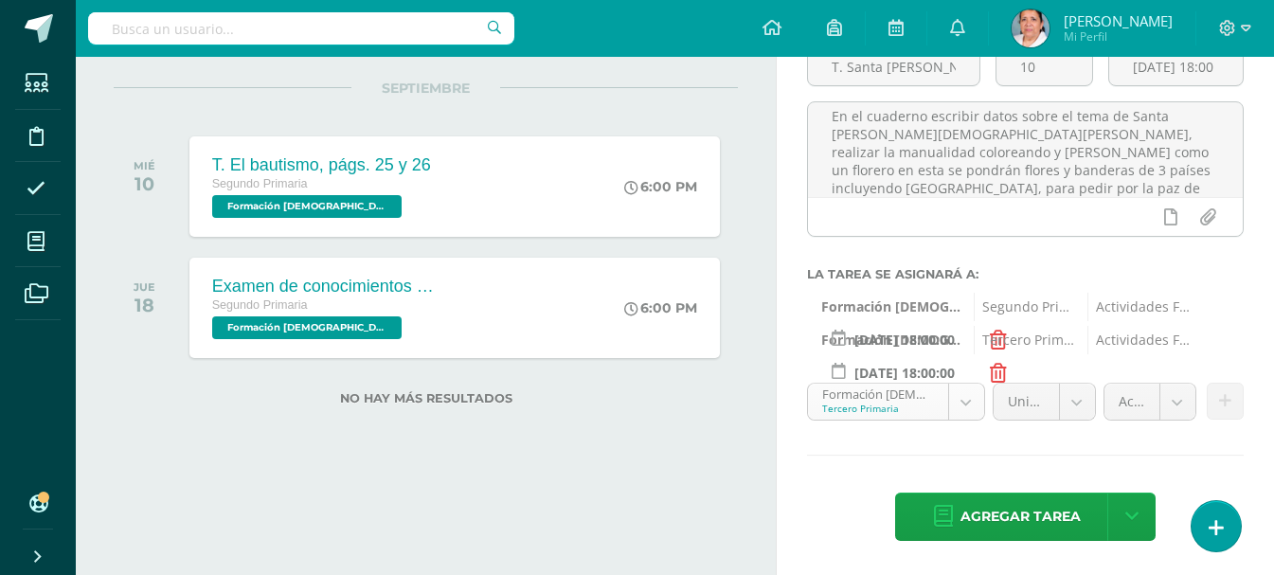
click at [972, 382] on body "Tarea asignada exitosamente Estudiantes Disciplina Asistencia Mis cursos Archiv…" at bounding box center [637, 94] width 1274 height 575
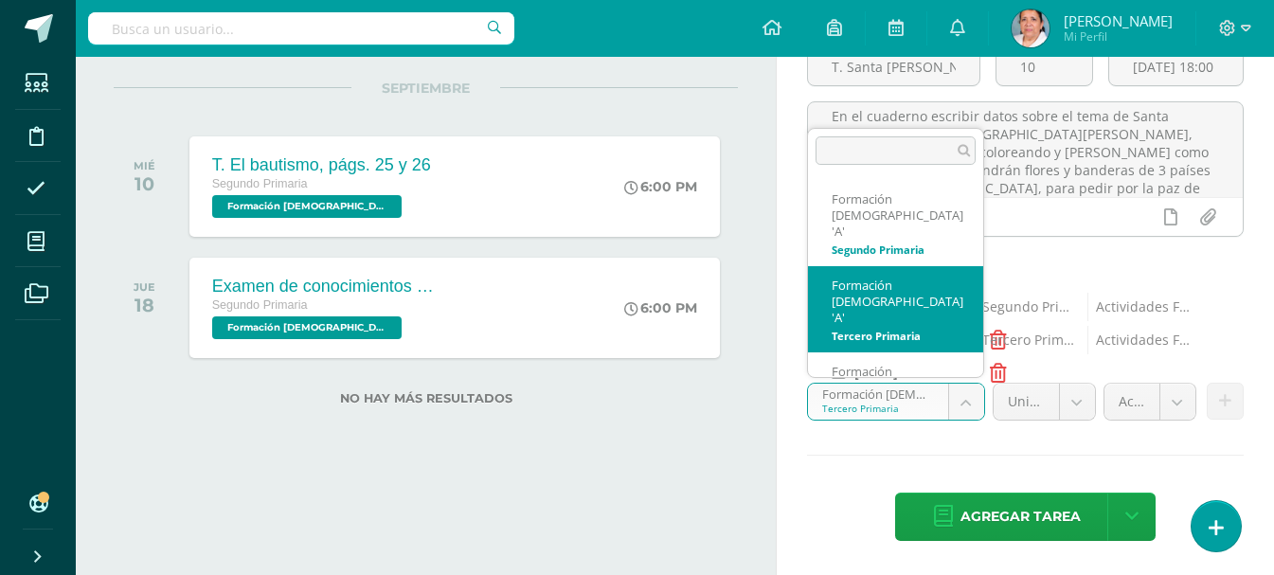
scroll to position [13, 0]
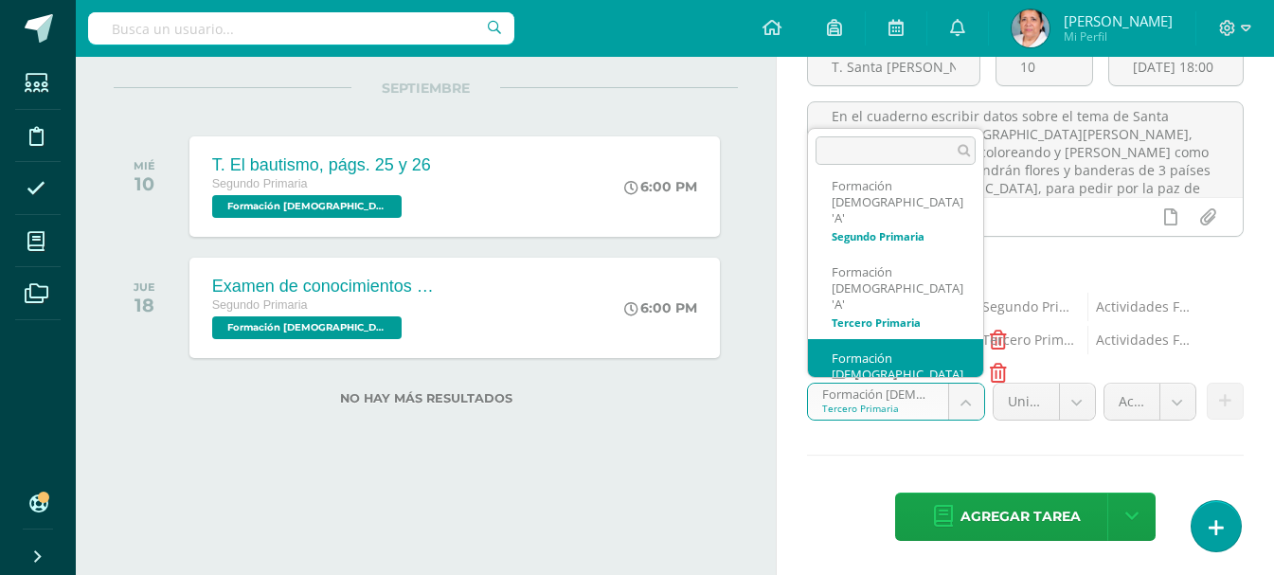
select select "94678"
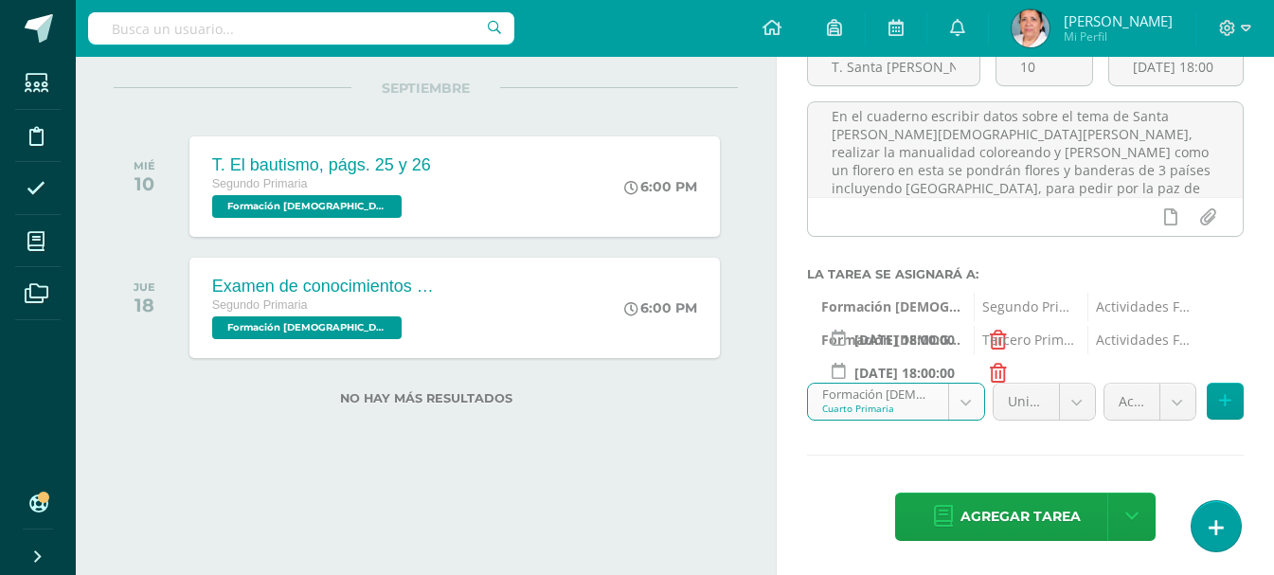
click at [1082, 382] on body "Tarea asignada exitosamente Estudiantes Disciplina Asistencia Mis cursos Archiv…" at bounding box center [637, 94] width 1274 height 575
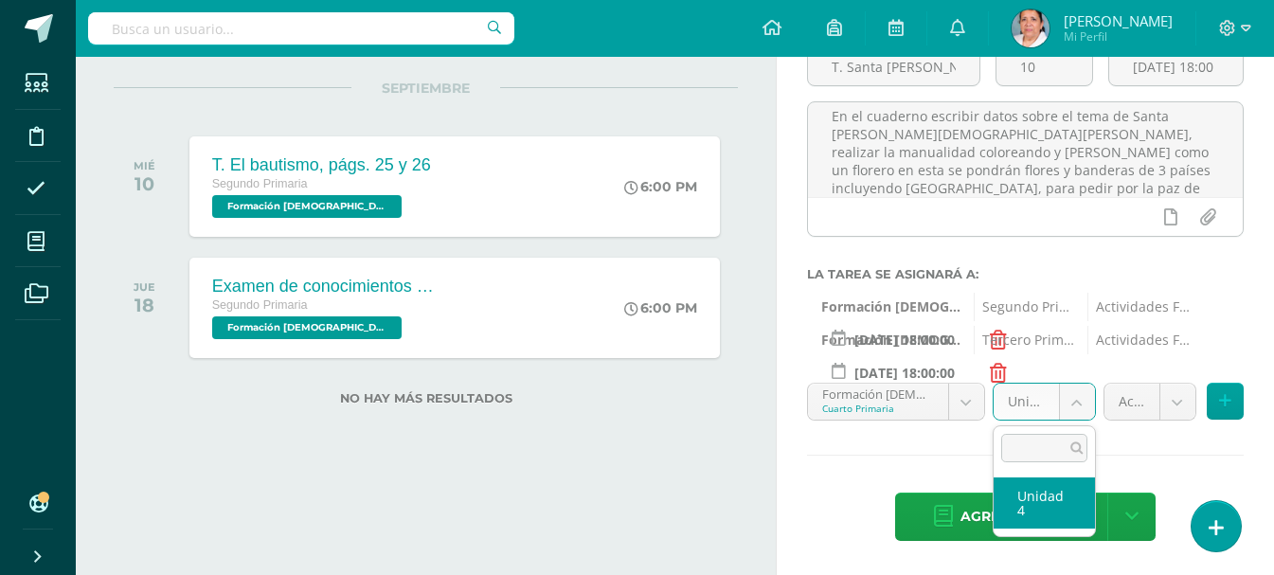
select select "94684"
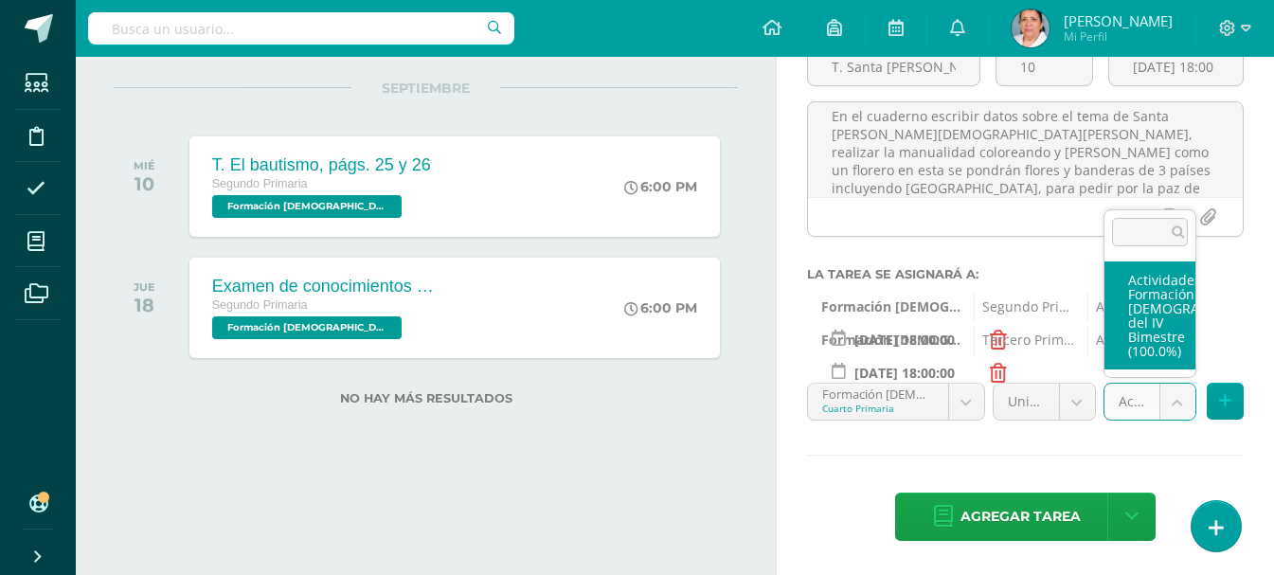
click at [1174, 382] on body "Tarea asignada exitosamente Estudiantes Disciplina Asistencia Mis cursos Archiv…" at bounding box center [637, 94] width 1274 height 575
select select "107169"
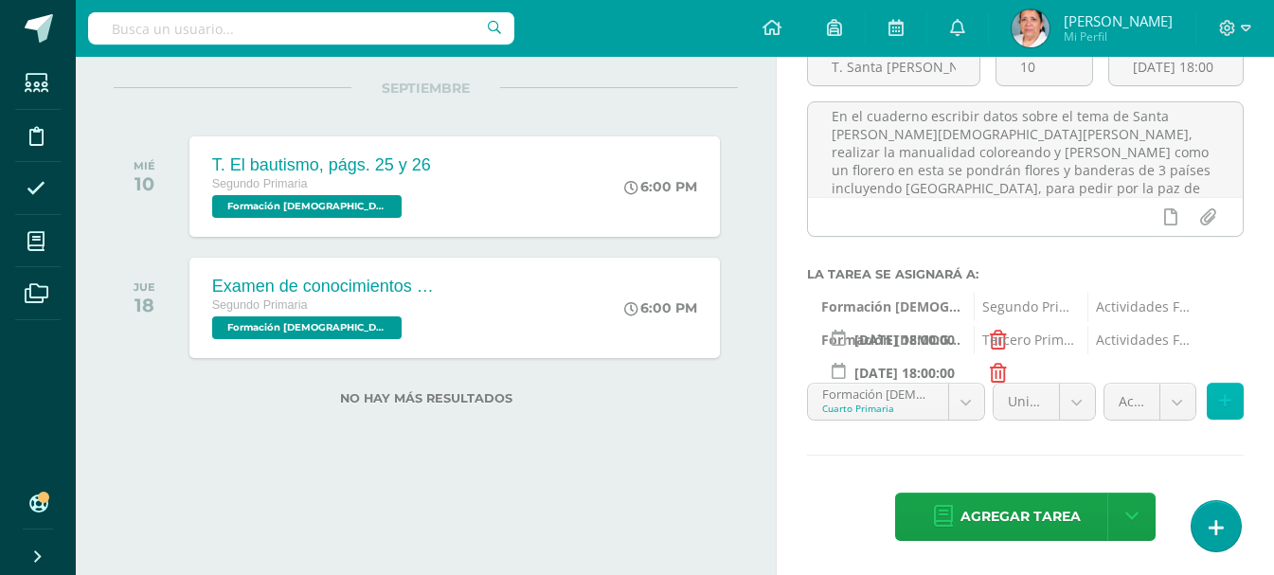
click at [1219, 401] on icon at bounding box center [1225, 401] width 12 height 16
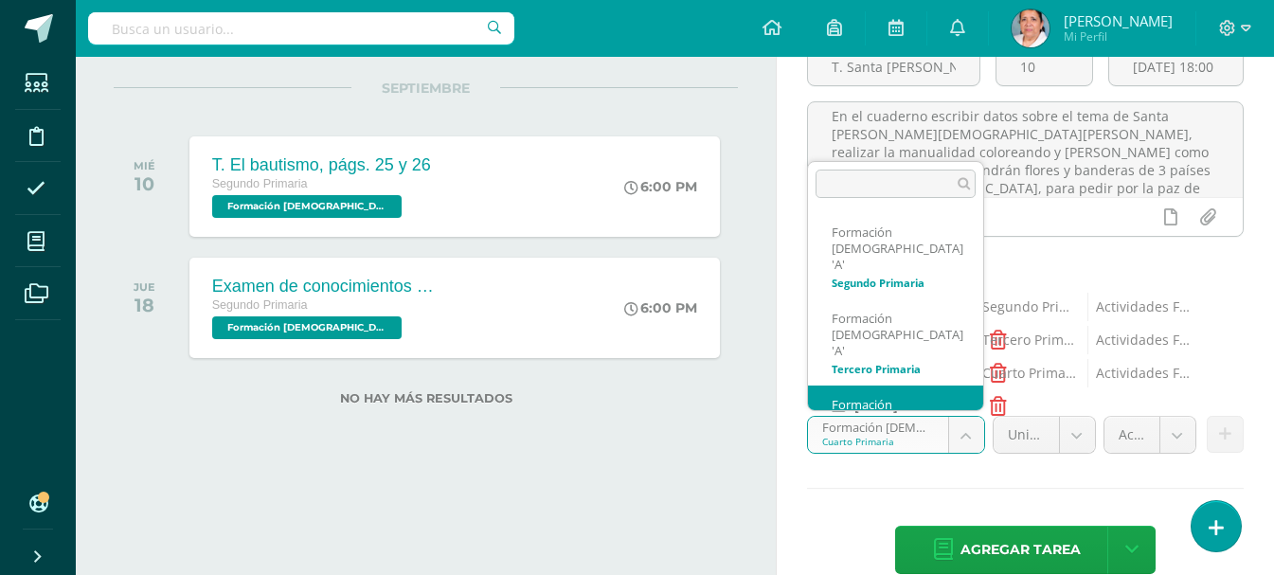
click at [968, 382] on body "Tarea asignada exitosamente Estudiantes Disciplina Asistencia Mis cursos Archiv…" at bounding box center [637, 94] width 1274 height 575
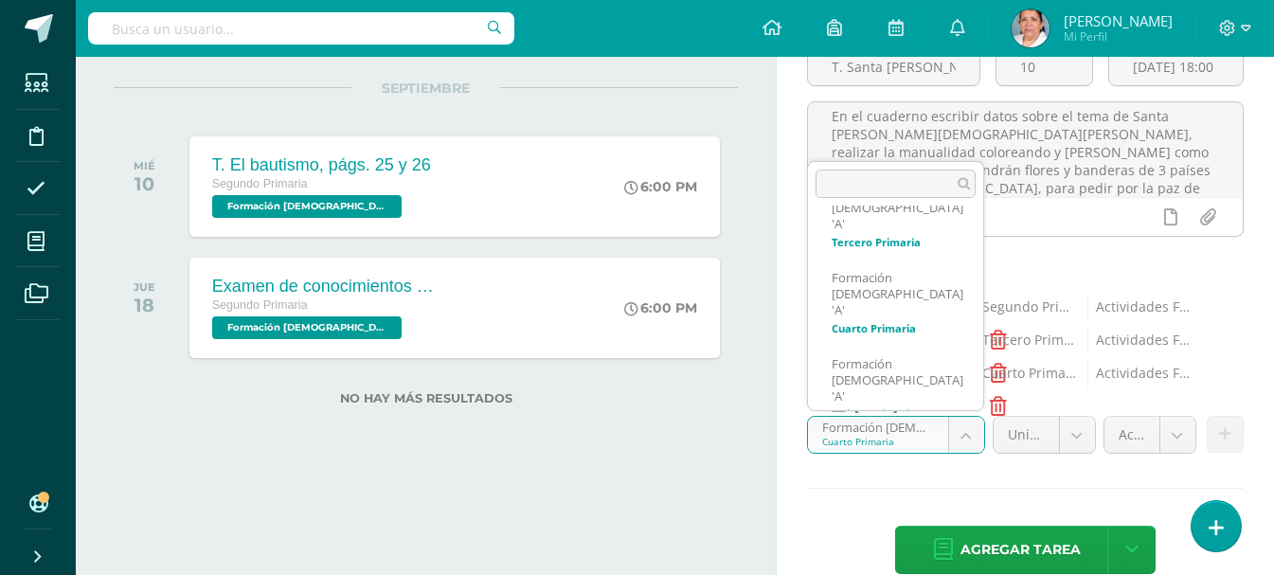
scroll to position [153, 0]
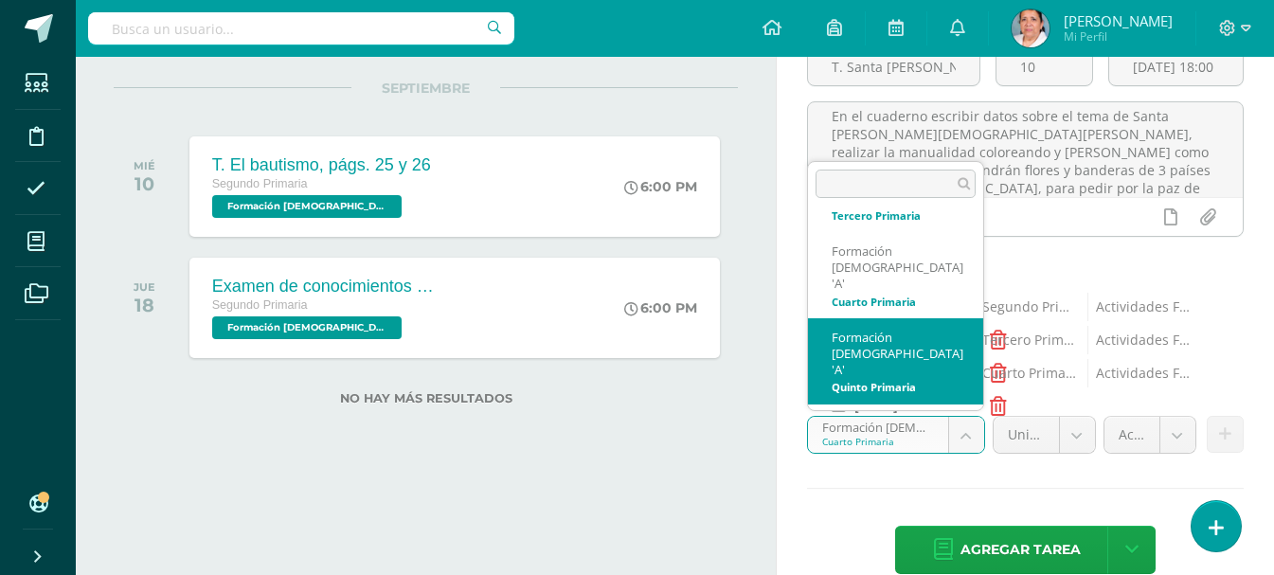
select select "94104"
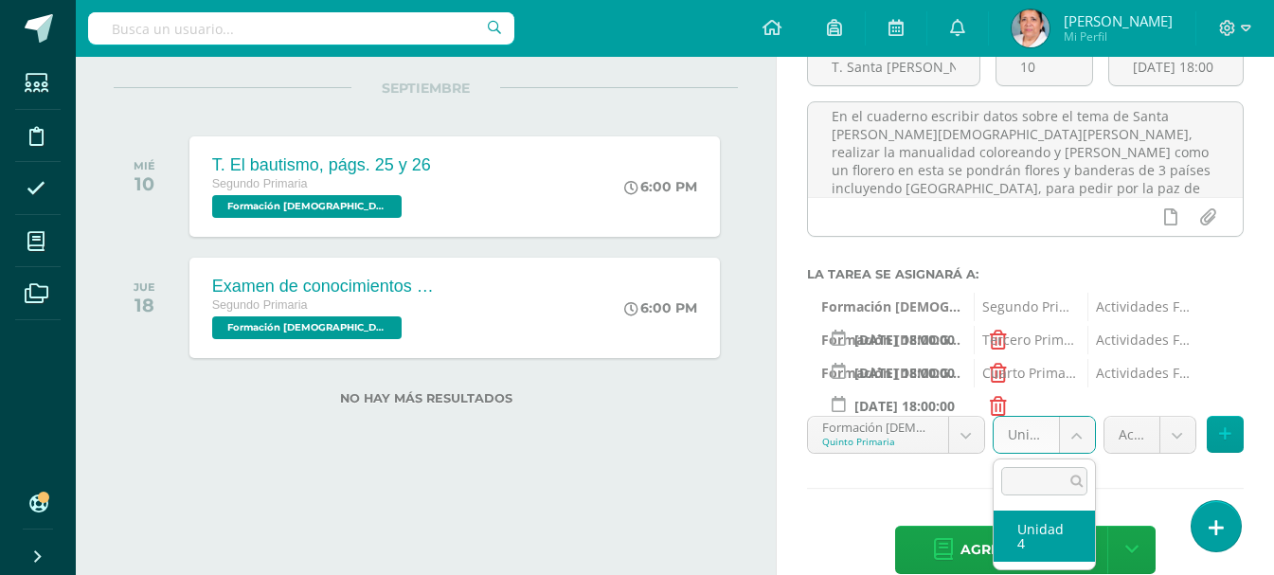
click at [1073, 382] on body "Tarea asignada exitosamente Estudiantes Disciplina Asistencia Mis cursos Archiv…" at bounding box center [637, 94] width 1274 height 575
select select "94110"
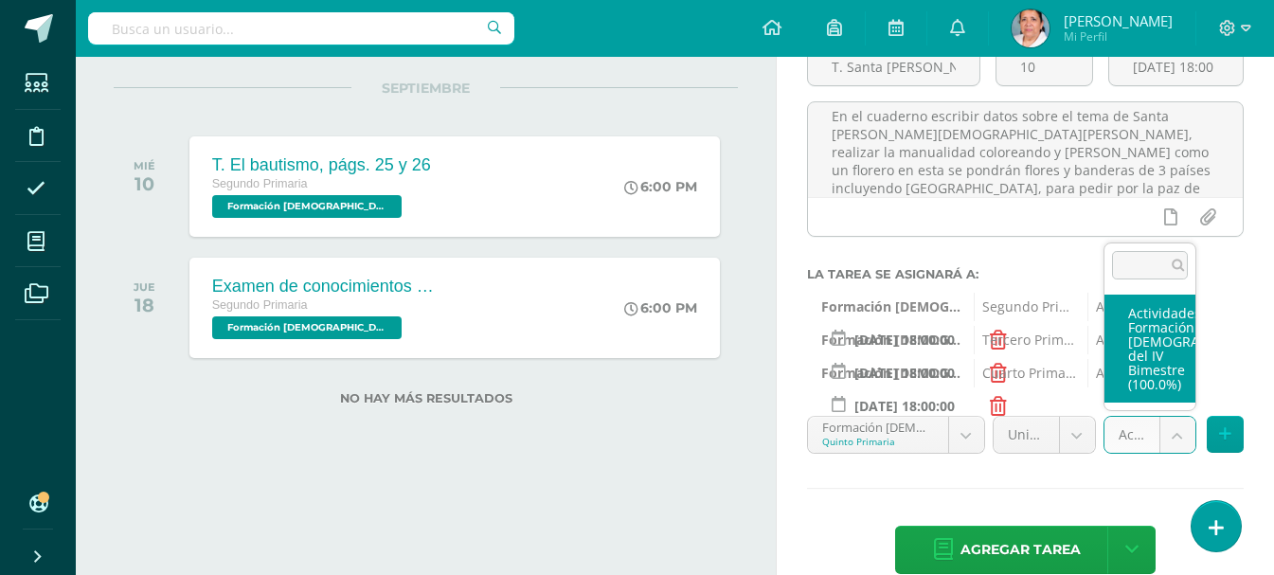
click at [1171, 382] on body "Tarea asignada exitosamente Estudiantes Disciplina Asistencia Mis cursos Archiv…" at bounding box center [637, 94] width 1274 height 575
select select "107170"
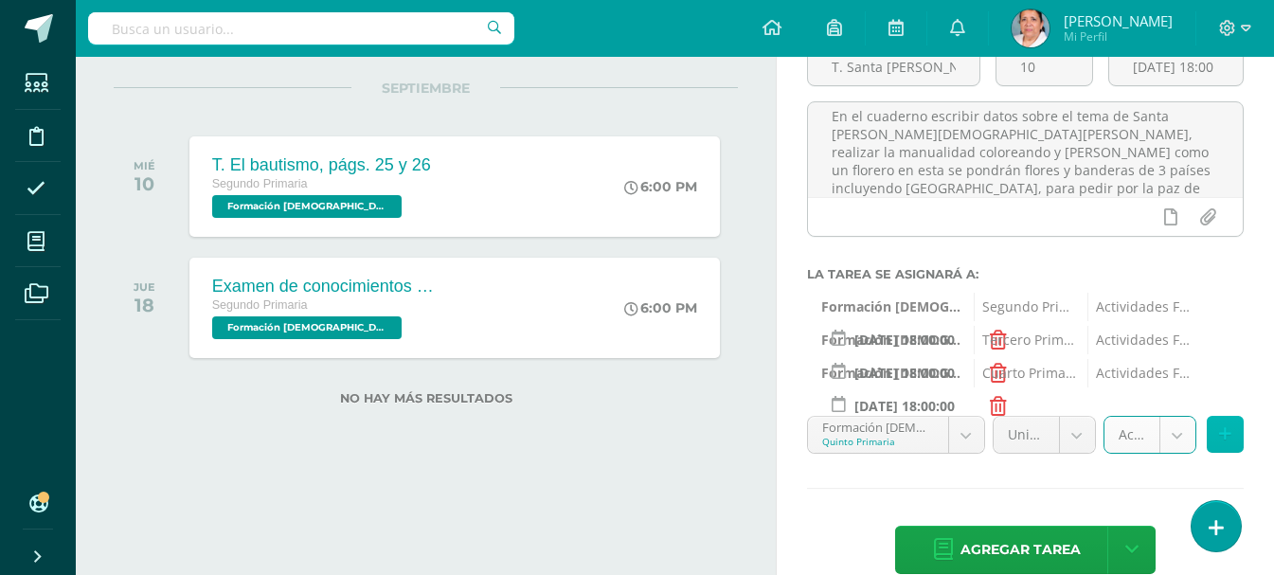
click at [1219, 429] on button at bounding box center [1225, 434] width 37 height 37
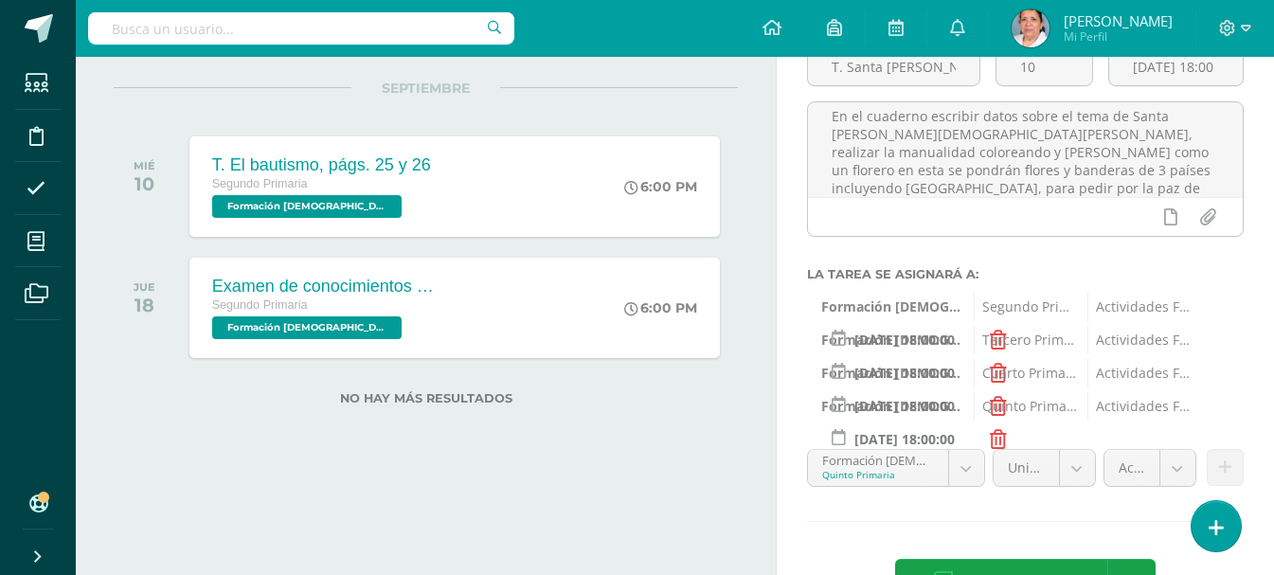
click at [969, 382] on body "Tarea asignada exitosamente Estudiantes Disciplina Asistencia Mis cursos Archiv…" at bounding box center [637, 94] width 1274 height 575
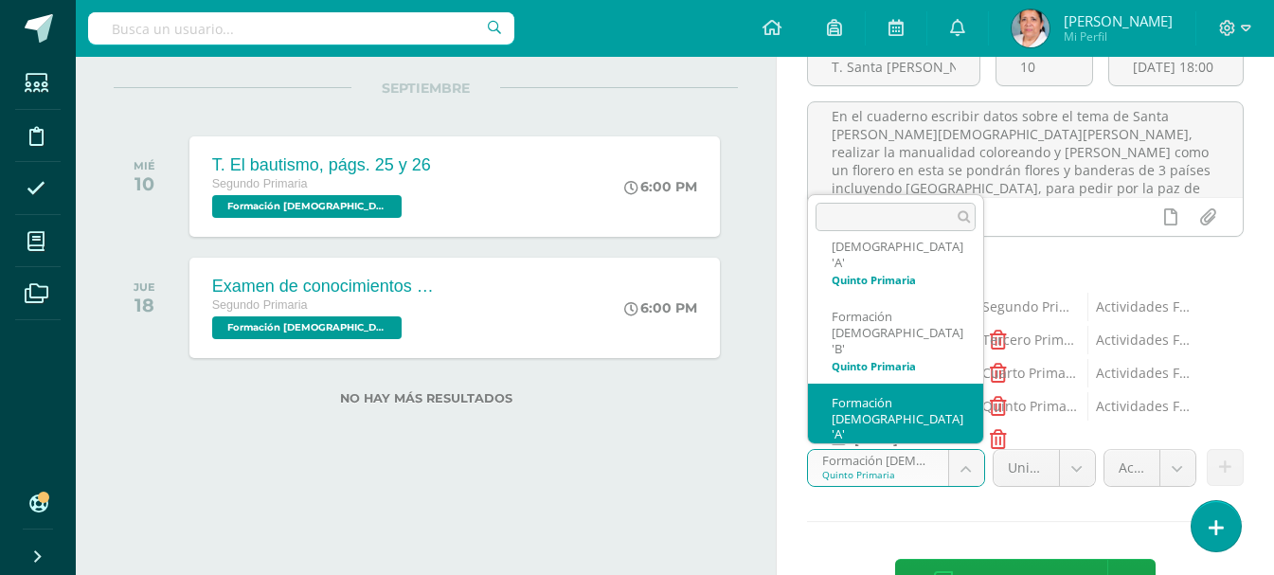
scroll to position [288, 0]
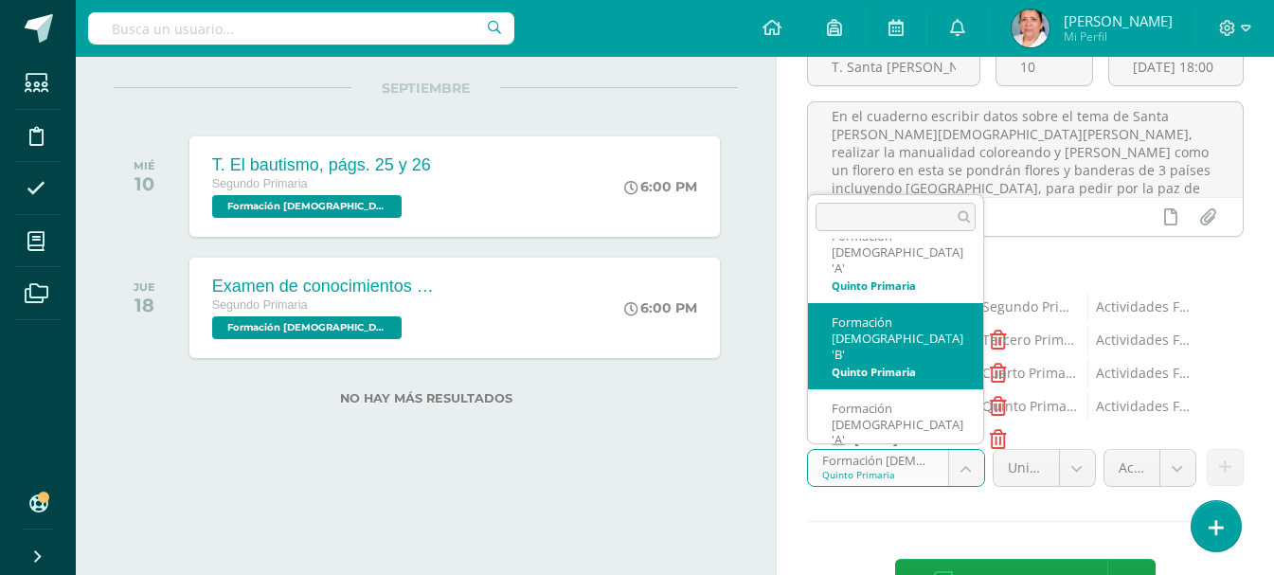
select select "94195"
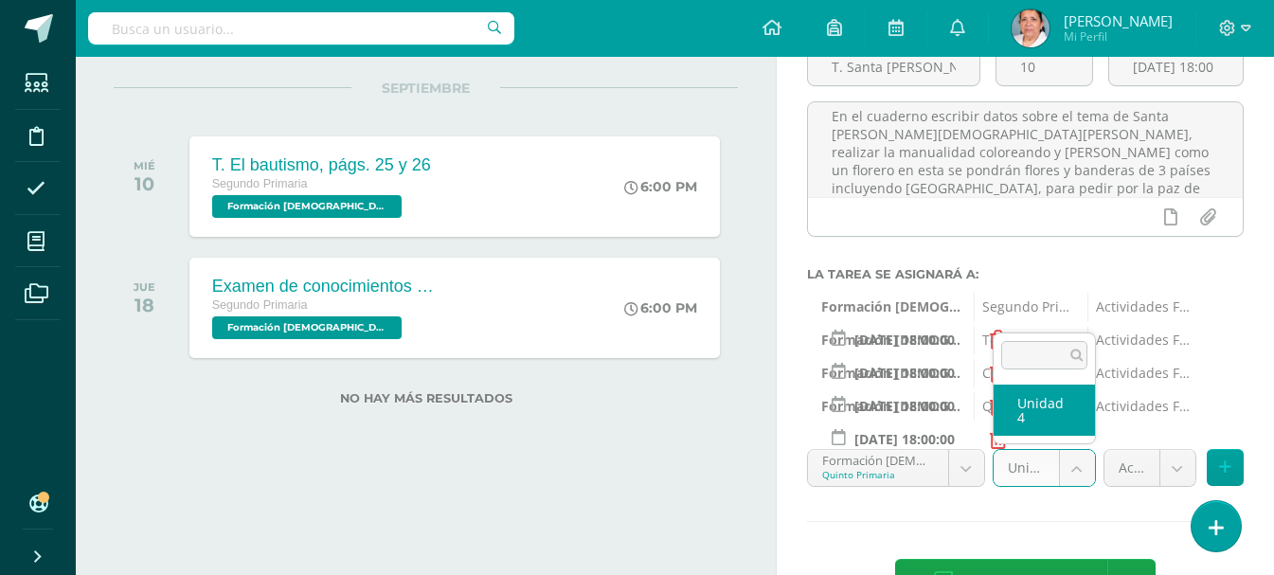
click at [1081, 382] on body "Tarea asignada exitosamente Estudiantes Disciplina Asistencia Mis cursos Archiv…" at bounding box center [637, 94] width 1274 height 575
select select "94201"
click at [1174, 382] on body "Tarea asignada exitosamente Estudiantes Disciplina Asistencia Mis cursos Archiv…" at bounding box center [637, 94] width 1274 height 575
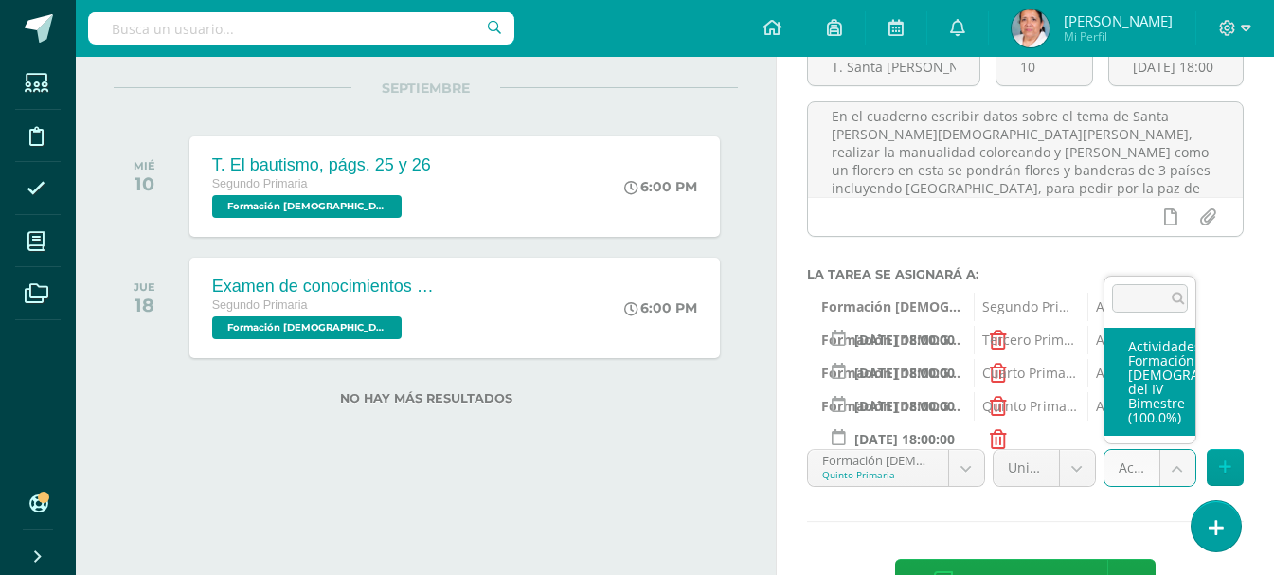
select select "107171"
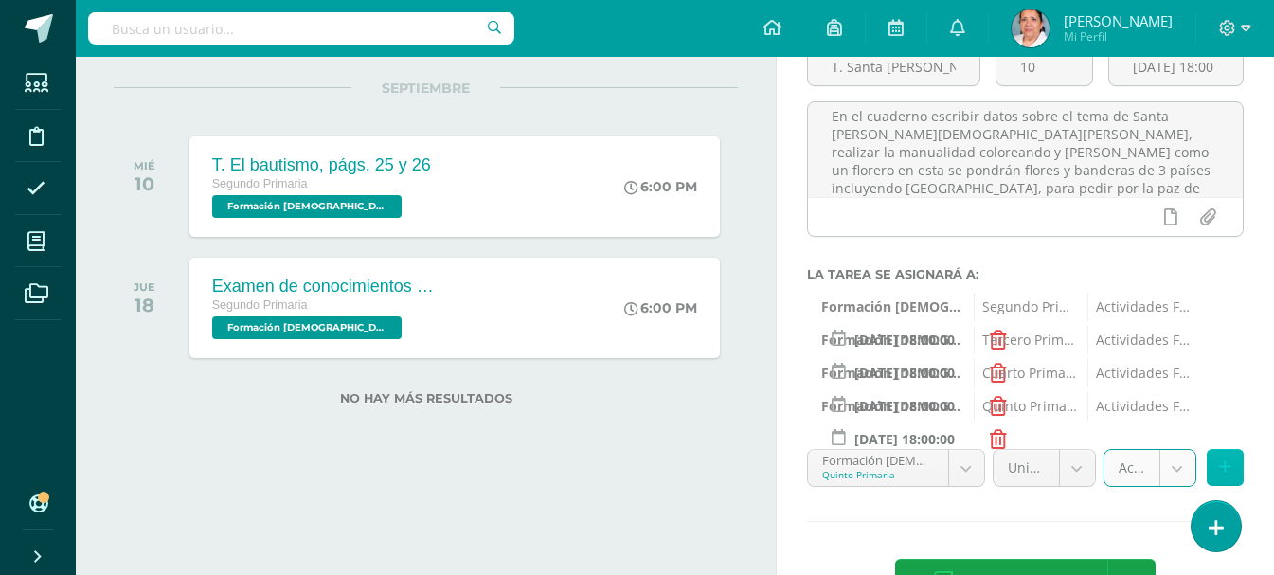
click at [1228, 466] on icon at bounding box center [1225, 467] width 12 height 16
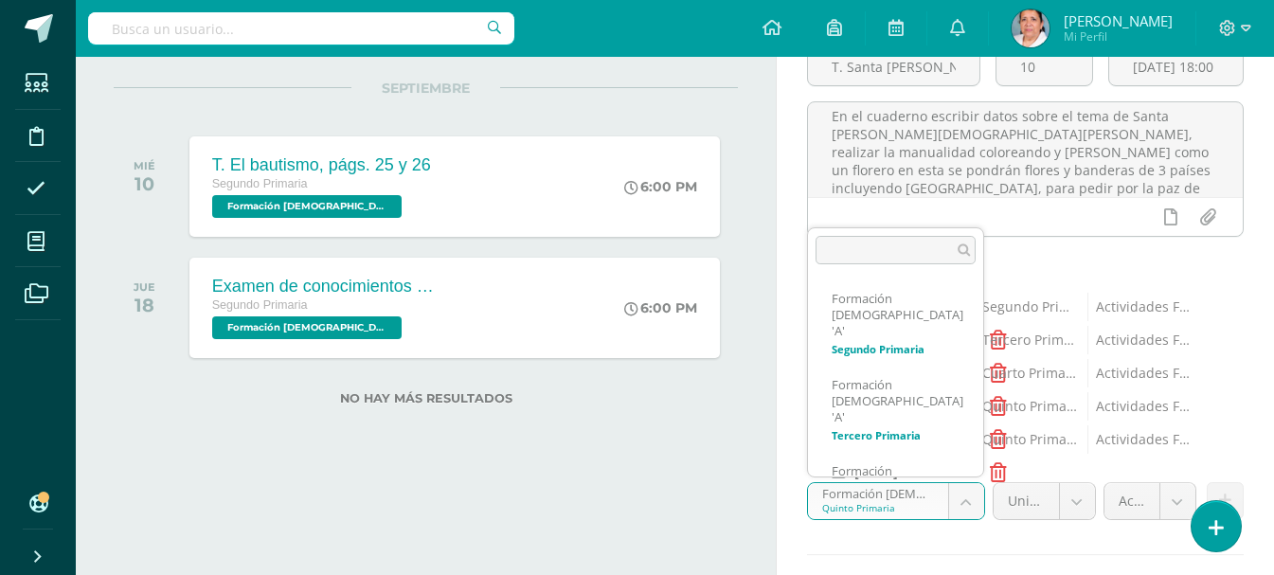
click at [967, 382] on body "Tarea asignada exitosamente Estudiantes Disciplina Asistencia Mis cursos Archiv…" at bounding box center [637, 94] width 1274 height 575
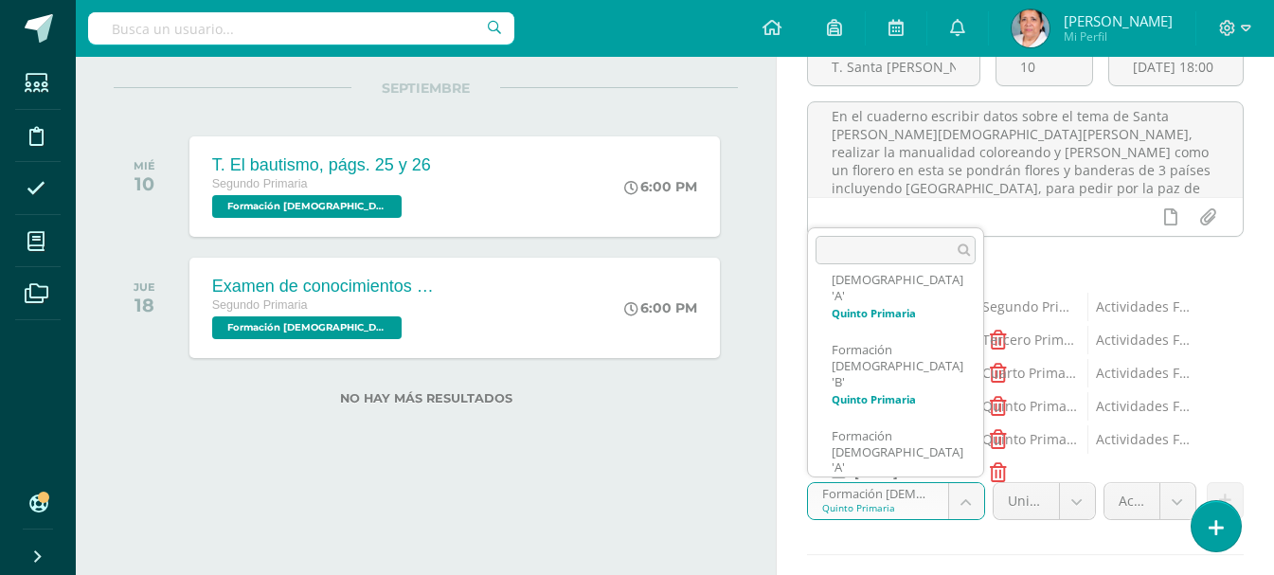
scroll to position [301, 0]
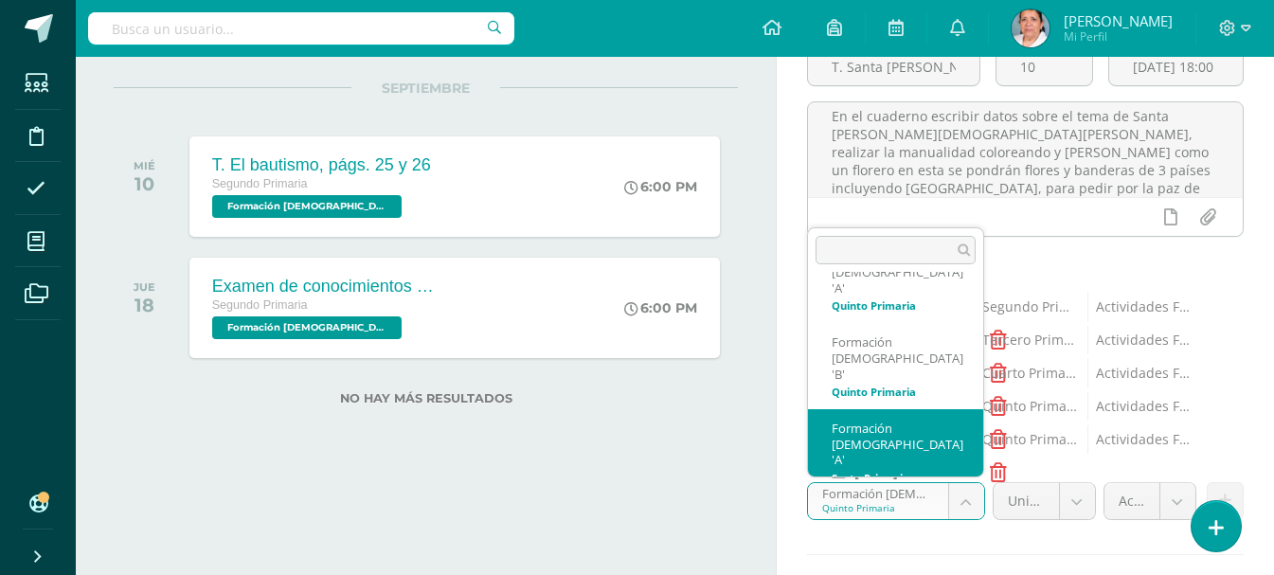
select select "94384"
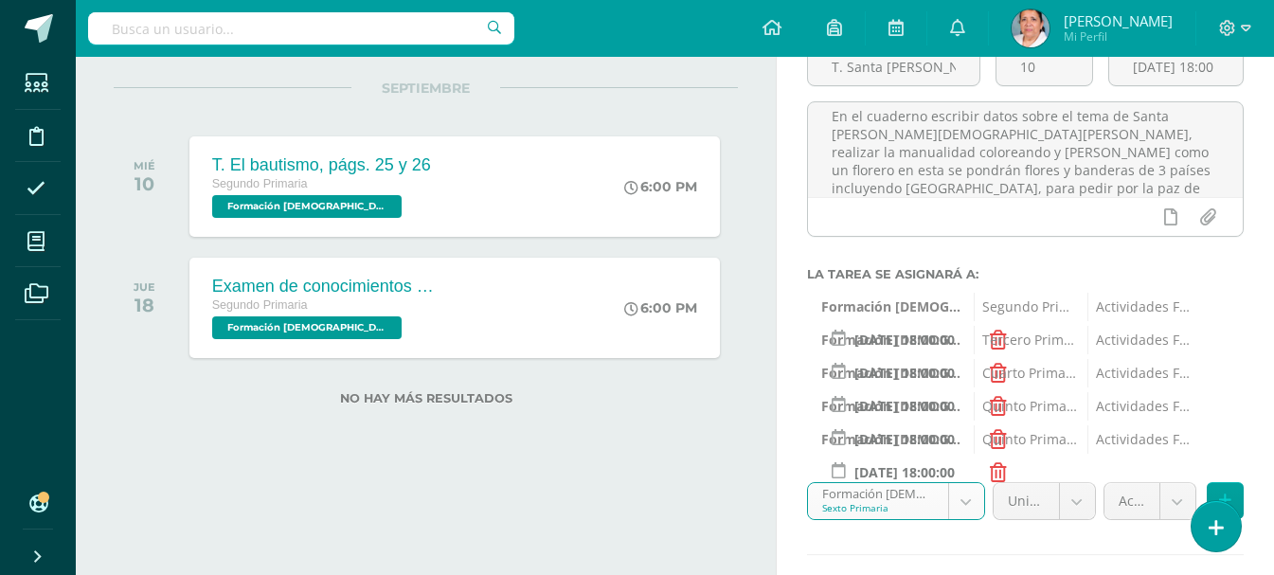
click at [1073, 382] on body "Tarea asignada exitosamente Estudiantes Disciplina Asistencia Mis cursos Archiv…" at bounding box center [637, 94] width 1274 height 575
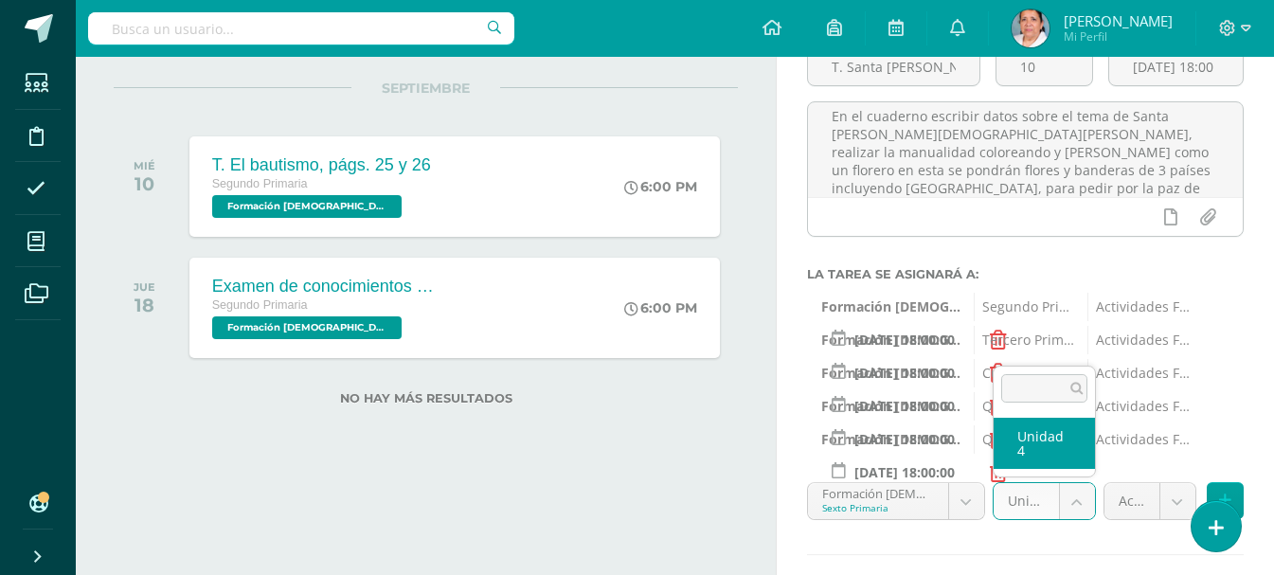
select select "94390"
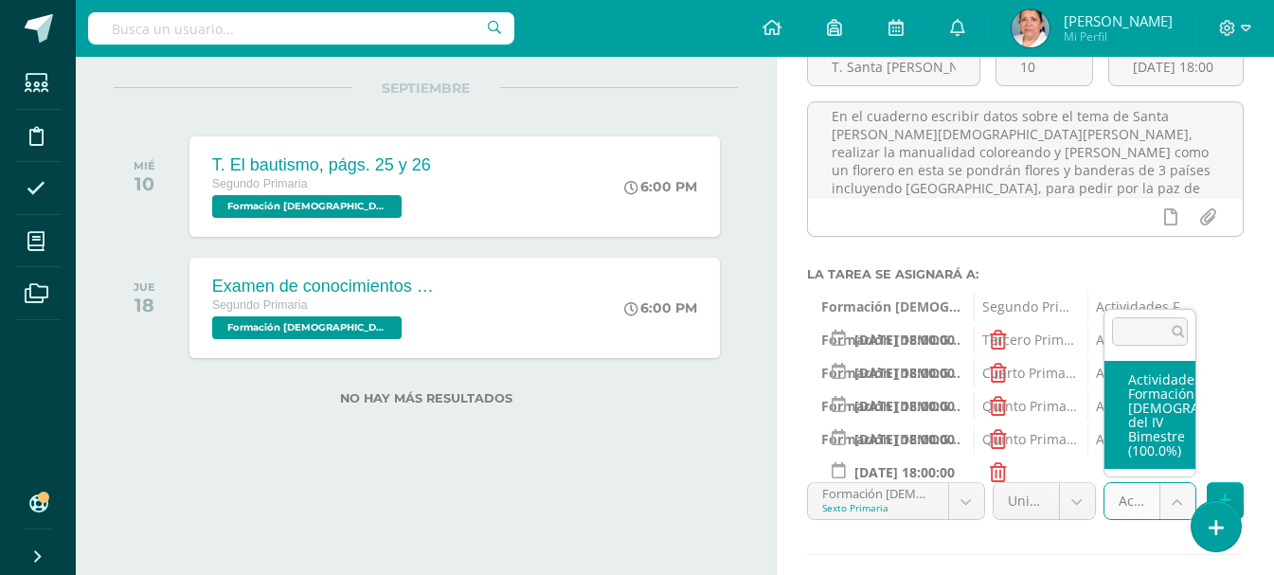
click at [1173, 382] on body "Tarea asignada exitosamente Estudiantes Disciplina Asistencia Mis cursos Archiv…" at bounding box center [637, 94] width 1274 height 575
select select "107172"
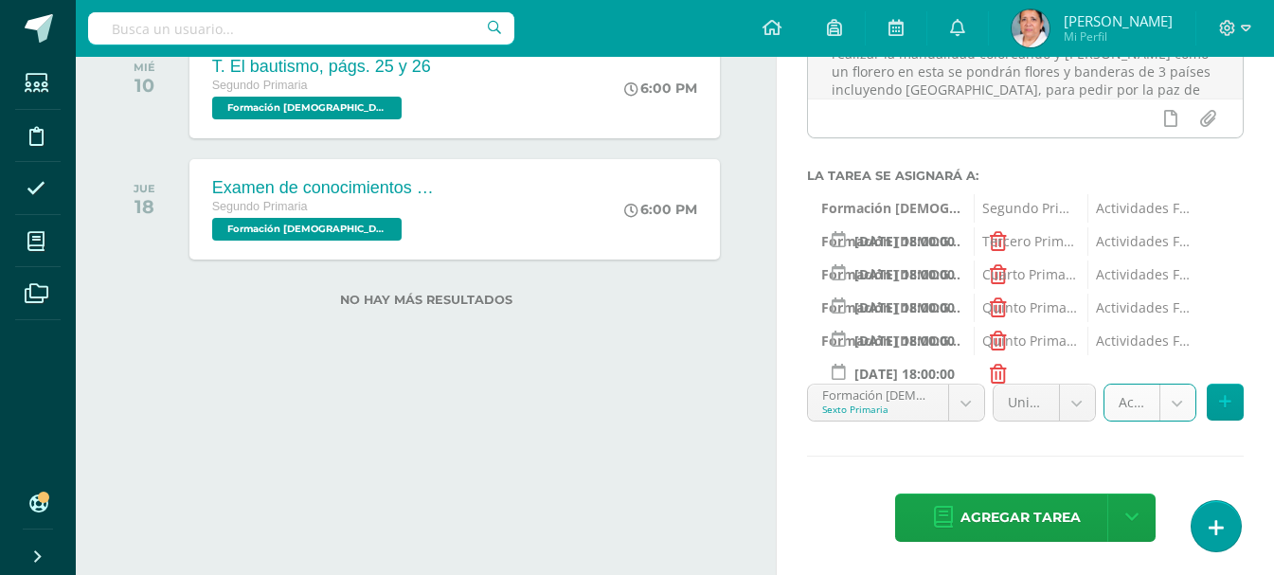
scroll to position [293, 0]
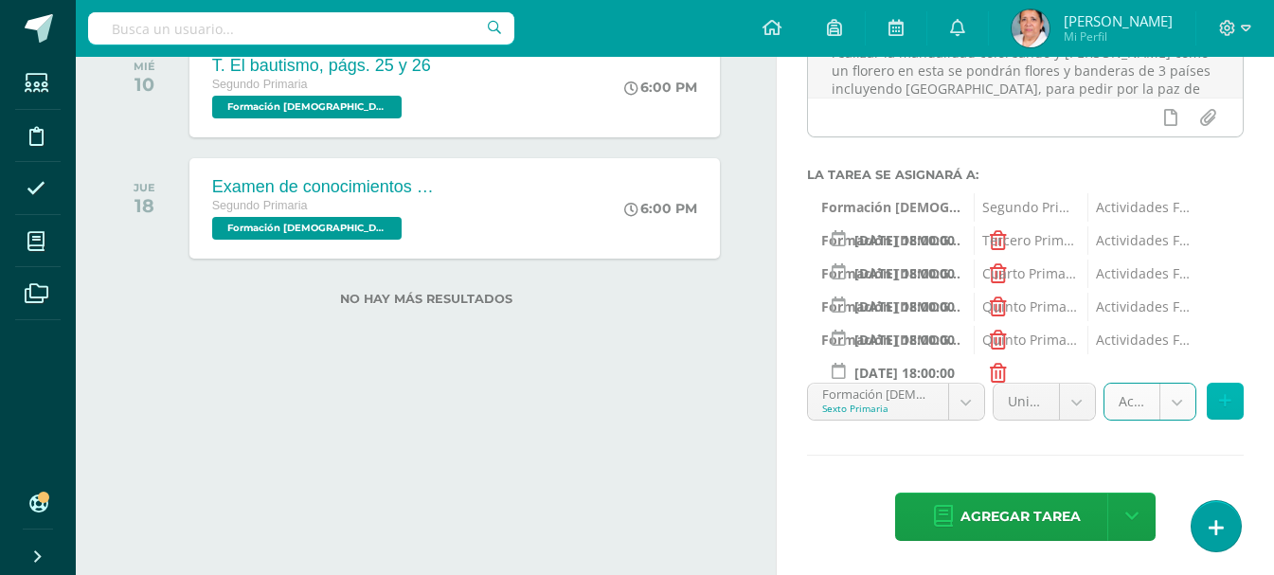
click at [1227, 398] on icon at bounding box center [1225, 401] width 12 height 16
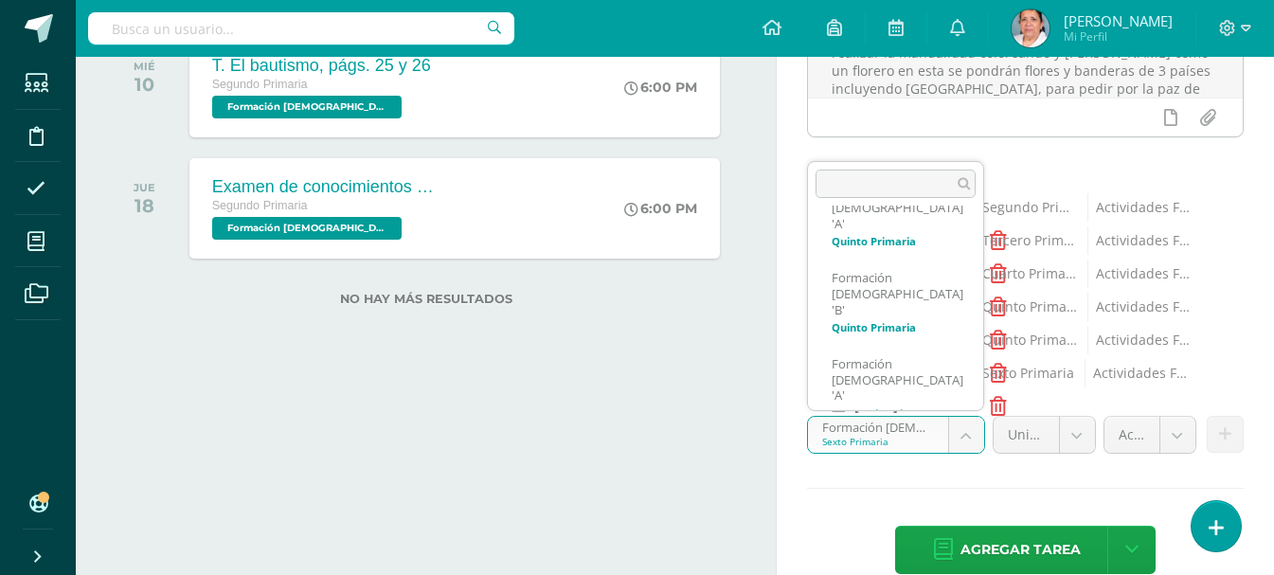
scroll to position [301, 0]
select select "94293"
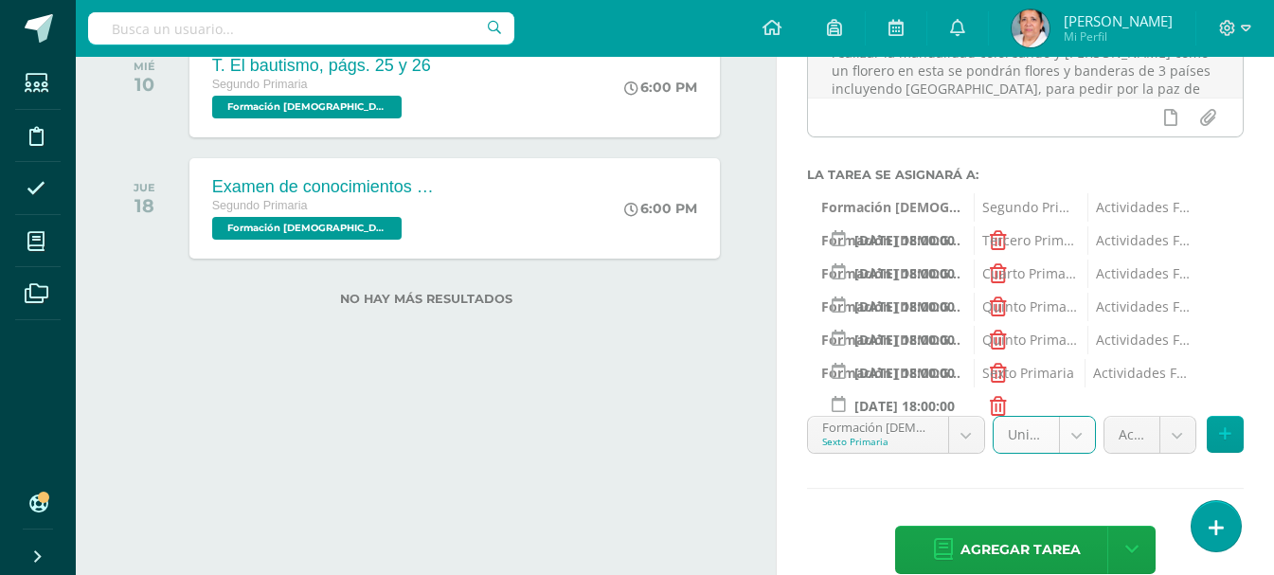
select select "94299"
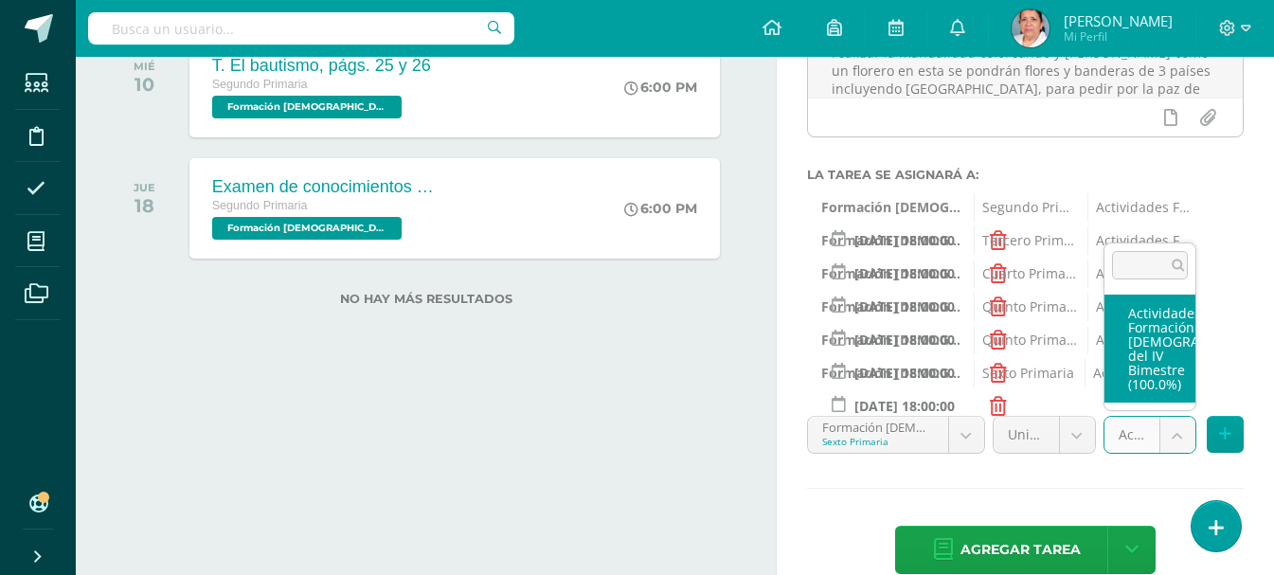
select select "107173"
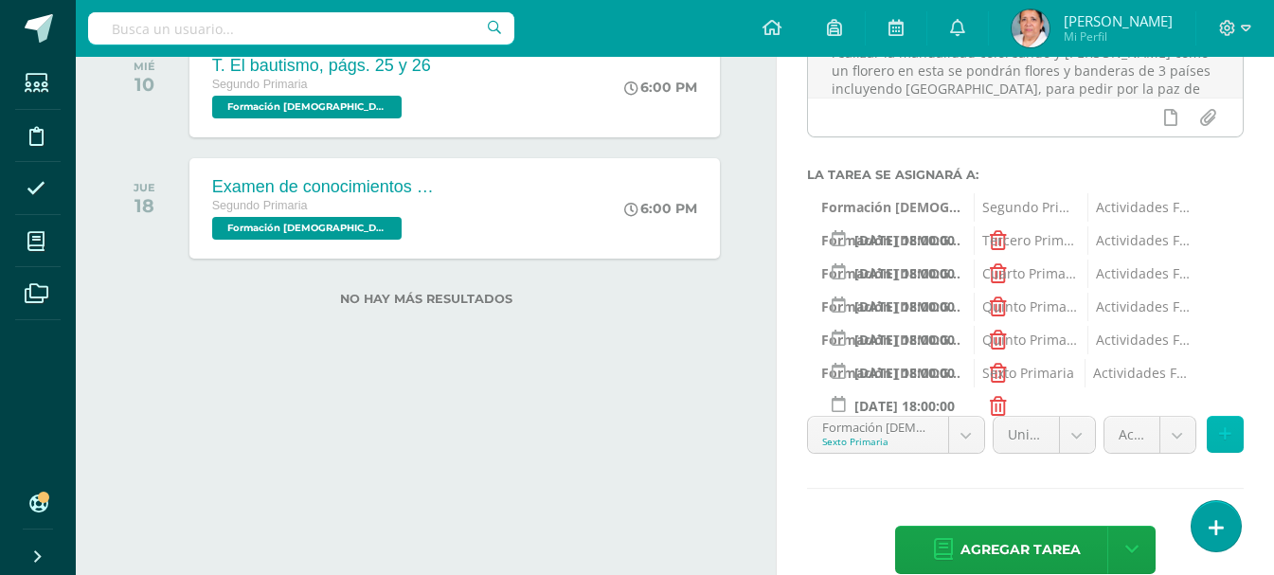
click at [1224, 432] on icon at bounding box center [1225, 434] width 12 height 16
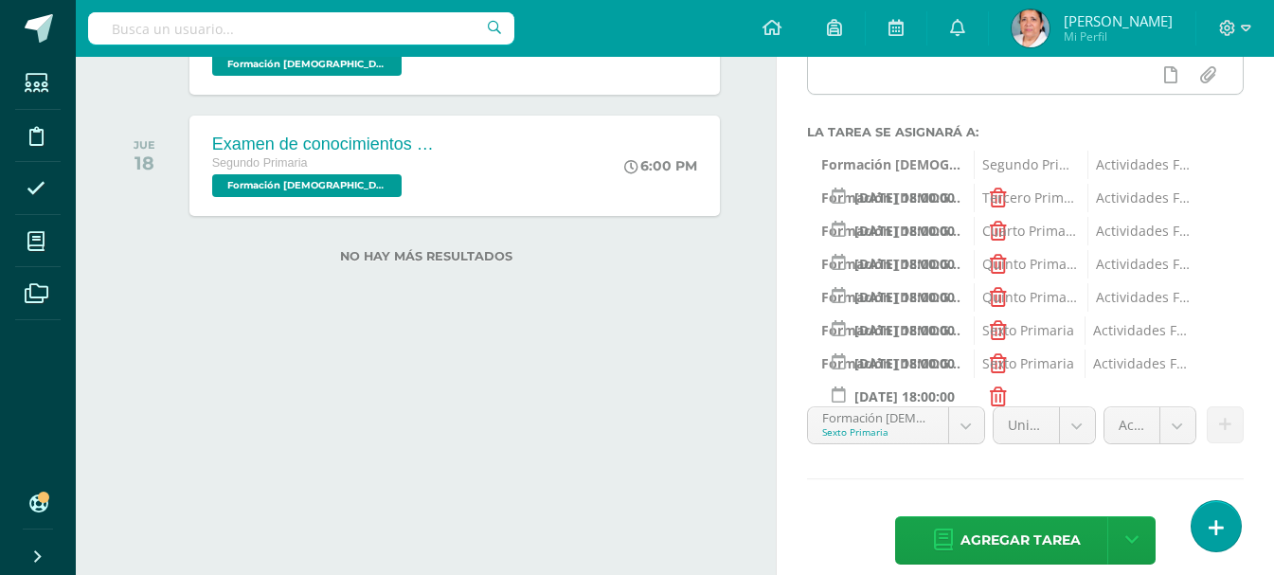
scroll to position [359, 0]
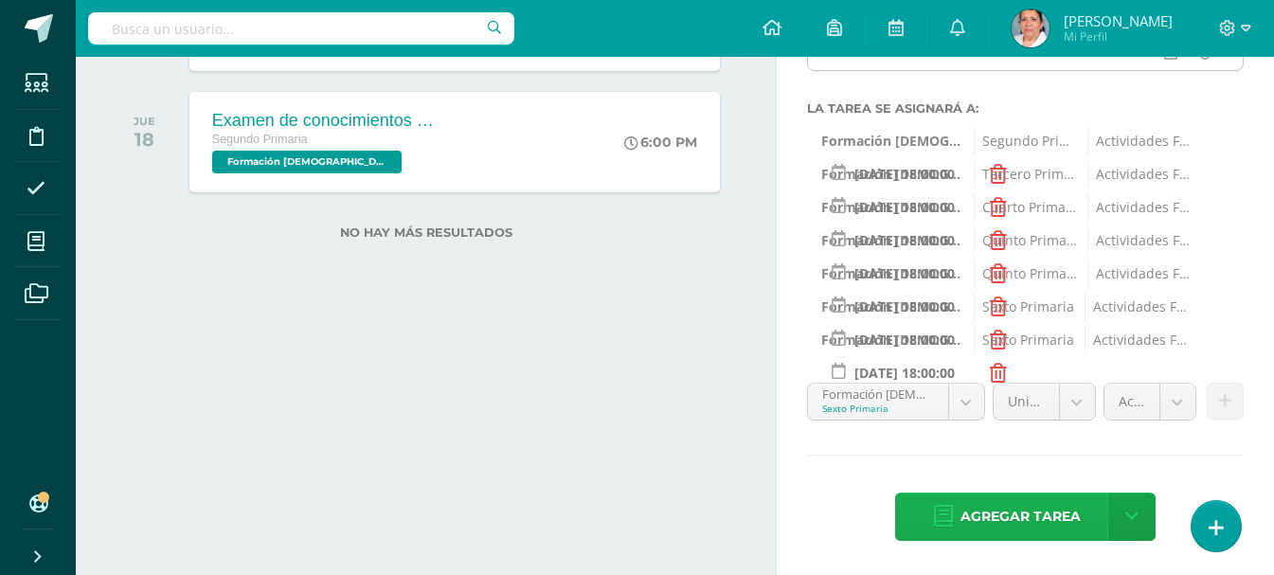
click at [1015, 505] on span "Agregar tarea" at bounding box center [1021, 517] width 120 height 46
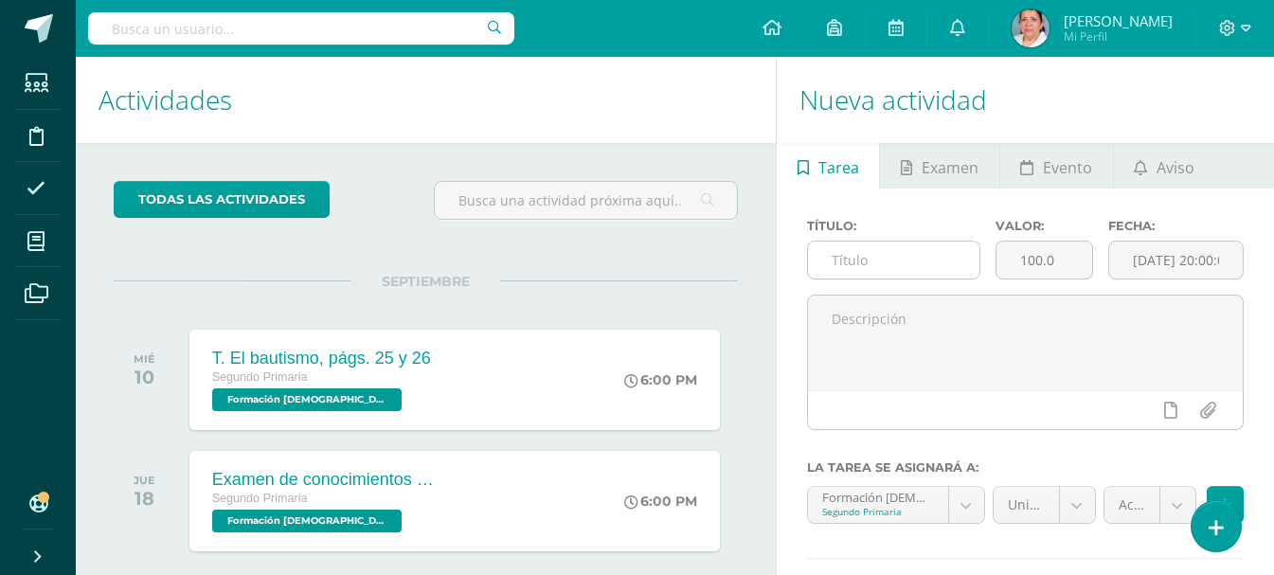
click at [827, 261] on input "text" at bounding box center [893, 260] width 171 height 37
type input "T. En mí esta elegir el bien y el mal"
click at [1052, 262] on input "100.0" at bounding box center [1045, 260] width 96 height 37
type input "15"
click at [1139, 262] on input "[DATE] 20:00:00" at bounding box center [1176, 260] width 134 height 37
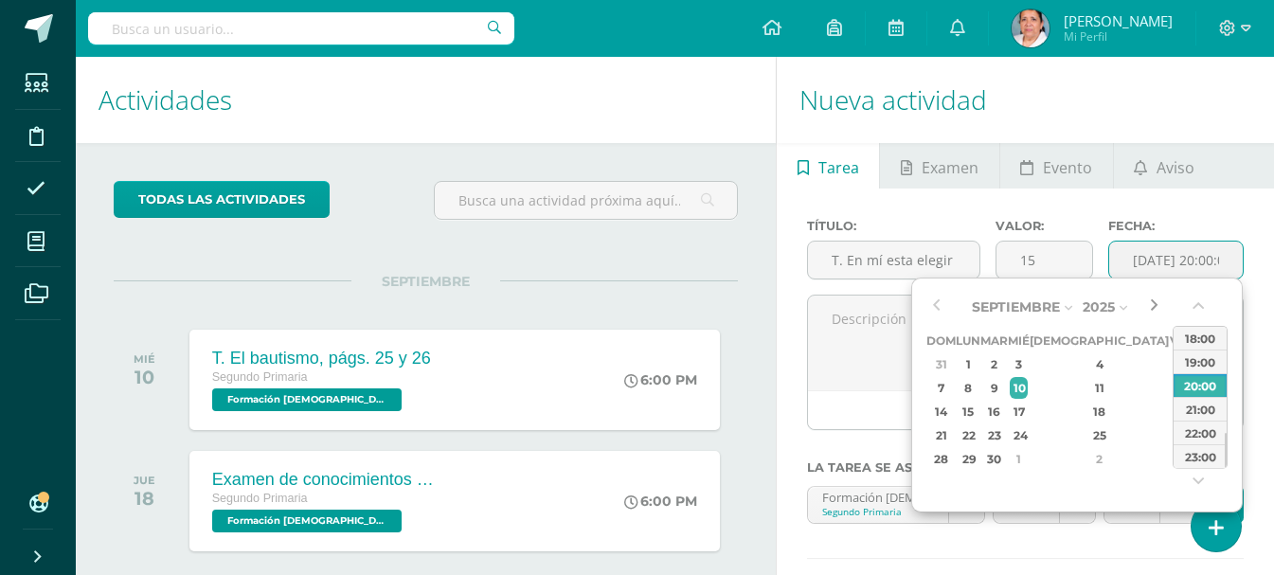
click at [1155, 306] on button "button" at bounding box center [1153, 307] width 19 height 28
click at [1081, 390] on div "9" at bounding box center [1100, 388] width 112 height 22
click at [1200, 338] on div "18:00" at bounding box center [1200, 338] width 53 height 24
type input "2025-10-09 18:00"
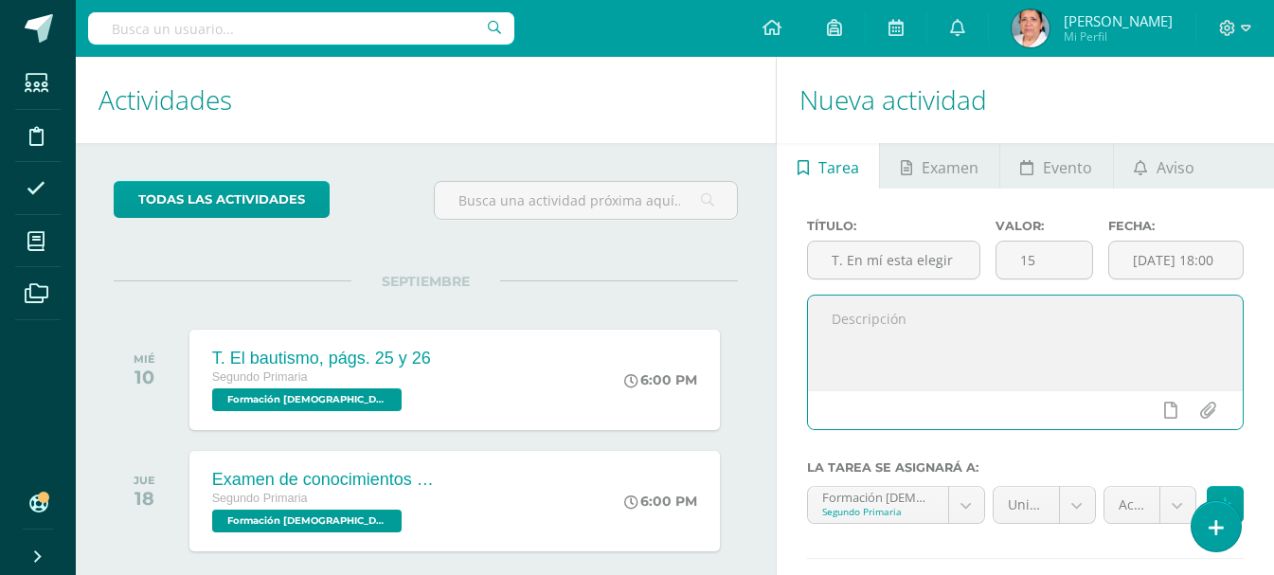
click at [1028, 320] on textarea at bounding box center [1025, 343] width 435 height 95
type textarea "L"
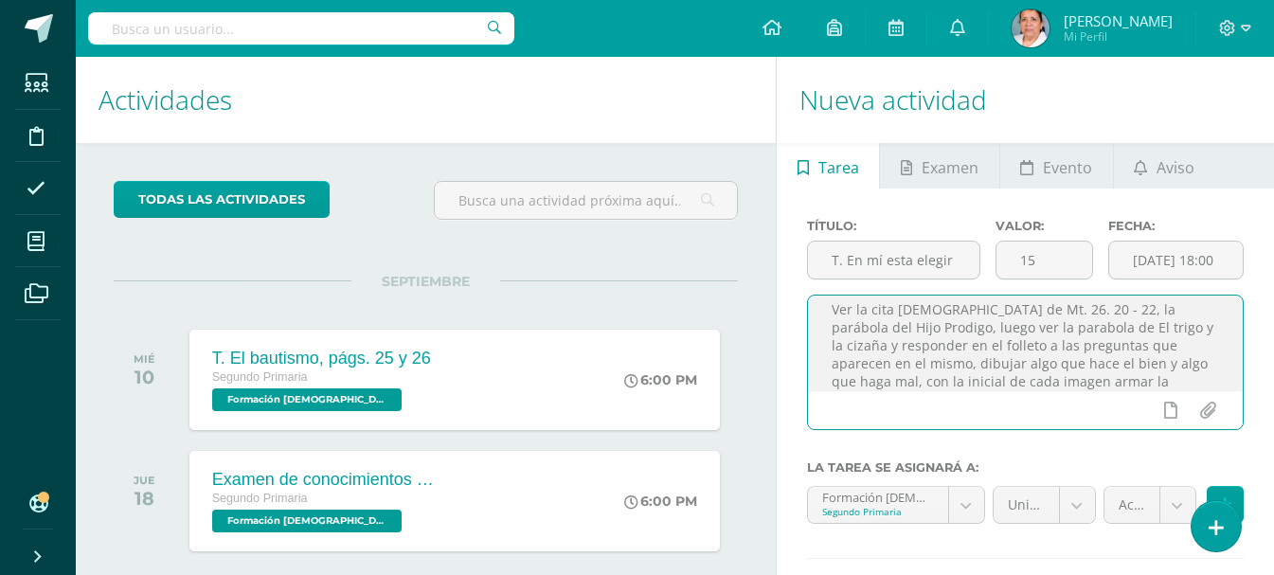
scroll to position [27, 0]
click at [985, 309] on textarea "Ver la cita biblica de Mt. 26. 20 - 22, la parábola del Hijo Prodigo, luego ver…" at bounding box center [1025, 343] width 435 height 95
drag, startPoint x: 1237, startPoint y: 304, endPoint x: 923, endPoint y: 319, distance: 314.9
click at [923, 319] on textarea "Ver la cita biblica de Mt. 26. 20 - 22, la parábola del Hijo Prodigo, luego ver…" at bounding box center [1025, 343] width 435 height 95
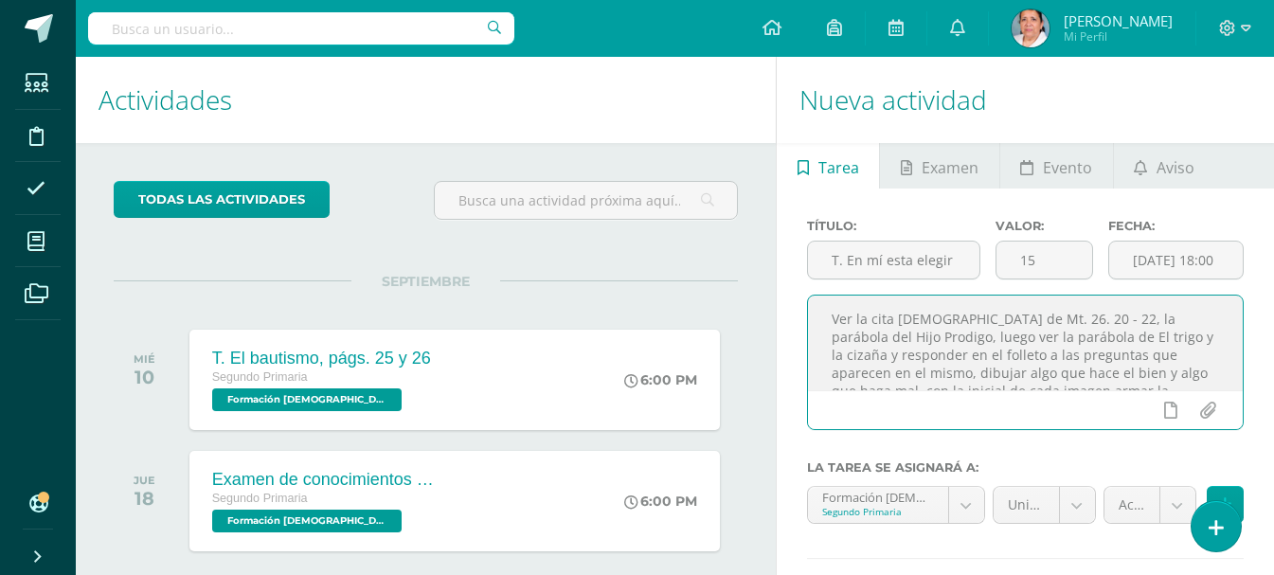
click at [923, 319] on textarea "Ver la cita biblica de Mt. 26. 20 - 22, la parábola del Hijo Prodigo, luego ver…" at bounding box center [1025, 343] width 435 height 95
click at [923, 318] on textarea "Ver la cita biblica de Mt. 26. 20 - 22, la parábola del Hijo Prodigo, luego ver…" at bounding box center [1025, 343] width 435 height 95
type textarea "Ver la cita bíblica de Mt. 26. 20 - 22, la parábola del Hijo Prodigo, luego ver…"
click at [963, 504] on body "Tarea asignada exitosamente Estudiantes Disciplina Asistencia Mis cursos Archiv…" at bounding box center [637, 287] width 1274 height 575
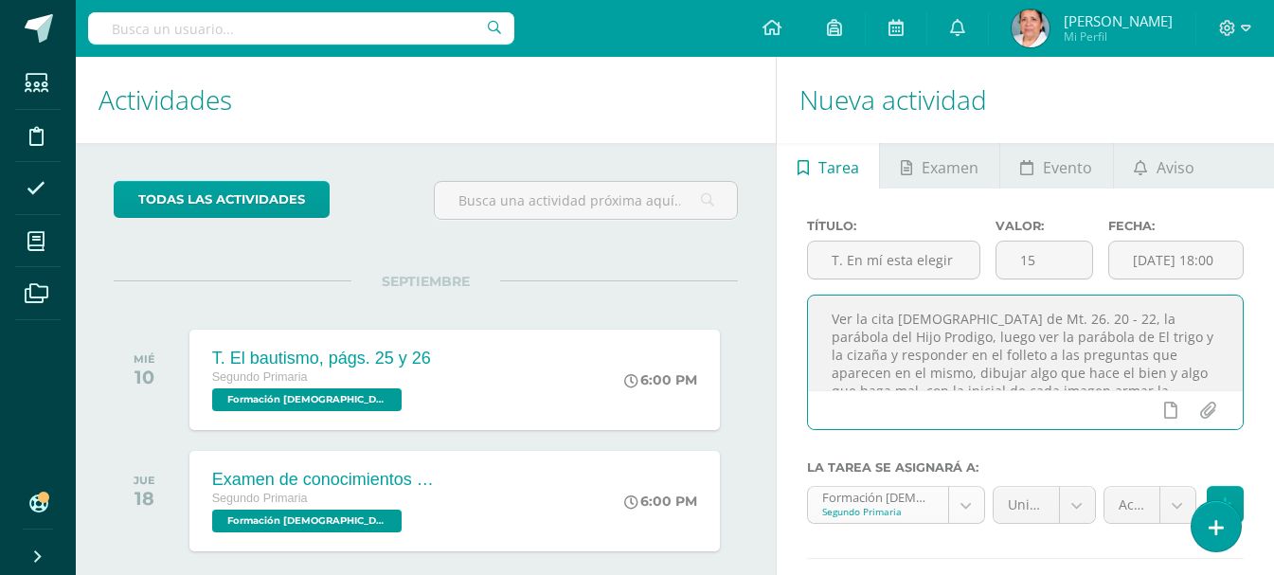
click at [963, 504] on body "Tarea asignada exitosamente Estudiantes Disciplina Asistencia Mis cursos Archiv…" at bounding box center [637, 287] width 1274 height 575
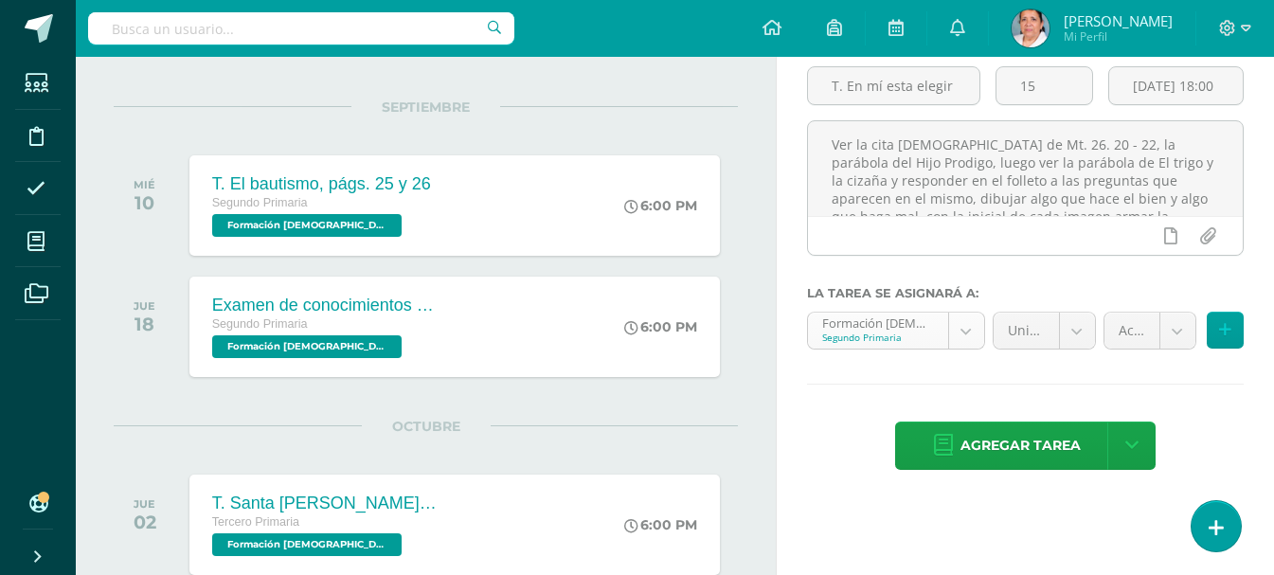
scroll to position [189, 0]
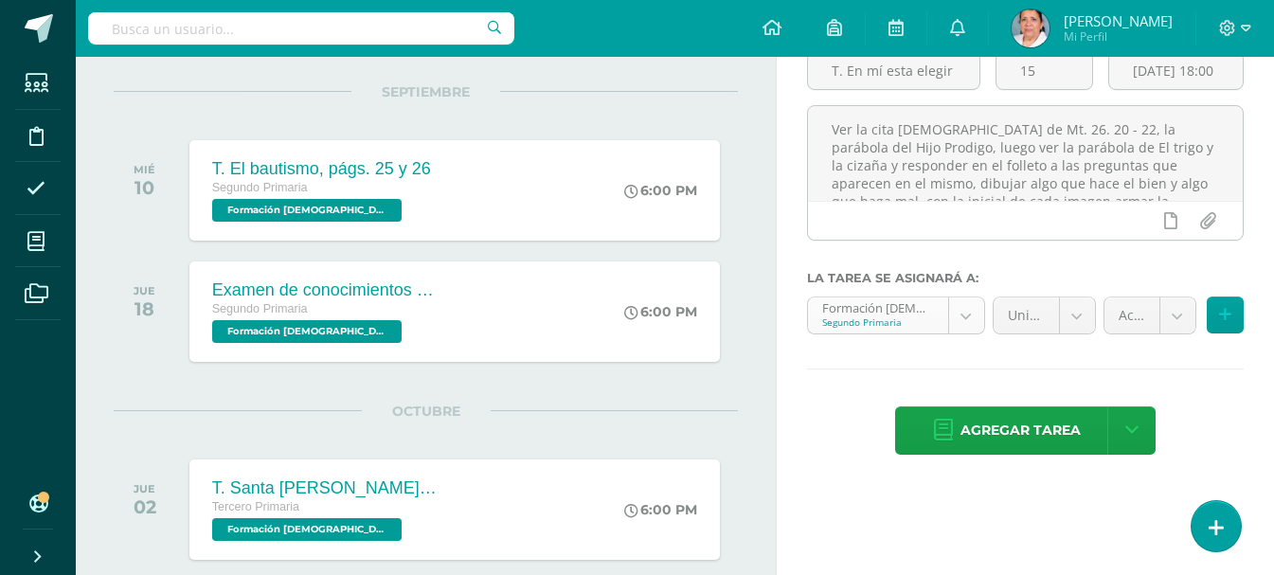
click at [968, 315] on body "Tarea asignada exitosamente Estudiantes Disciplina Asistencia Mis cursos Archiv…" at bounding box center [637, 98] width 1274 height 575
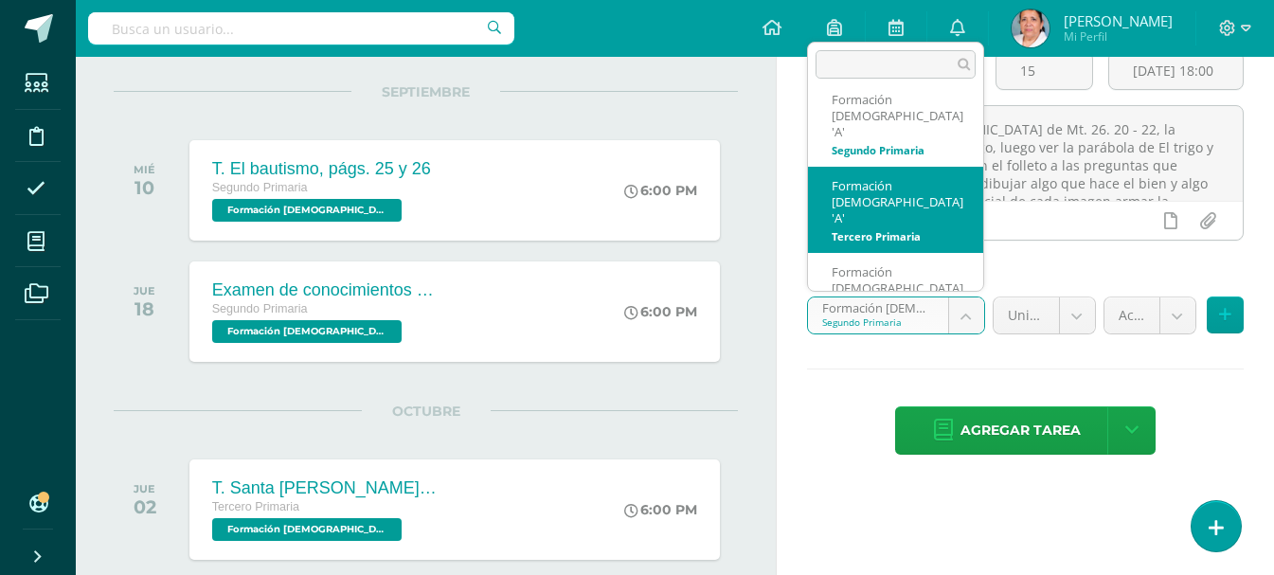
scroll to position [0, 0]
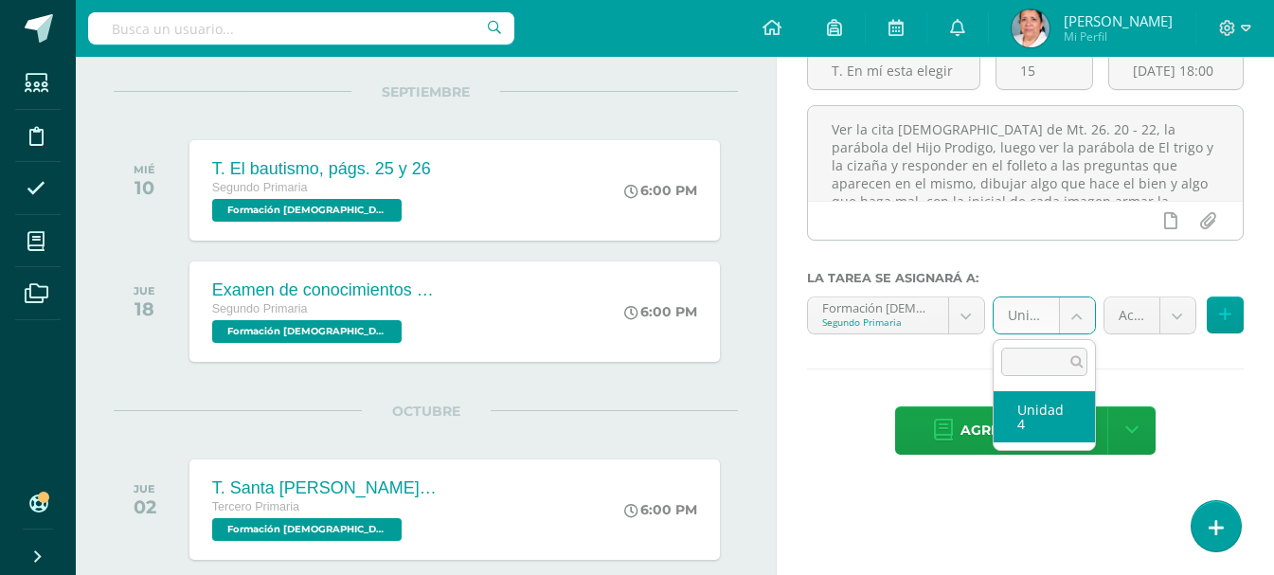
click at [1073, 315] on body "Tarea asignada exitosamente Estudiantes Disciplina Asistencia Mis cursos Archiv…" at bounding box center [637, 98] width 1274 height 575
select select "94509"
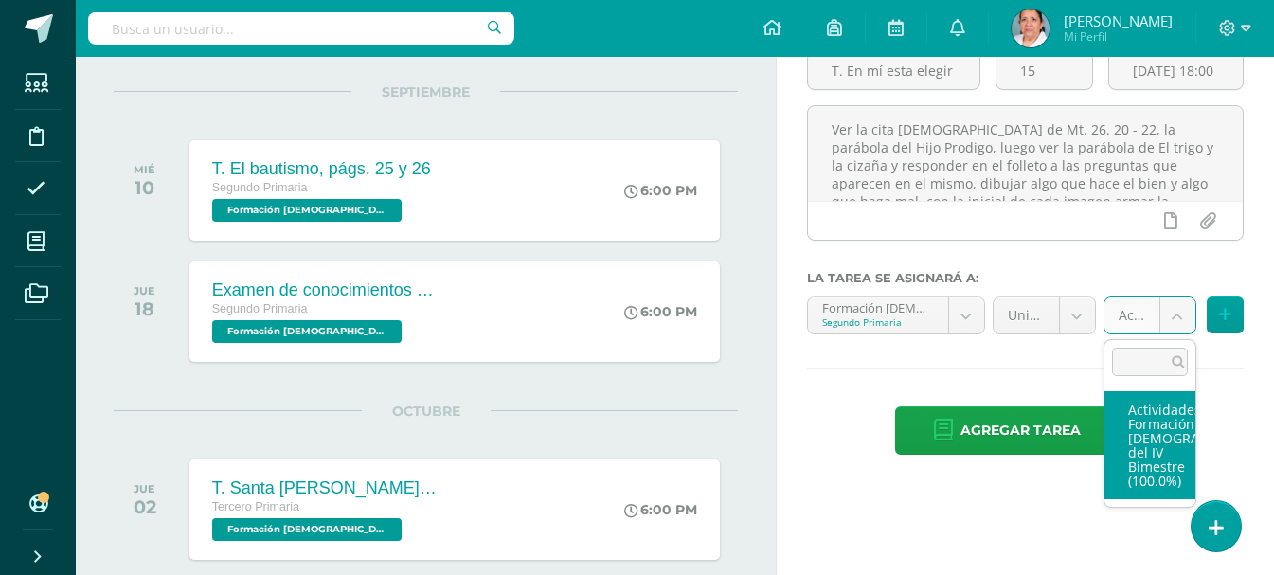
click at [1180, 313] on body "Tarea asignada exitosamente Estudiantes Disciplina Asistencia Mis cursos Archiv…" at bounding box center [637, 98] width 1274 height 575
select select "107167"
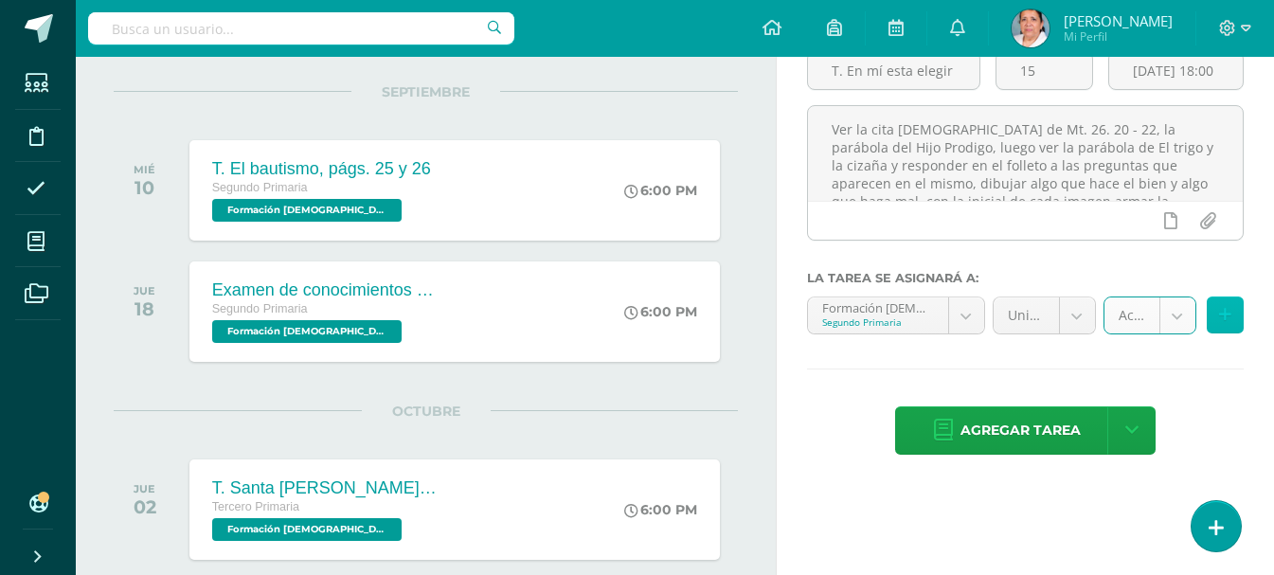
click at [1222, 318] on icon at bounding box center [1225, 315] width 12 height 16
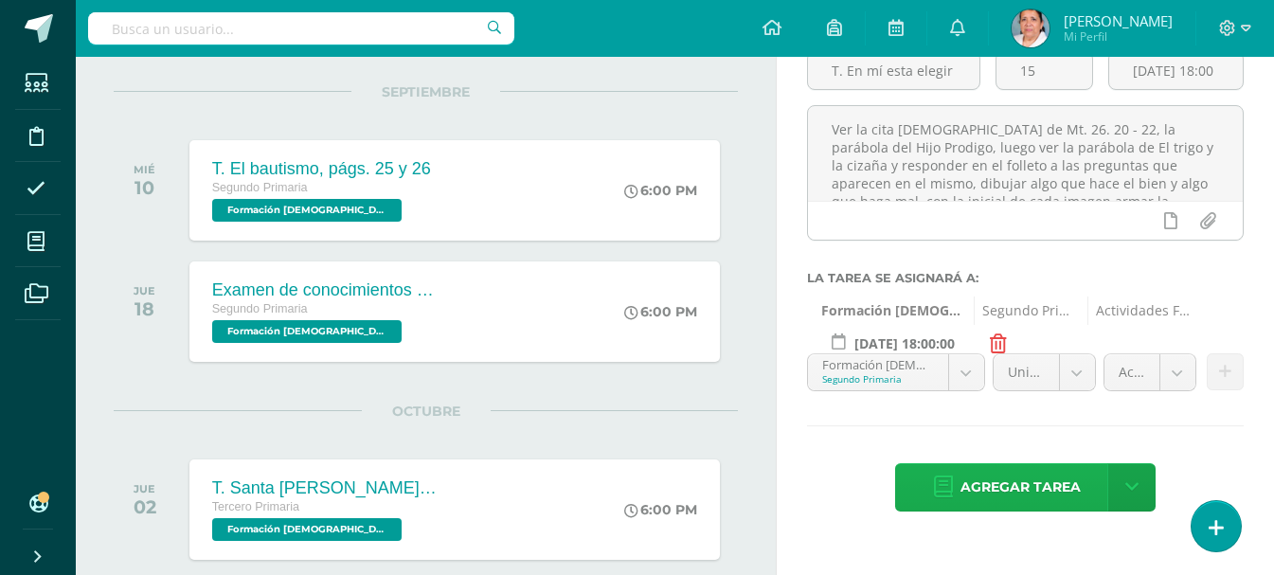
click at [1052, 486] on span "Agregar tarea" at bounding box center [1021, 487] width 120 height 46
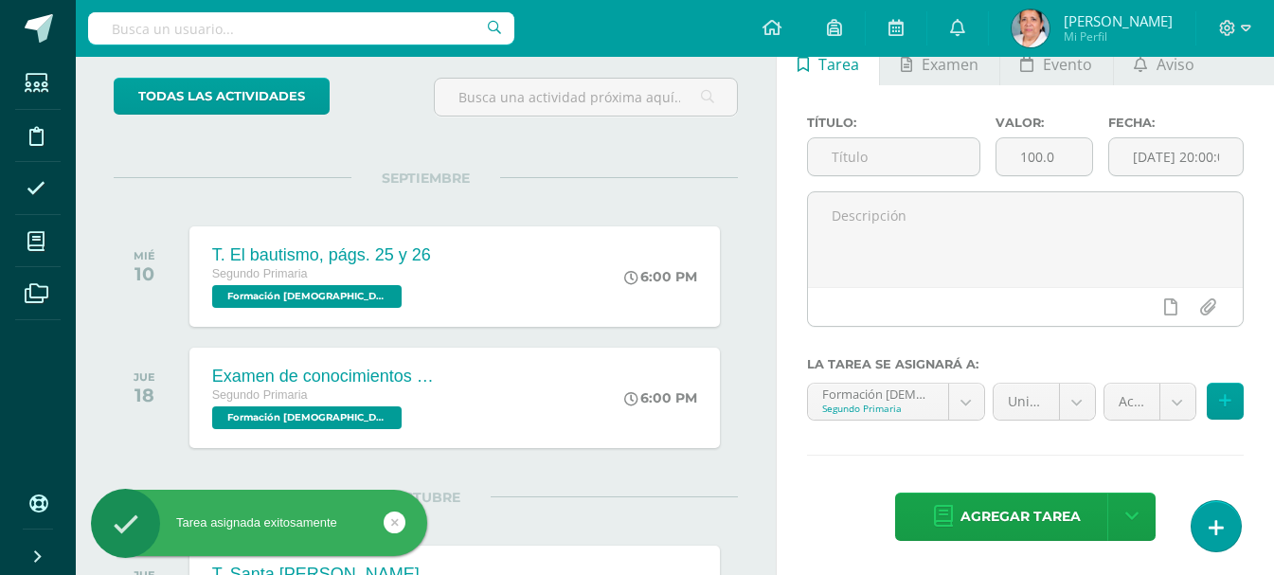
scroll to position [189, 0]
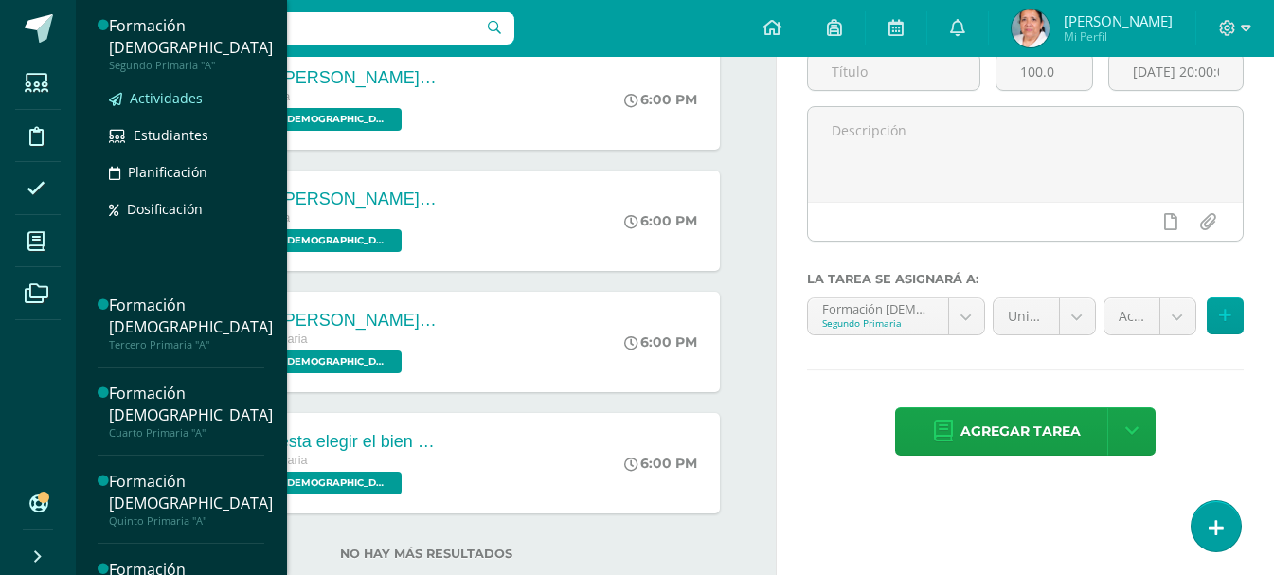
click at [162, 95] on span "Actividades" at bounding box center [166, 98] width 73 height 18
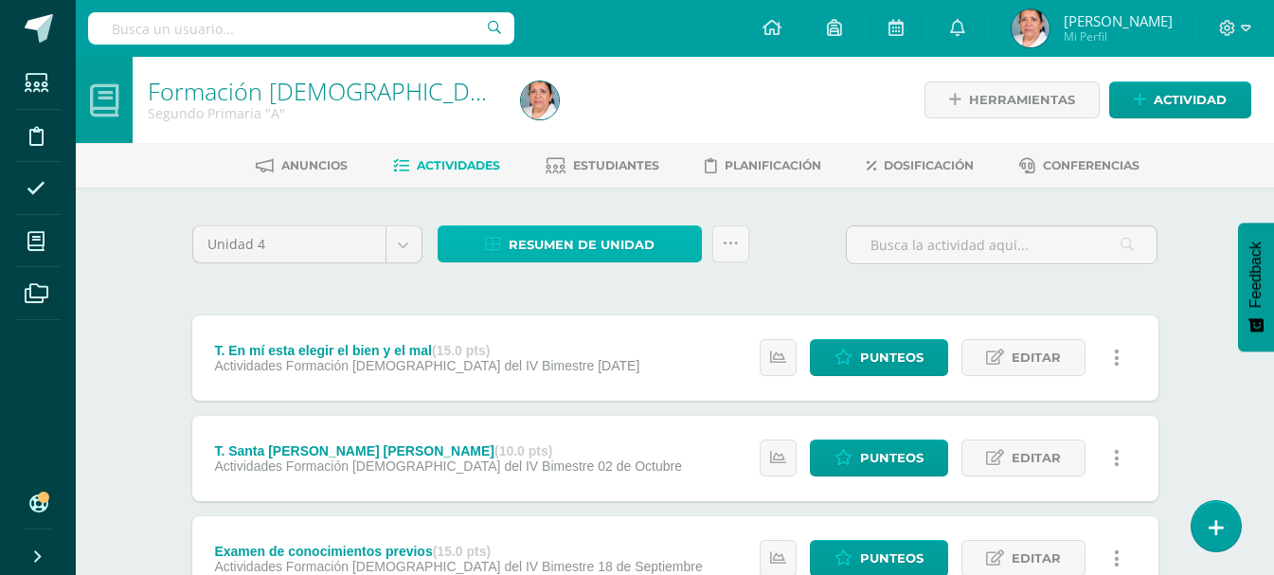
click at [546, 237] on span "Resumen de unidad" at bounding box center [582, 244] width 146 height 35
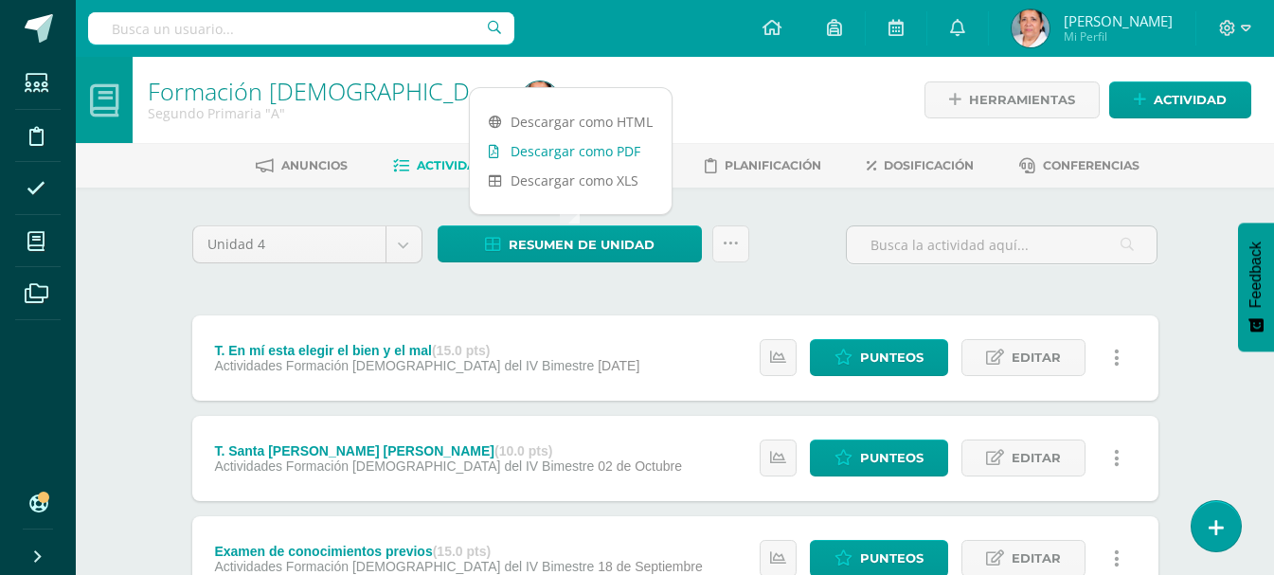
click at [541, 151] on link "Descargar como PDF" at bounding box center [571, 150] width 202 height 29
click at [782, 25] on icon at bounding box center [772, 27] width 19 height 17
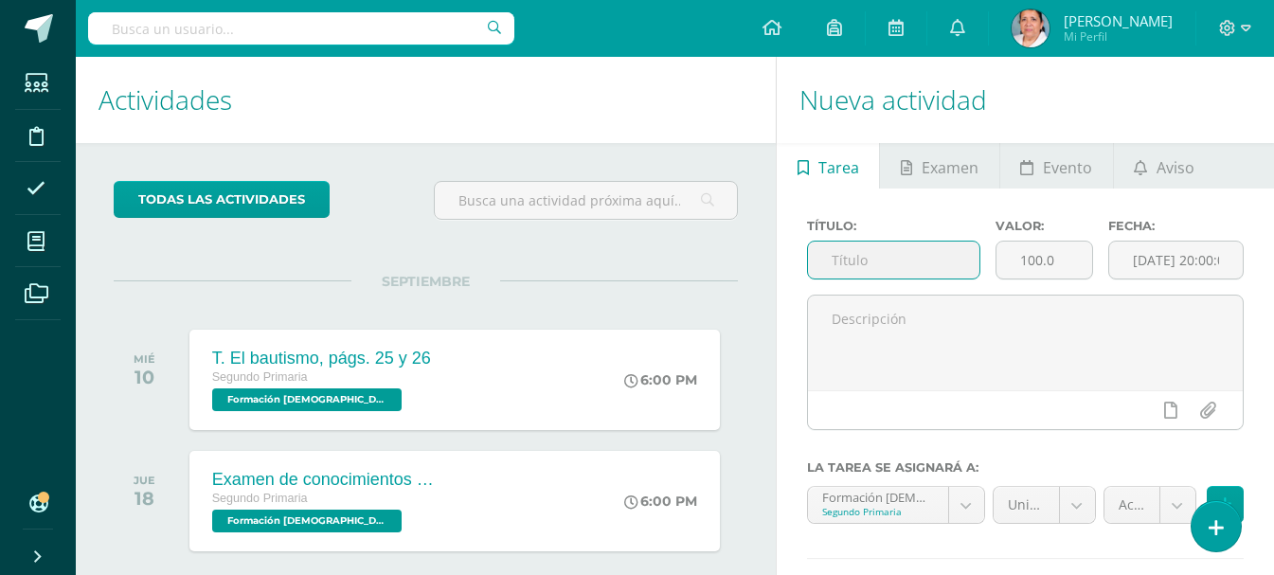
click at [860, 262] on input "text" at bounding box center [893, 260] width 171 height 37
click at [882, 259] on input "T. La eucaristia un regalo de amor" at bounding box center [893, 260] width 171 height 37
type input "T. La eucaristía un regalo de amor"
click at [1067, 266] on input "100.0" at bounding box center [1045, 260] width 96 height 37
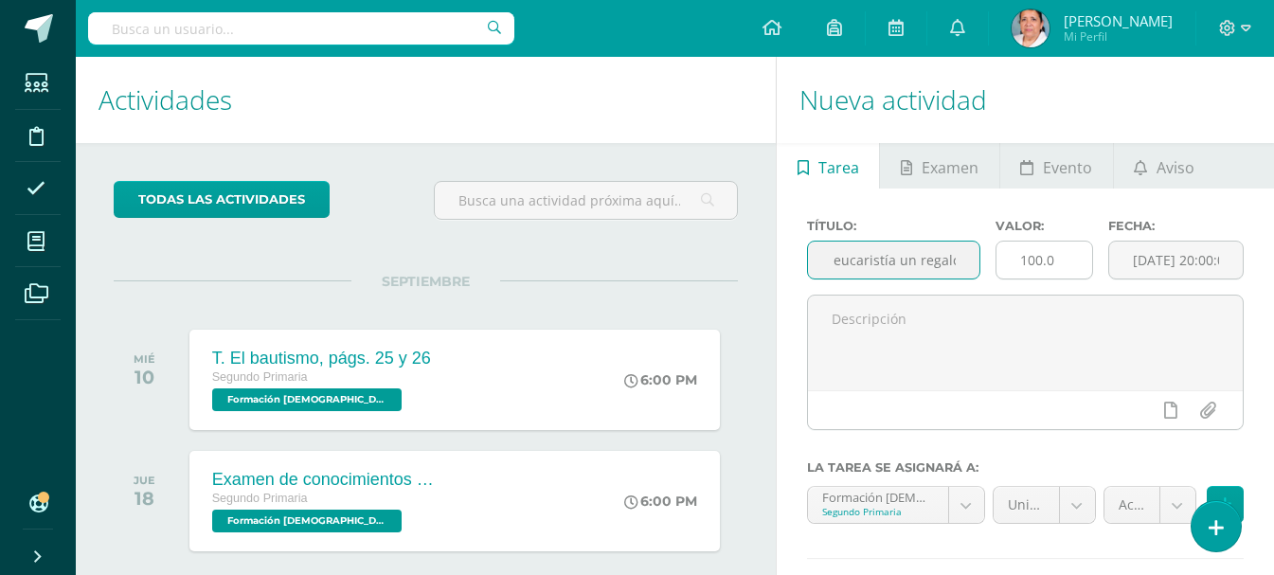
scroll to position [0, 0]
type input "15"
click at [1159, 262] on input "[DATE] 20:00:00" at bounding box center [1176, 260] width 134 height 37
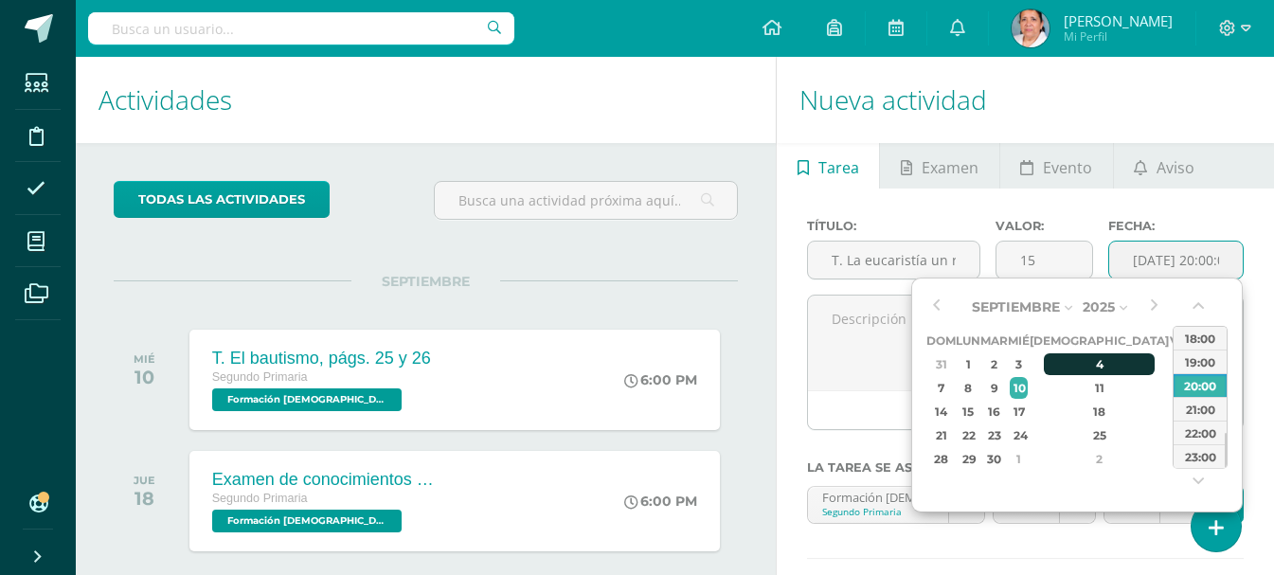
click at [1077, 362] on div "4" at bounding box center [1100, 364] width 112 height 22
click at [1182, 336] on div "18:00" at bounding box center [1200, 338] width 53 height 24
type input "[DATE] 18:00"
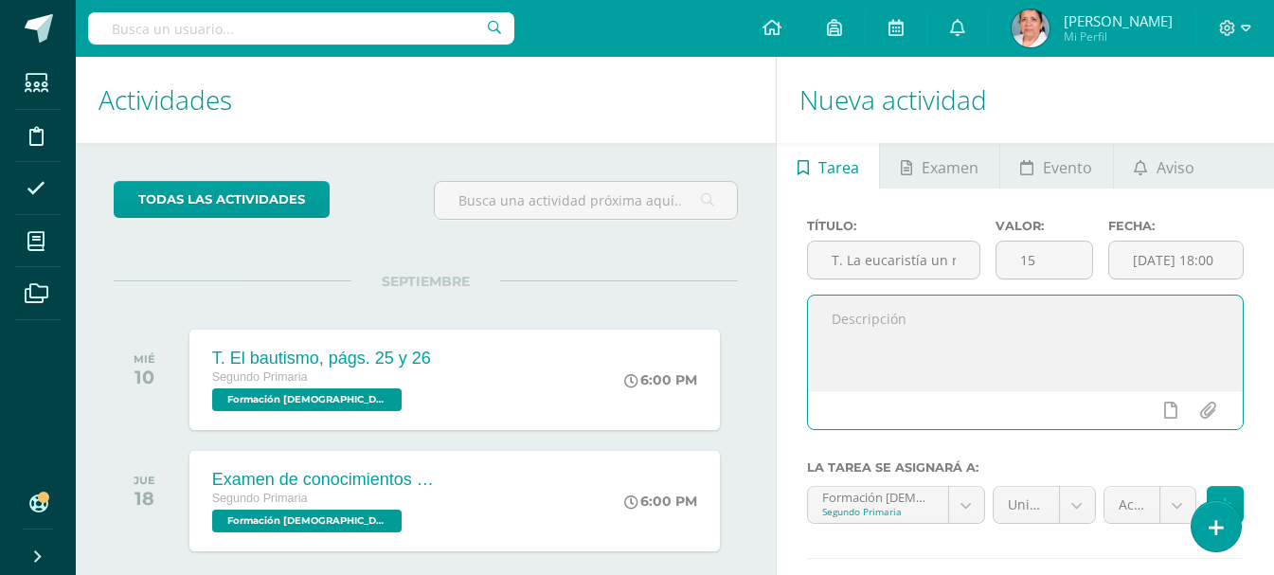
click at [1119, 315] on textarea at bounding box center [1025, 343] width 435 height 95
click at [1108, 317] on textarea "Responder a preguntas en el cuaderno" at bounding box center [1025, 343] width 435 height 95
click at [1178, 320] on textarea "Responder a preguntas en el cuaderno, ver y leer cita [DEMOGRAPHIC_DATA] de Mt.…" at bounding box center [1025, 343] width 435 height 95
click at [946, 335] on textarea "Responder a preguntas en el cuaderno, ver y leer cita [DEMOGRAPHIC_DATA] de Mt.…" at bounding box center [1025, 343] width 435 height 95
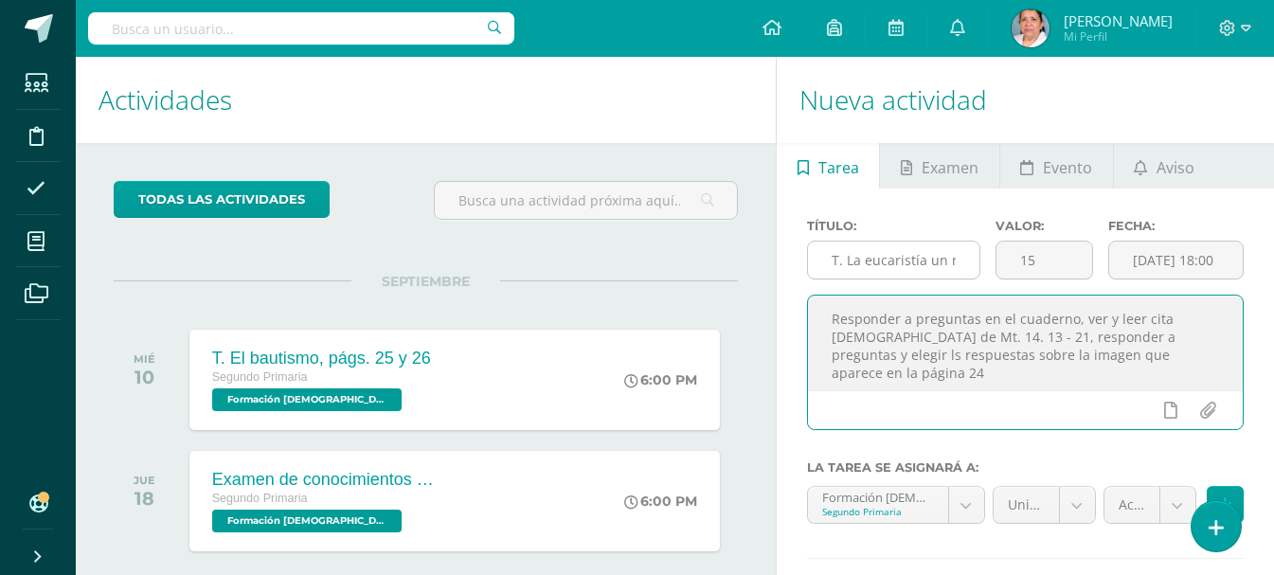
type textarea "Responder a preguntas en el cuaderno, ver y leer cita [DEMOGRAPHIC_DATA] de Mt.…"
click at [937, 266] on input "T. La eucaristía un regalo de amor" at bounding box center [893, 260] width 171 height 37
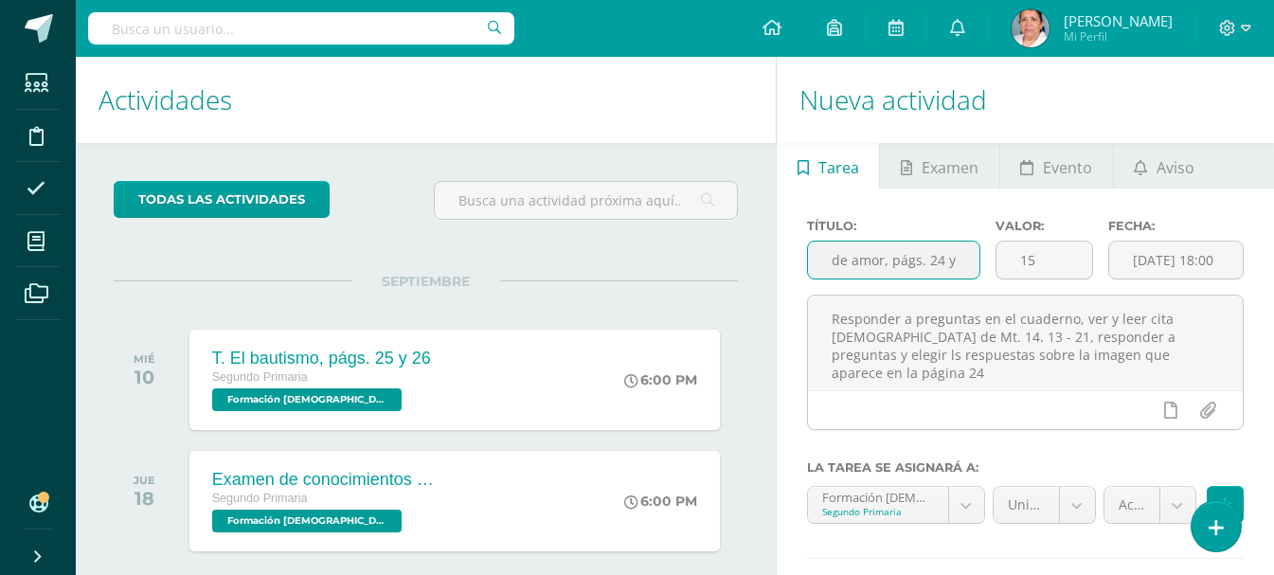
scroll to position [0, 171]
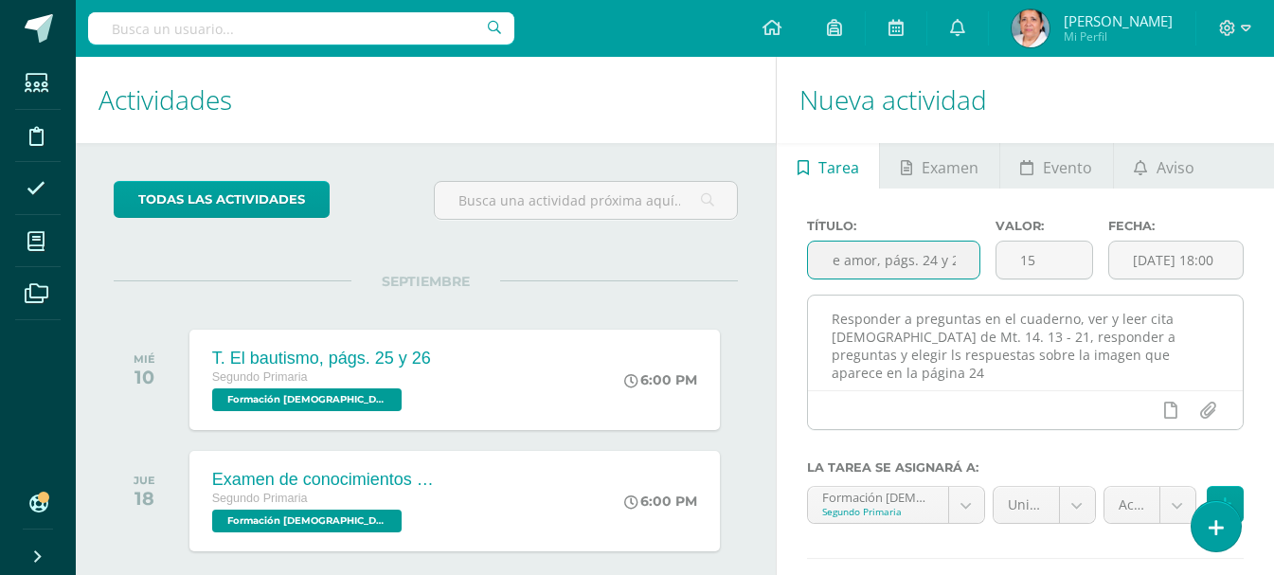
type input "T. La eucaristía un regalo de amor, págs. 24 y 25"
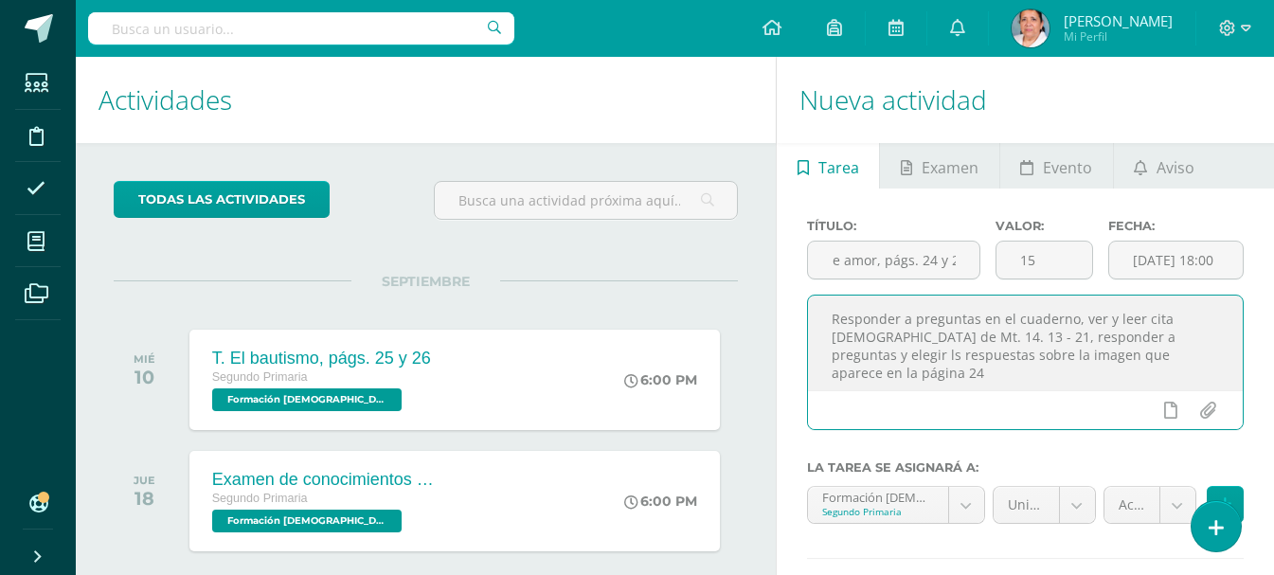
click at [1148, 337] on textarea "Responder a preguntas en el cuaderno, ver y leer cita [DEMOGRAPHIC_DATA] de Mt.…" at bounding box center [1025, 343] width 435 height 95
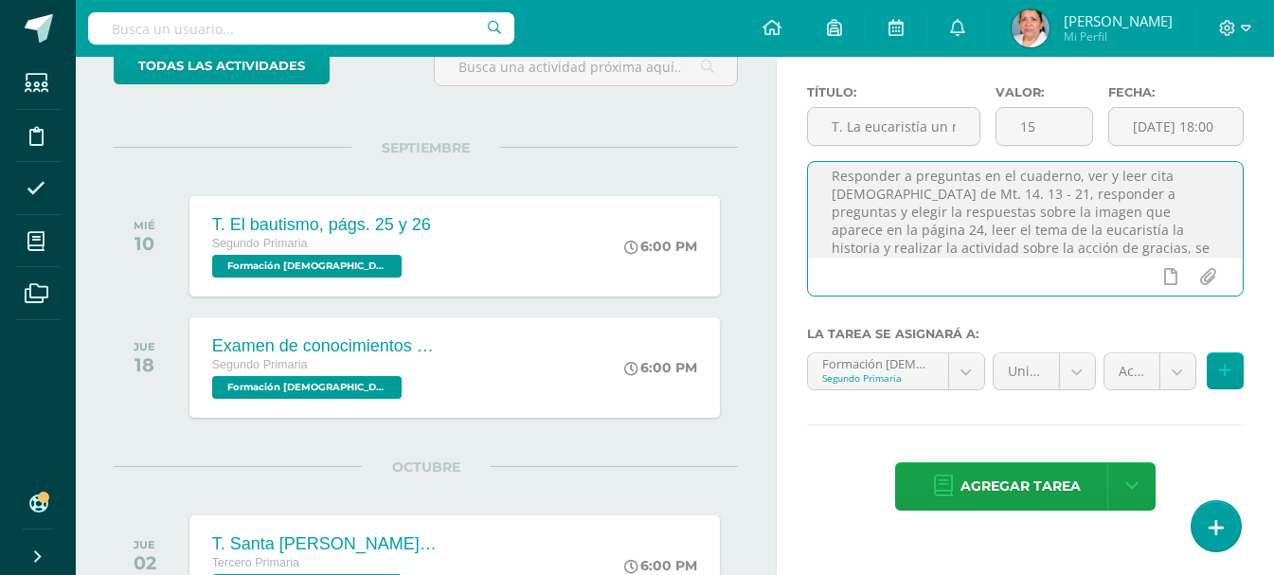
scroll to position [189, 0]
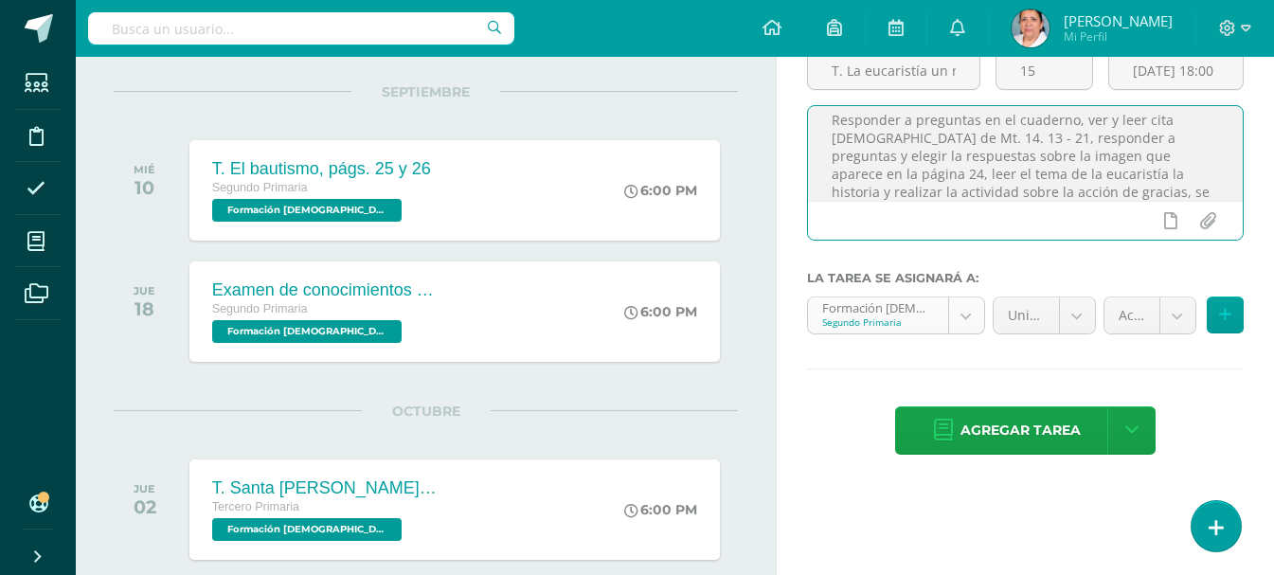
type textarea "Responder a preguntas en el cuaderno, ver y leer cita [DEMOGRAPHIC_DATA] de Mt.…"
click at [970, 314] on body "Estudiantes Disciplina Asistencia Mis cursos Archivos Soporte Ayuda Reportar un…" at bounding box center [637, 98] width 1274 height 575
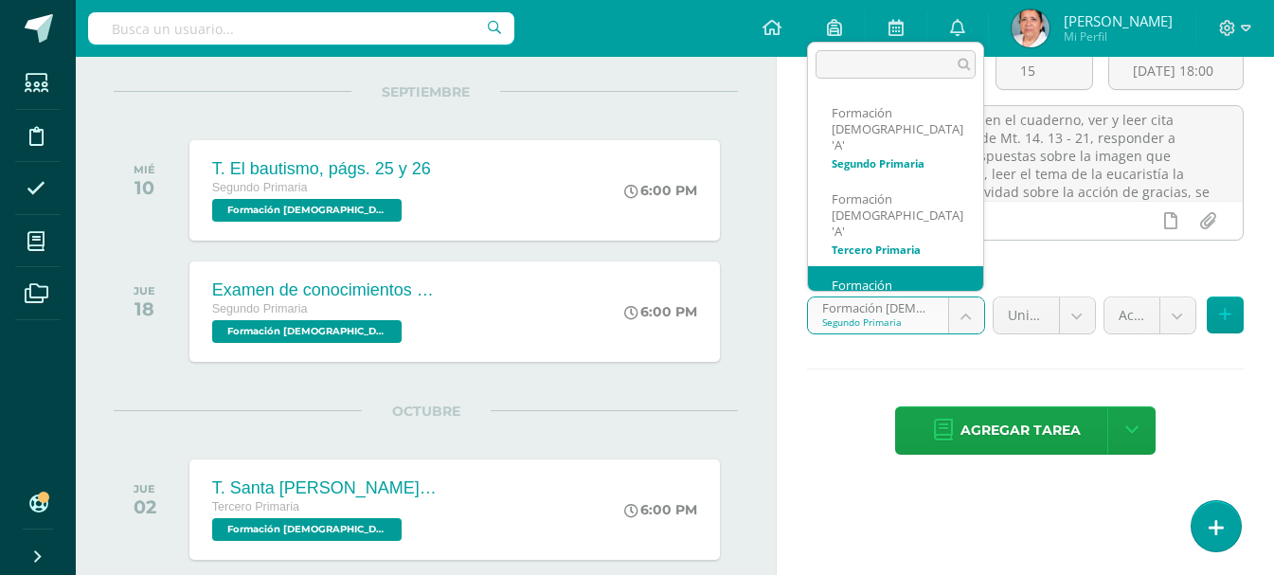
scroll to position [13, 0]
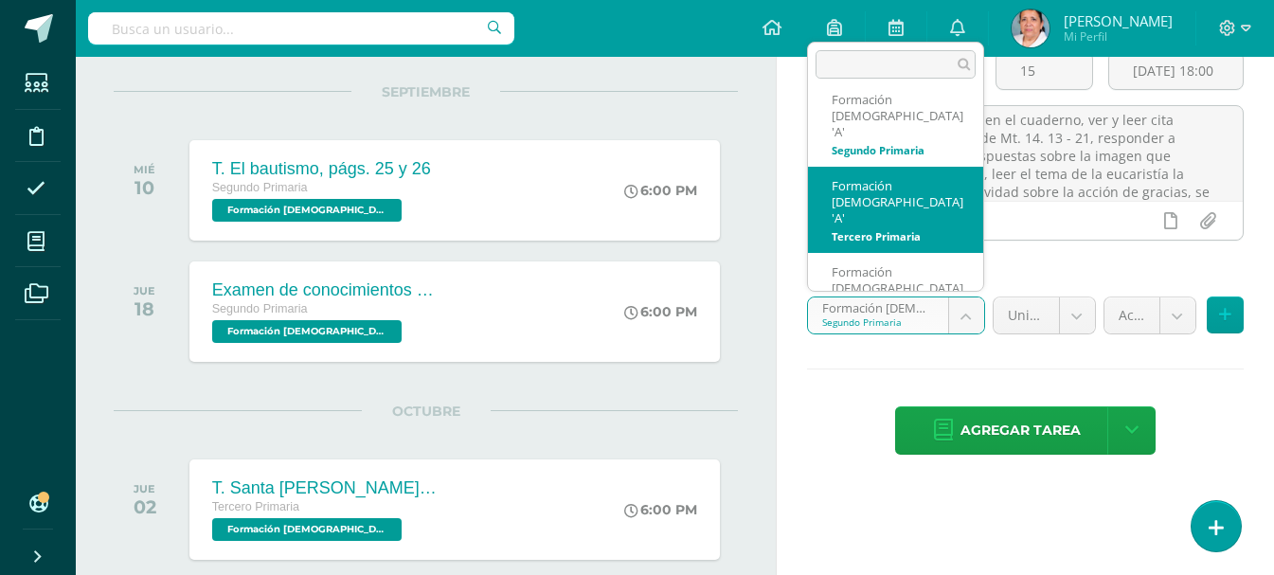
select select "94587"
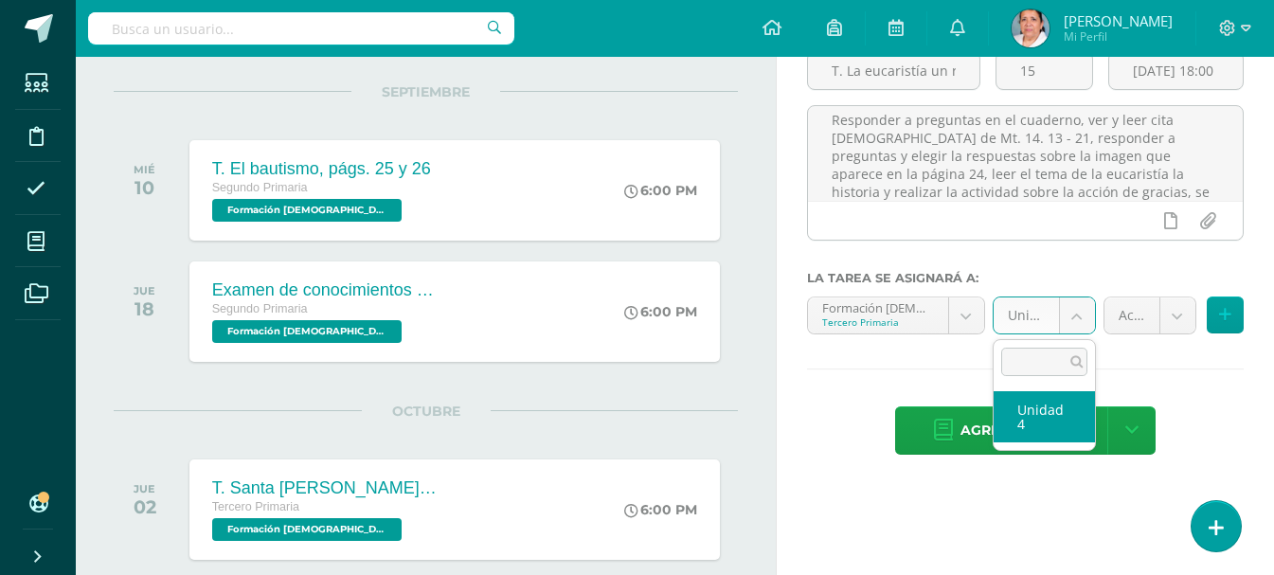
click at [1080, 315] on body "Estudiantes Disciplina Asistencia Mis cursos Archivos Soporte Ayuda Reportar un…" at bounding box center [637, 98] width 1274 height 575
select select "94593"
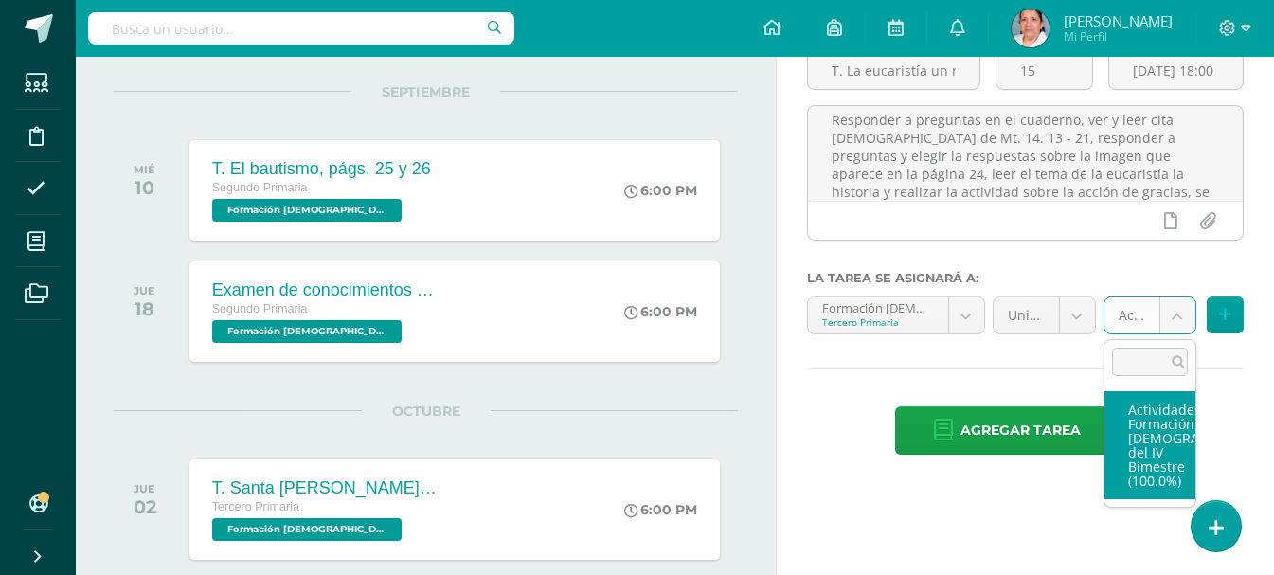
click at [1167, 315] on body "Estudiantes Disciplina Asistencia Mis cursos Archivos Soporte Ayuda Reportar un…" at bounding box center [637, 98] width 1274 height 575
select select "107168"
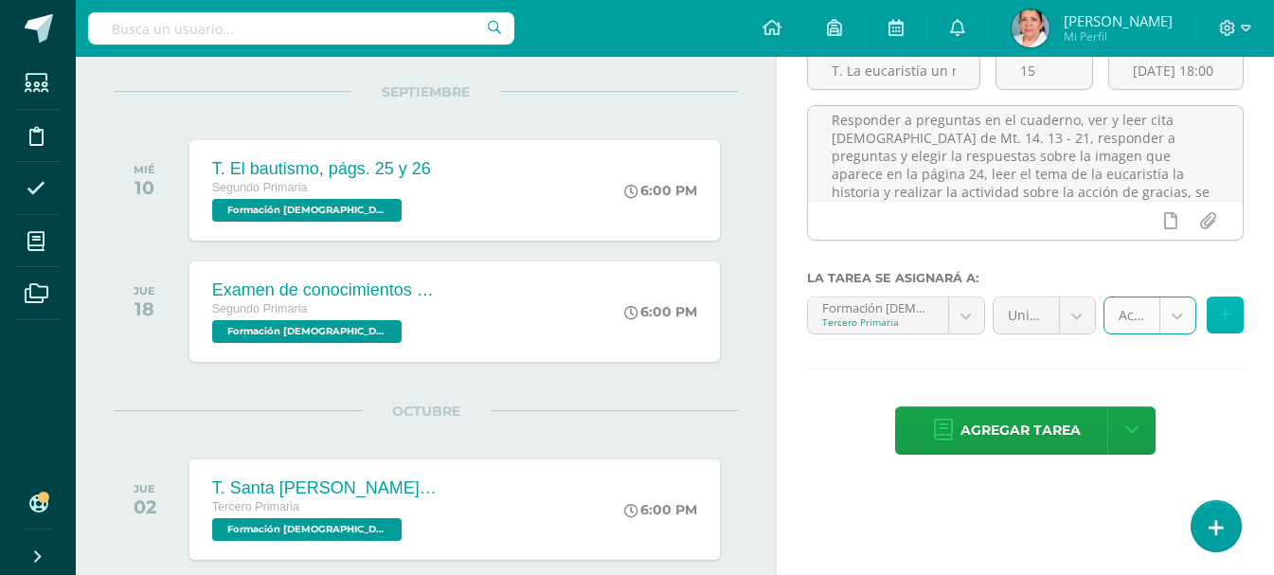
click at [1216, 311] on button at bounding box center [1225, 315] width 37 height 37
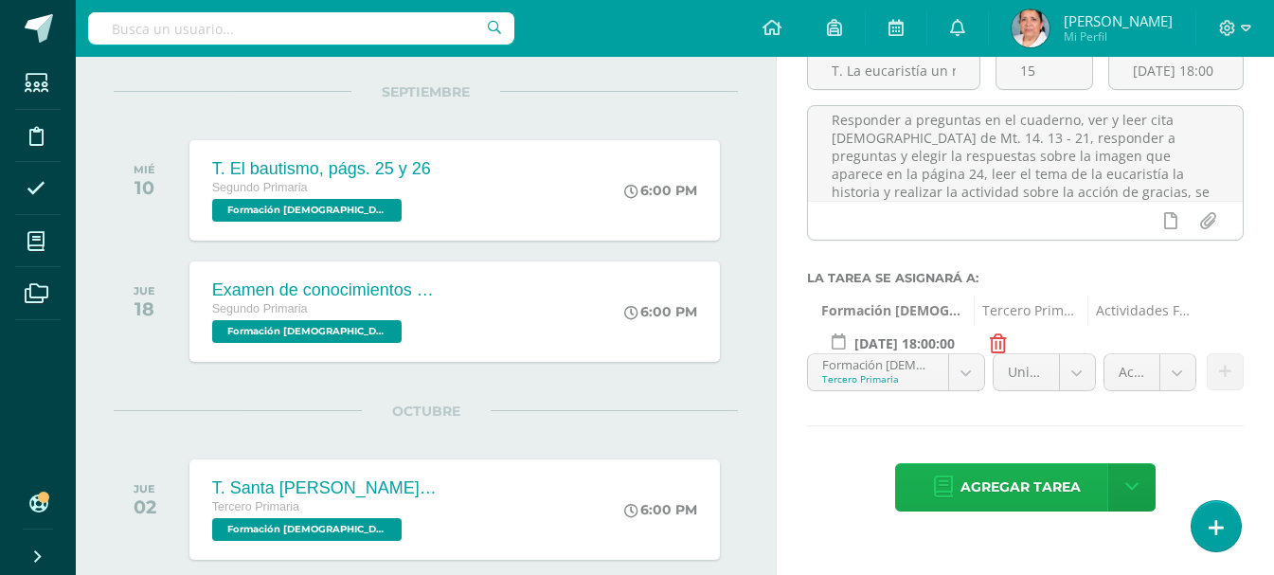
click at [1055, 490] on span "Agregar tarea" at bounding box center [1021, 487] width 120 height 46
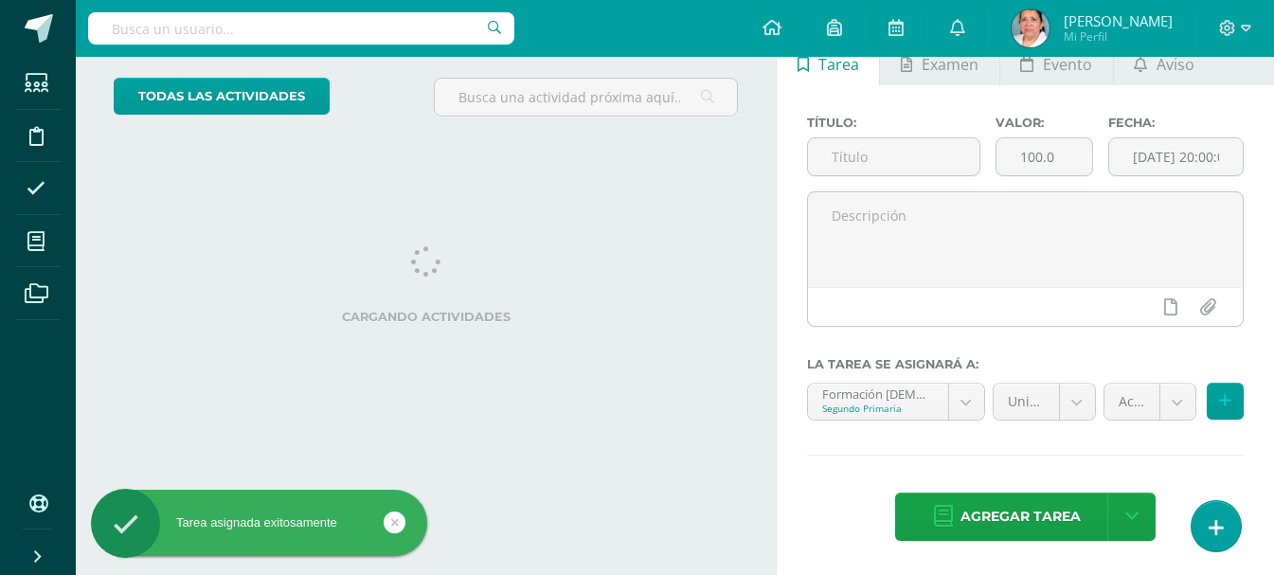
scroll to position [189, 0]
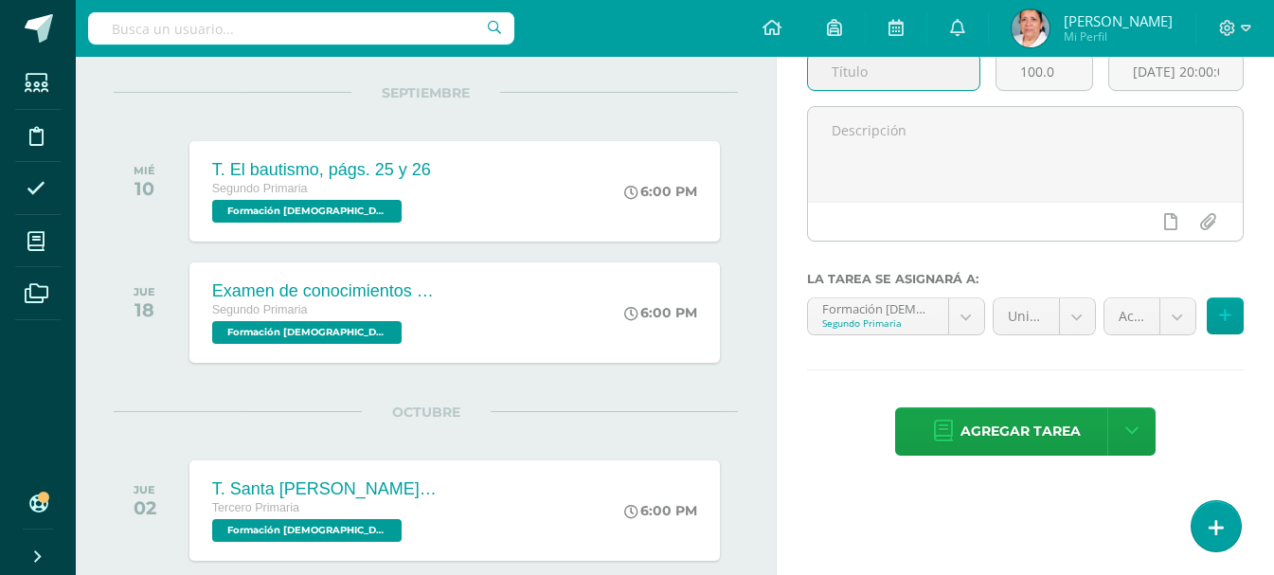
click at [892, 75] on input "text" at bounding box center [893, 71] width 171 height 37
type input "T. Elementos sagrado y la misa, págs 26 y 27"
click at [1060, 64] on input "100.0" at bounding box center [1045, 71] width 96 height 37
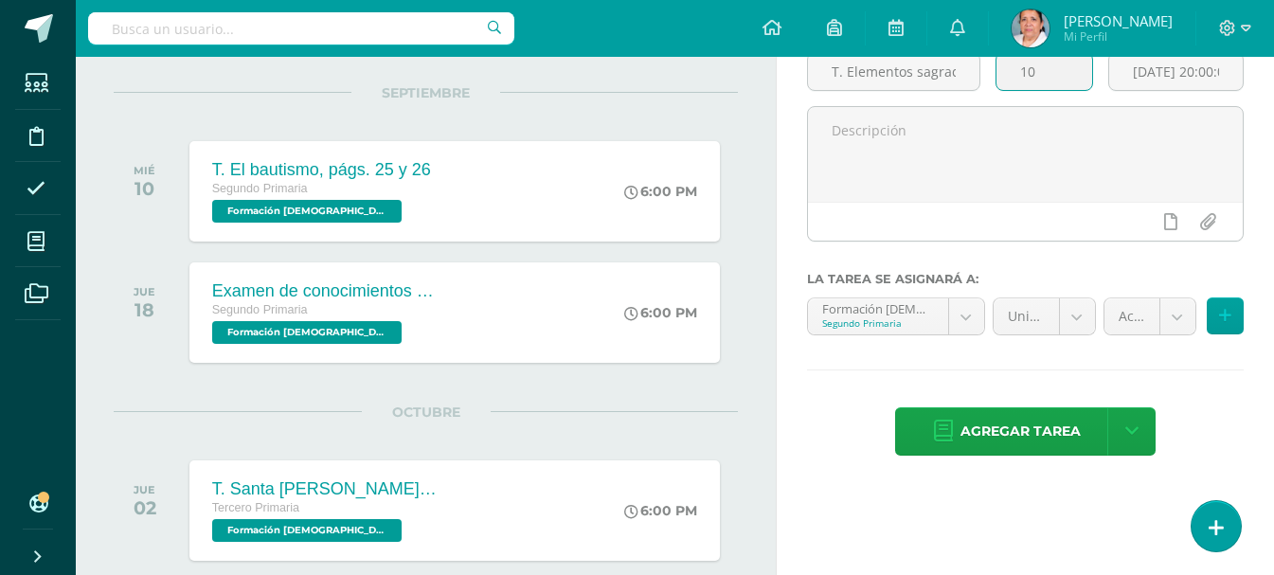
type input "1"
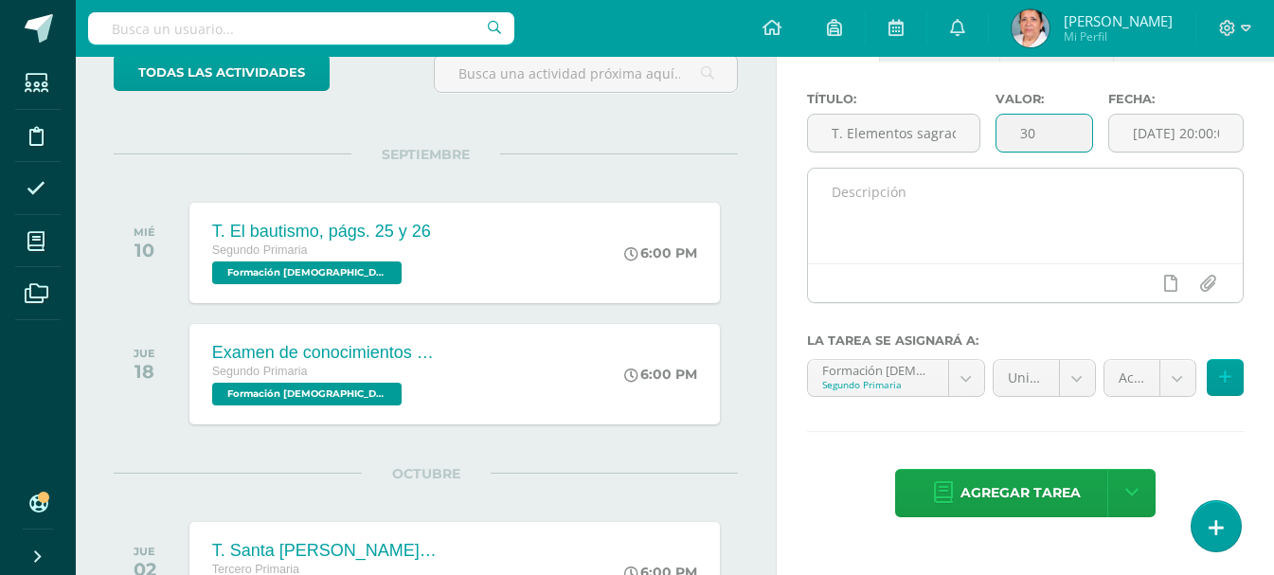
scroll to position [94, 0]
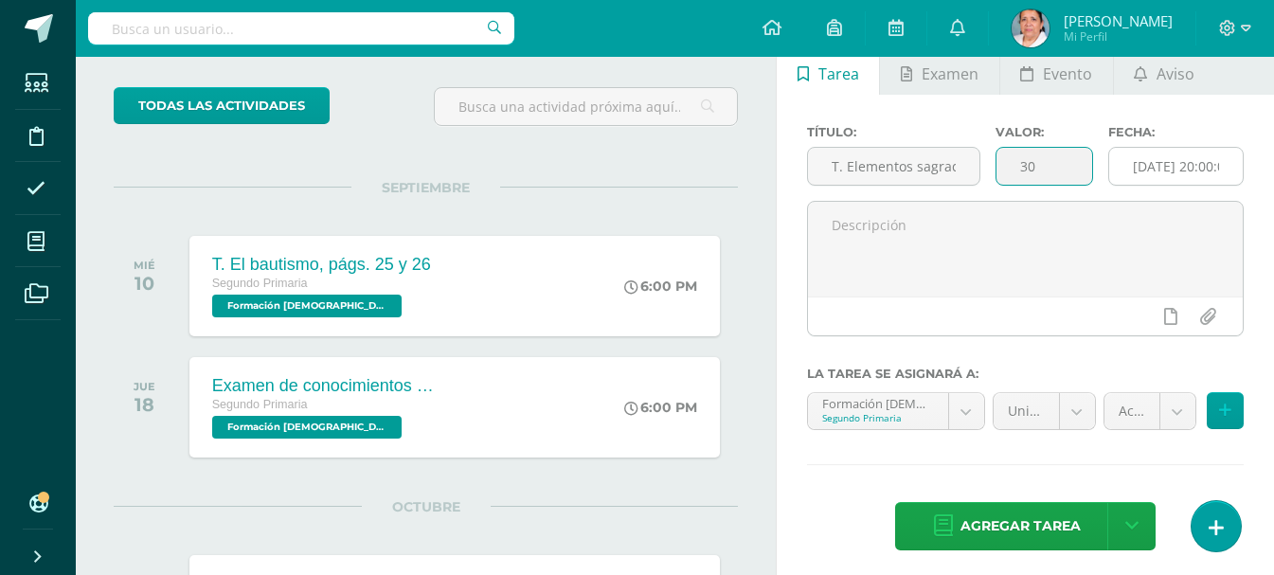
type input "30"
click at [1191, 167] on input "[DATE] 20:00:00" at bounding box center [1176, 166] width 134 height 37
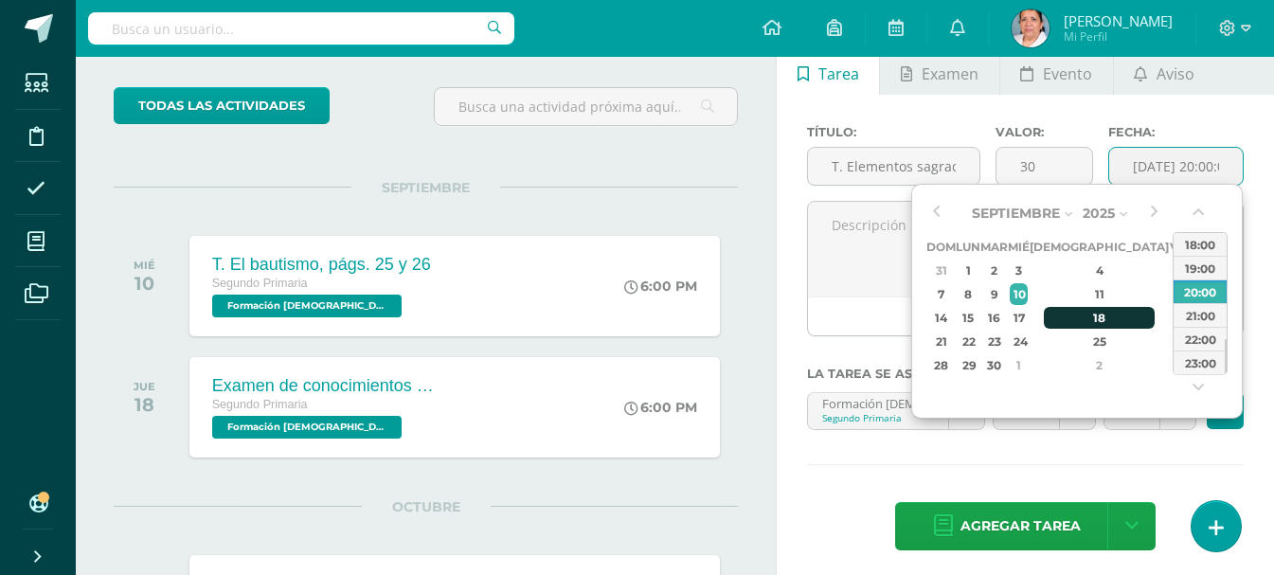
click at [1079, 314] on div "18" at bounding box center [1100, 318] width 112 height 22
click at [1194, 243] on div "18:00" at bounding box center [1200, 244] width 53 height 24
type input "[DATE] 18:00"
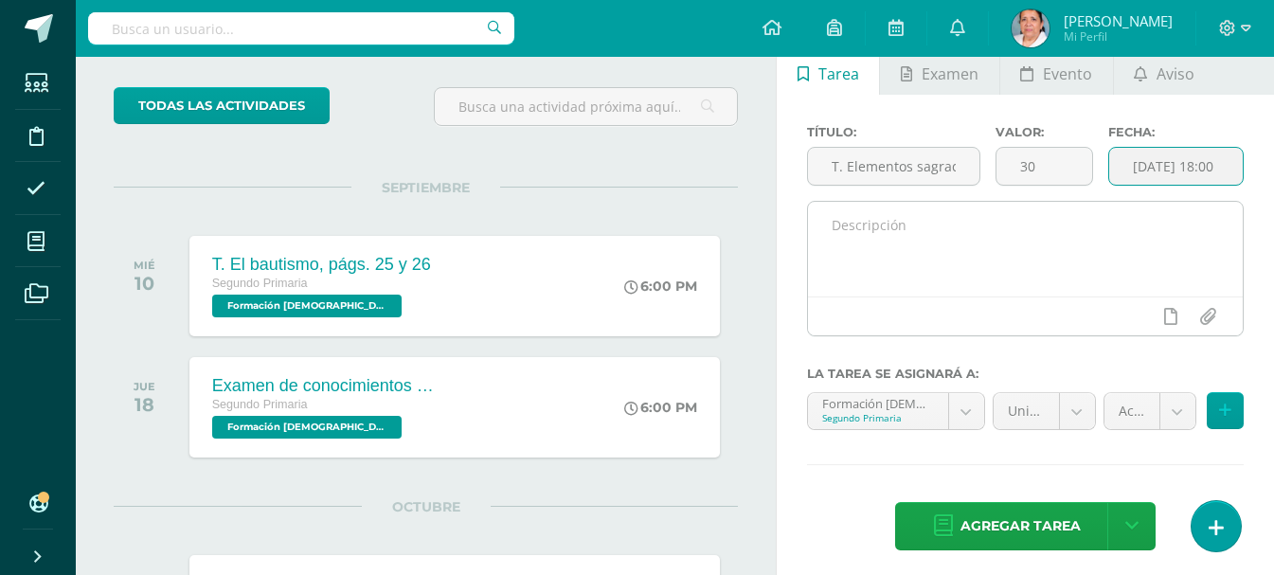
click at [1002, 236] on textarea at bounding box center [1025, 249] width 435 height 95
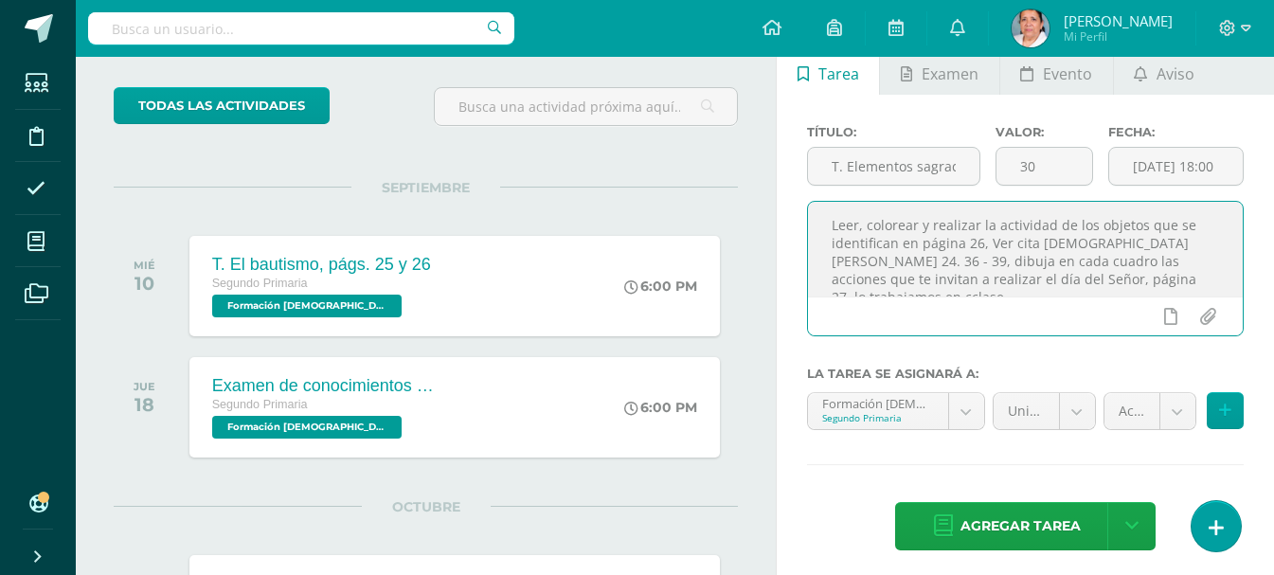
click at [1124, 287] on textarea "Leer, colorear y realizar la actividad de los objetos que se identifican en pág…" at bounding box center [1025, 249] width 435 height 95
type textarea "Leer, colorear y realizar la actividad de los objetos que se identifican en pág…"
click at [957, 405] on body "Tarea asignada exitosamente Estudiantes Disciplina Asistencia Mis cursos Archiv…" at bounding box center [637, 193] width 1274 height 575
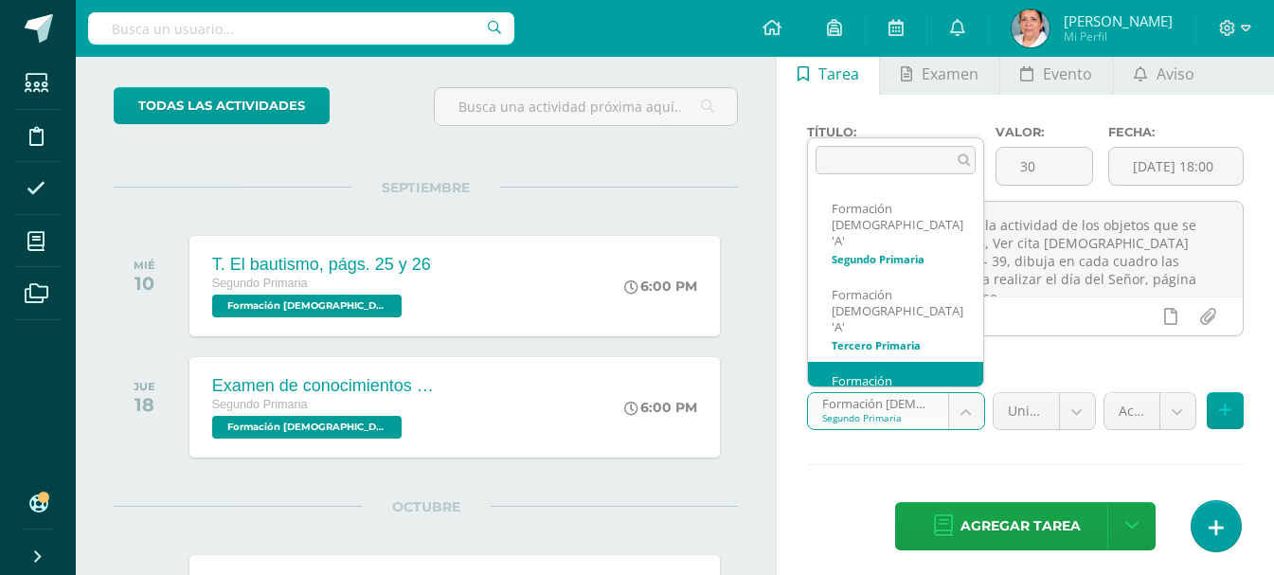
scroll to position [13, 0]
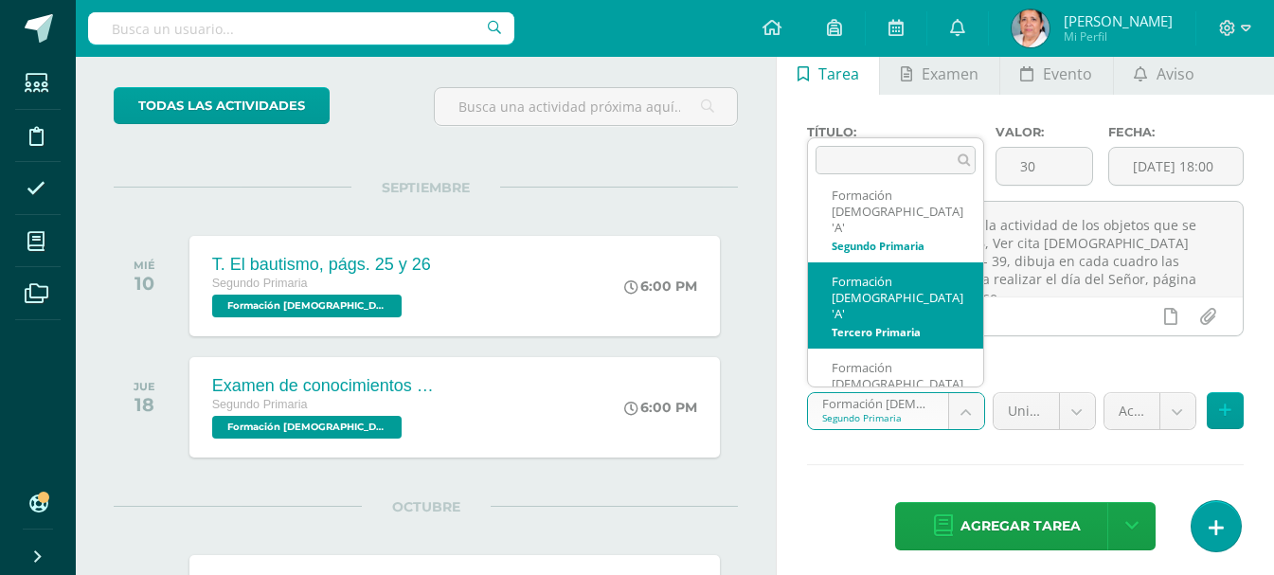
select select "94587"
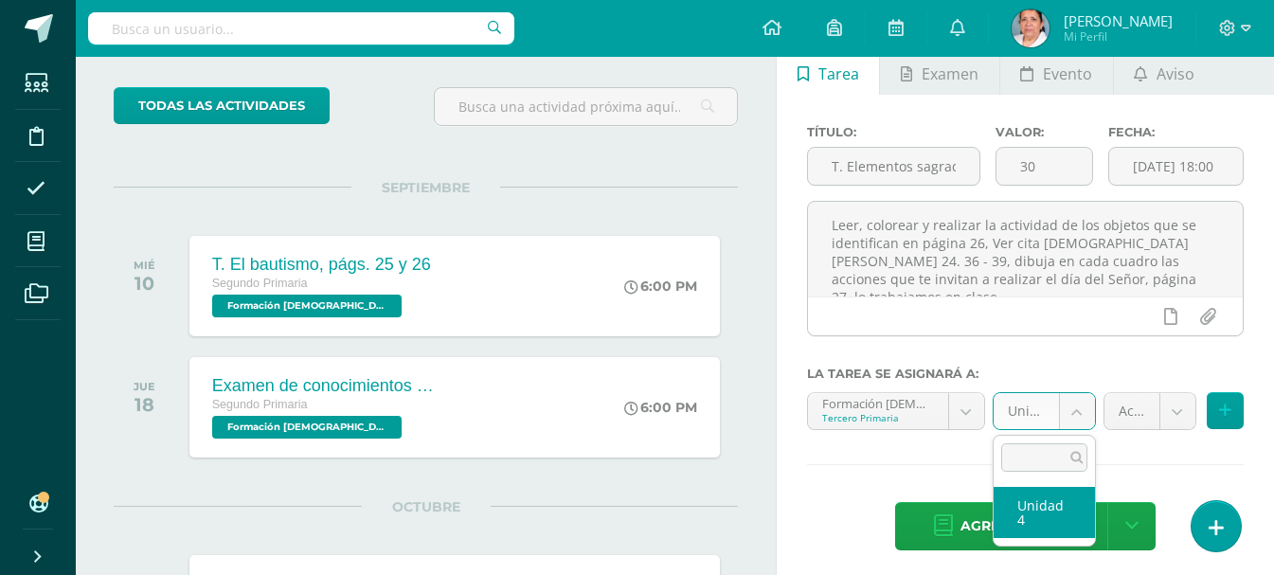
click at [1078, 417] on body "Tarea asignada exitosamente Estudiantes Disciplina Asistencia Mis cursos Archiv…" at bounding box center [637, 193] width 1274 height 575
select select "94593"
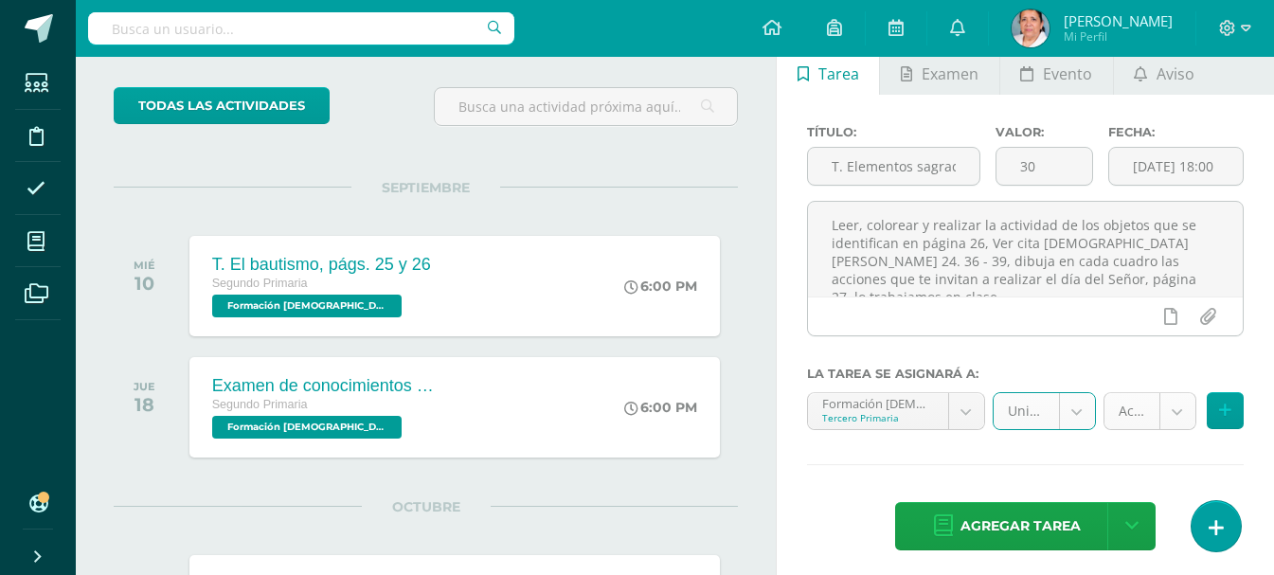
click at [1171, 413] on body "Tarea asignada exitosamente Estudiantes Disciplina Asistencia Mis cursos Archiv…" at bounding box center [637, 193] width 1274 height 575
select select "107168"
click at [1220, 409] on icon at bounding box center [1225, 411] width 12 height 16
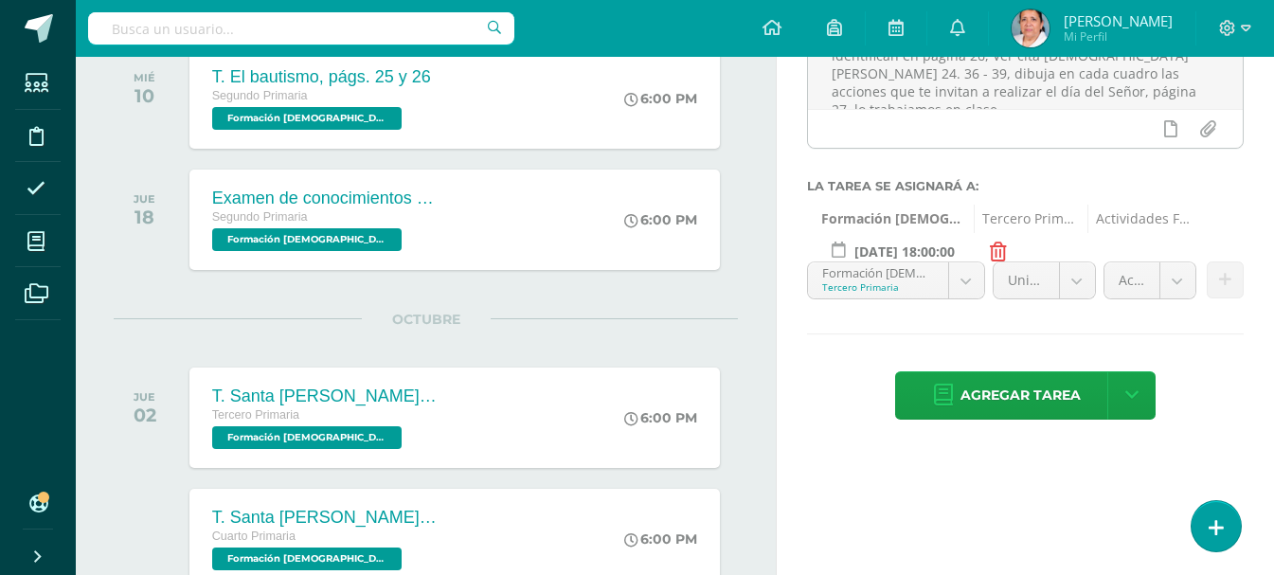
scroll to position [283, 0]
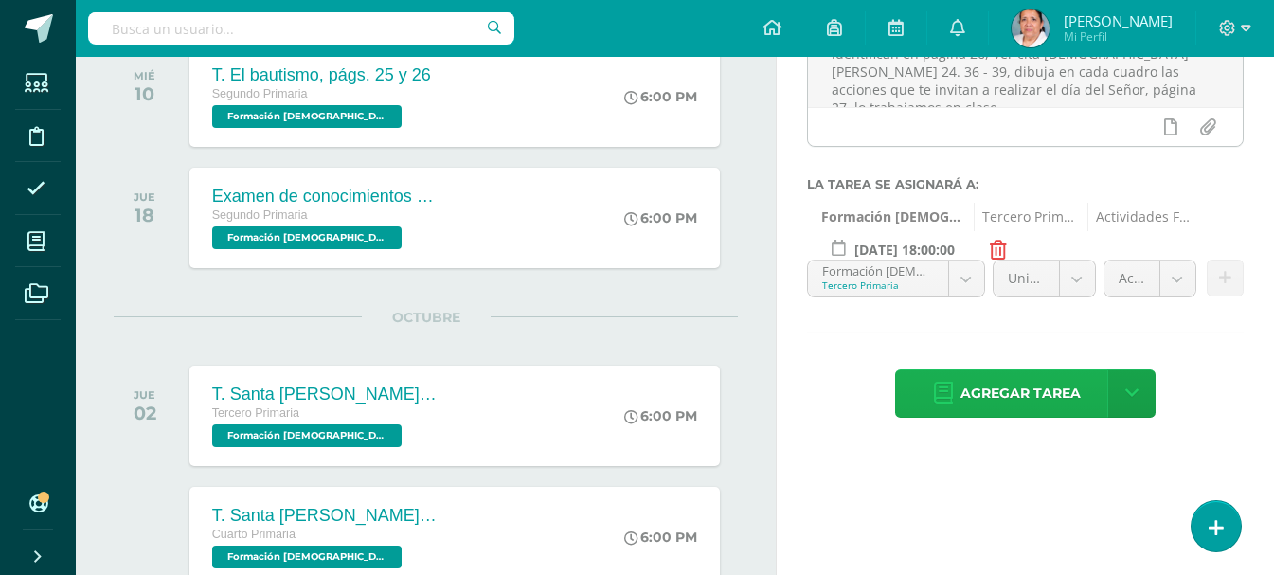
click at [1029, 390] on span "Agregar tarea" at bounding box center [1021, 393] width 120 height 46
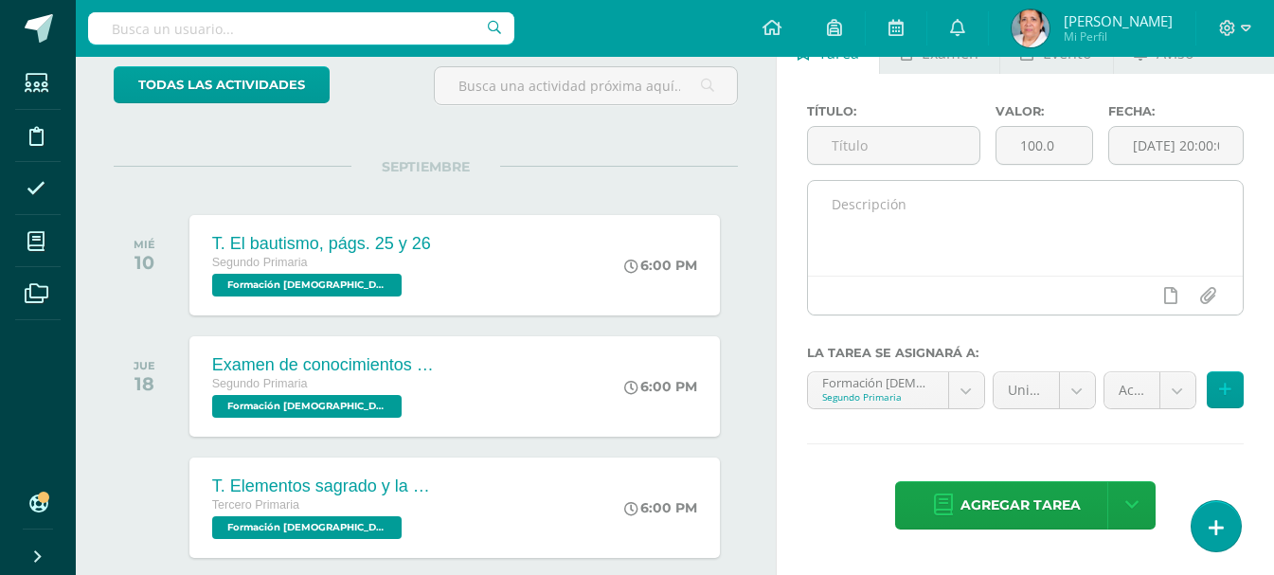
scroll to position [94, 0]
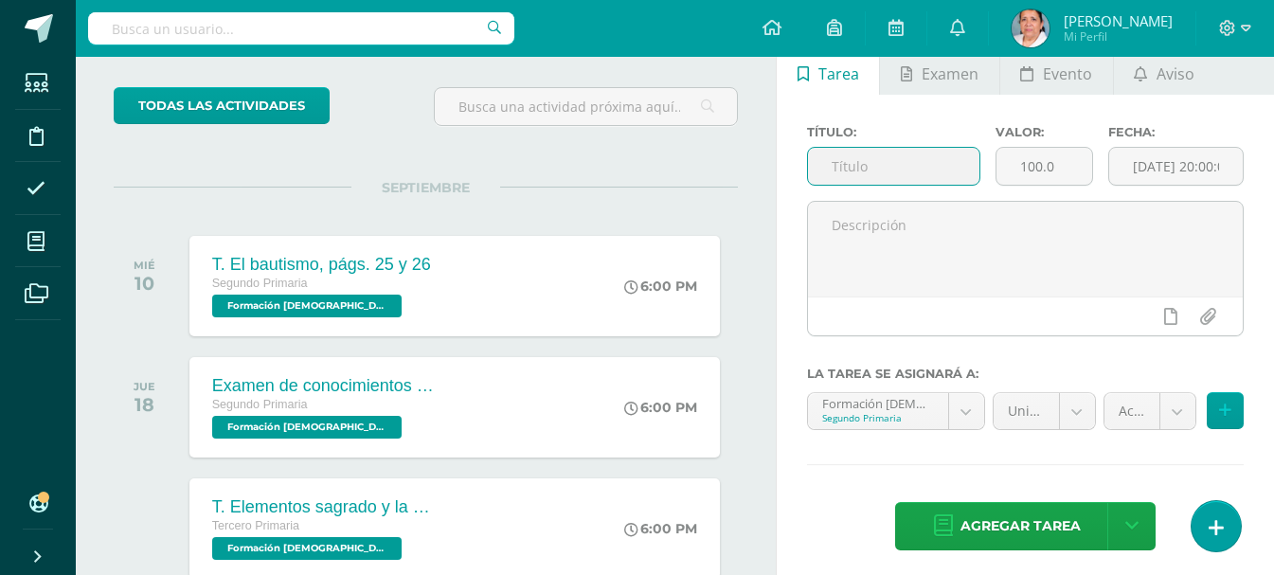
click at [880, 161] on input "text" at bounding box center [893, 166] width 171 height 37
click at [908, 174] on input "T. El lugar donde celebramos la eucaristía, págs 28 y 29" at bounding box center [893, 166] width 171 height 37
type input "T. El lugar donde celebramos la eucaristía, págs. 28 y 29"
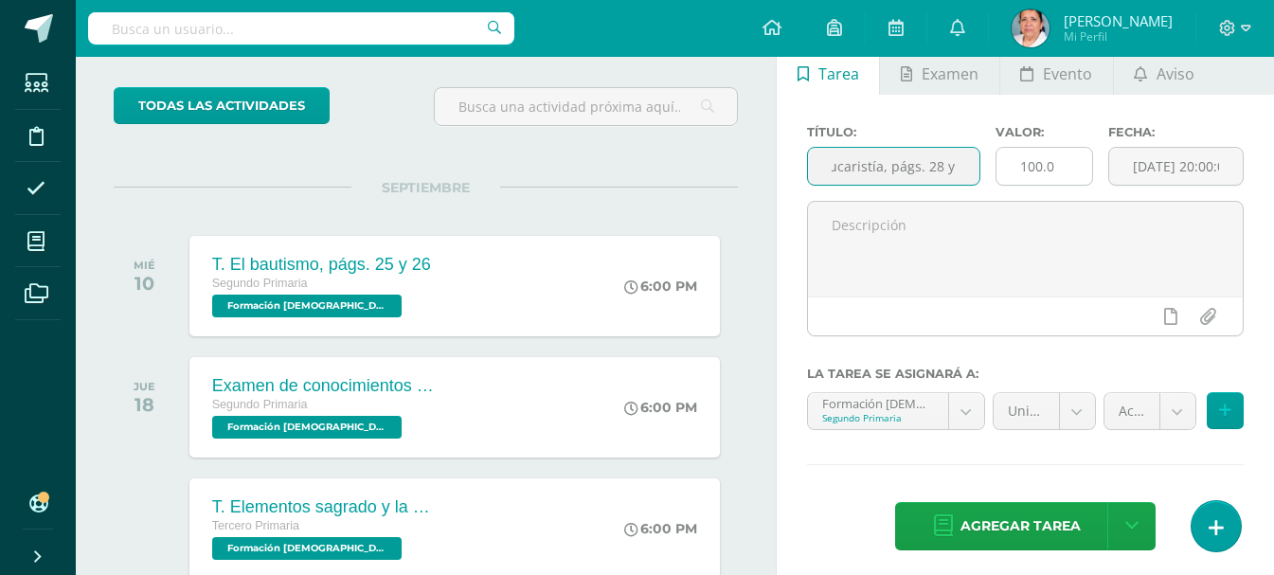
click at [1061, 166] on input "100.0" at bounding box center [1045, 166] width 96 height 37
type input "1"
type input "25"
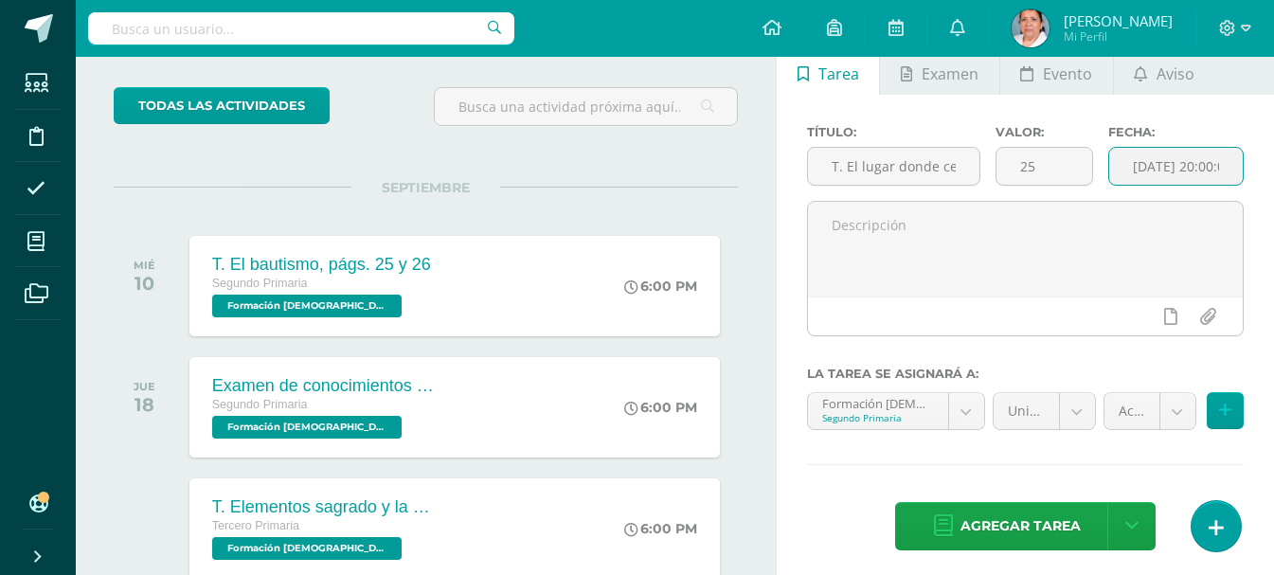
click at [1151, 165] on input "[DATE] 20:00:00" at bounding box center [1176, 166] width 134 height 37
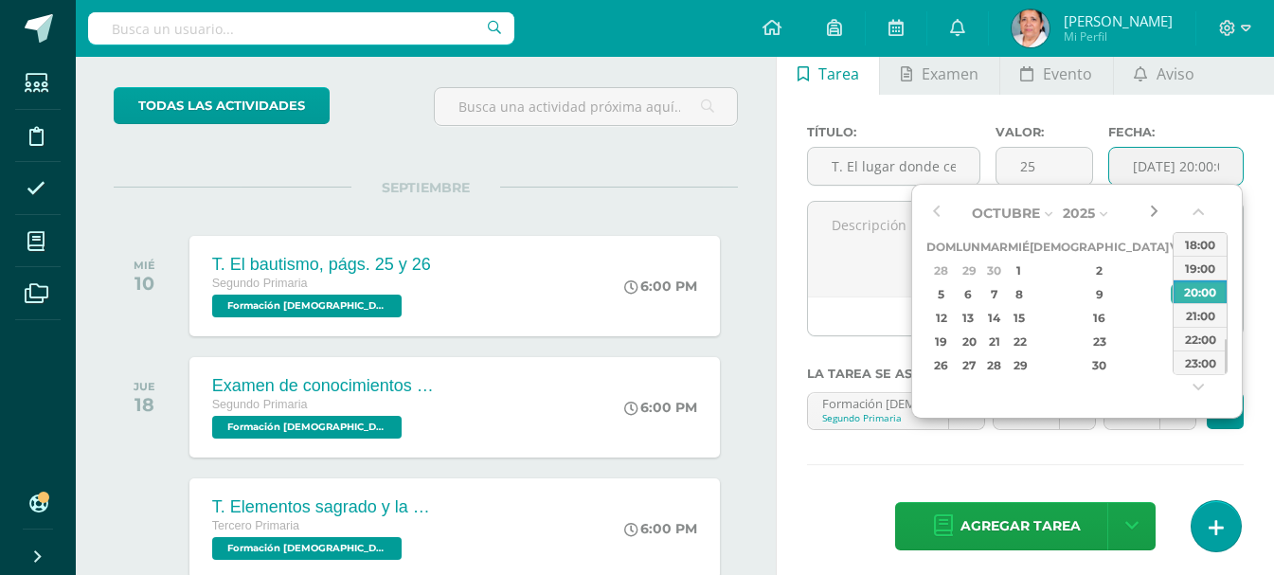
click at [1153, 215] on button "button" at bounding box center [1153, 213] width 19 height 28
click at [1085, 267] on div "2" at bounding box center [1100, 271] width 112 height 22
click at [1187, 243] on div "18:00" at bounding box center [1200, 244] width 53 height 24
type input "2025-10-02 18:00"
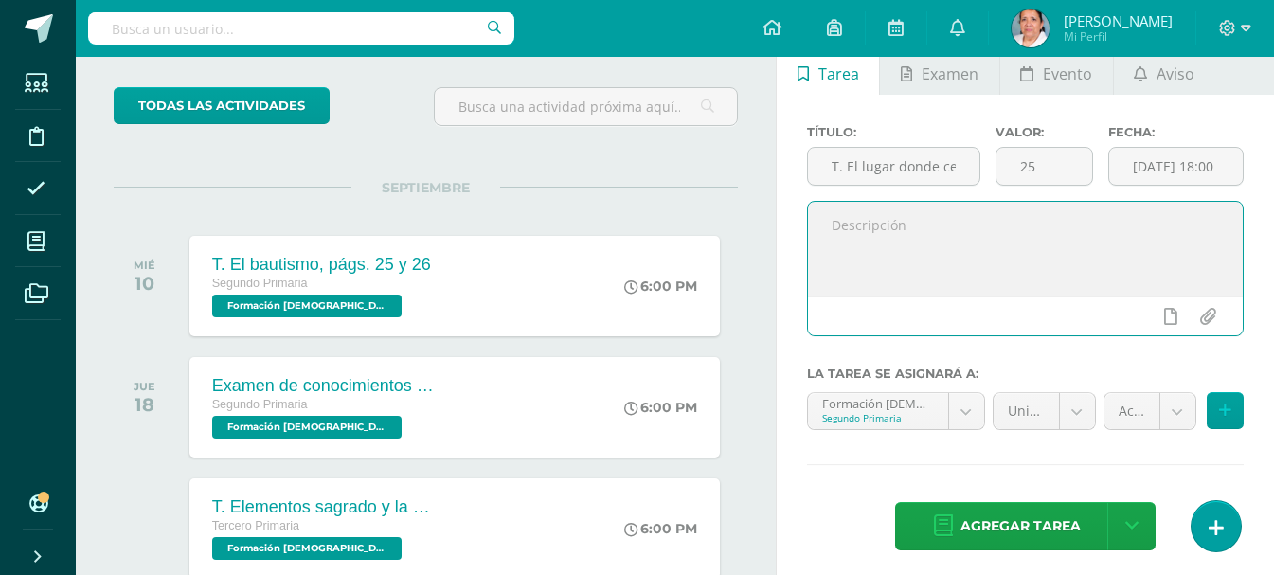
click at [1145, 236] on textarea at bounding box center [1025, 249] width 435 height 95
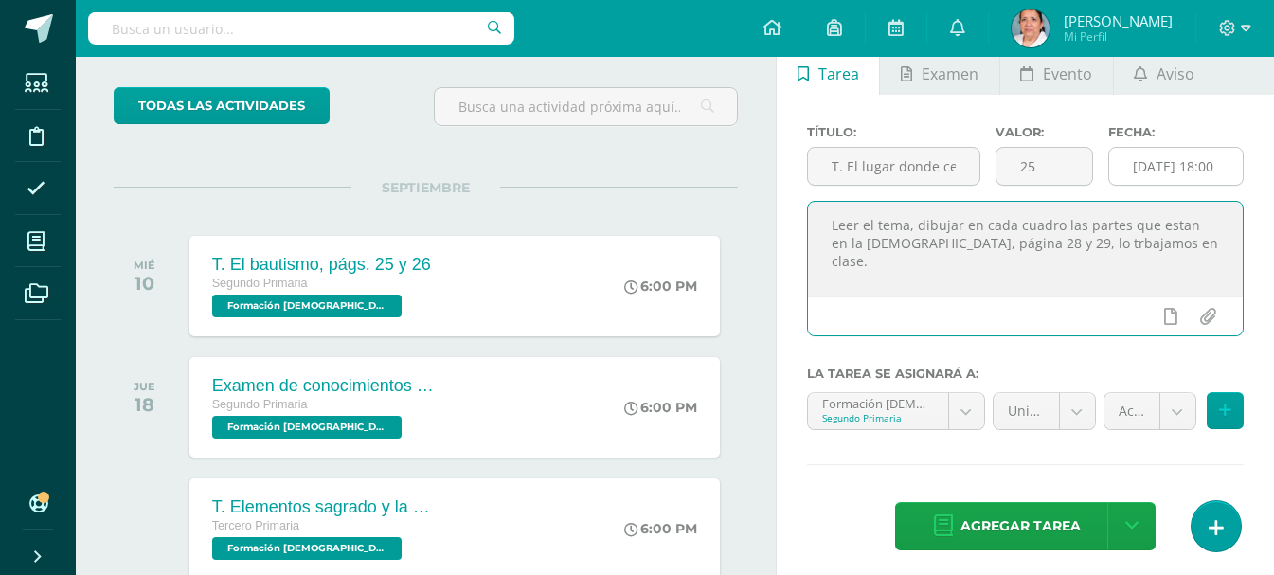
type textarea "Leer el tema, dibujar en cada cuadro las partes que estan en la iglesia, página…"
click at [1166, 163] on input "2025-10-02 18:00" at bounding box center [1176, 166] width 134 height 37
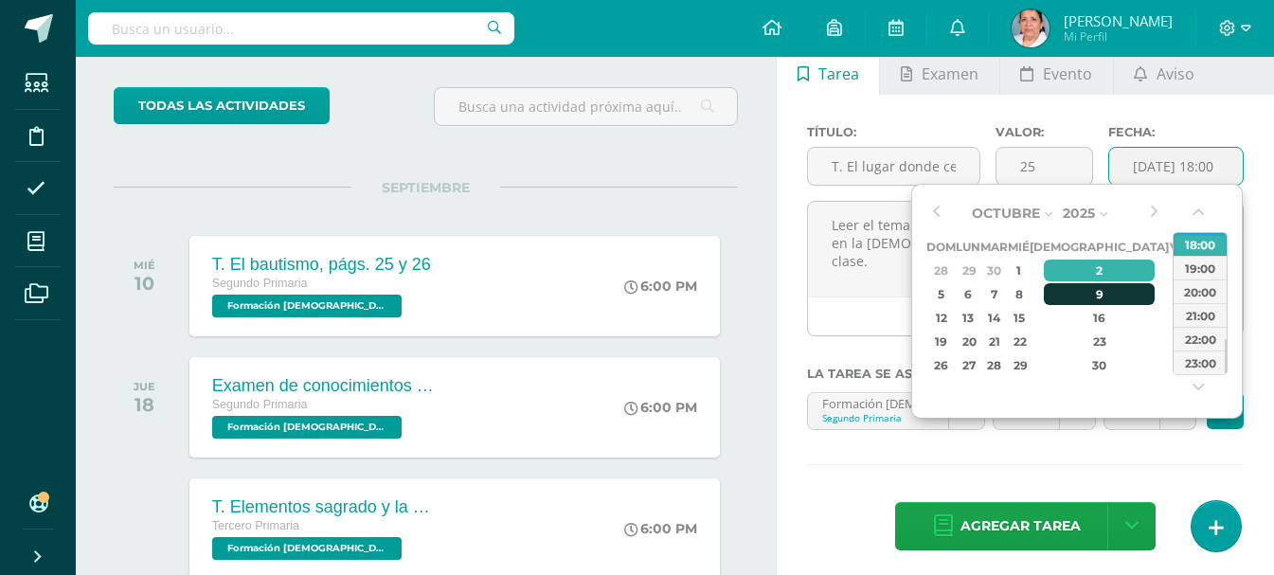
click at [1072, 293] on div "9" at bounding box center [1100, 294] width 112 height 22
type input "2025-10-09 18:00"
click at [1183, 243] on div "18:00" at bounding box center [1200, 244] width 53 height 24
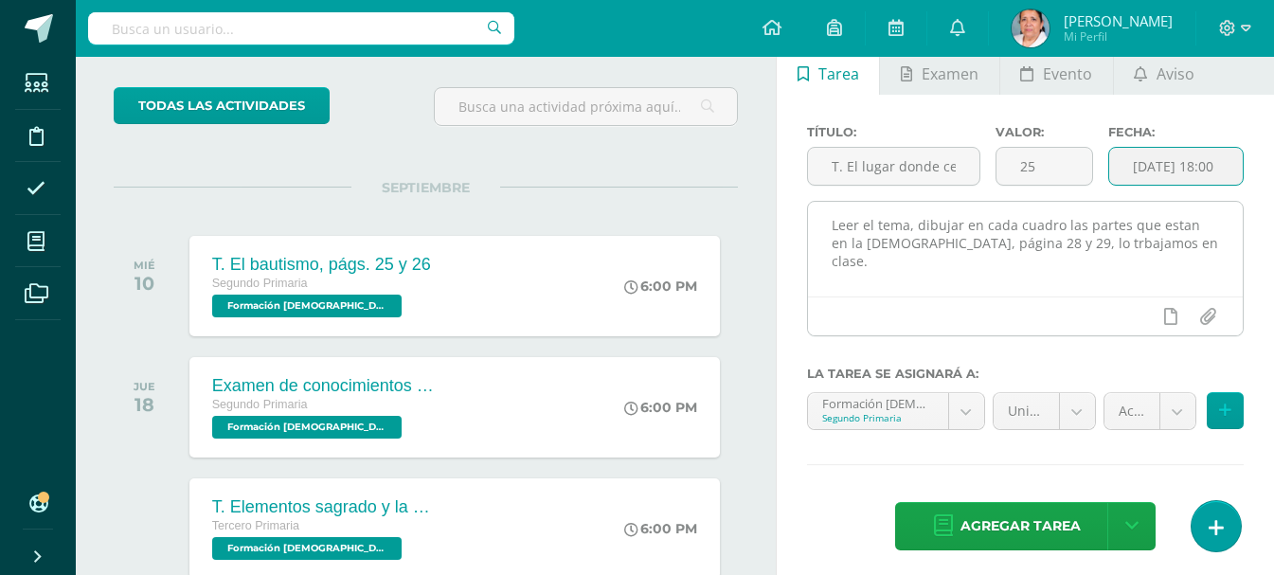
click at [1174, 230] on textarea "Leer el tema, dibujar en cada cuadro las partes que estan en la iglesia, página…" at bounding box center [1025, 249] width 435 height 95
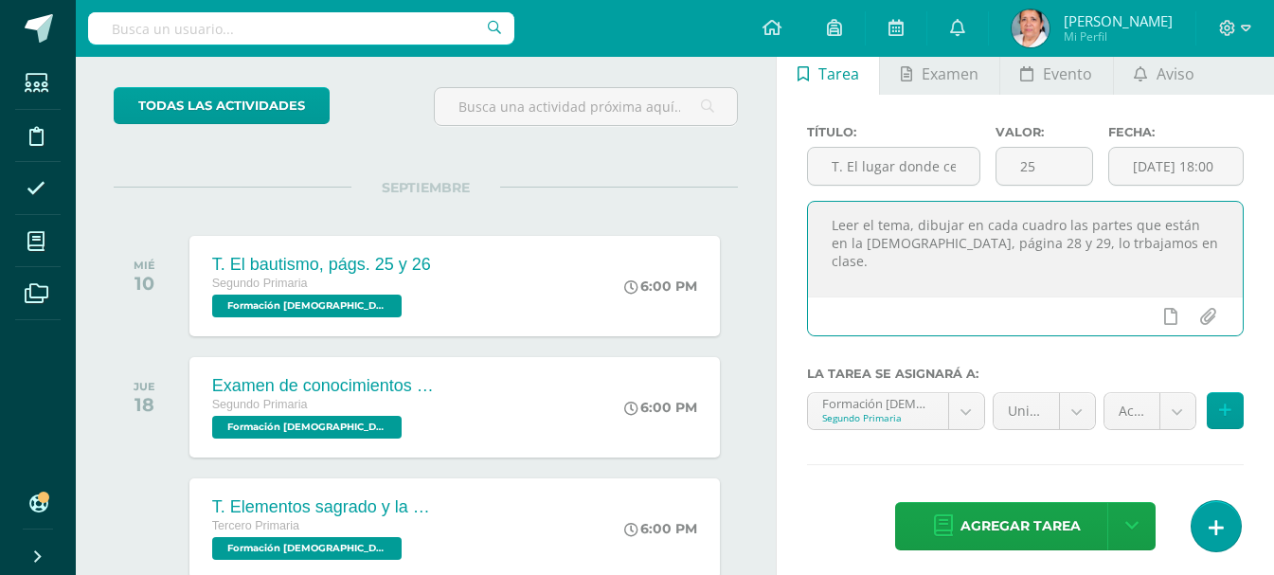
click at [1012, 251] on textarea "Leer el tema, dibujar en cada cuadro las partes que están en la iglesia, página…" at bounding box center [1025, 249] width 435 height 95
type textarea "Leer el tema, dibujar en cada cuadro las partes que están en la iglesia, página…"
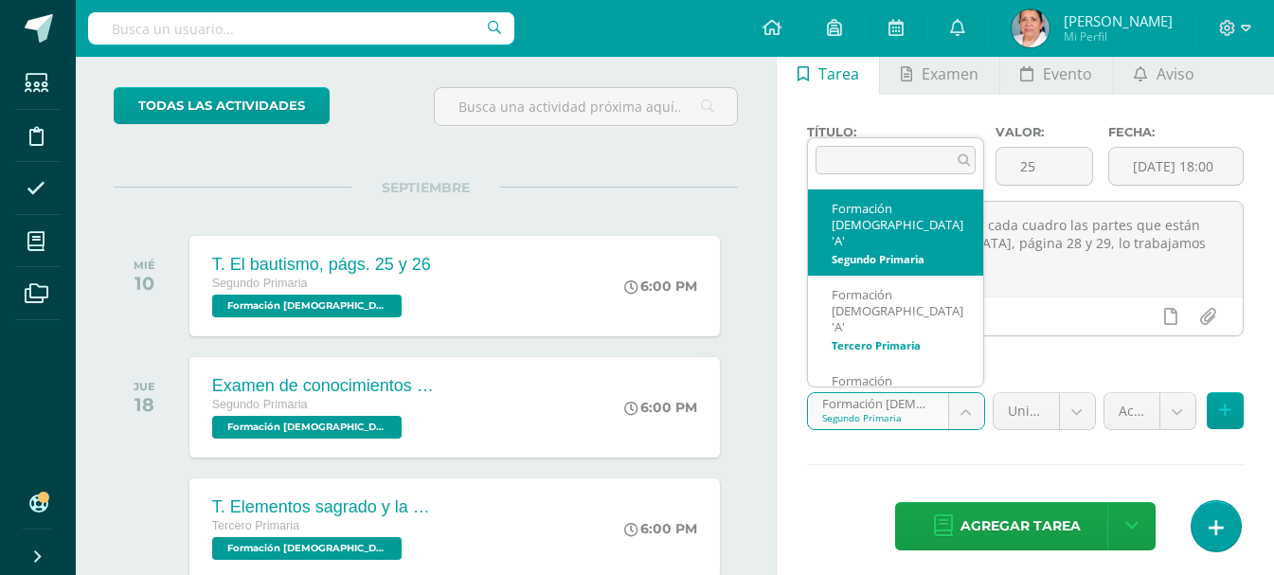
click at [968, 402] on body "Tarea asignada exitosamente Estudiantes Disciplina Asistencia Mis cursos Archiv…" at bounding box center [637, 193] width 1274 height 575
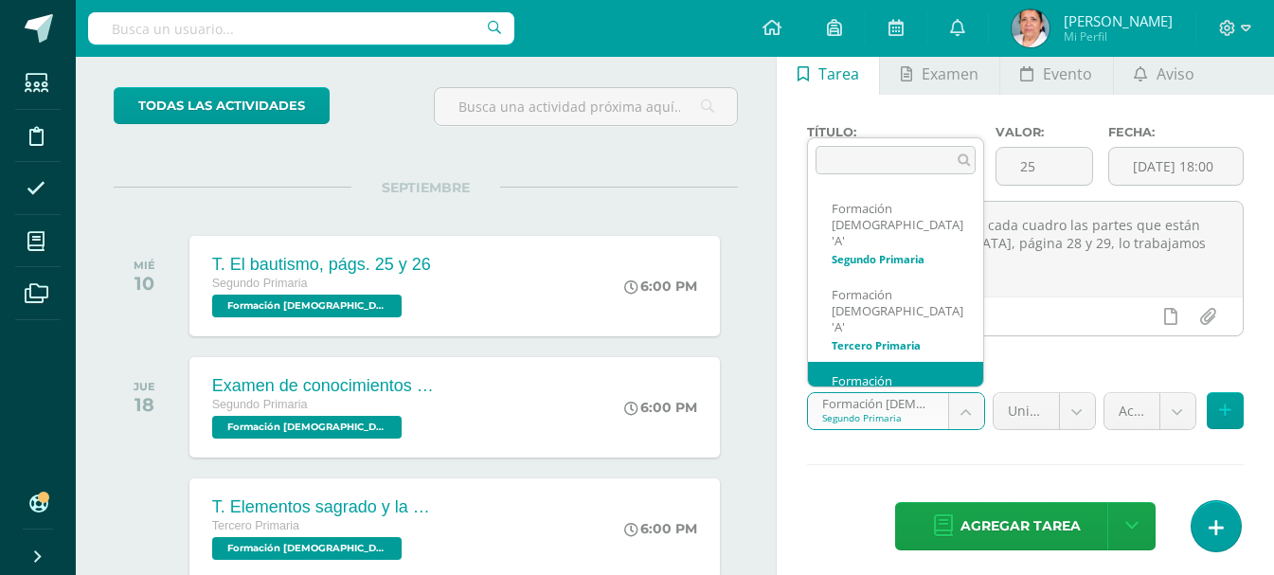
scroll to position [13, 0]
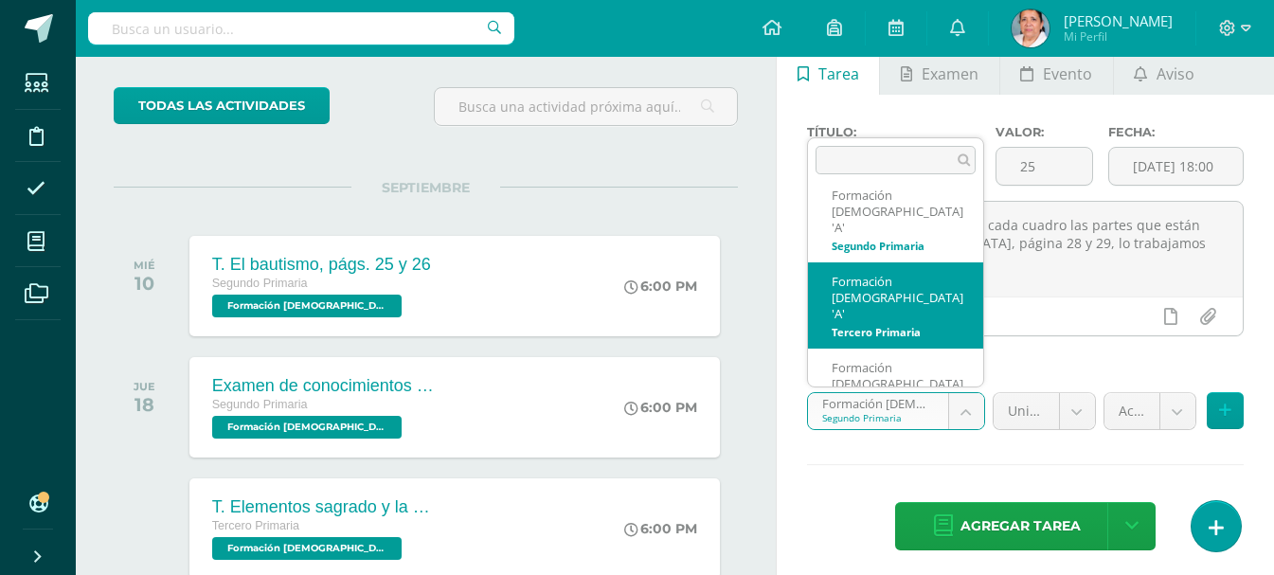
select select "94587"
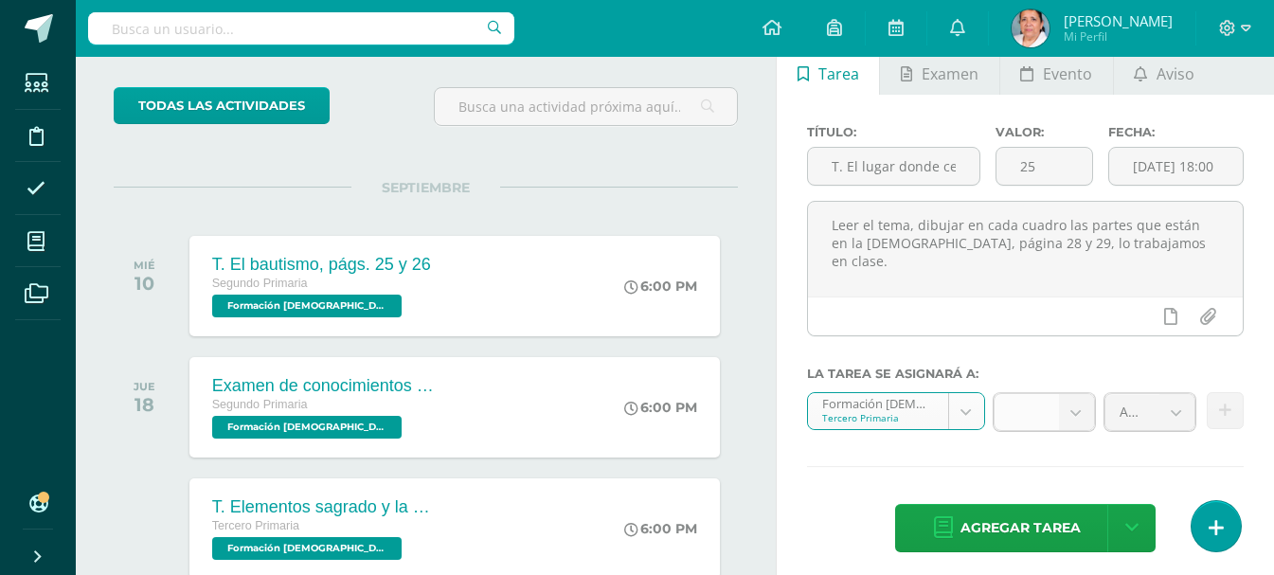
click at [1076, 414] on b at bounding box center [1076, 412] width 35 height 36
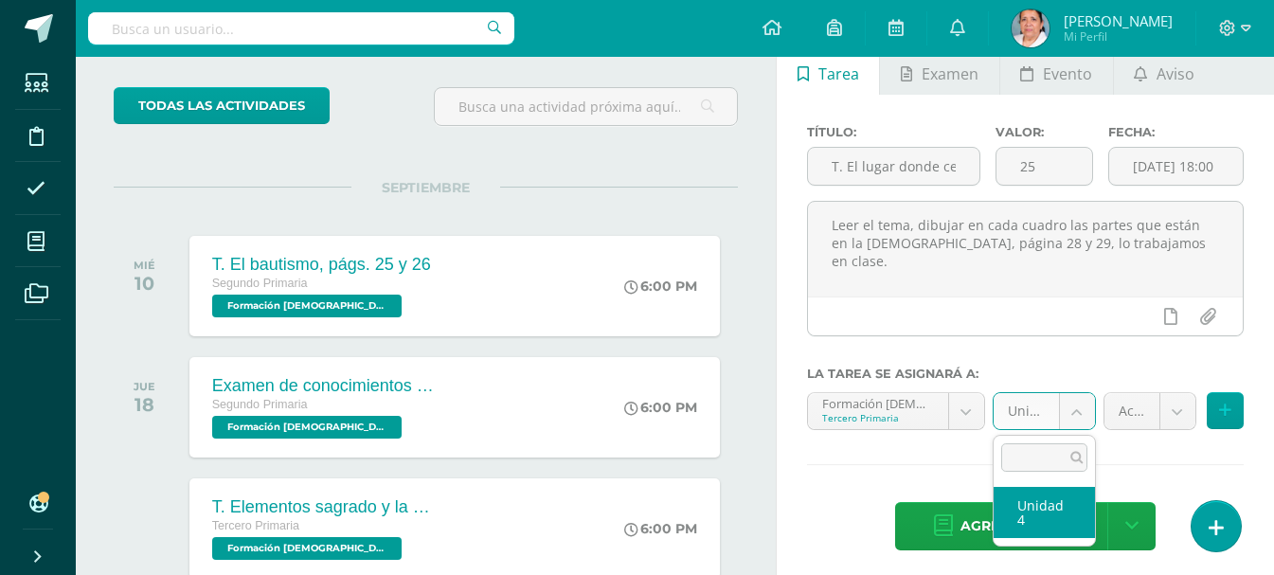
click at [1076, 413] on body "Tarea asignada exitosamente Estudiantes Disciplina Asistencia Mis cursos Archiv…" at bounding box center [637, 193] width 1274 height 575
select select "94593"
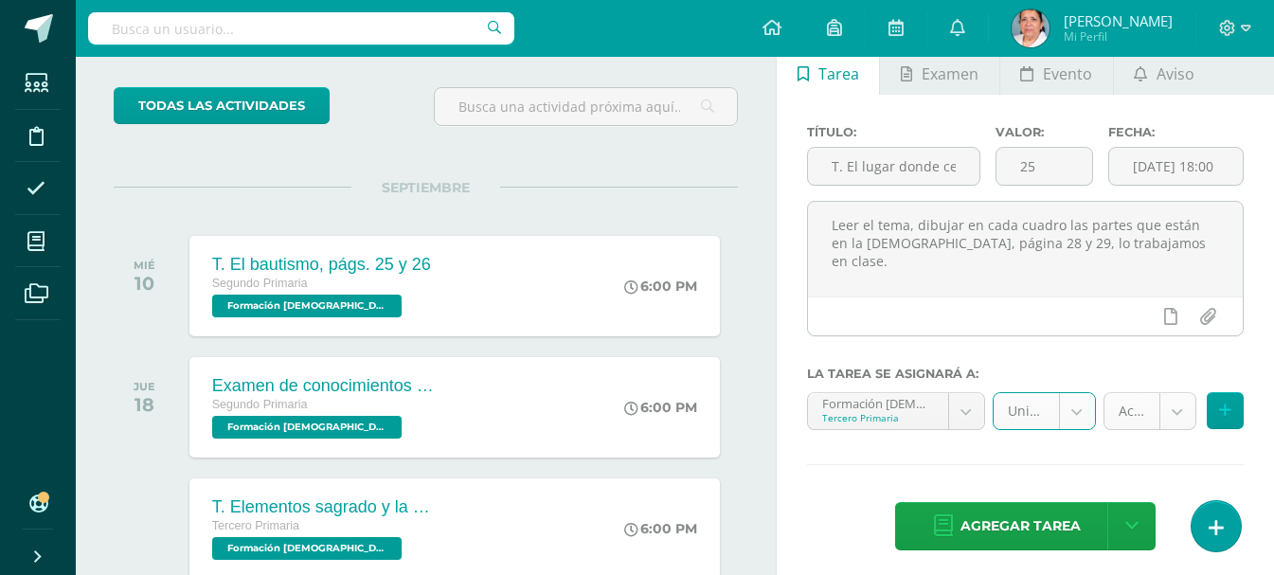
click at [1176, 421] on body "Tarea asignada exitosamente Estudiantes Disciplina Asistencia Mis cursos Archiv…" at bounding box center [637, 193] width 1274 height 575
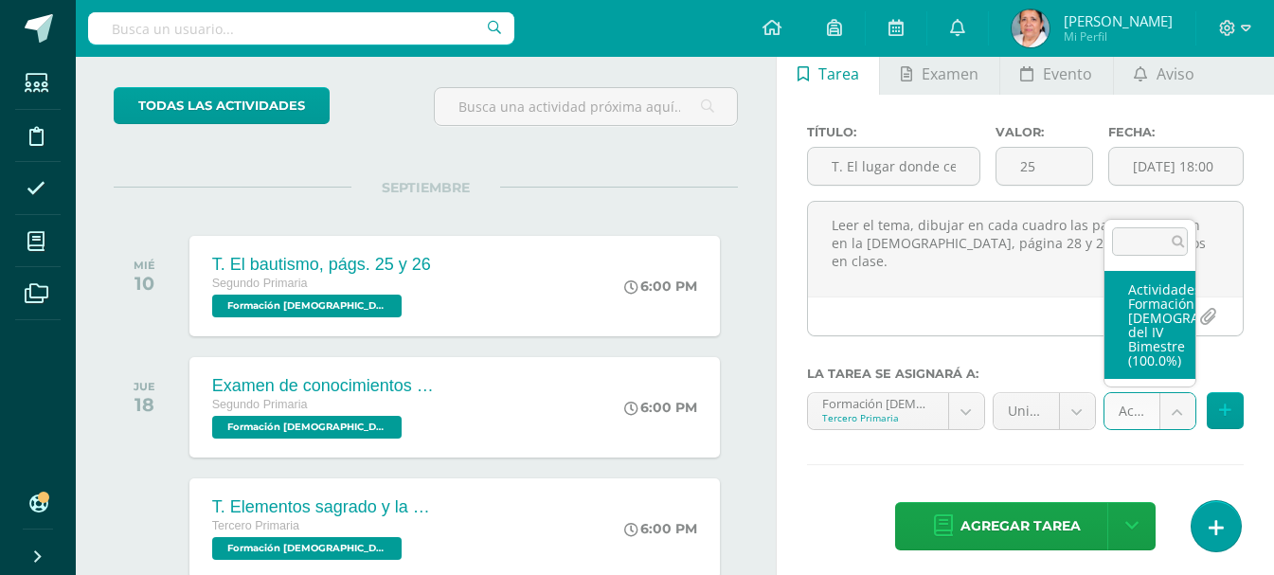
select select "107168"
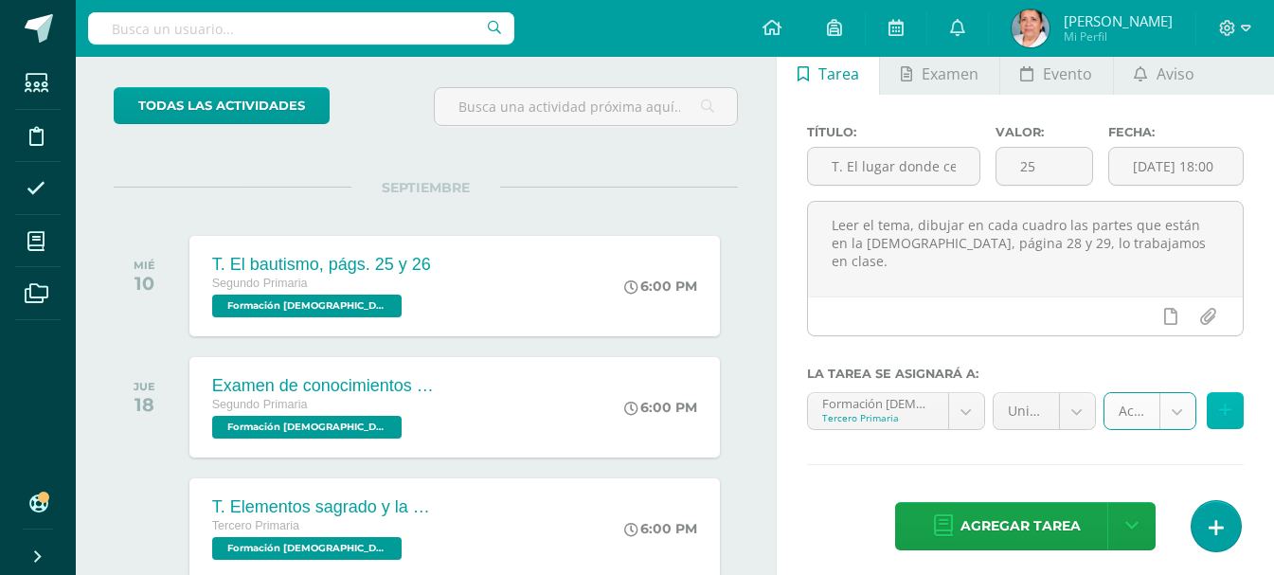
click at [1223, 407] on icon at bounding box center [1225, 411] width 12 height 16
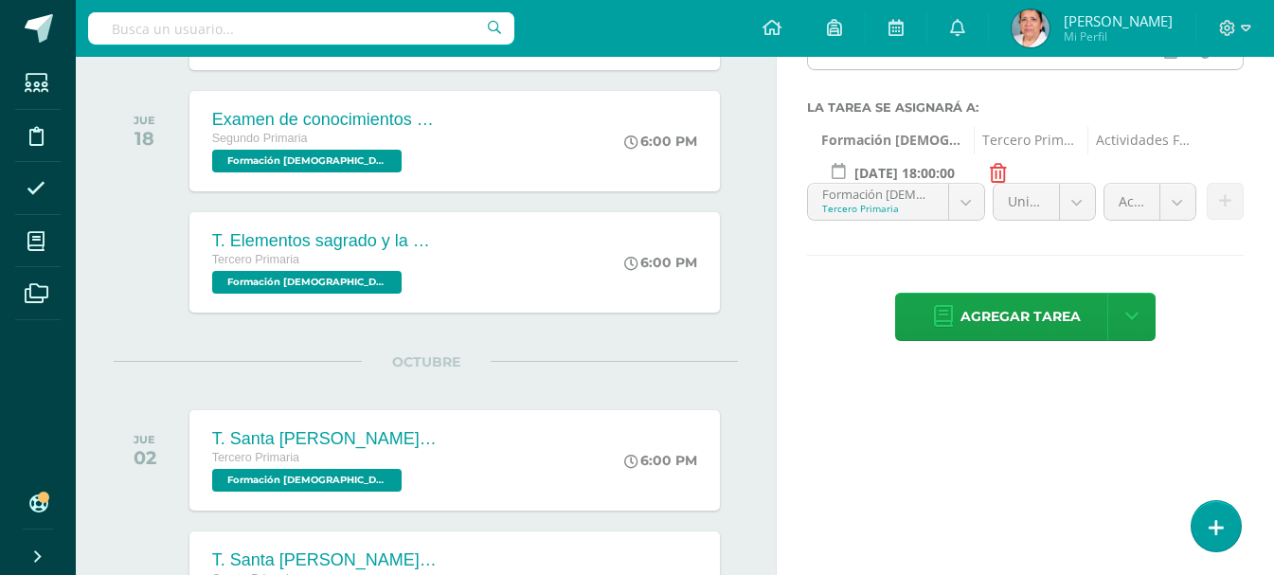
scroll to position [378, 0]
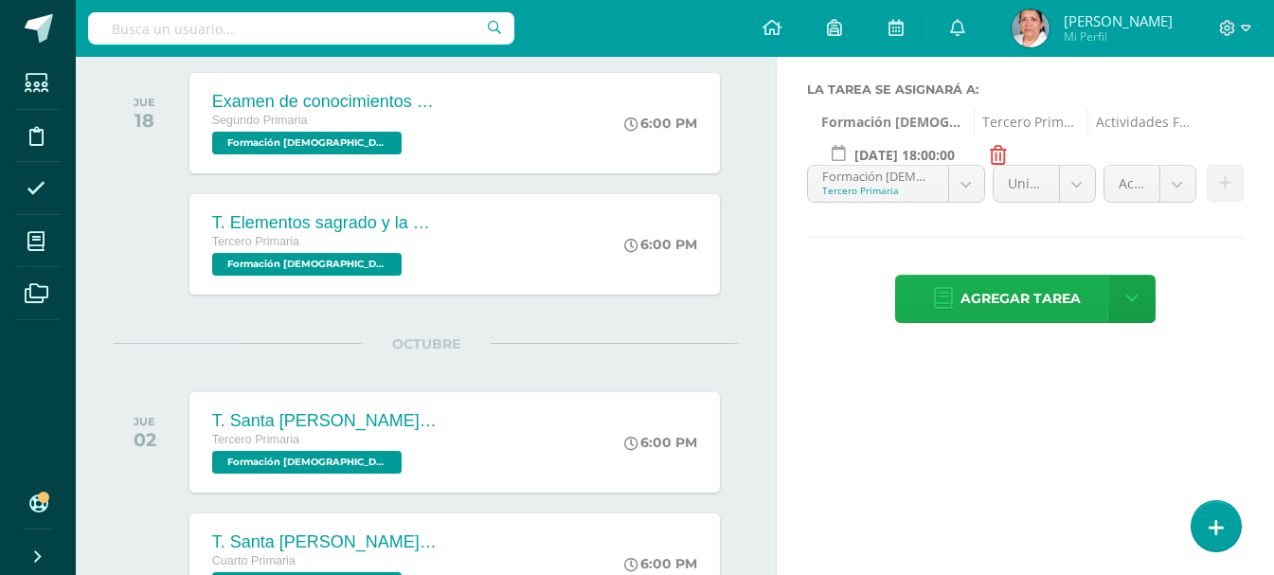
click at [1021, 297] on span "Agregar tarea" at bounding box center [1021, 299] width 120 height 46
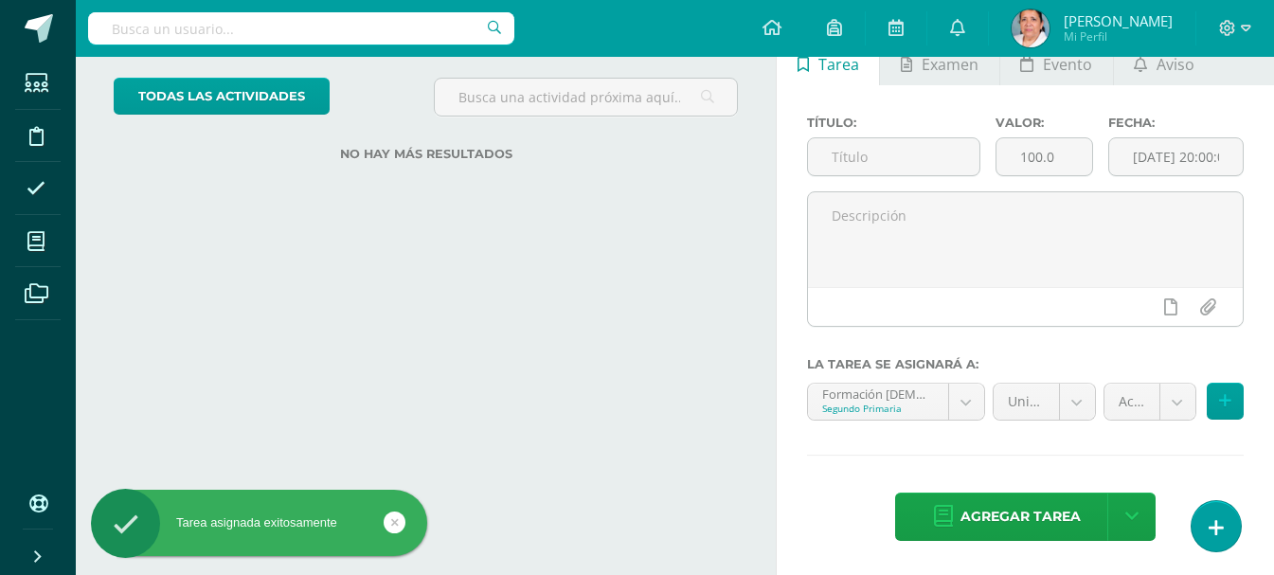
scroll to position [103, 0]
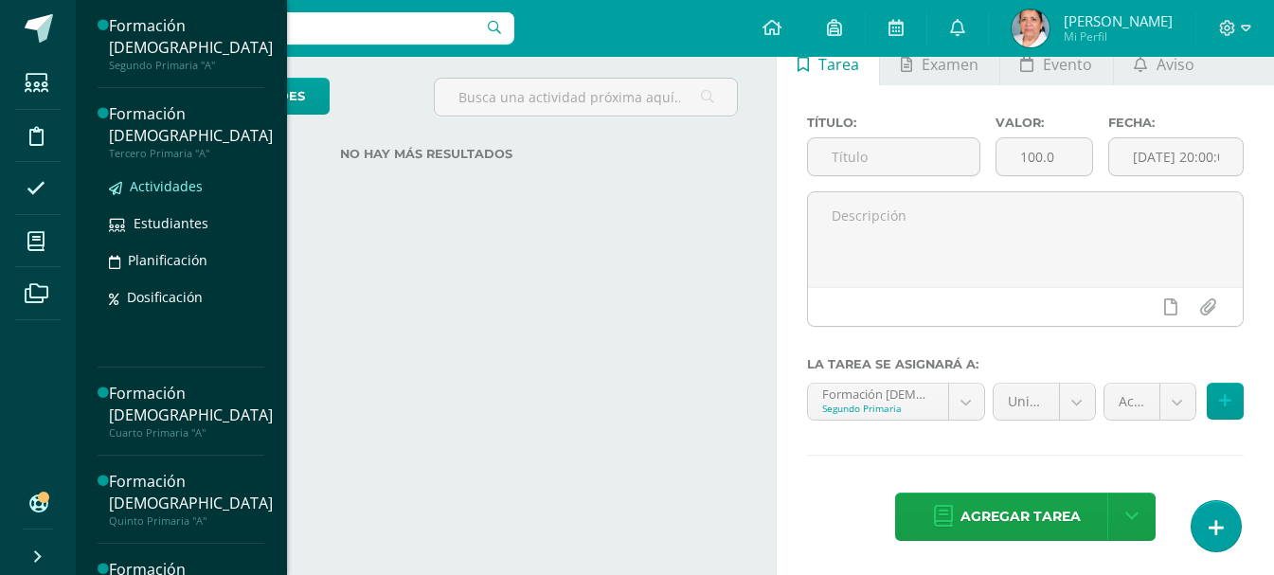
click at [168, 187] on span "Actividades" at bounding box center [166, 186] width 73 height 18
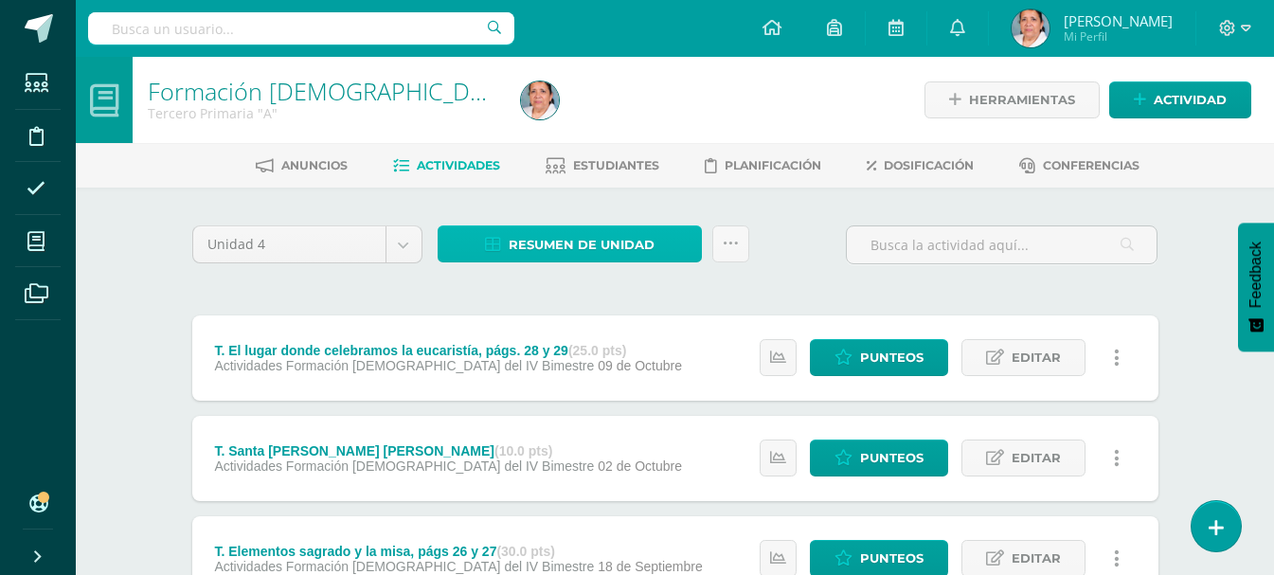
click at [560, 237] on span "Resumen de unidad" at bounding box center [582, 244] width 146 height 35
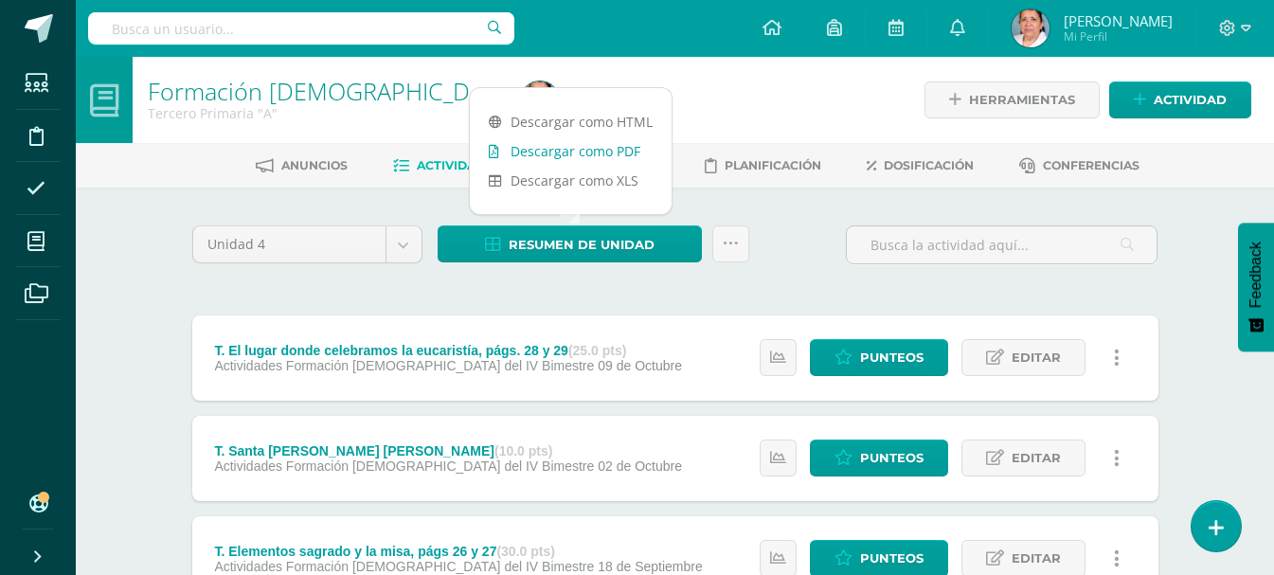
click at [559, 151] on link "Descargar como PDF" at bounding box center [571, 150] width 202 height 29
click at [782, 30] on icon at bounding box center [772, 27] width 19 height 17
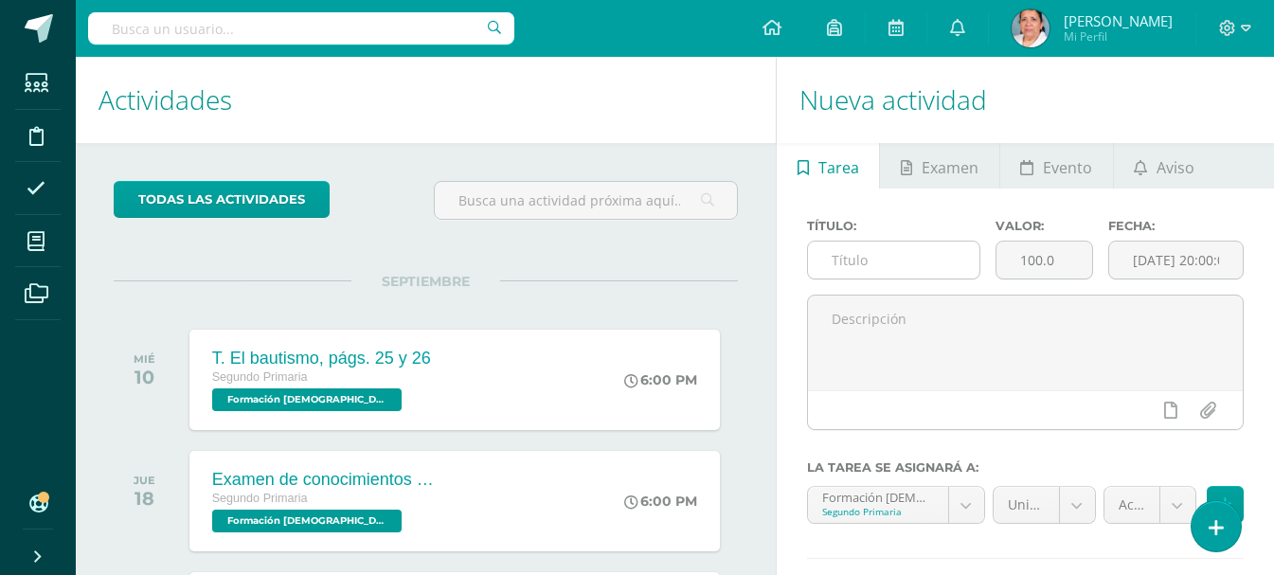
click at [858, 254] on input "text" at bounding box center [893, 260] width 171 height 37
click at [856, 253] on input "text" at bounding box center [893, 260] width 171 height 37
type input "T. [PERSON_NAME], págs. 24 y 25"
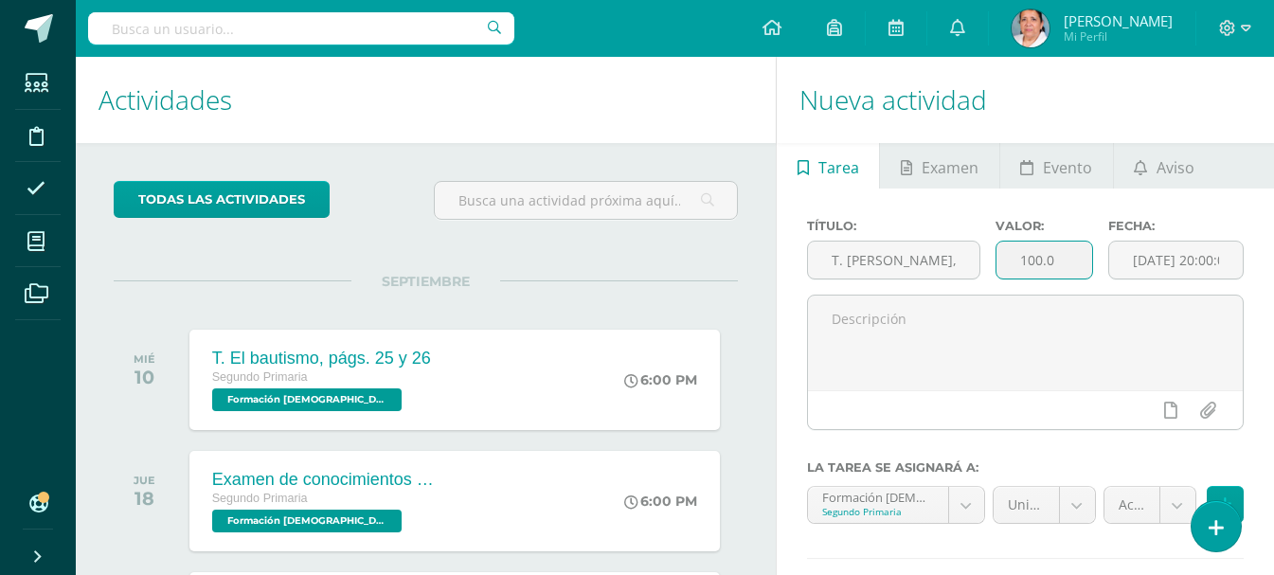
click at [1059, 257] on input "100.0" at bounding box center [1045, 260] width 96 height 37
type input "15"
click at [1179, 255] on input "[DATE] 20:00:00" at bounding box center [1176, 260] width 134 height 37
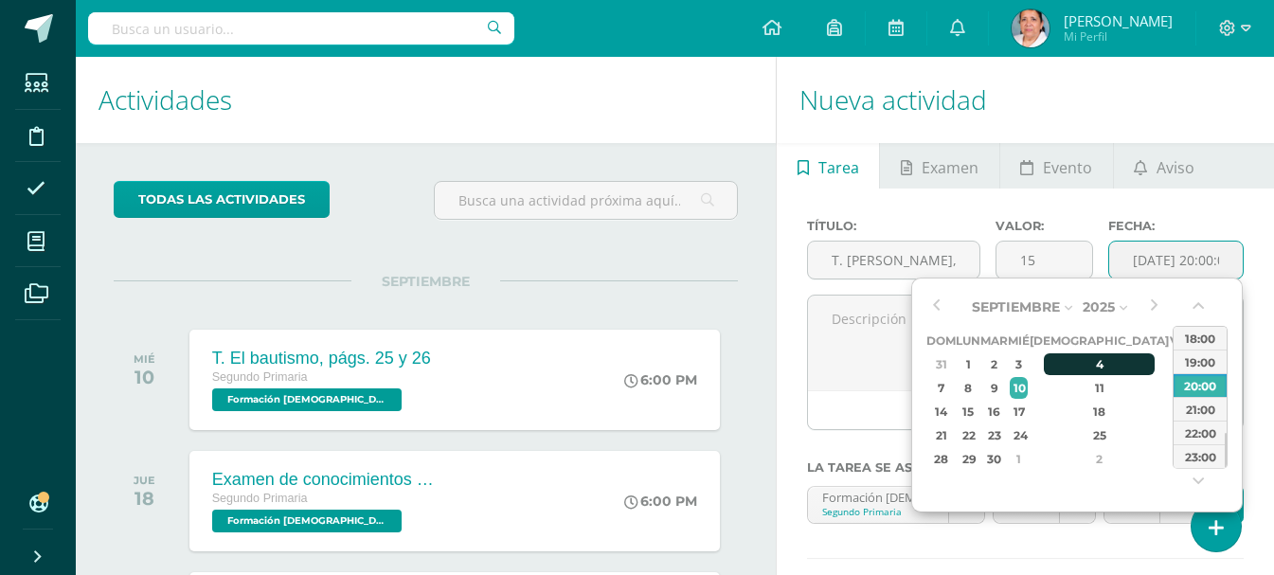
click at [1079, 365] on div "4" at bounding box center [1100, 364] width 112 height 22
click at [1184, 338] on div "18:00" at bounding box center [1200, 338] width 53 height 24
type input "[DATE] 18:00"
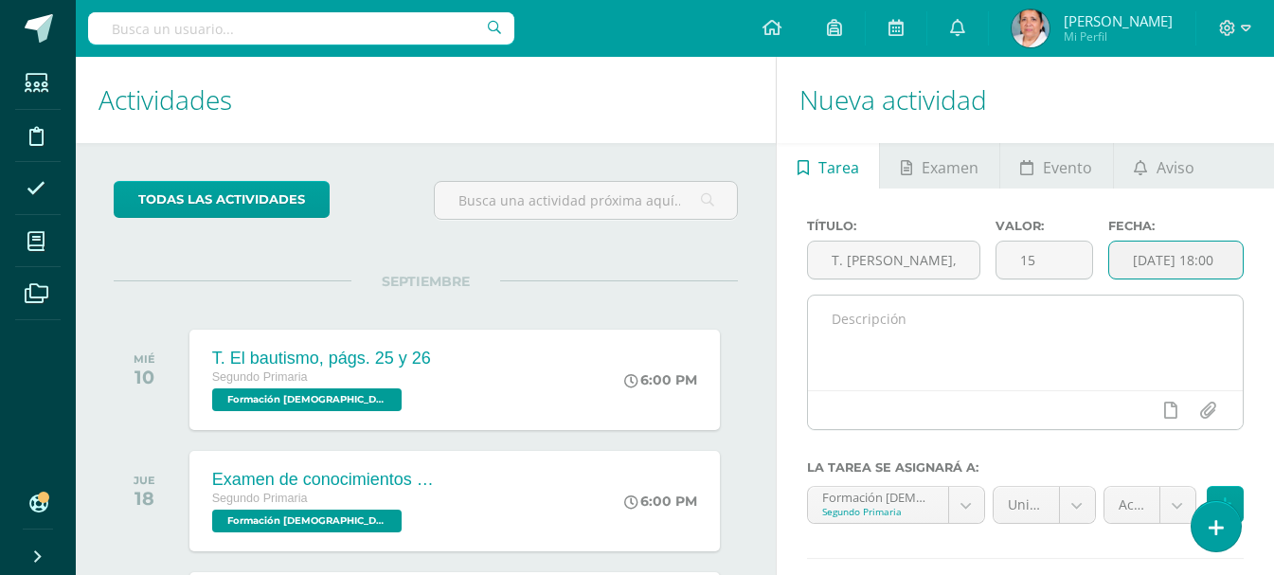
click at [1051, 311] on textarea at bounding box center [1025, 343] width 435 height 95
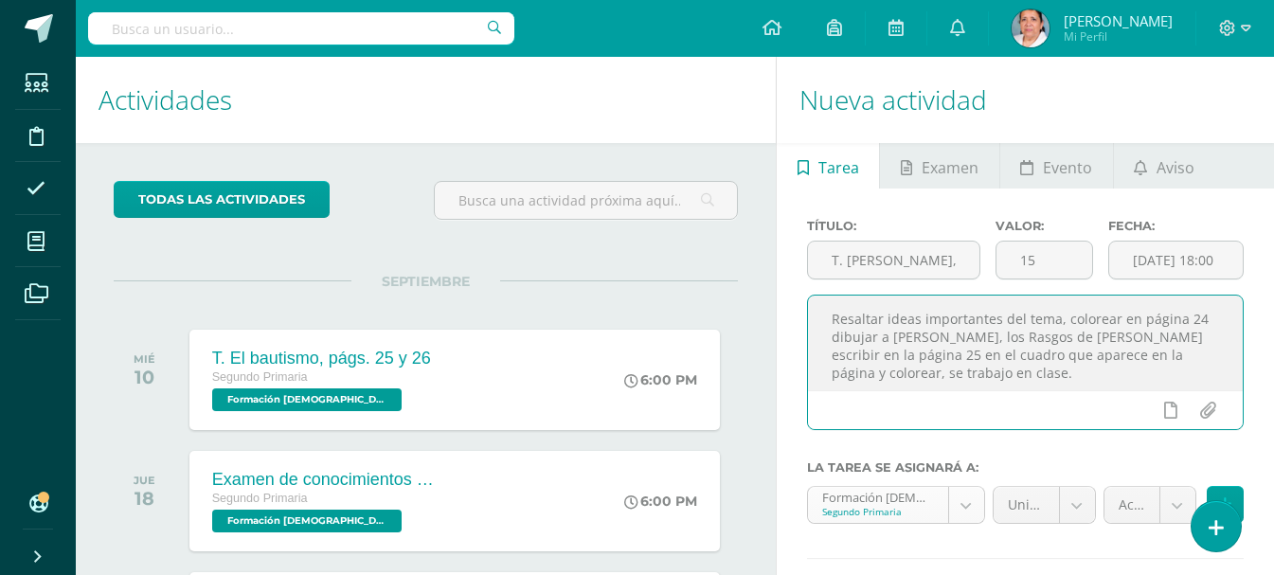
type textarea "Resaltar ideas importantes del tema, colorear en página 24 dibujar a [PERSON_NA…"
click at [965, 498] on body "Estudiantes Disciplina Asistencia Mis cursos Archivos Soporte Ayuda Reportar un…" at bounding box center [637, 287] width 1274 height 575
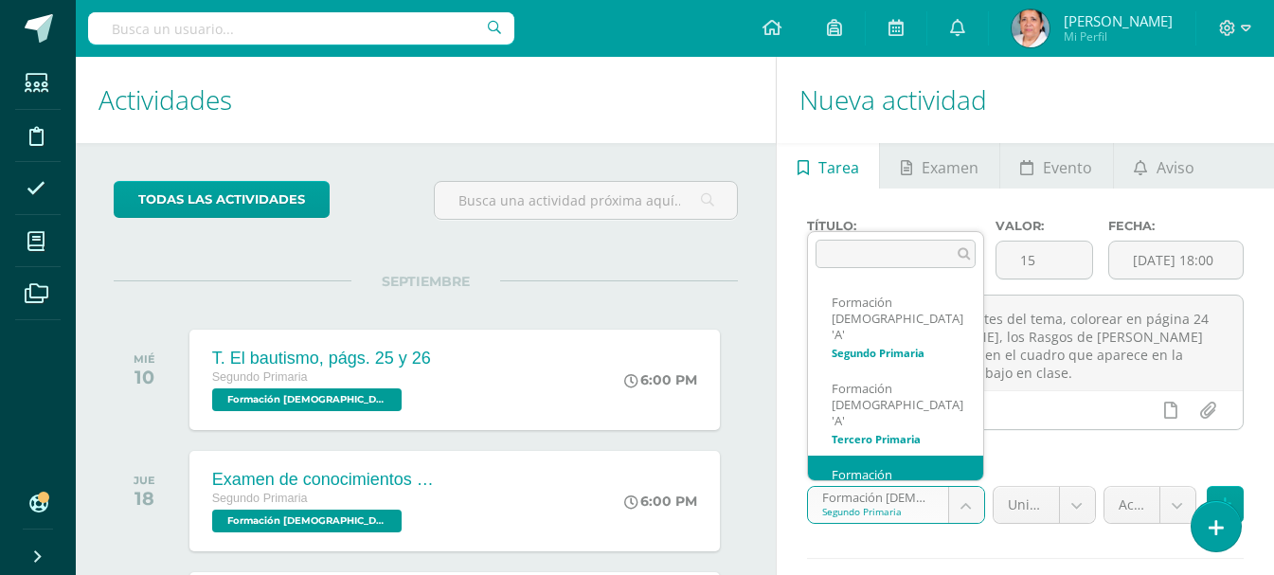
scroll to position [13, 0]
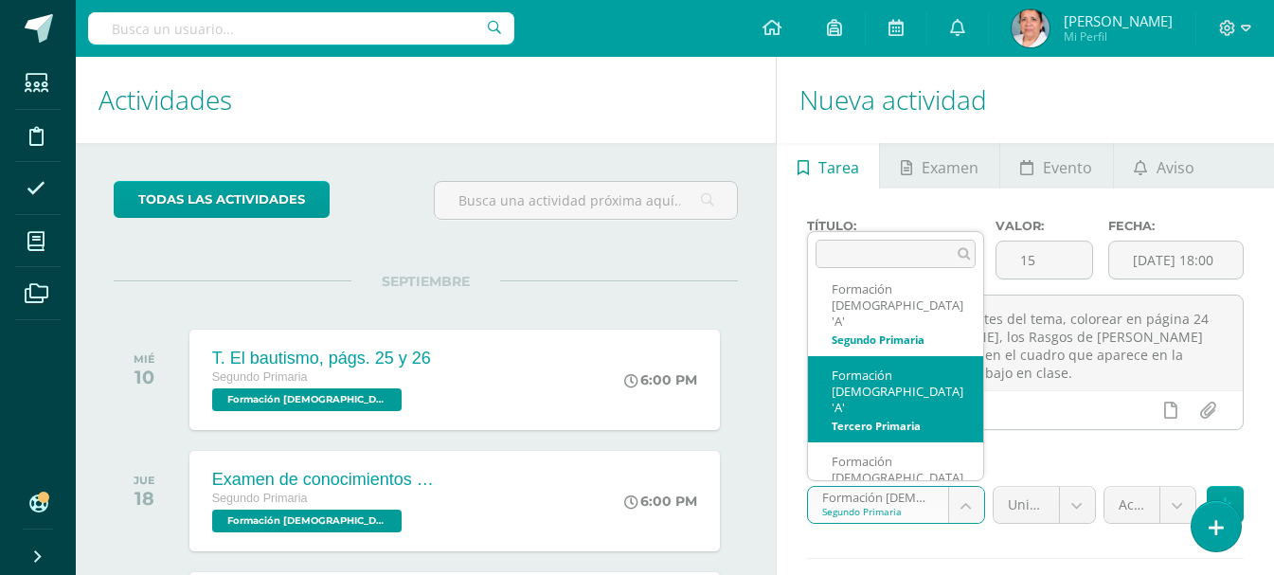
select select "94587"
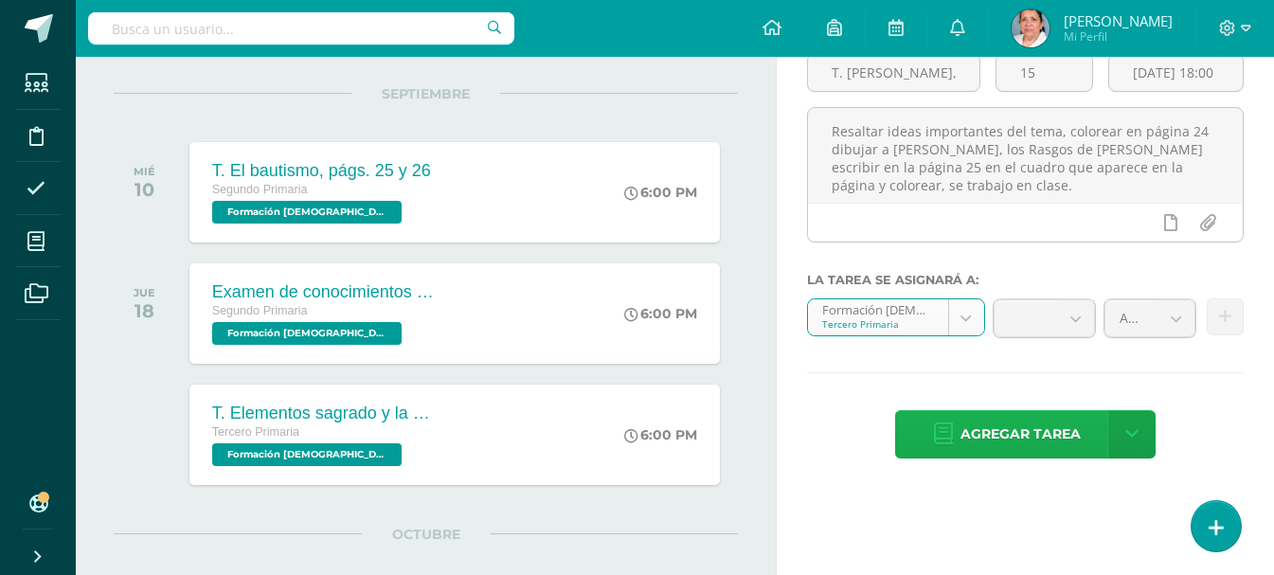
scroll to position [189, 0]
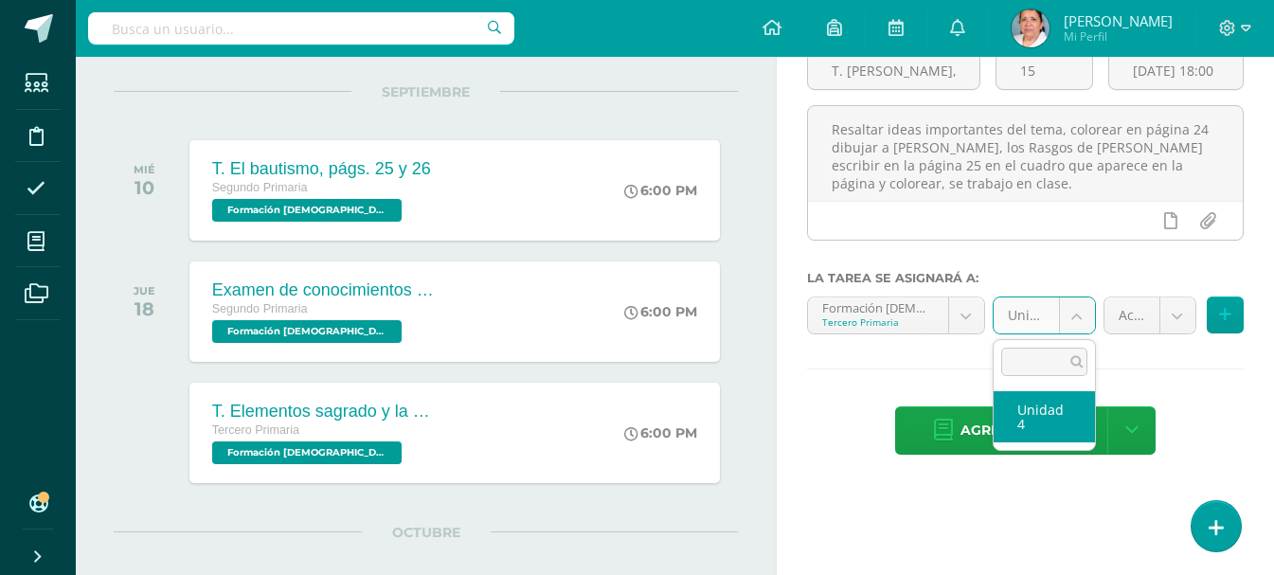
click at [1074, 317] on body "Estudiantes Disciplina Asistencia Mis cursos Archivos Soporte Ayuda Reportar un…" at bounding box center [637, 98] width 1274 height 575
select select "94593"
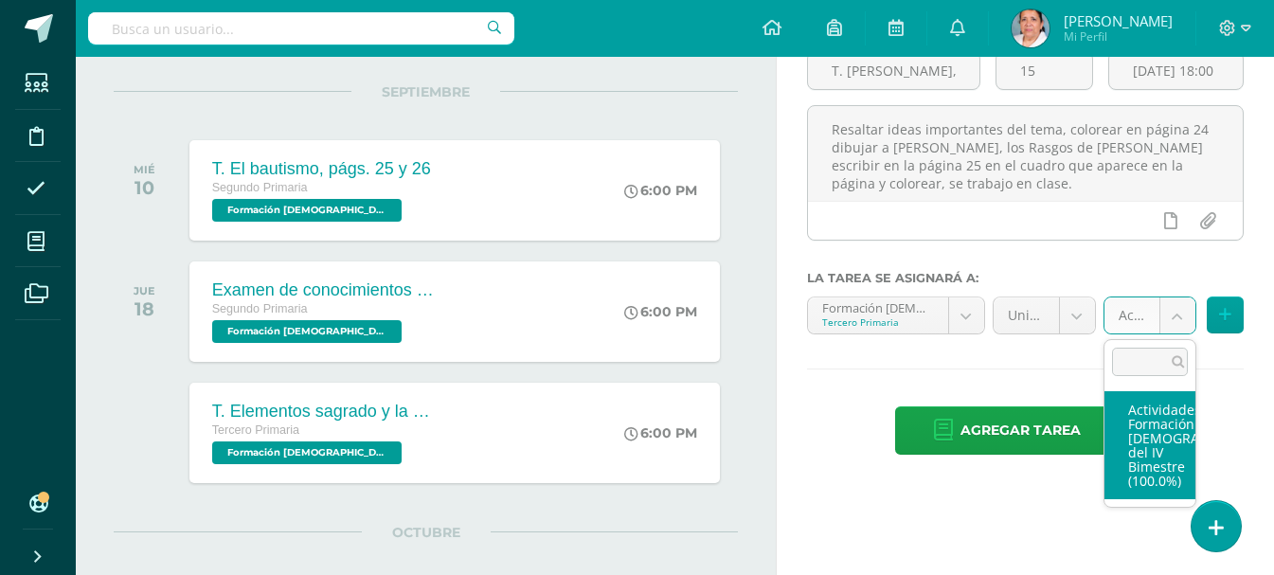
click at [1182, 316] on body "Estudiantes Disciplina Asistencia Mis cursos Archivos Soporte Ayuda Reportar un…" at bounding box center [637, 98] width 1274 height 575
select select "107168"
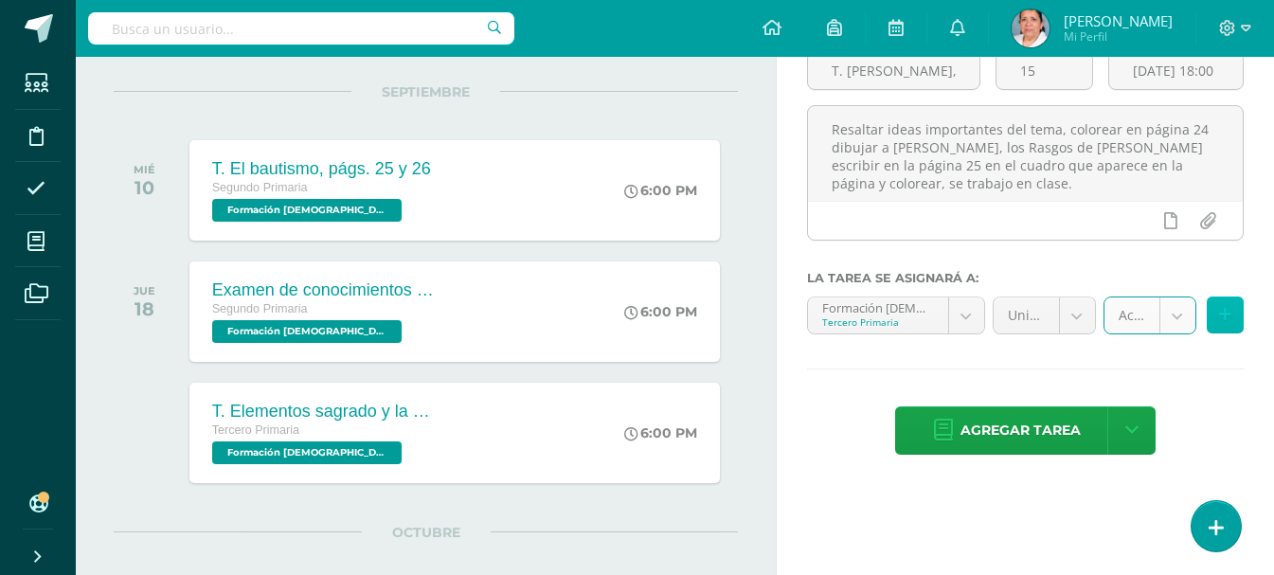
click at [1226, 310] on icon at bounding box center [1225, 315] width 12 height 16
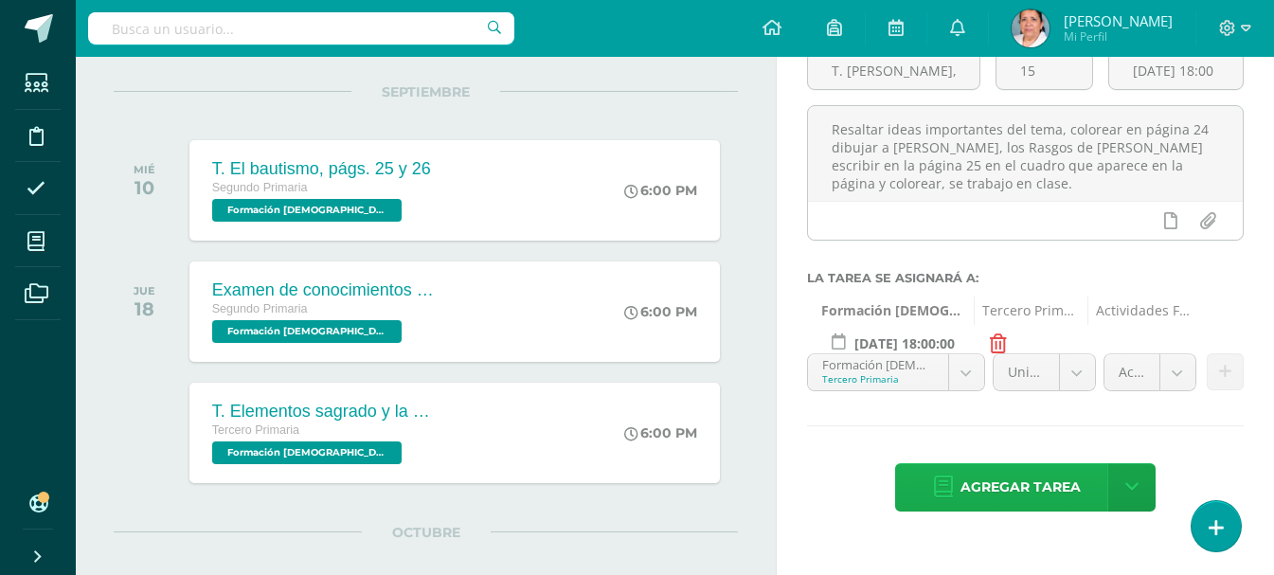
click at [1007, 480] on span "Agregar tarea" at bounding box center [1021, 487] width 120 height 46
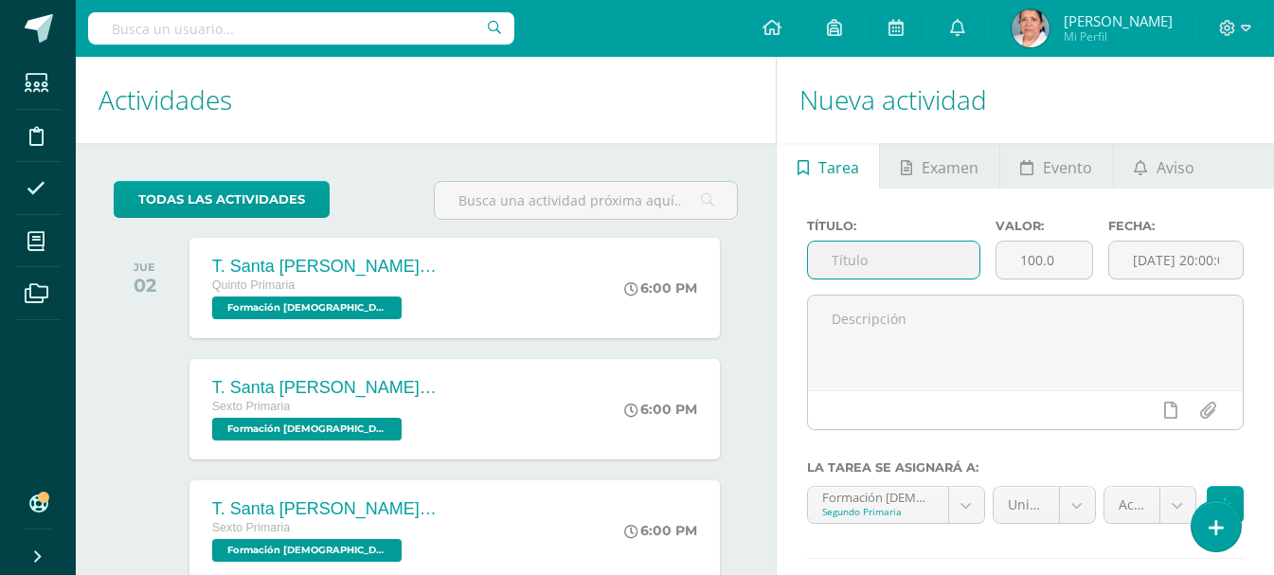
click at [906, 264] on input "text" at bounding box center [893, 260] width 171 height 37
type input "T. El nacimiento de la igelsia en Pentecostés, pág. 26"
click at [1062, 263] on input "100.0" at bounding box center [1045, 260] width 96 height 37
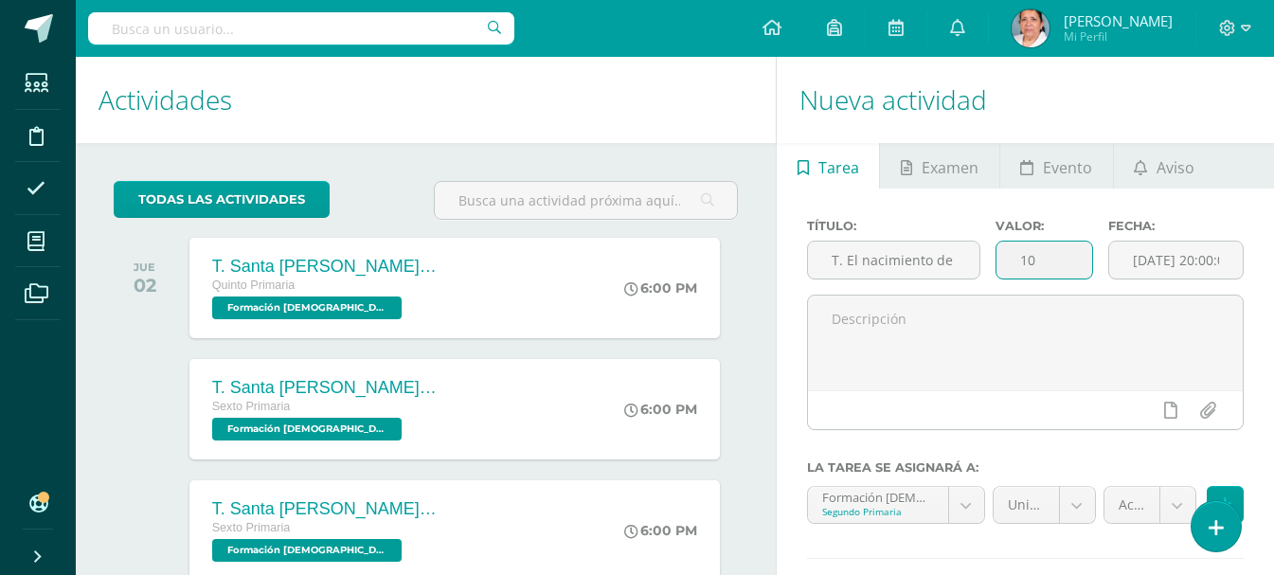
type input "1"
type input "20"
click at [1189, 261] on input "[DATE] 20:00:00" at bounding box center [1176, 260] width 134 height 37
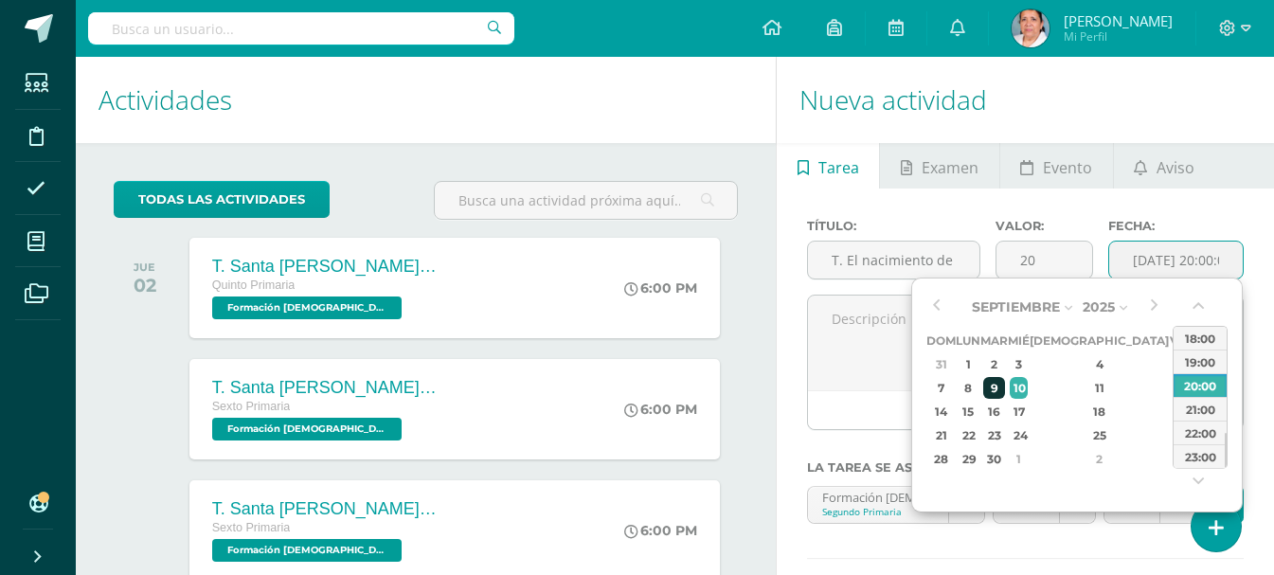
click at [1005, 387] on div "9" at bounding box center [994, 388] width 22 height 22
click at [1209, 333] on div "18:00" at bounding box center [1200, 338] width 53 height 24
type input "[DATE] 18:00"
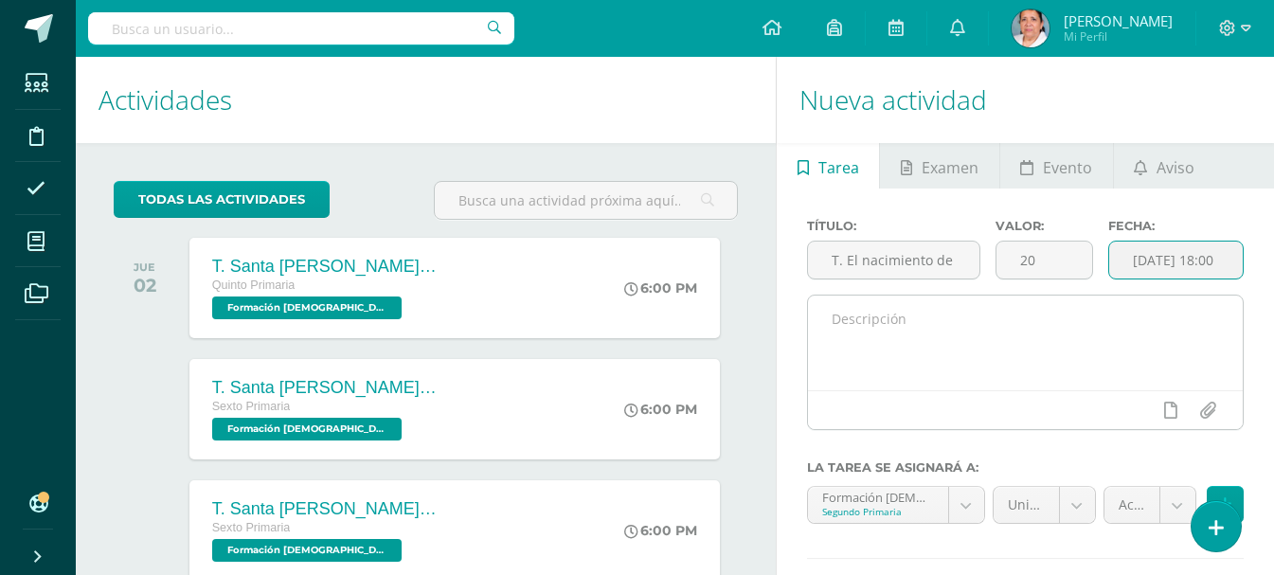
click at [1078, 320] on textarea at bounding box center [1025, 343] width 435 height 95
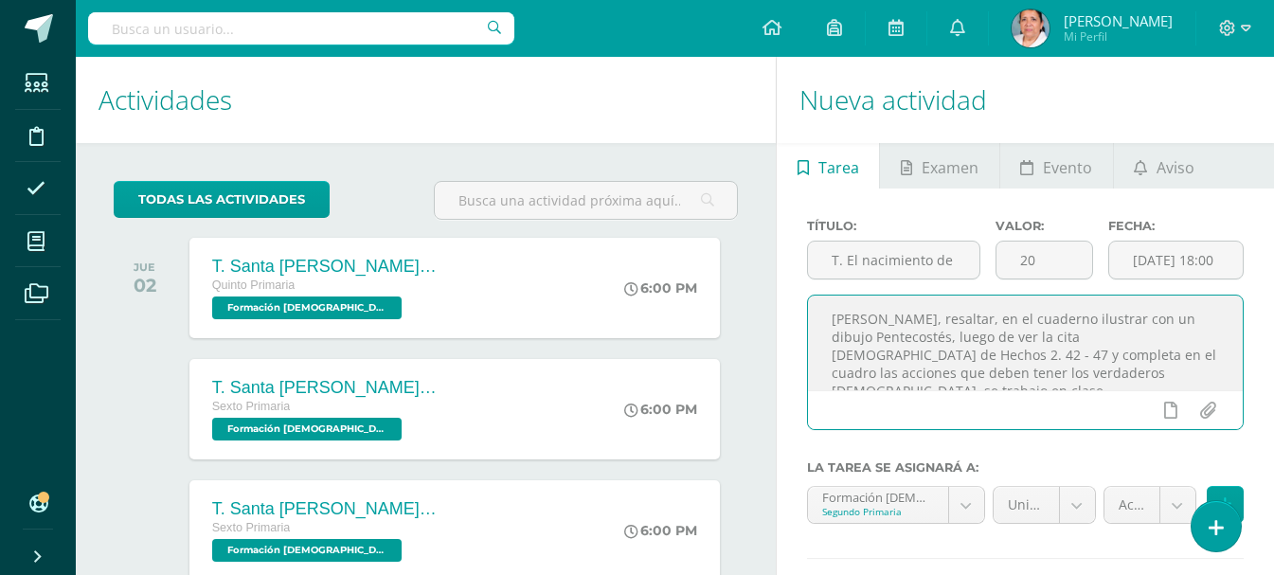
click at [1047, 336] on textarea "[PERSON_NAME], resaltar, en el cuaderno ilustrar con un dibujo Pentecostés, lue…" at bounding box center [1025, 343] width 435 height 95
type textarea "[PERSON_NAME], resaltar, en el cuaderno ilustrar con un dibujo Pentecostés, lue…"
click at [969, 499] on body "Tarea asignada exitosamente Estudiantes Disciplina Asistencia Mis cursos Archiv…" at bounding box center [637, 287] width 1274 height 575
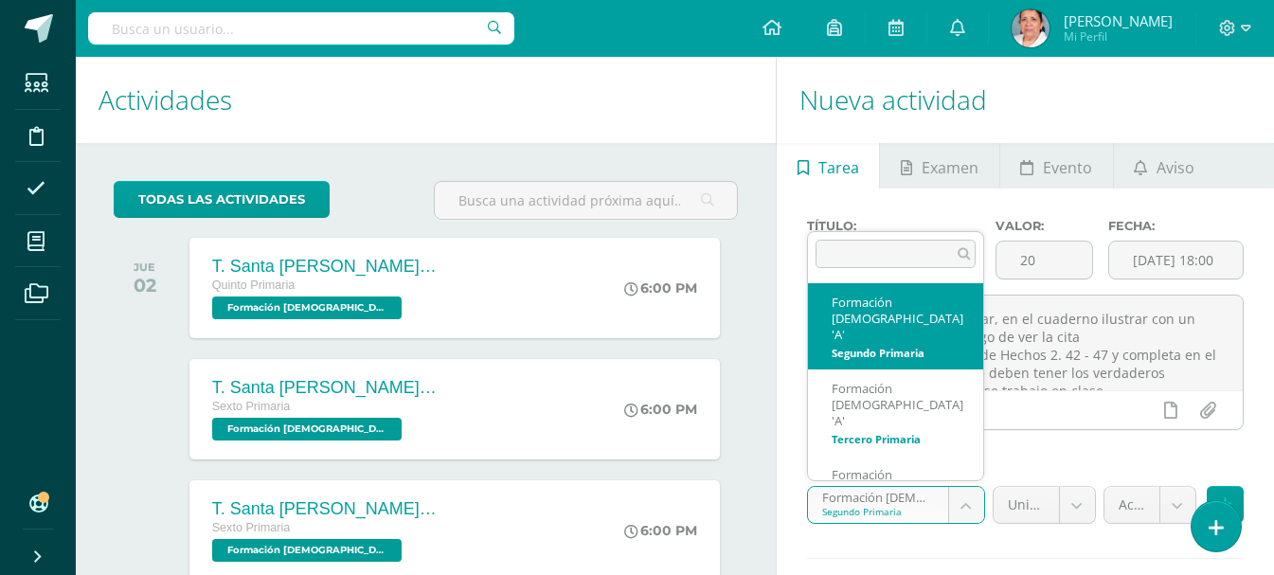
scroll to position [13, 0]
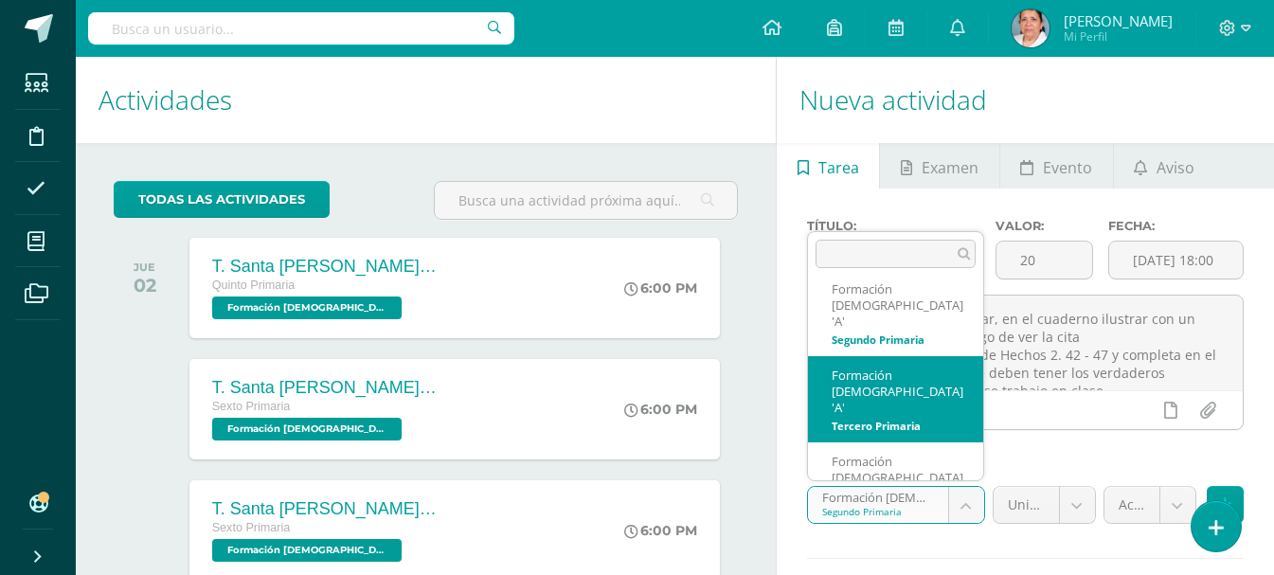
select select "94587"
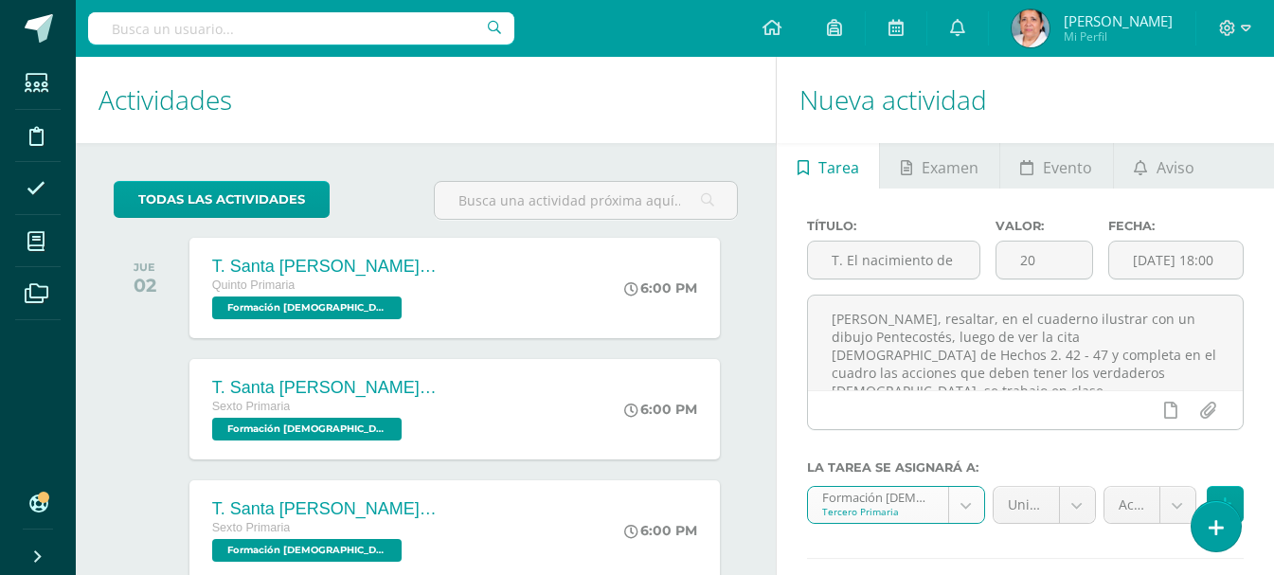
click at [1078, 505] on body "Tarea asignada exitosamente Estudiantes Disciplina Asistencia Mis cursos Archiv…" at bounding box center [637, 287] width 1274 height 575
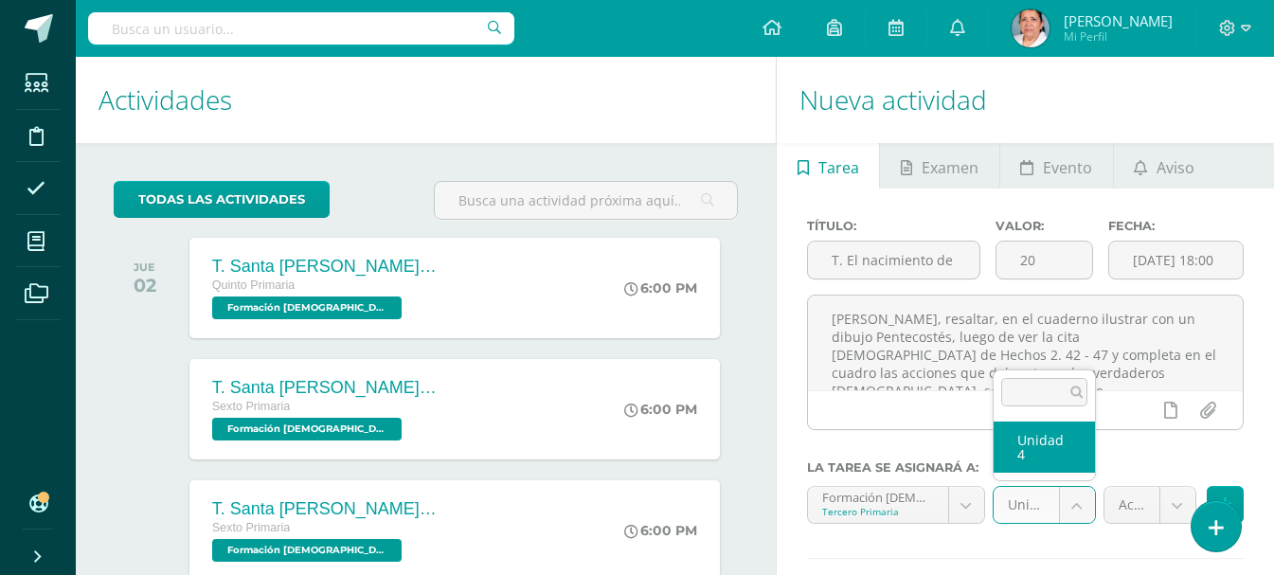
select select "94593"
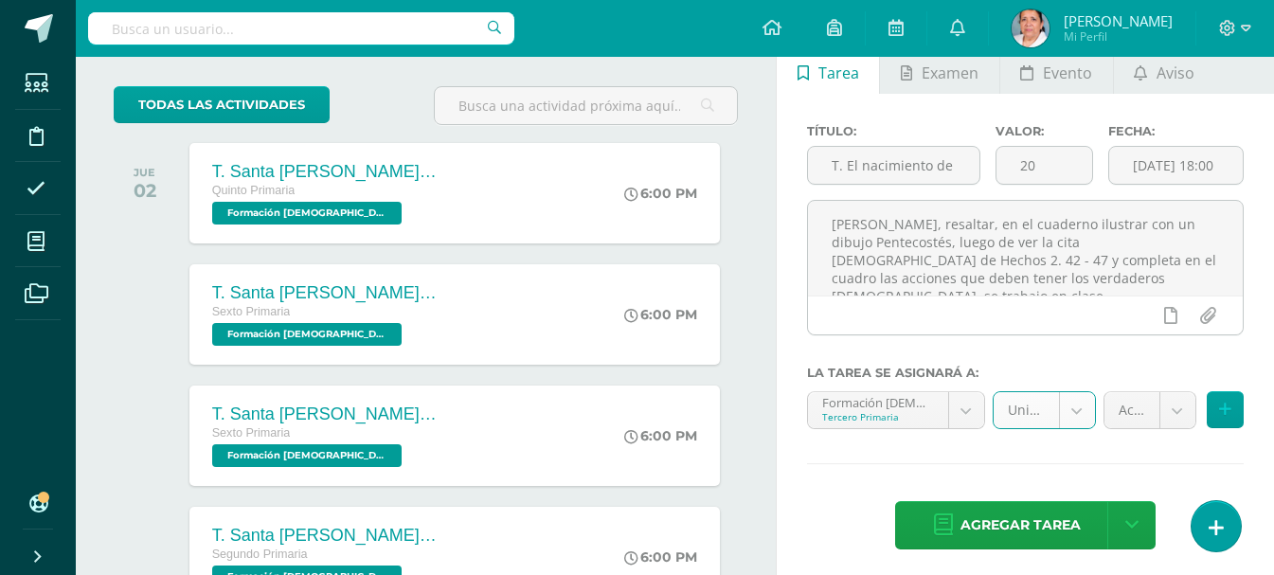
scroll to position [189, 0]
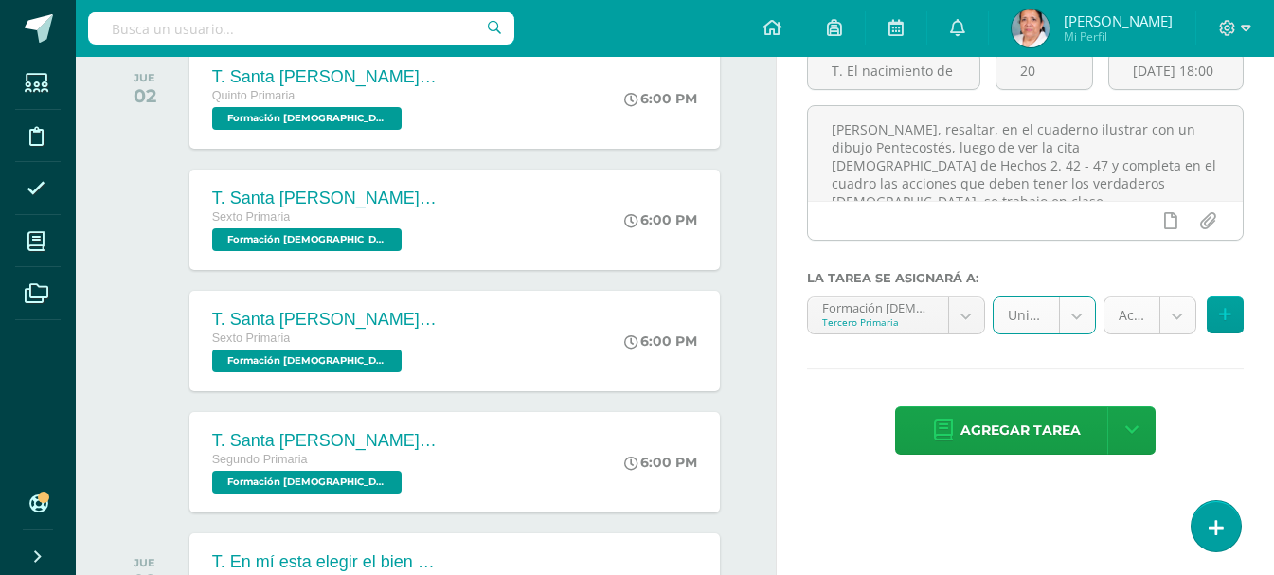
click at [1179, 322] on body "Tarea asignada exitosamente Estudiantes Disciplina Asistencia Mis cursos Archiv…" at bounding box center [637, 98] width 1274 height 575
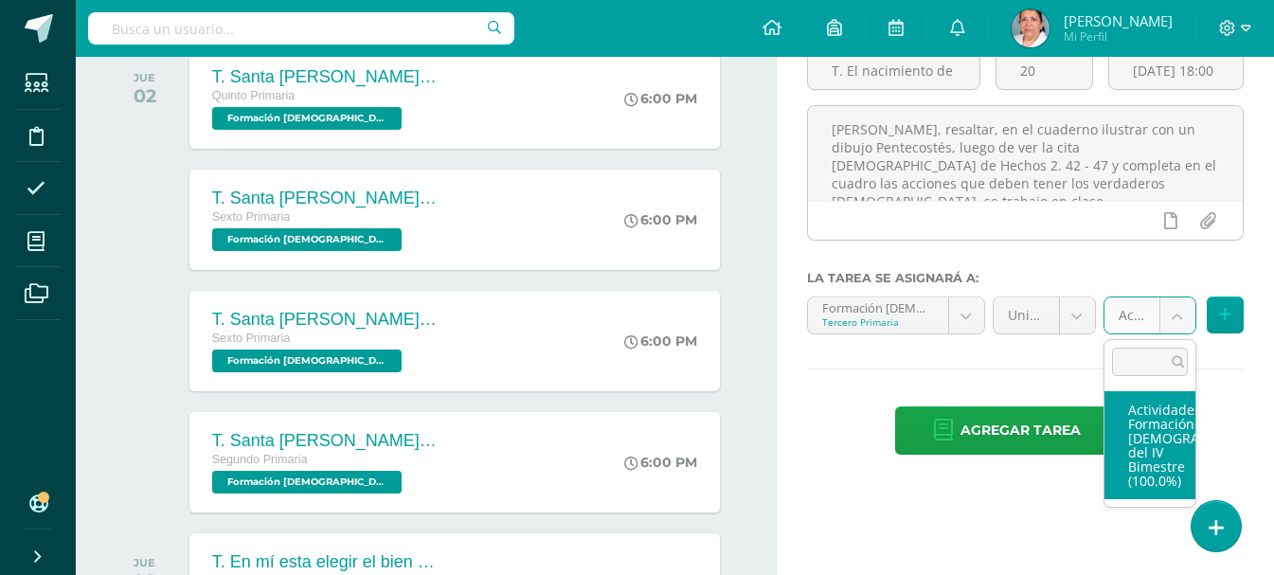
select select "107168"
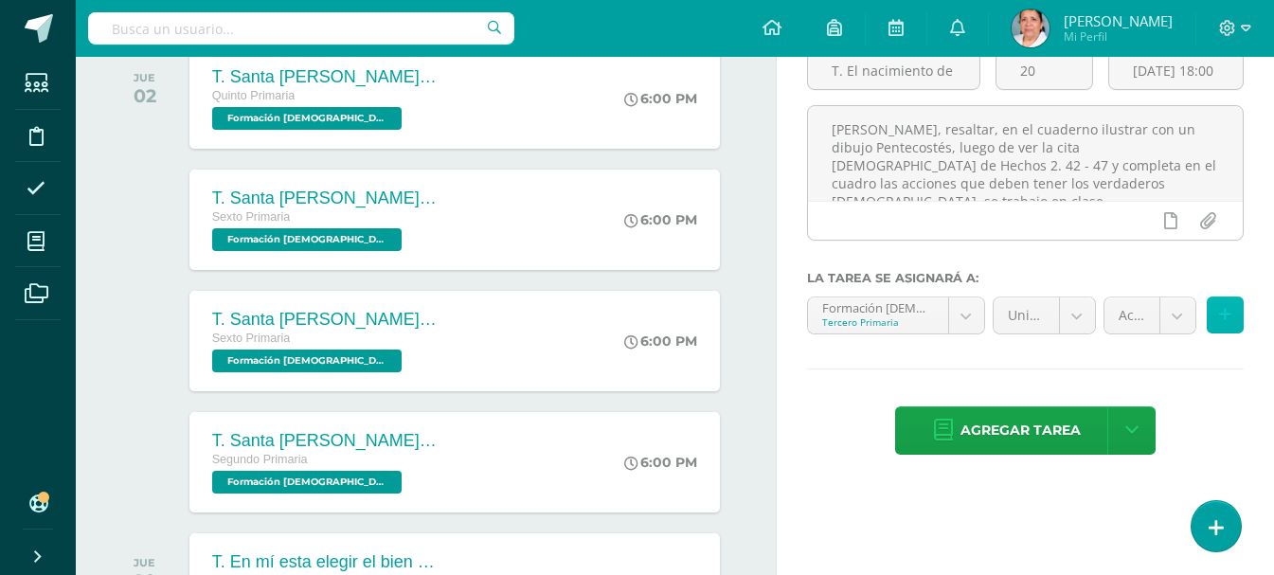
click at [1221, 318] on icon at bounding box center [1225, 315] width 12 height 16
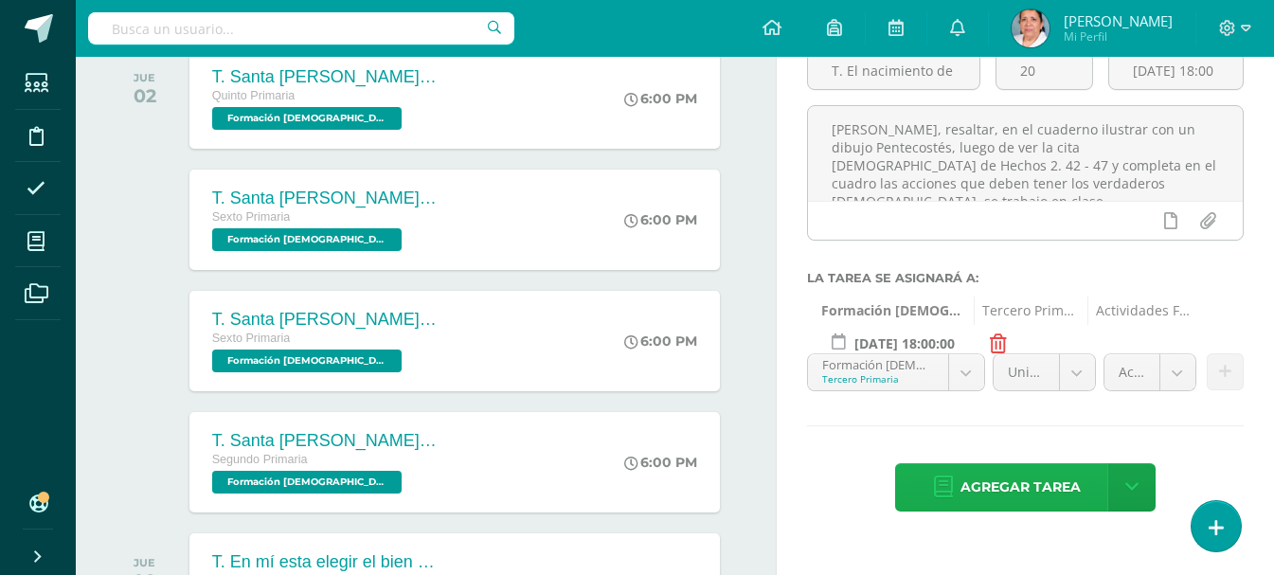
click at [1032, 482] on span "Agregar tarea" at bounding box center [1021, 487] width 120 height 46
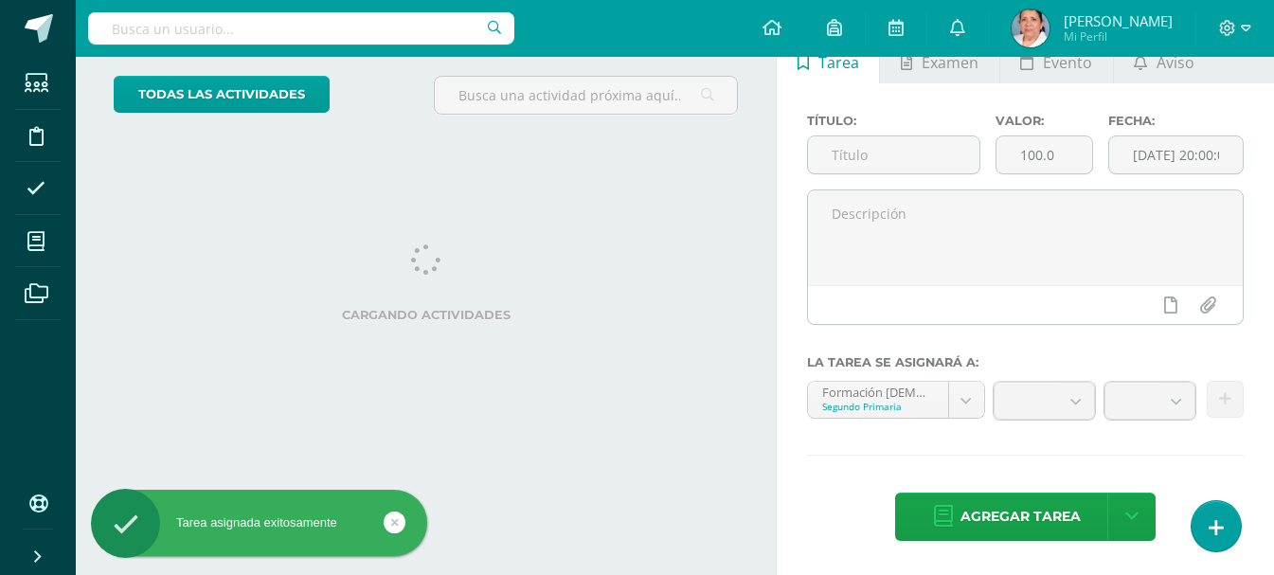
scroll to position [189, 0]
